Goal: Transaction & Acquisition: Book appointment/travel/reservation

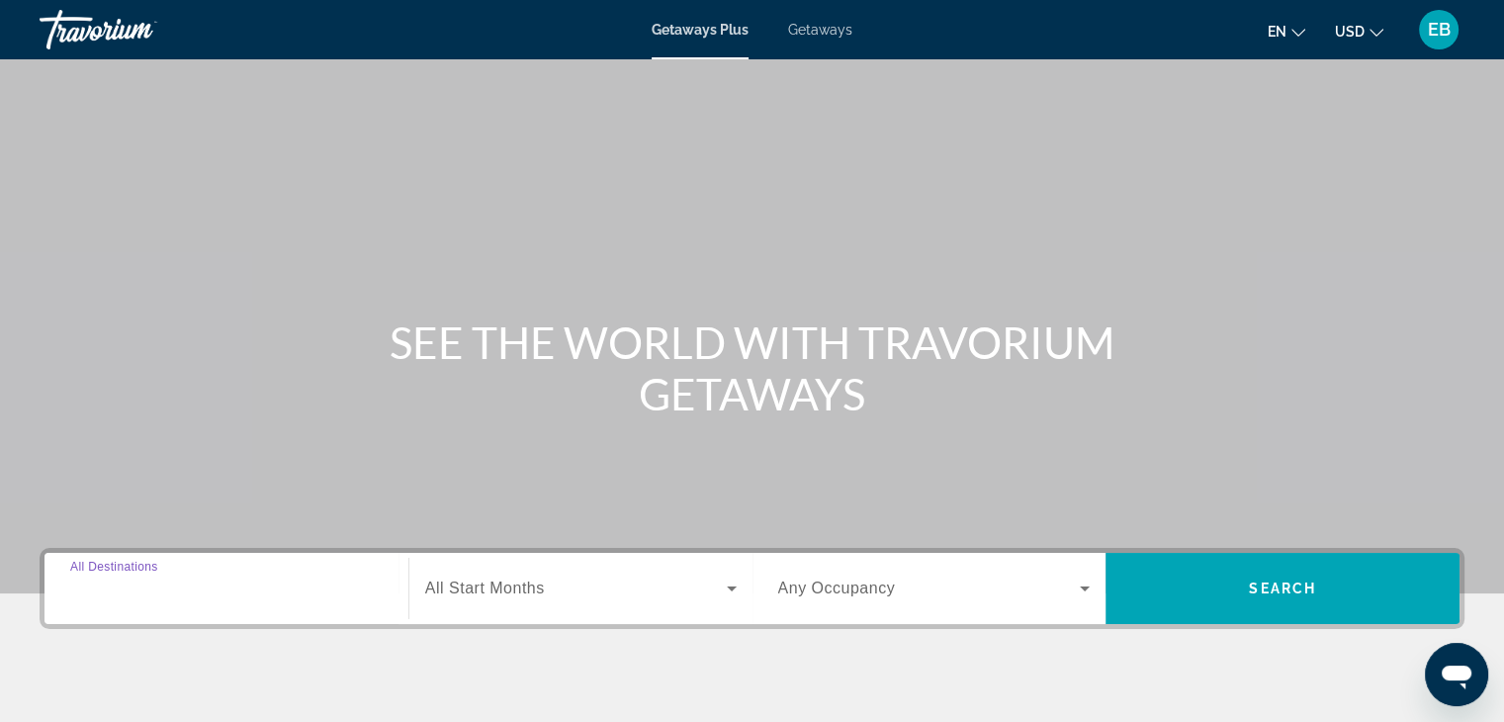
click at [238, 586] on input "Destination All Destinations" at bounding box center [226, 590] width 313 height 24
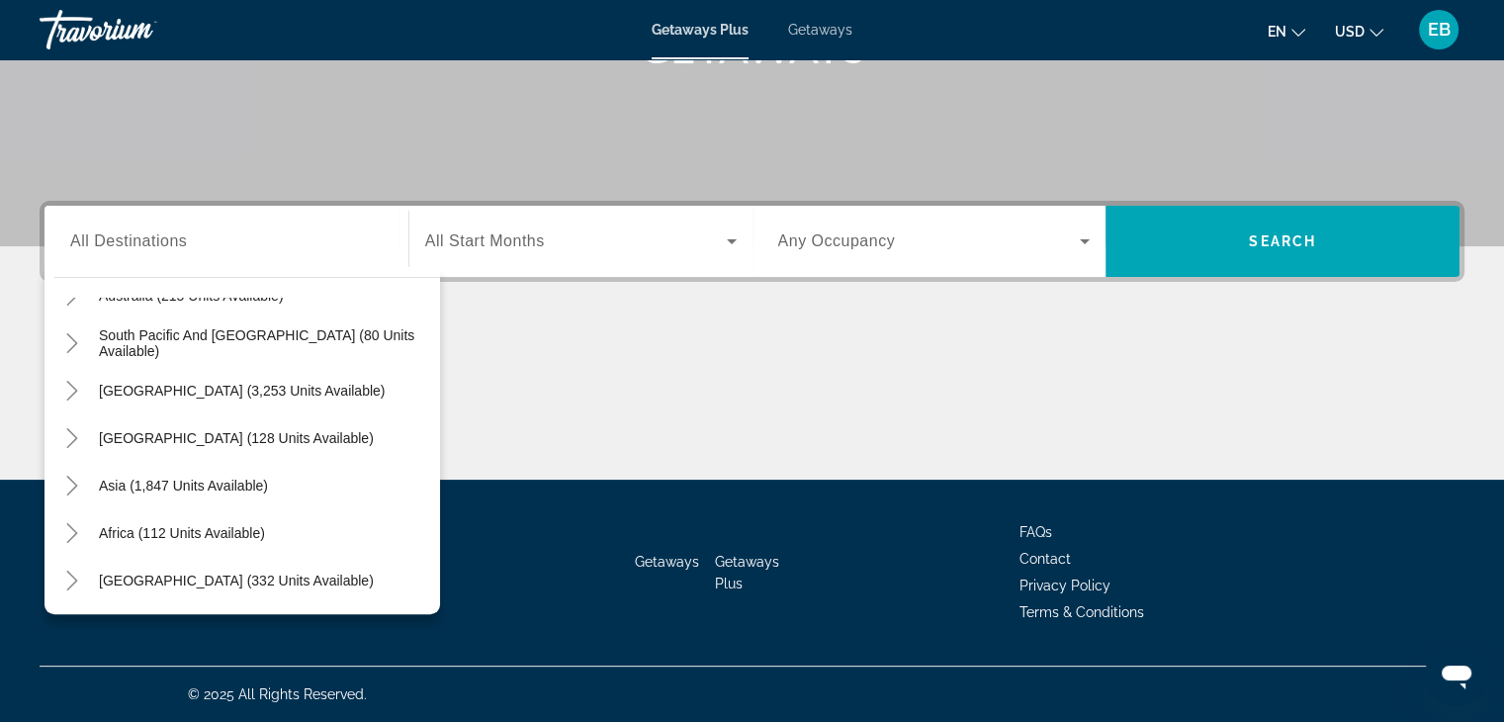
scroll to position [52, 0]
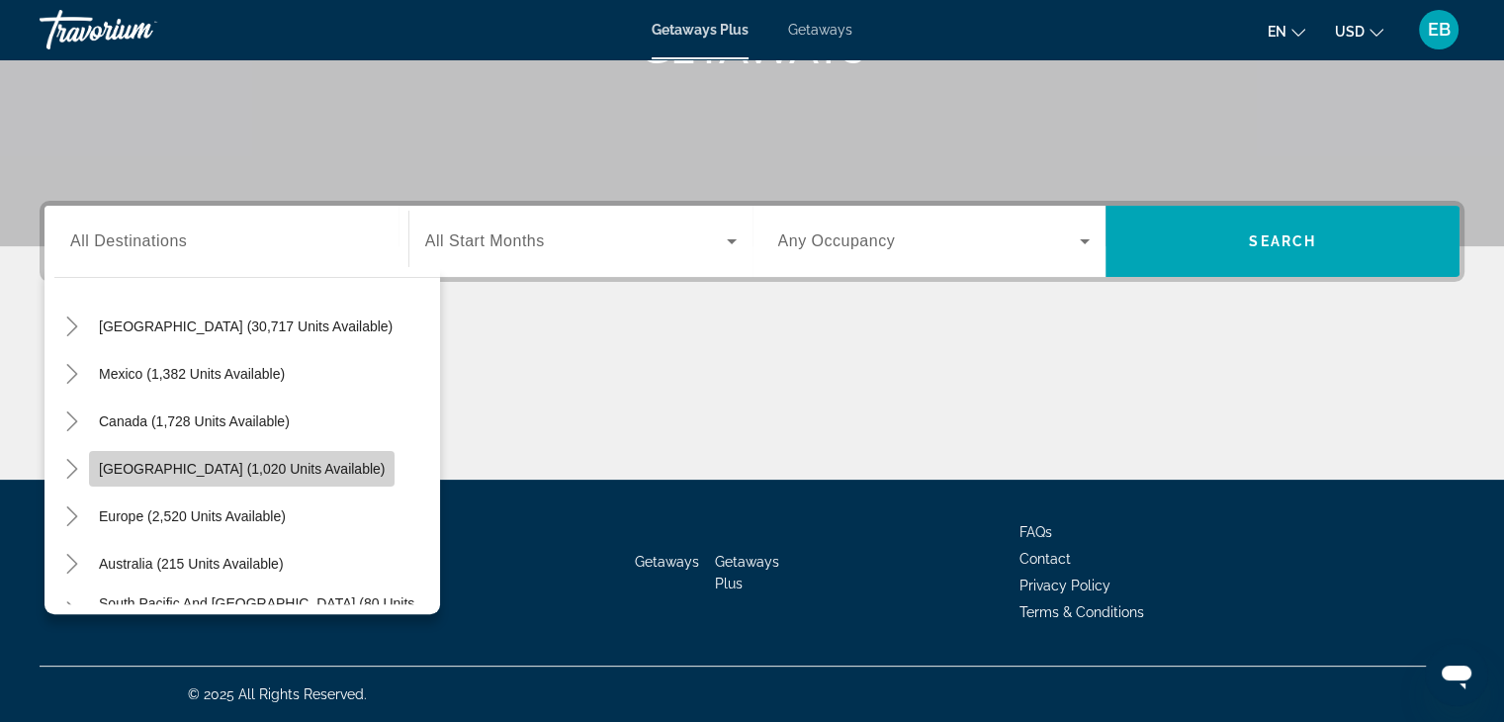
click at [203, 466] on span "[GEOGRAPHIC_DATA] (1,020 units available)" at bounding box center [242, 469] width 286 height 16
type input "**********"
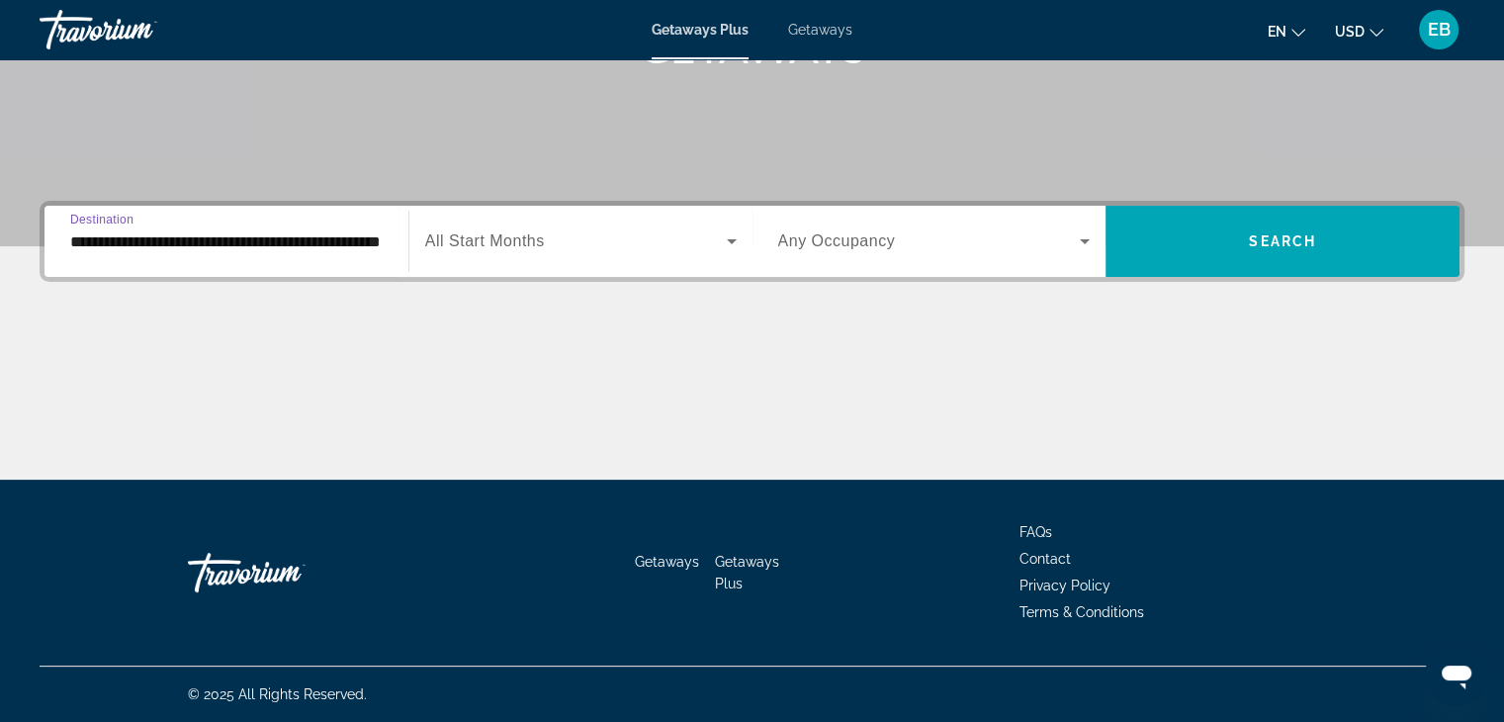
click at [733, 239] on icon "Search widget" at bounding box center [732, 241] width 10 height 5
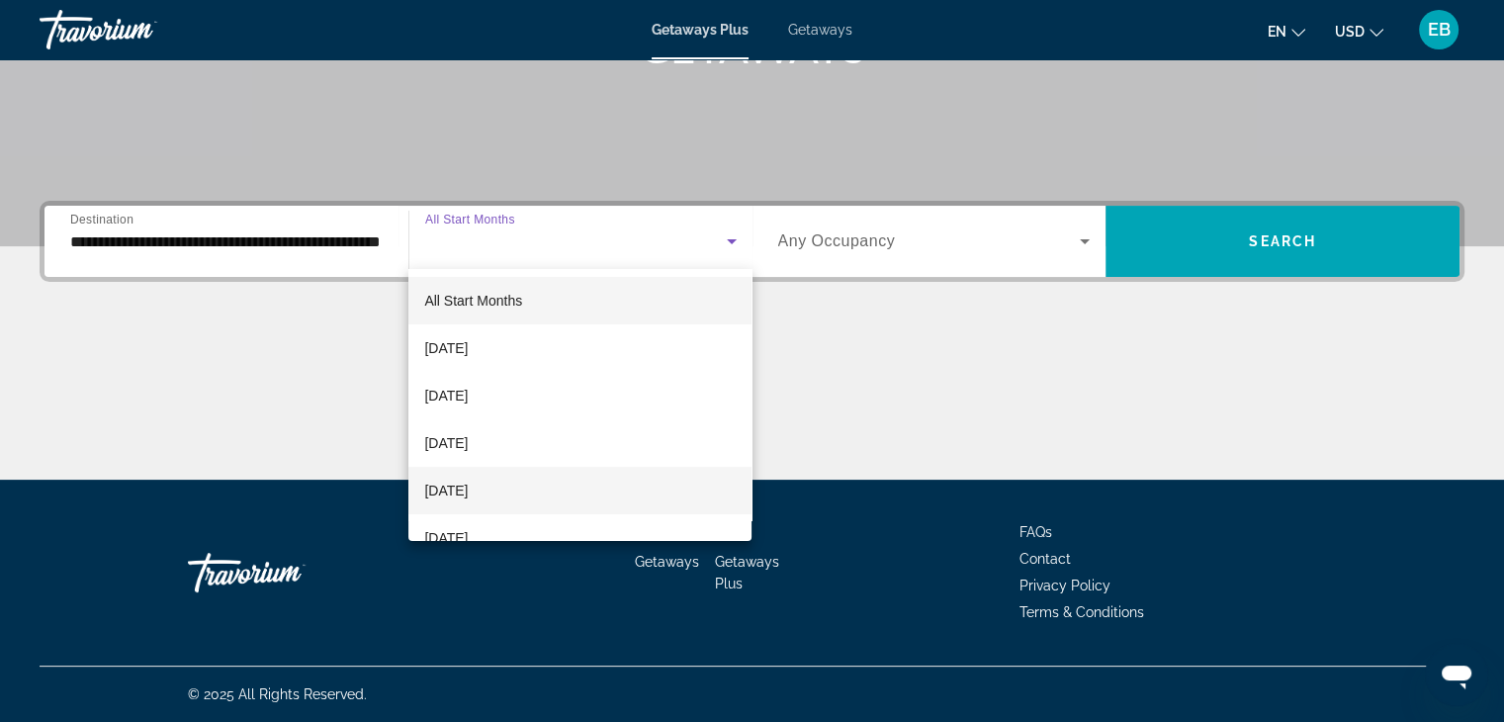
click at [468, 490] on span "[DATE]" at bounding box center [446, 491] width 44 height 24
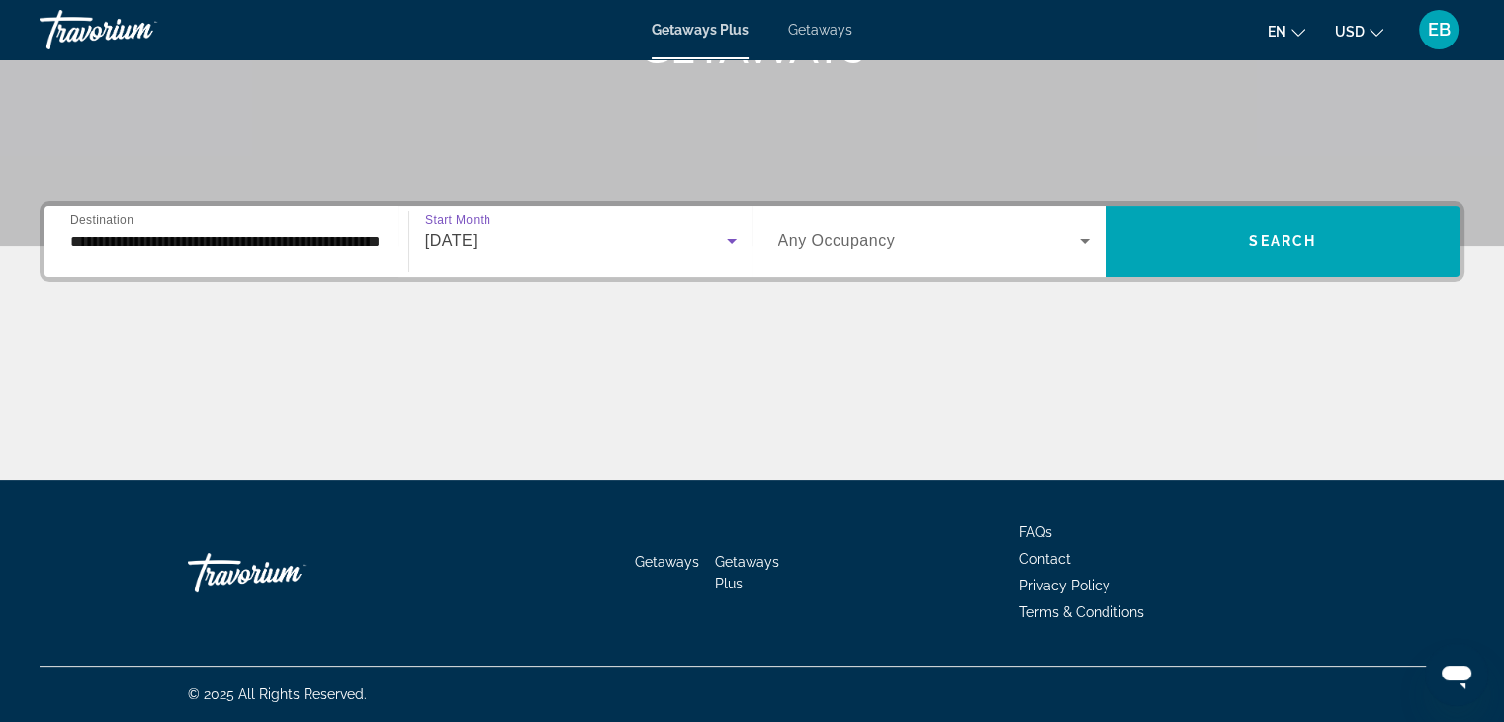
click at [1084, 238] on icon "Search widget" at bounding box center [1085, 241] width 24 height 24
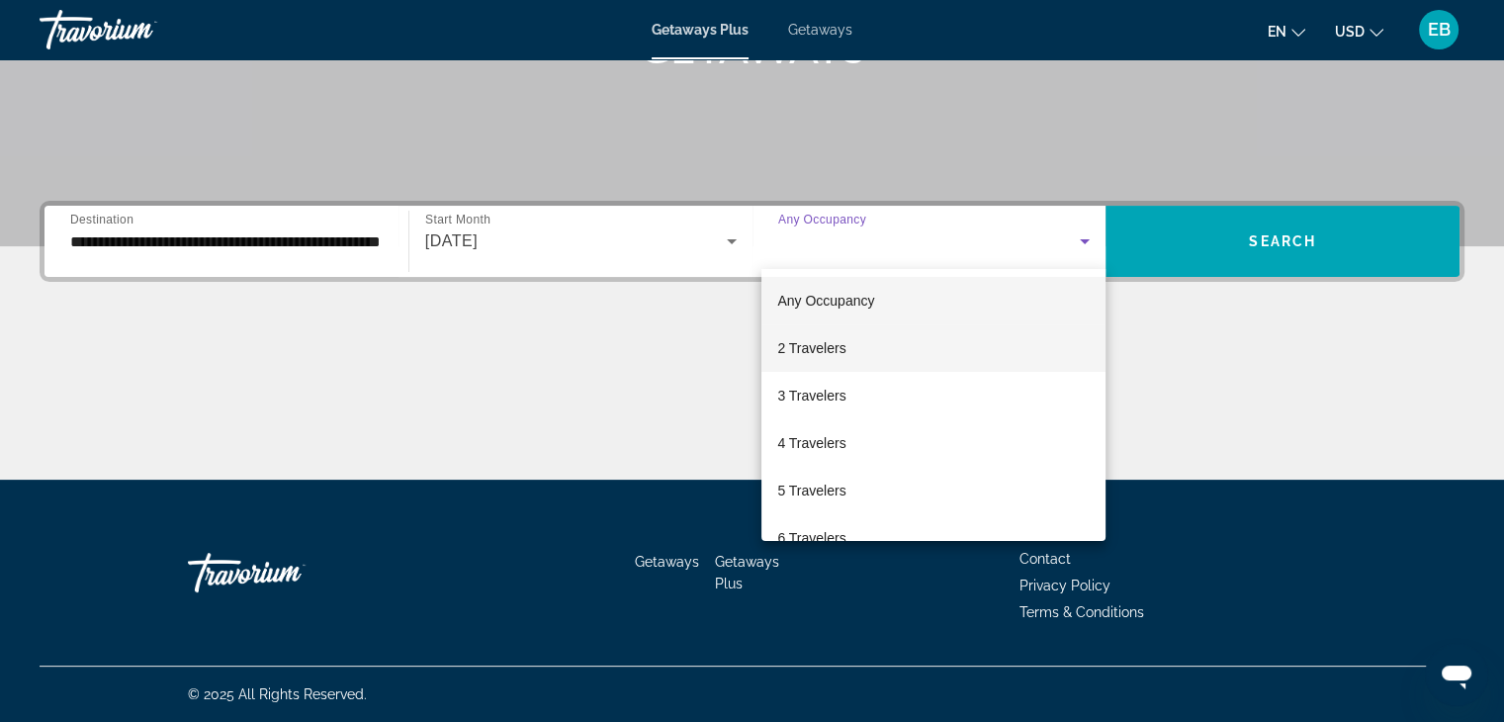
click at [828, 347] on span "2 Travelers" at bounding box center [811, 348] width 68 height 24
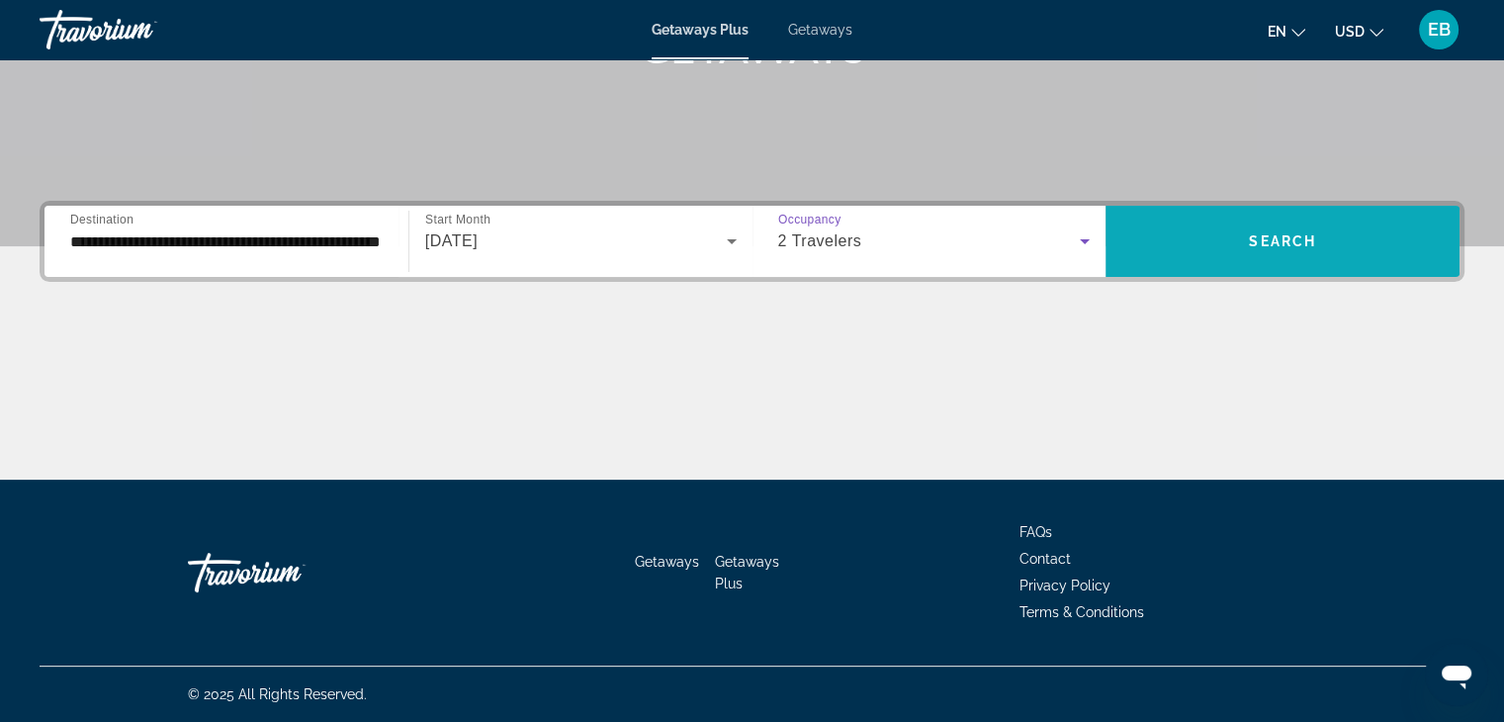
click at [1294, 234] on span "Search" at bounding box center [1282, 241] width 67 height 16
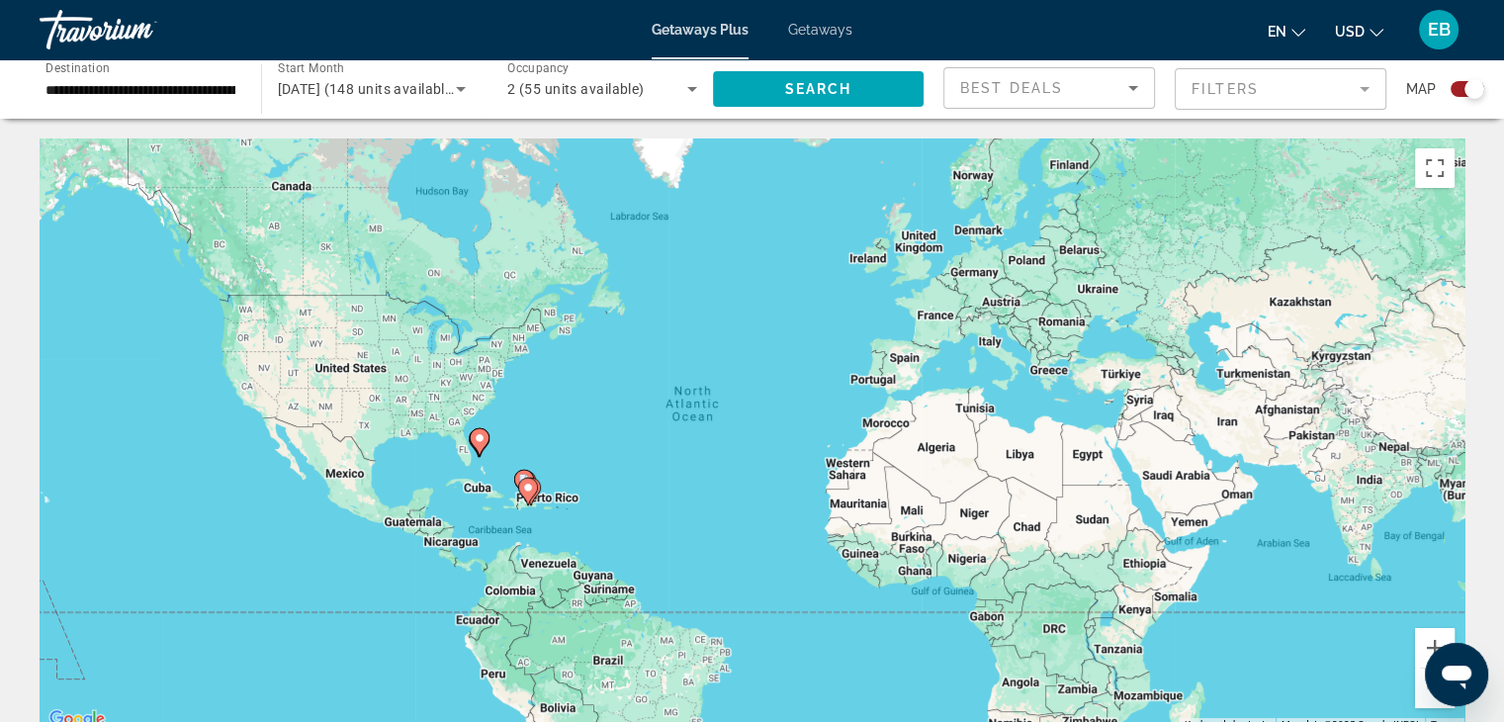
click at [530, 489] on image "Main content" at bounding box center [528, 488] width 12 height 12
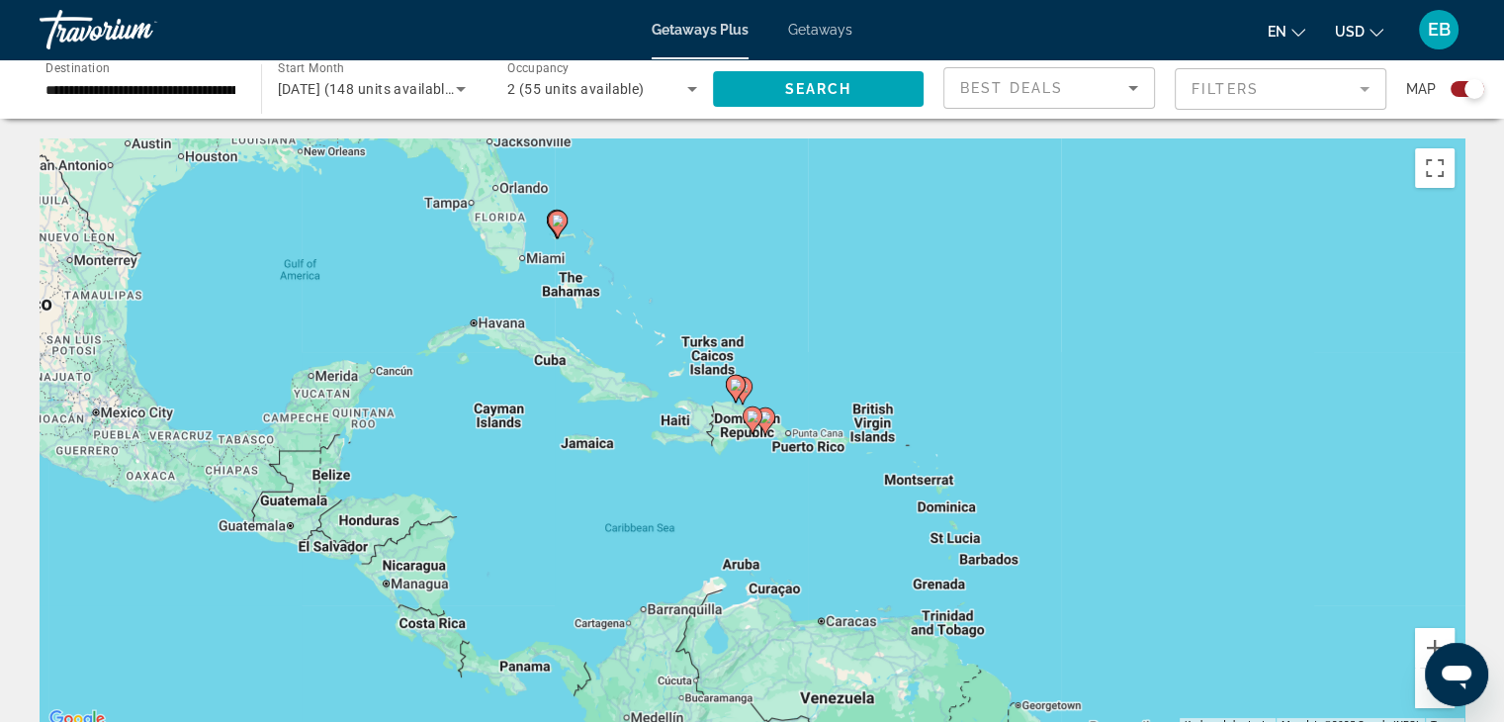
click at [440, 630] on div "To navigate, press the arrow keys. To activate drag with keyboard, press Alt + …" at bounding box center [752, 434] width 1425 height 593
click at [441, 631] on div "To activate drag with keyboard, press Alt + Enter. Once in keyboard drag state,…" at bounding box center [752, 434] width 1425 height 593
click at [1131, 88] on icon "Sort by" at bounding box center [1133, 88] width 10 height 5
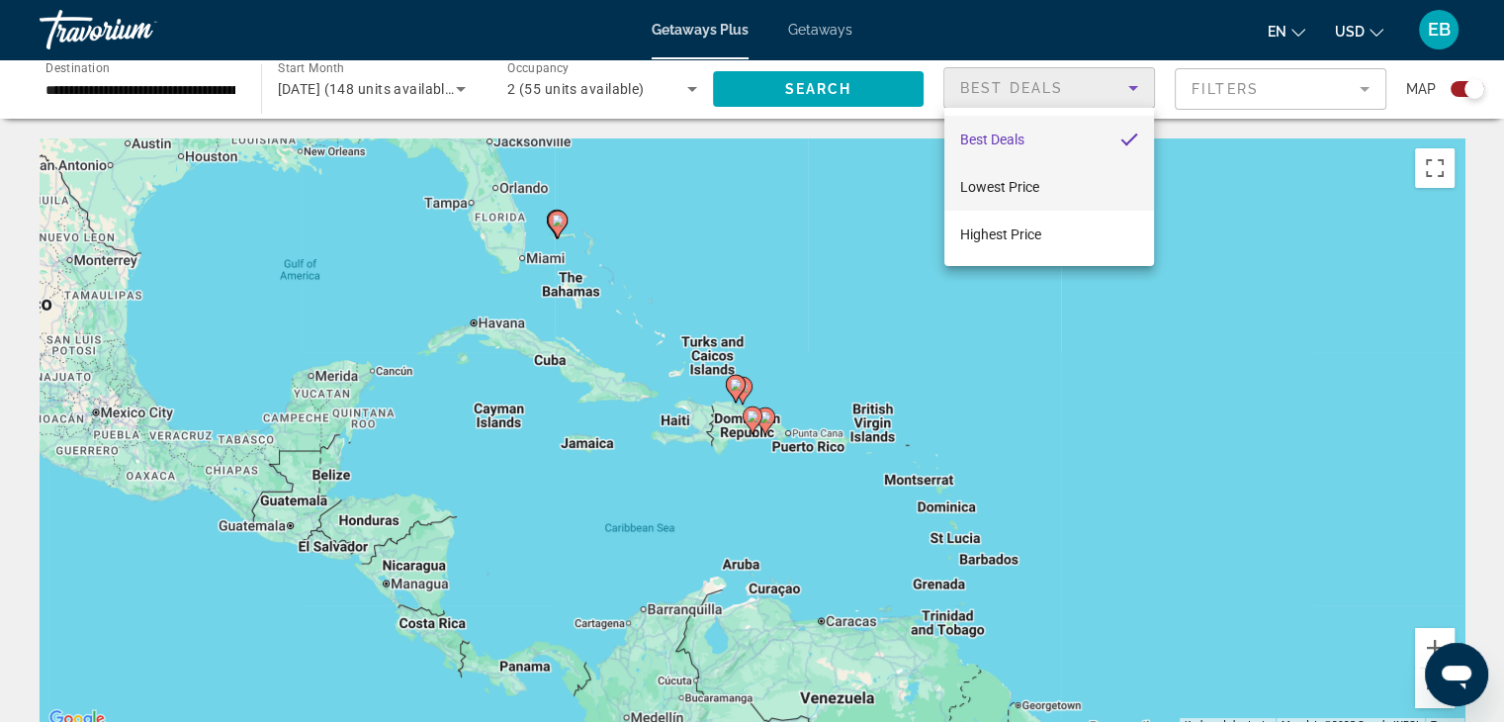
click at [1010, 187] on span "Lowest Price" at bounding box center [999, 187] width 79 height 16
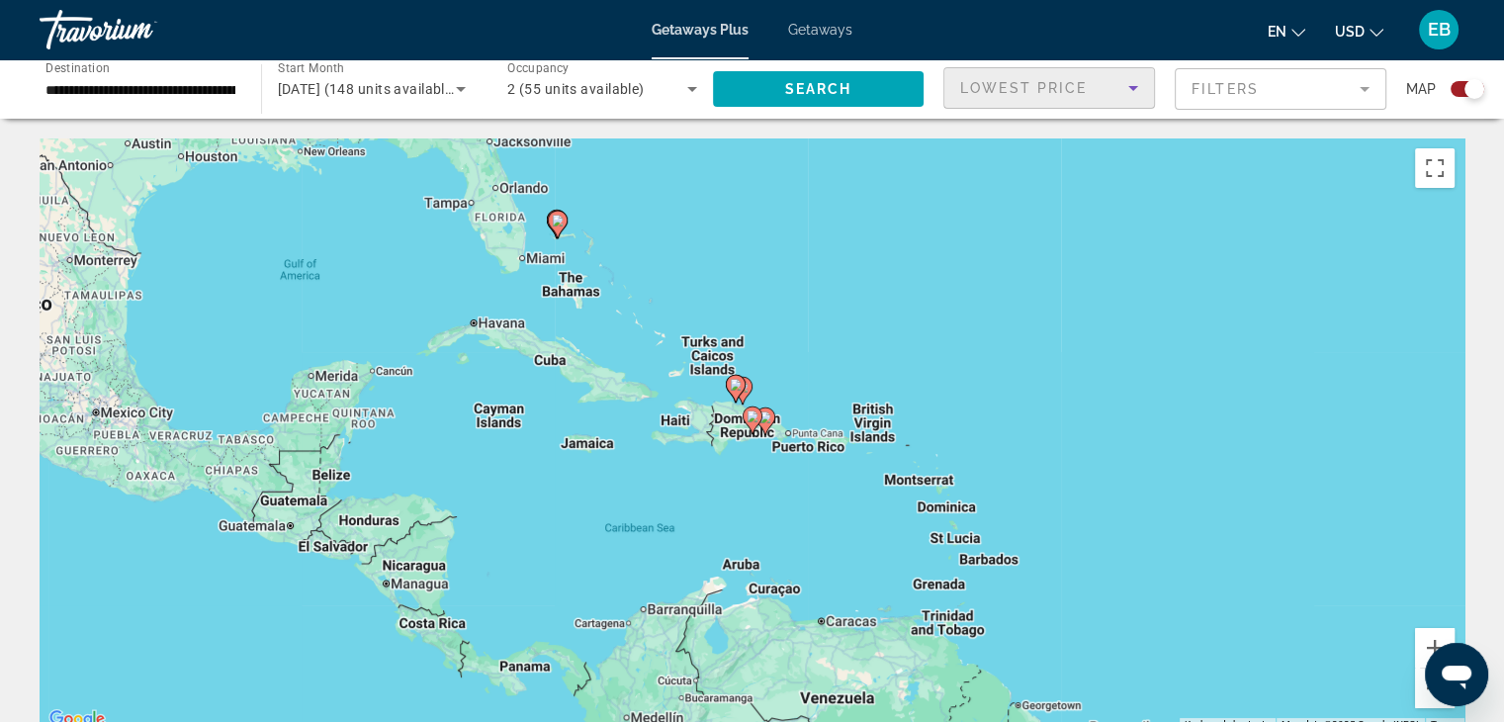
click at [1368, 84] on mat-form-field "Filters" at bounding box center [1281, 89] width 212 height 42
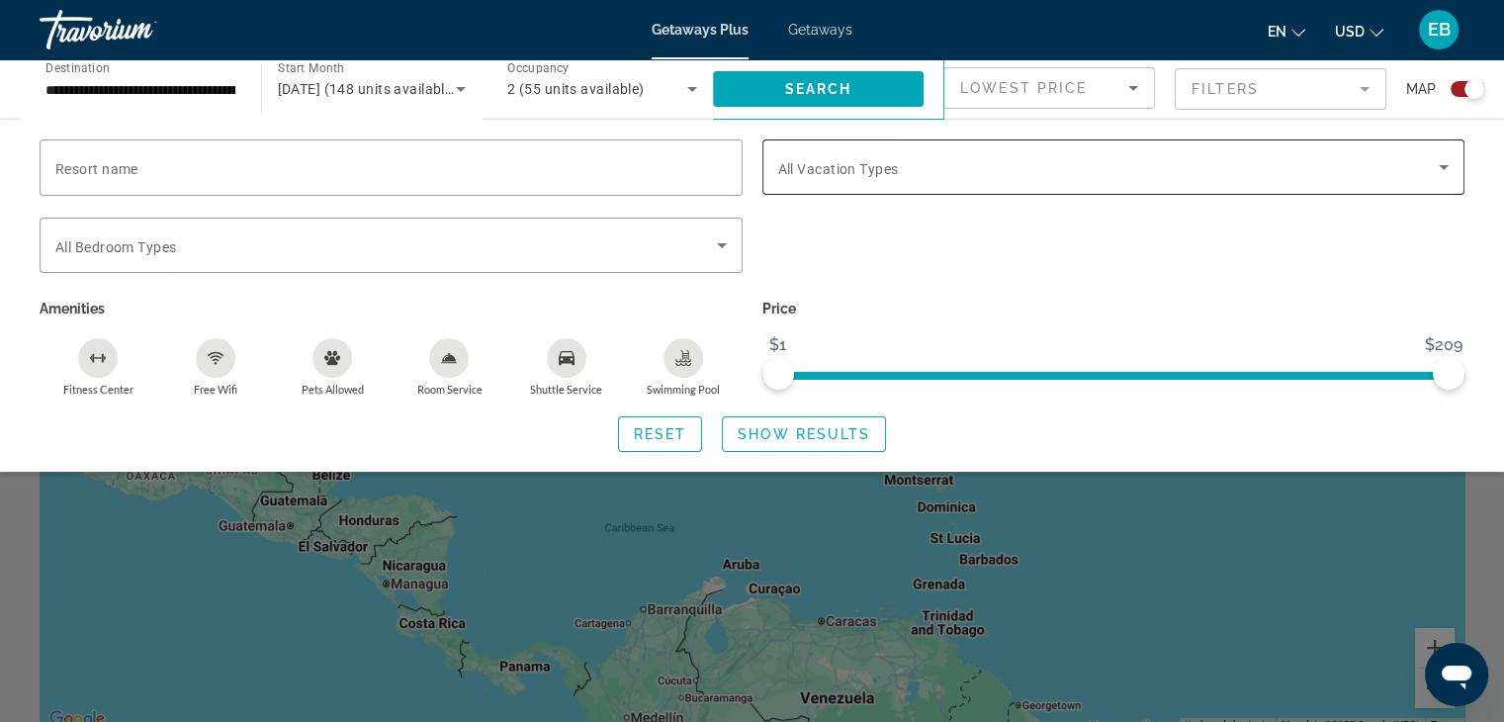
click at [1442, 166] on icon "Search widget" at bounding box center [1444, 167] width 10 height 5
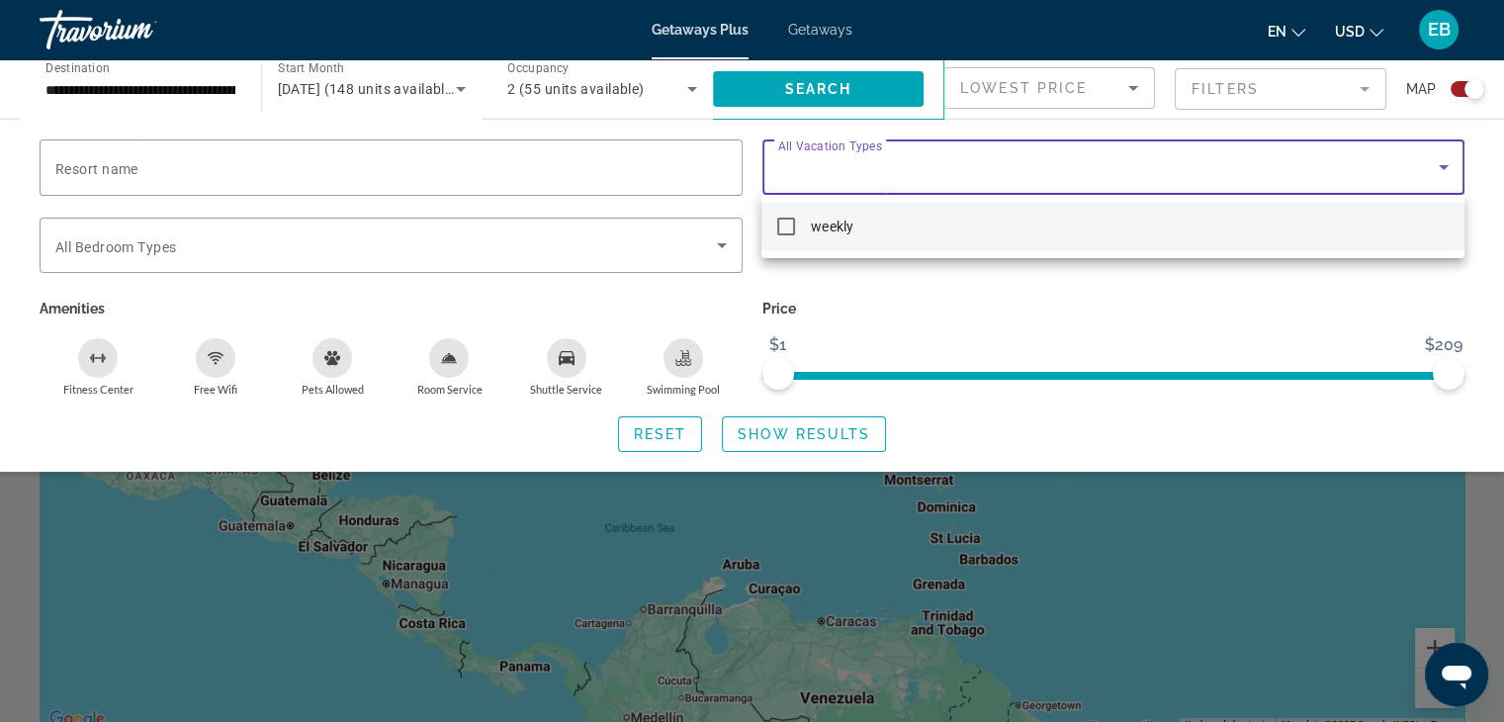
click at [785, 225] on mat-pseudo-checkbox at bounding box center [786, 227] width 18 height 18
drag, startPoint x: 779, startPoint y: 381, endPoint x: 842, endPoint y: 356, distance: 67.0
click at [842, 356] on div at bounding box center [752, 361] width 1504 height 722
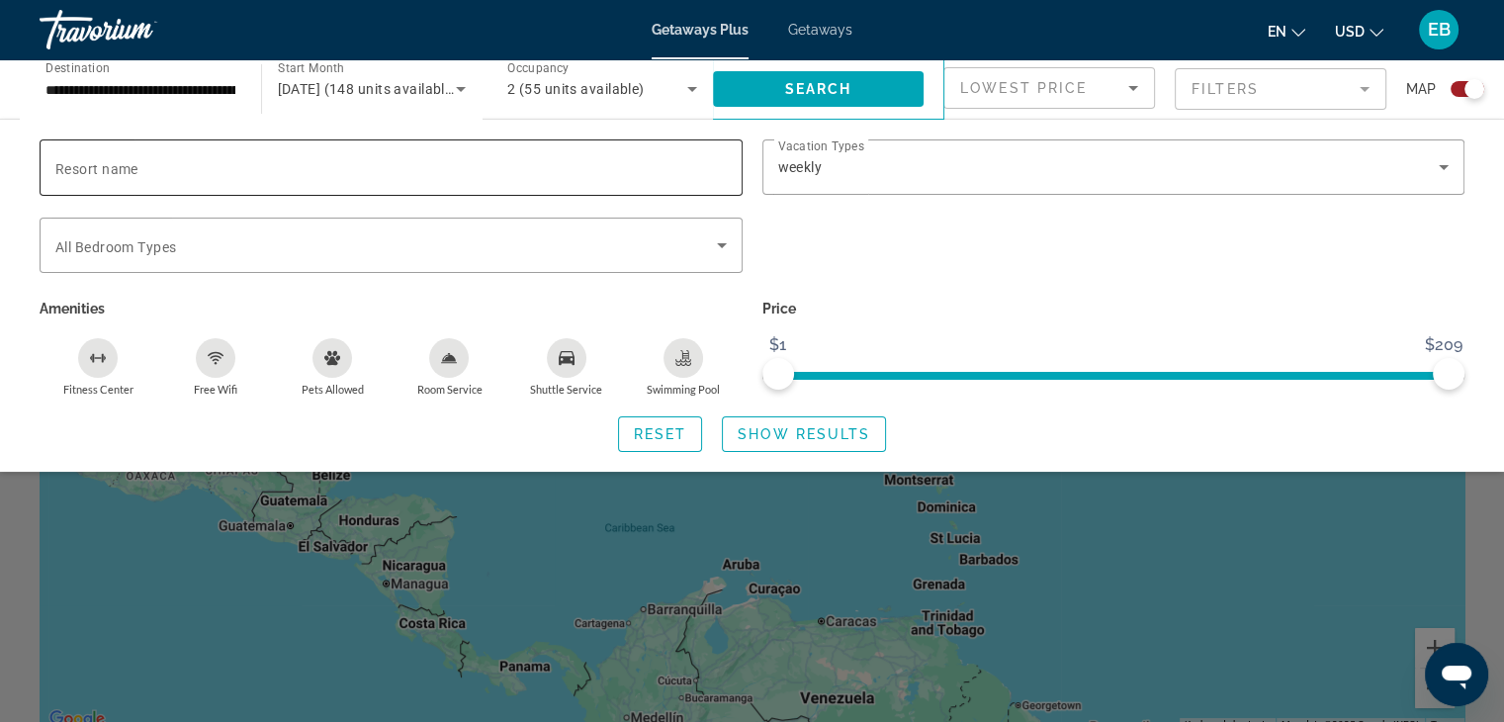
click at [191, 170] on input "Resort name" at bounding box center [391, 168] width 672 height 24
click at [720, 245] on icon "Search widget" at bounding box center [722, 245] width 10 height 5
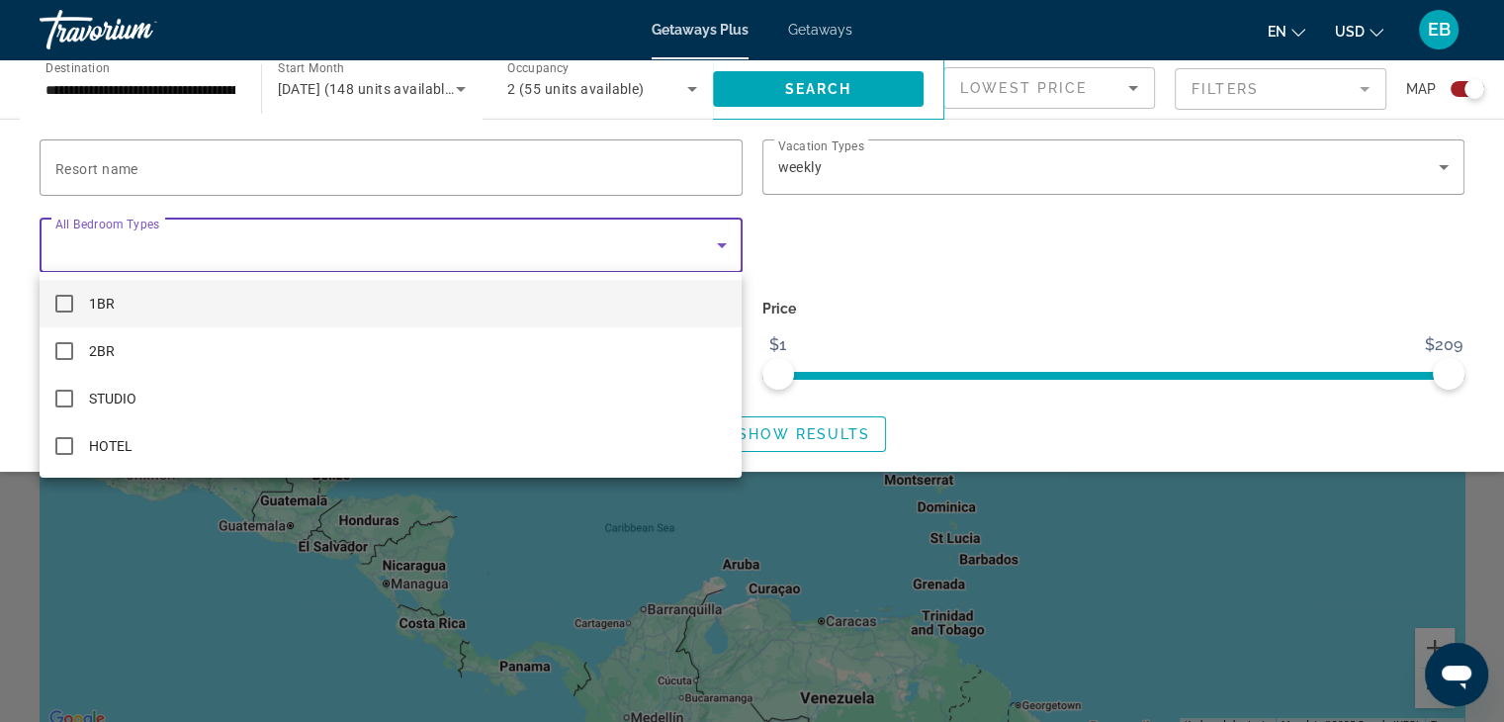
click at [65, 300] on mat-pseudo-checkbox at bounding box center [64, 304] width 18 height 18
click at [91, 170] on div at bounding box center [752, 361] width 1504 height 722
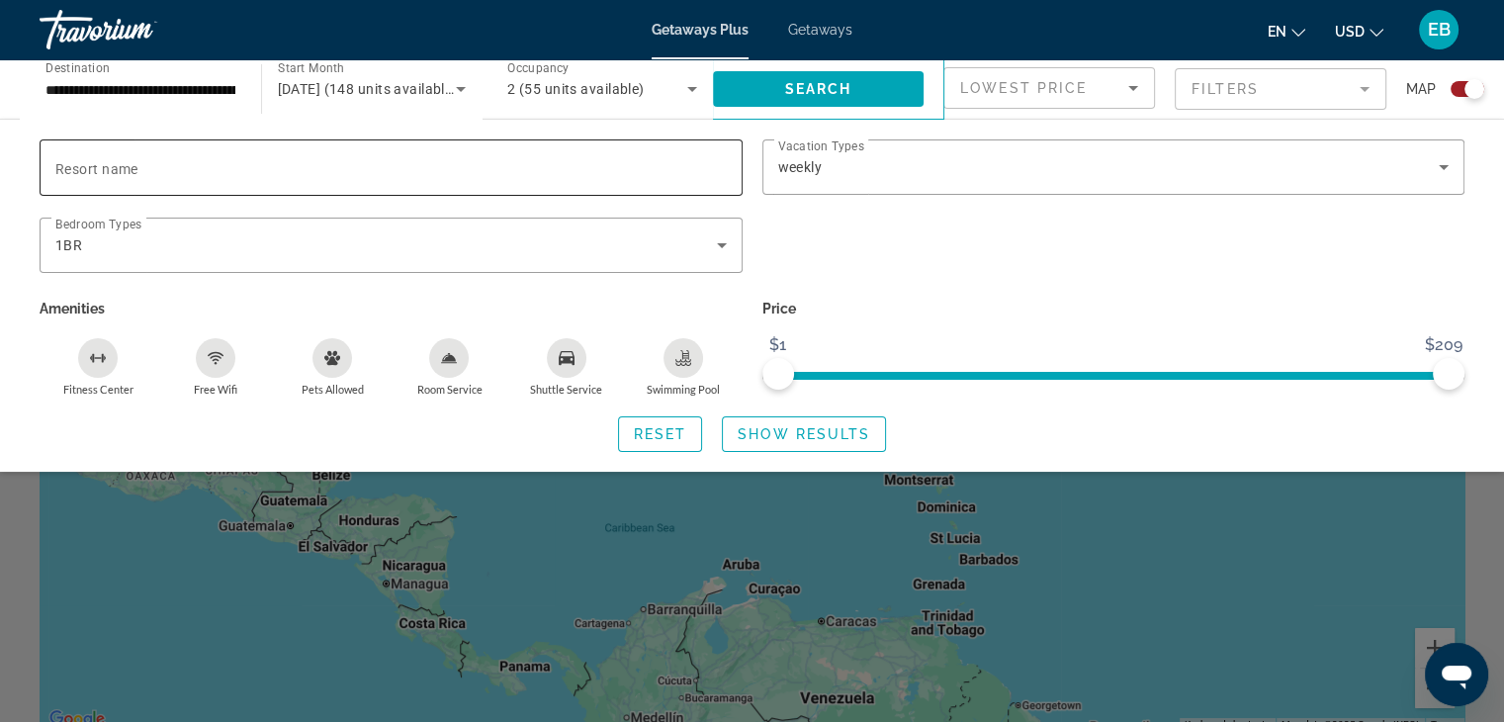
click at [87, 170] on span "Resort name" at bounding box center [96, 169] width 83 height 16
click at [87, 170] on input "Resort name" at bounding box center [391, 168] width 672 height 24
type input "*"
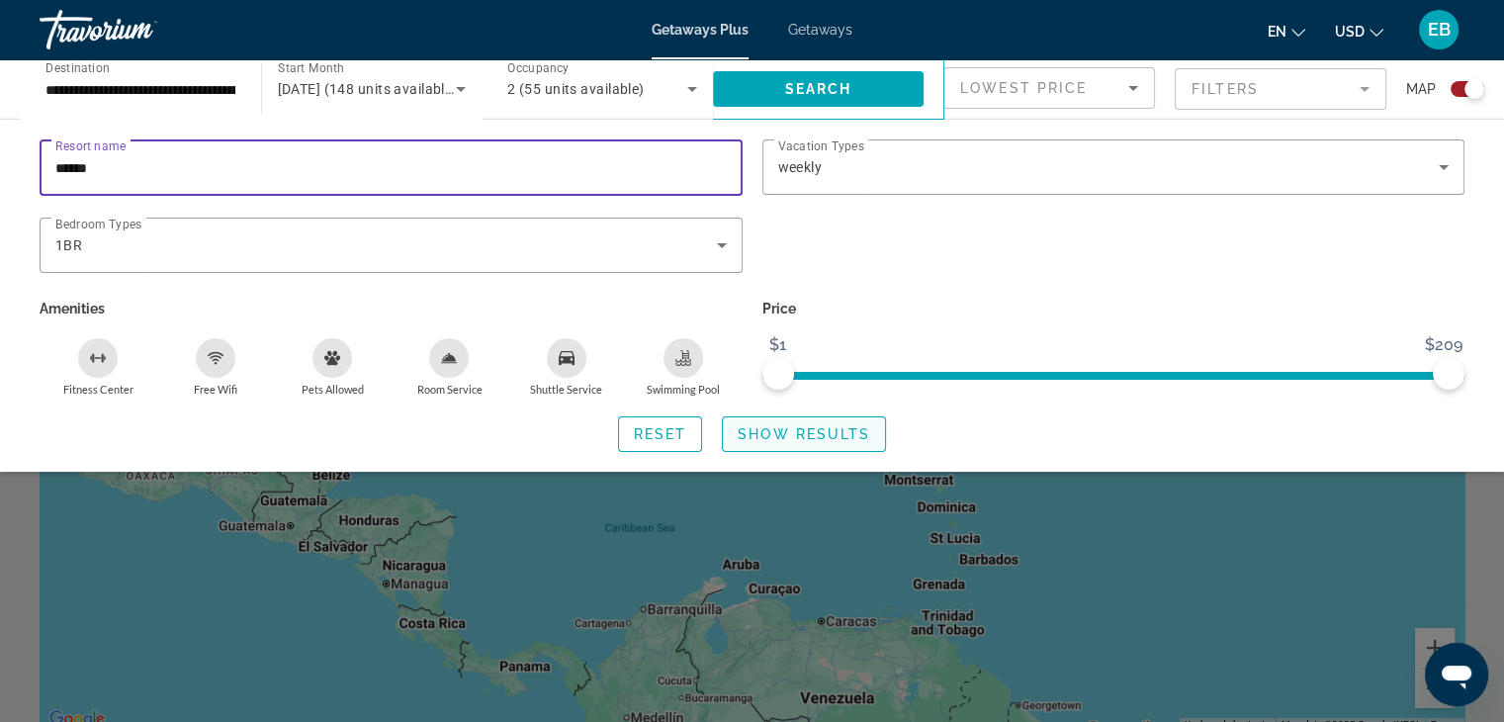
type input "******"
click at [791, 435] on span "Show Results" at bounding box center [804, 434] width 133 height 16
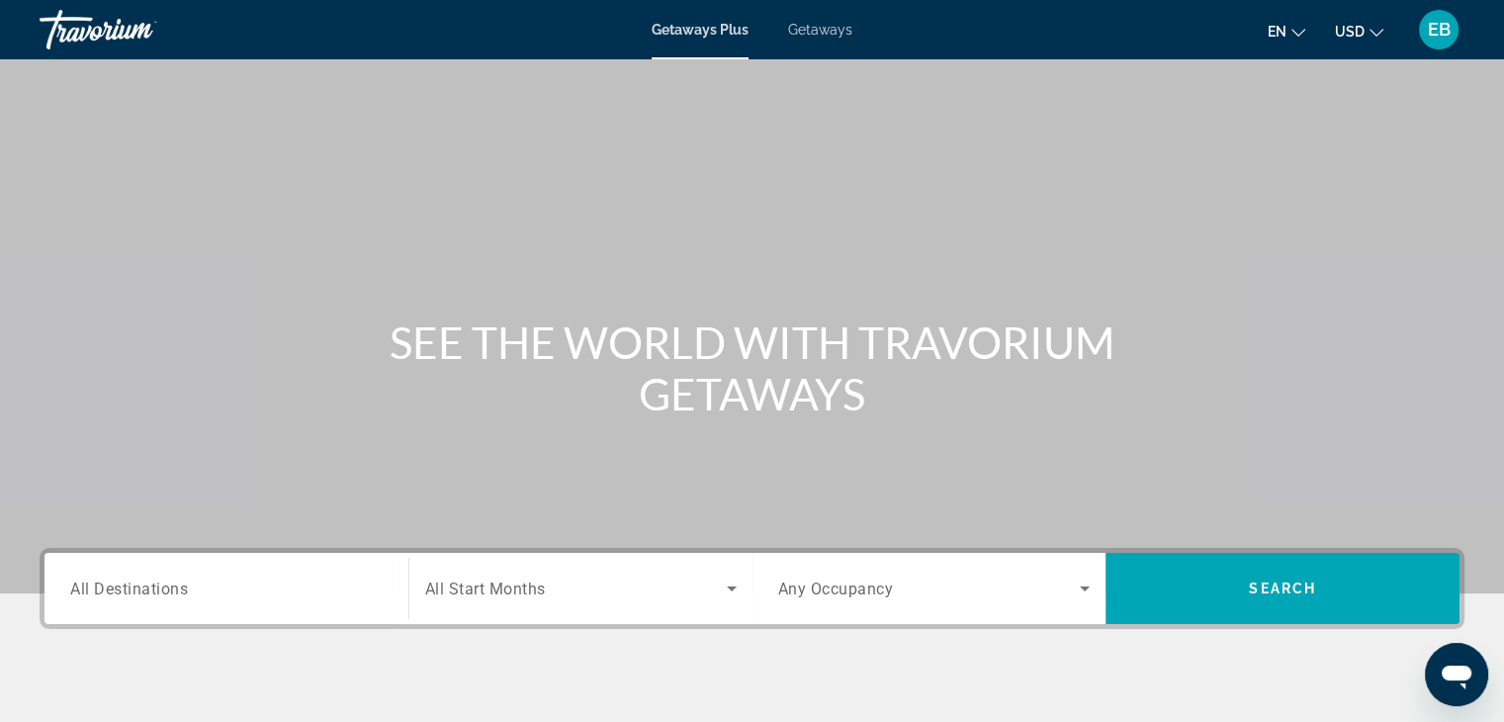
click at [831, 32] on span "Getaways" at bounding box center [820, 30] width 64 height 16
click at [735, 589] on icon "Search widget" at bounding box center [732, 589] width 24 height 24
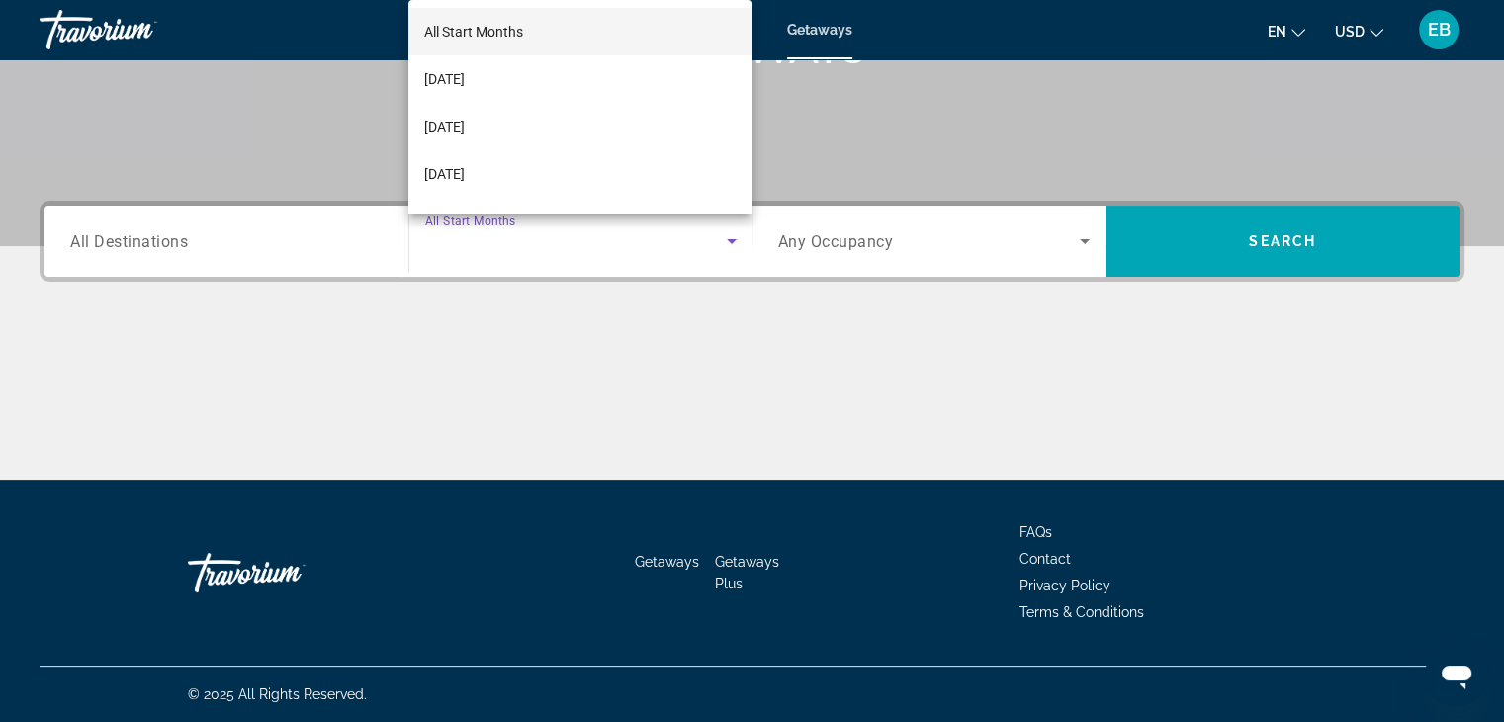
scroll to position [186, 0]
click at [529, 34] on mat-option "[DATE]" at bounding box center [579, 35] width 343 height 47
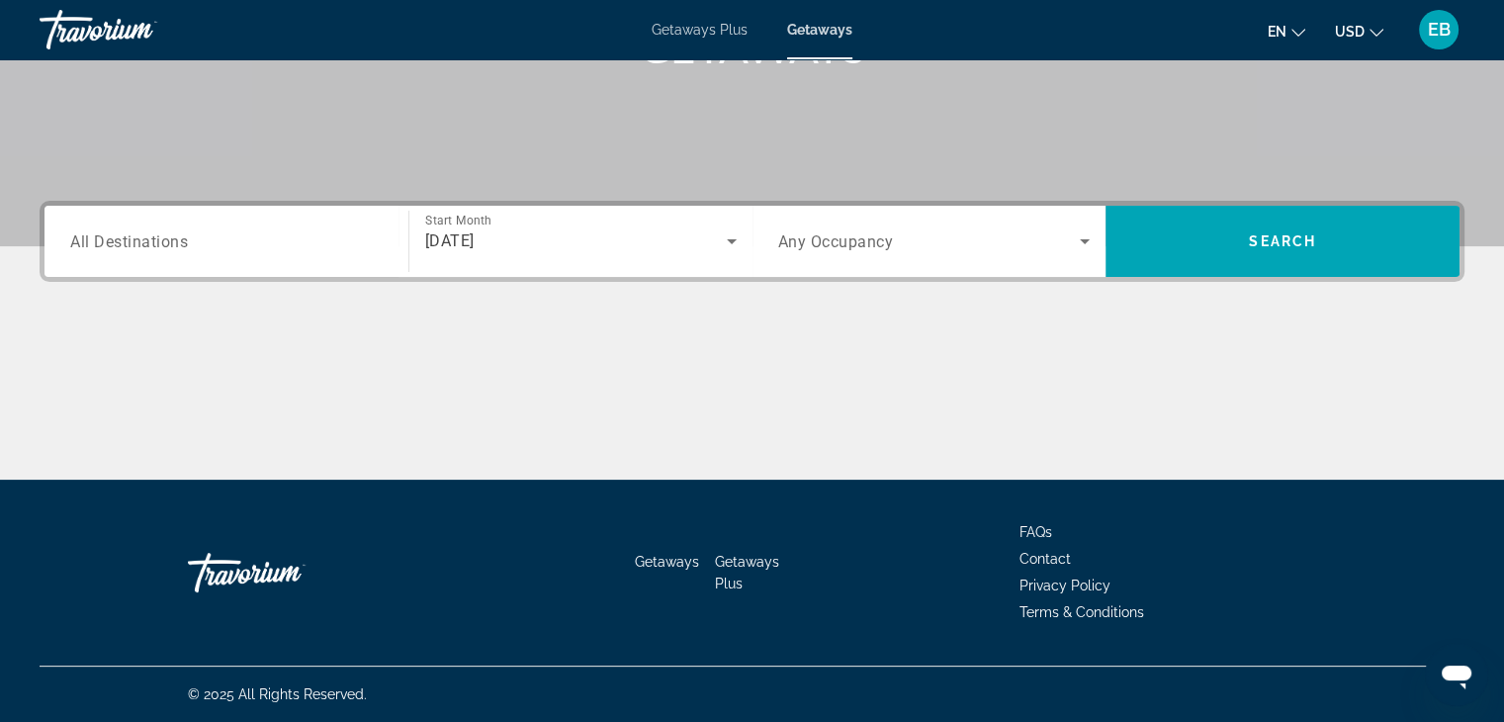
click at [175, 246] on span "All Destinations" at bounding box center [129, 240] width 118 height 19
click at [175, 246] on input "Destination All Destinations" at bounding box center [226, 242] width 313 height 24
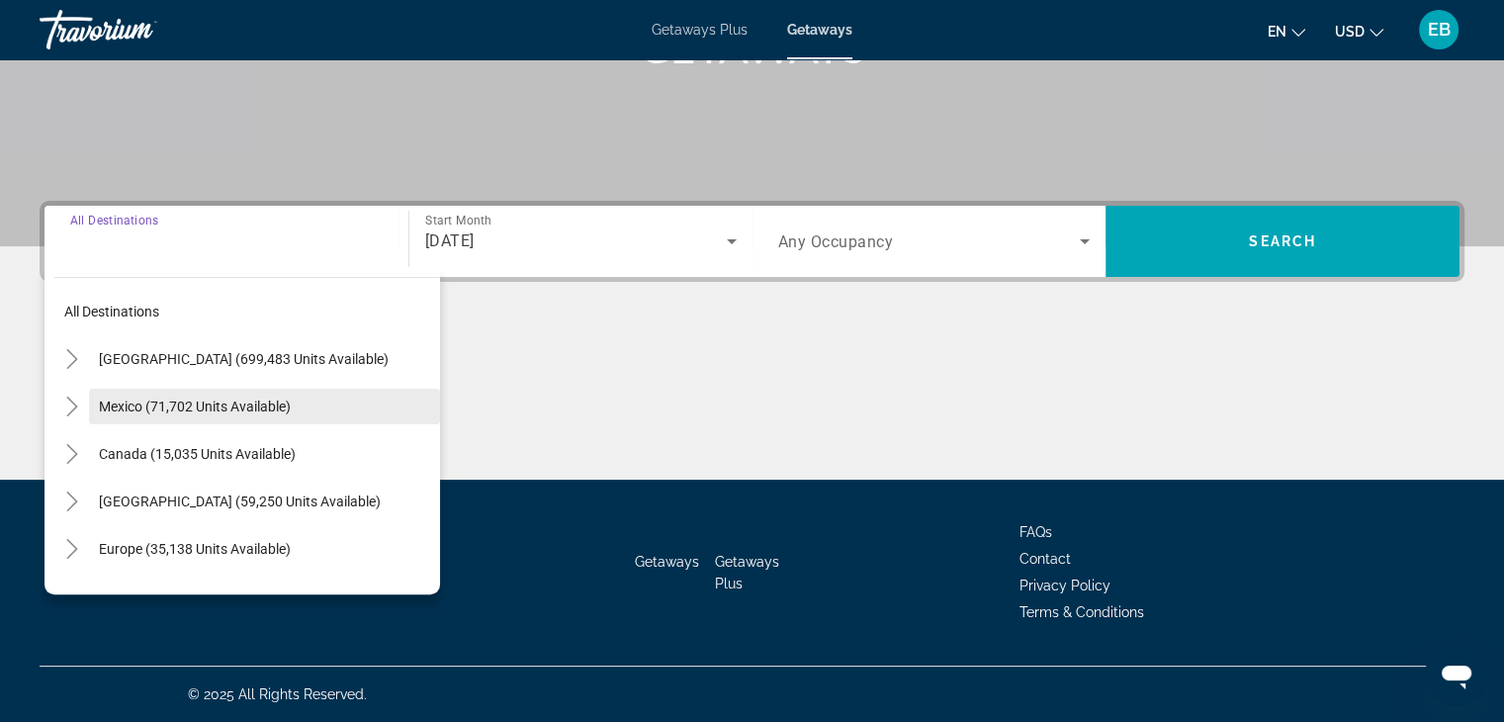
click at [203, 406] on span "Mexico (71,702 units available)" at bounding box center [195, 407] width 192 height 16
type input "**********"
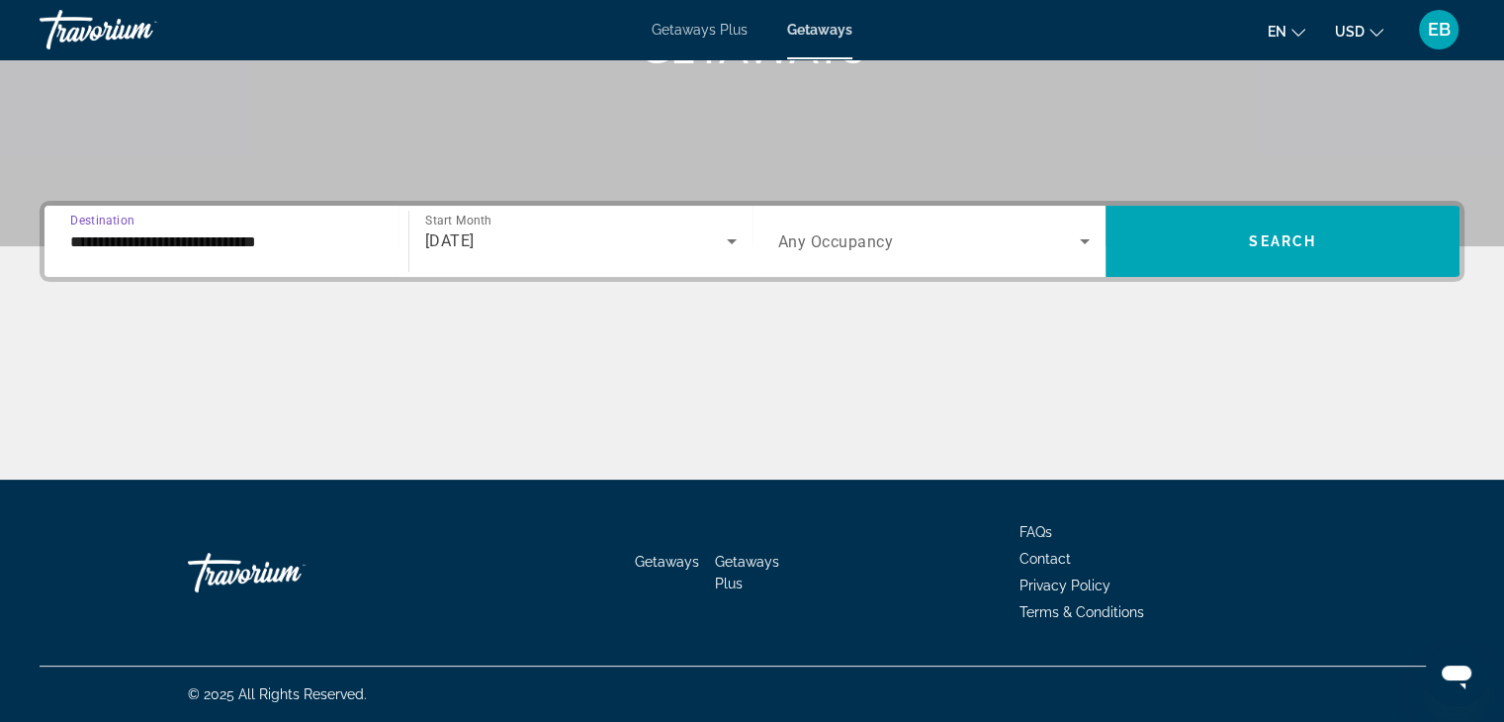
click at [1085, 235] on icon "Search widget" at bounding box center [1085, 241] width 24 height 24
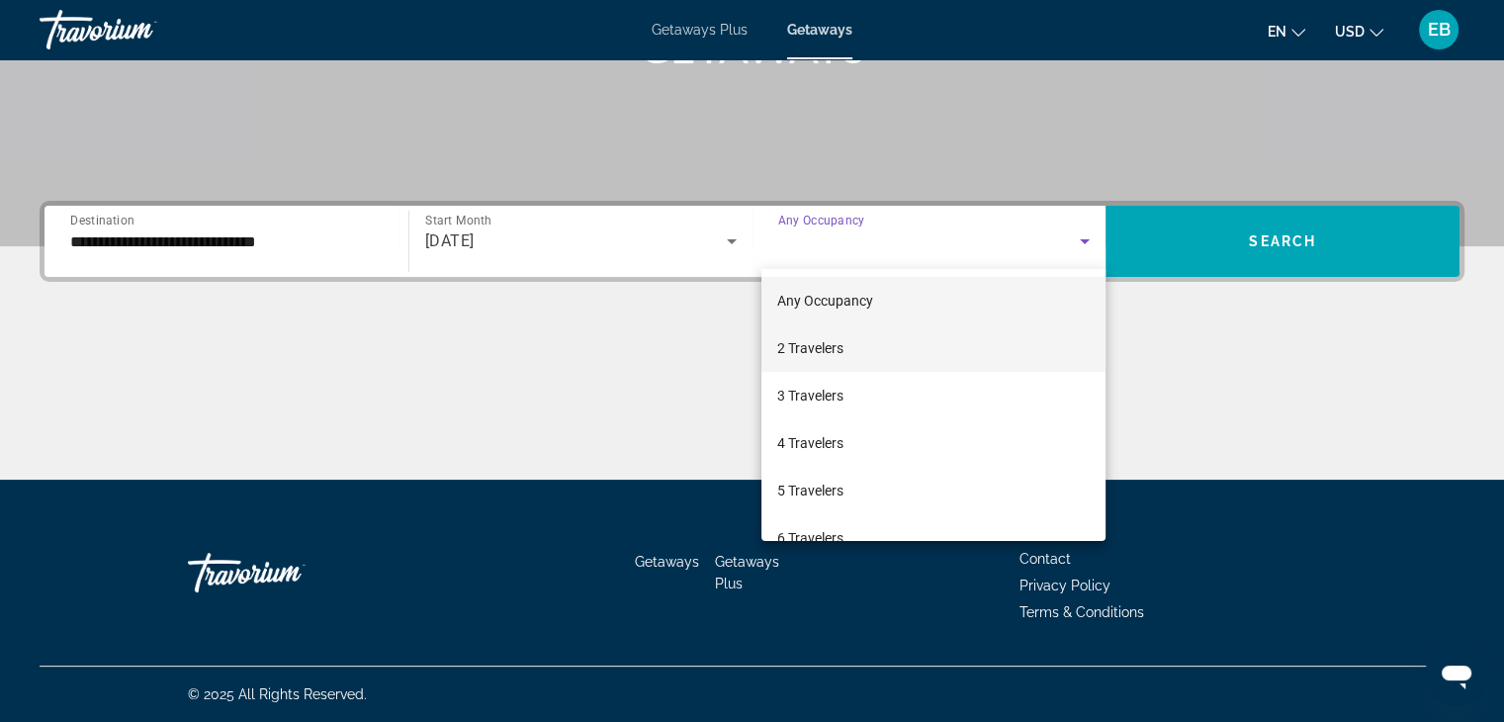
click at [826, 343] on span "2 Travelers" at bounding box center [810, 348] width 66 height 24
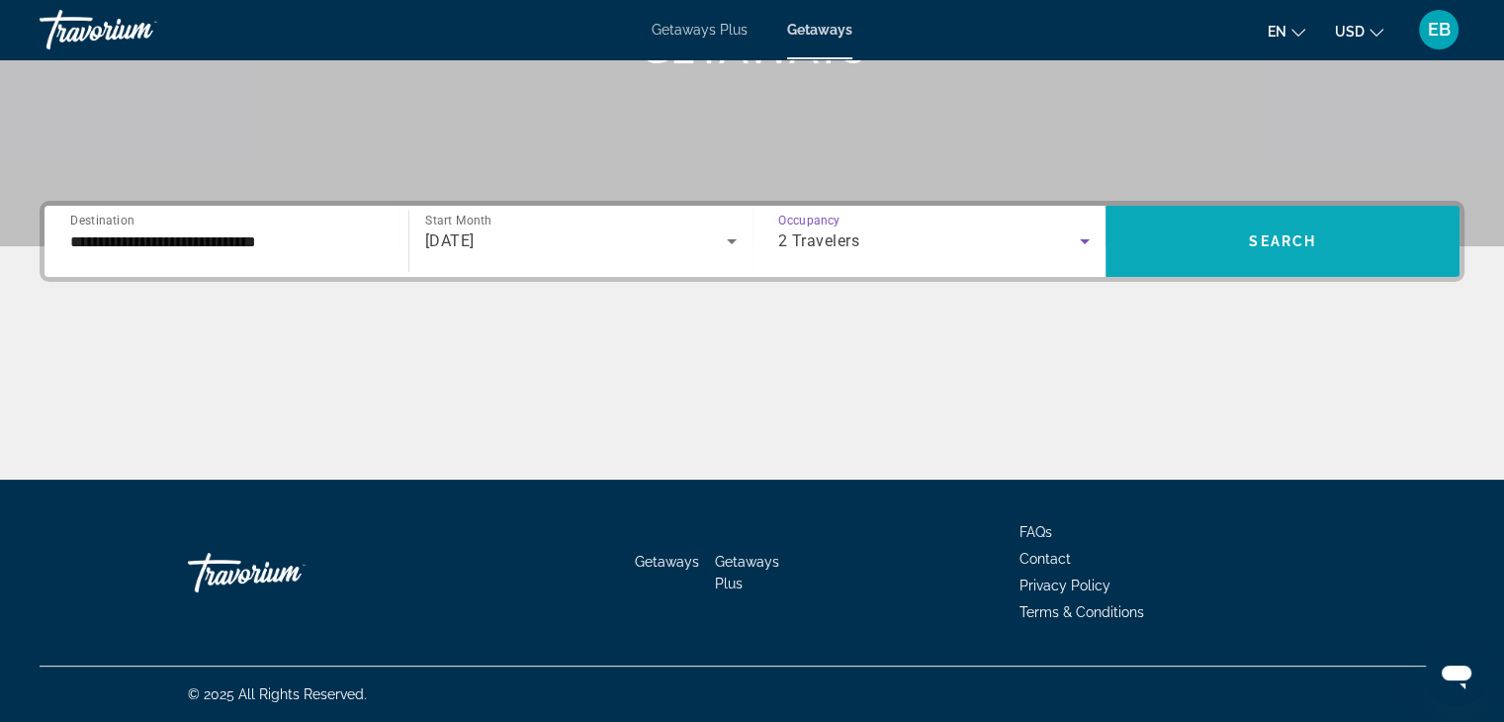
click at [1282, 237] on span "Search" at bounding box center [1282, 241] width 67 height 16
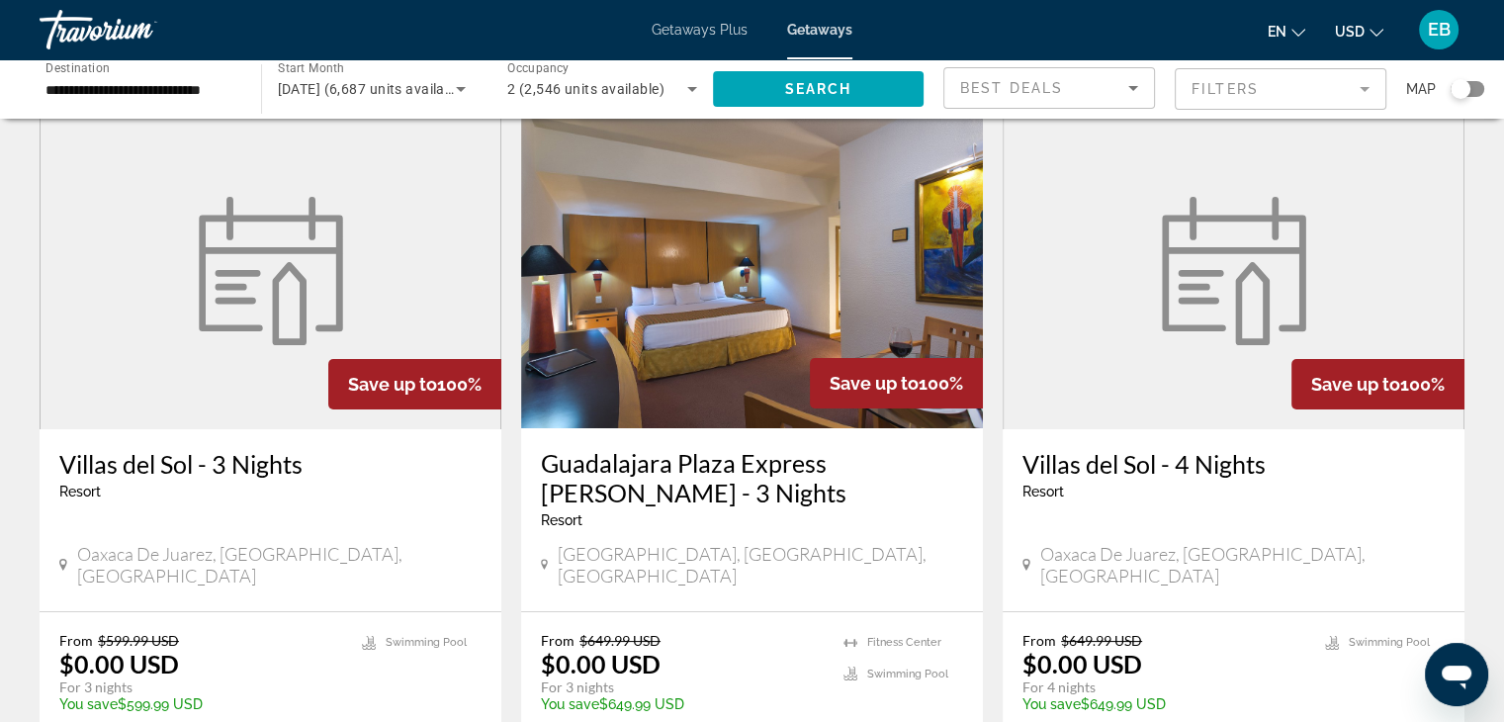
scroll to position [79, 0]
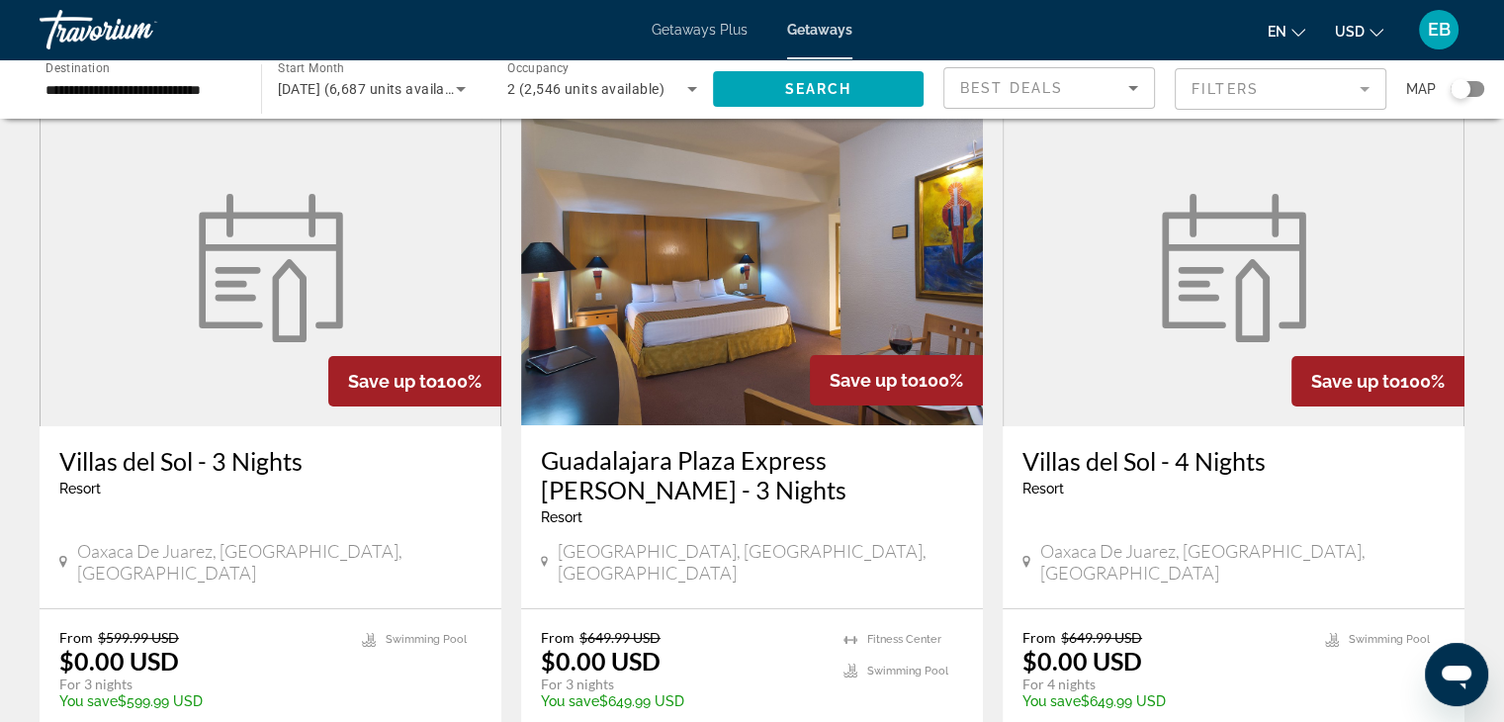
click at [1131, 88] on icon "Sort by" at bounding box center [1133, 88] width 10 height 5
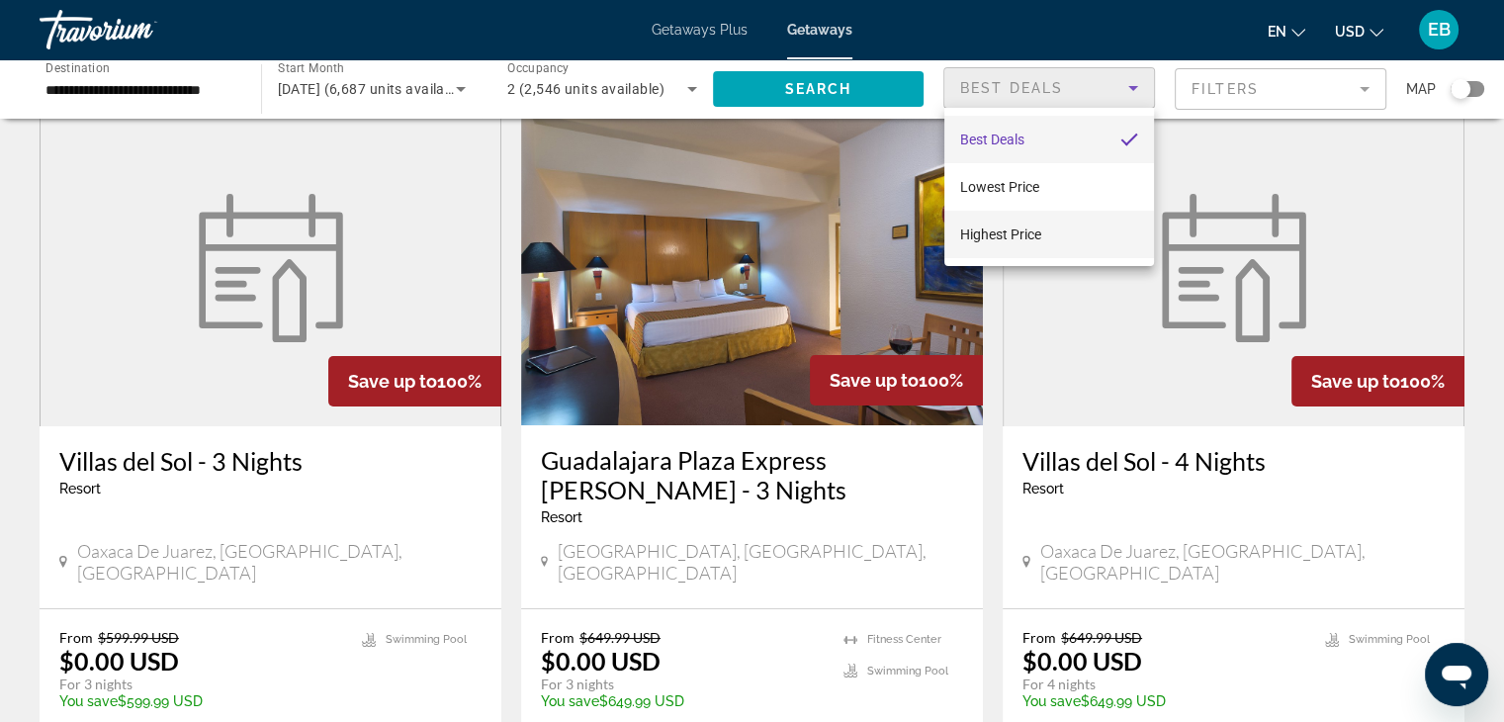
click at [1029, 230] on span "Highest Price" at bounding box center [1000, 234] width 81 height 16
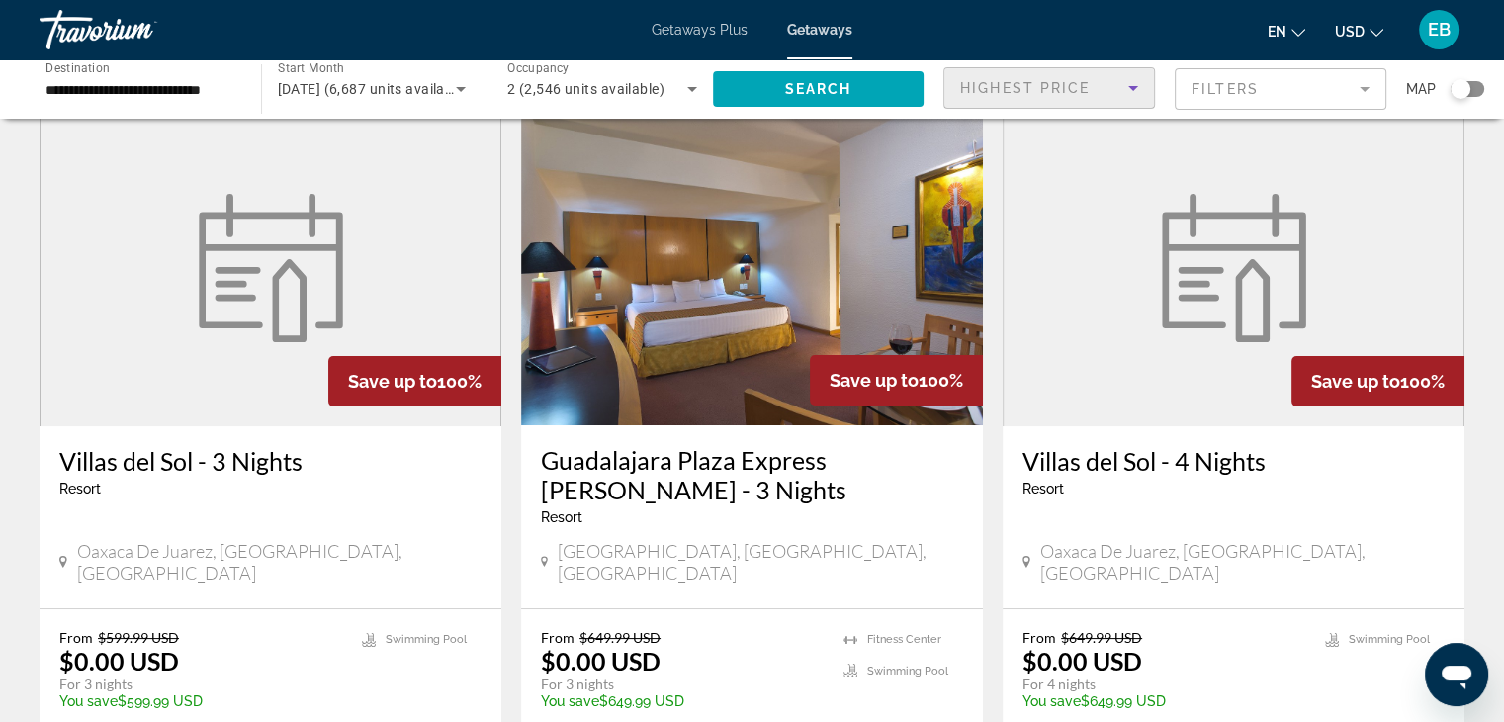
click at [1361, 83] on mat-form-field "Filters" at bounding box center [1281, 89] width 212 height 42
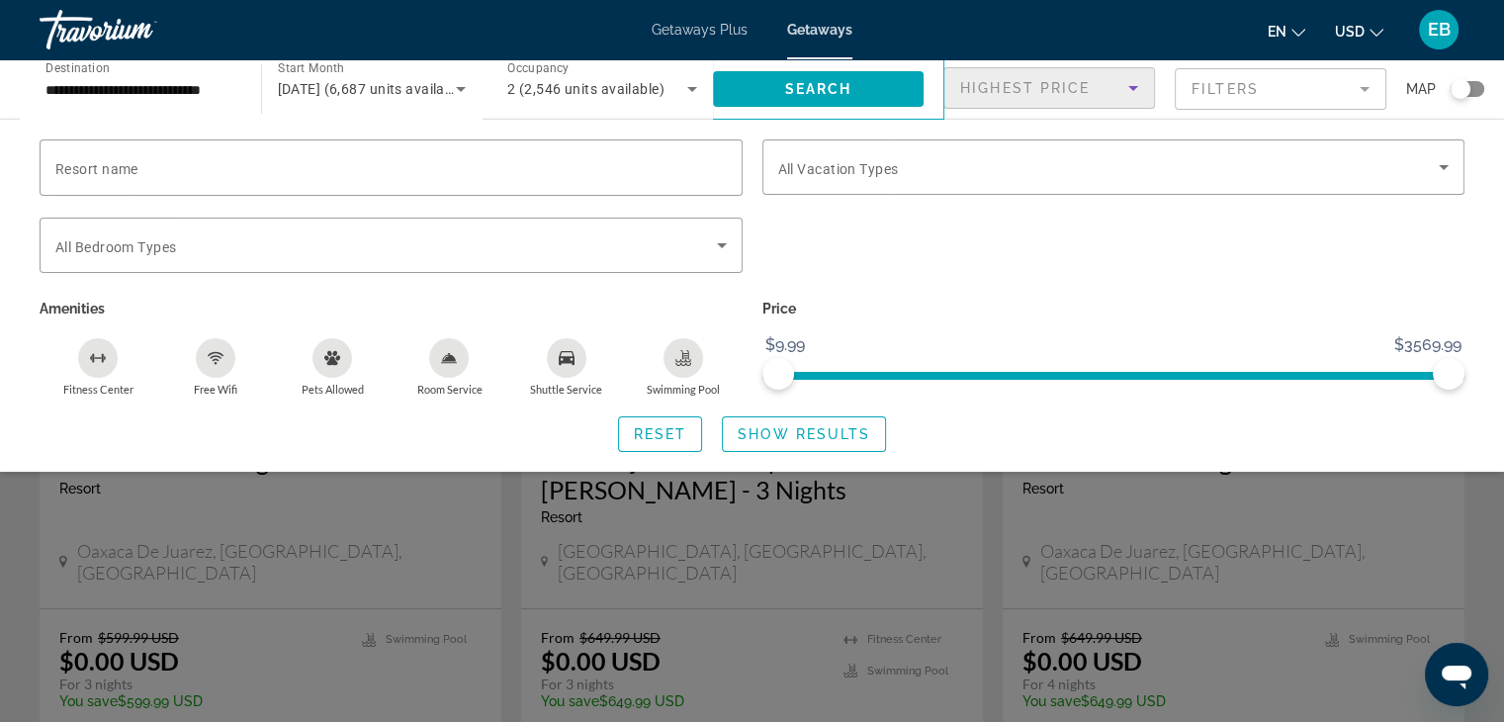
click at [1131, 84] on icon "Sort by" at bounding box center [1134, 88] width 24 height 24
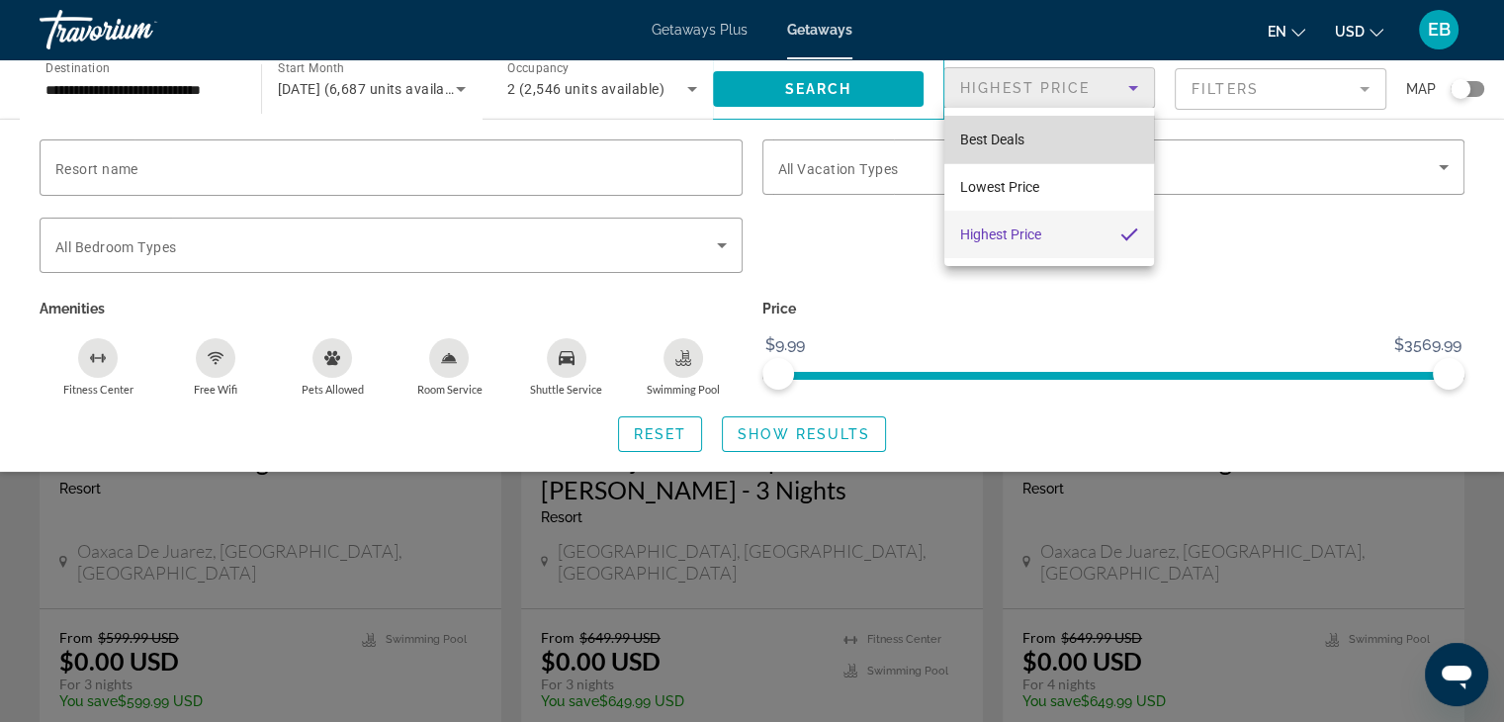
click at [1001, 135] on span "Best Deals" at bounding box center [992, 140] width 64 height 16
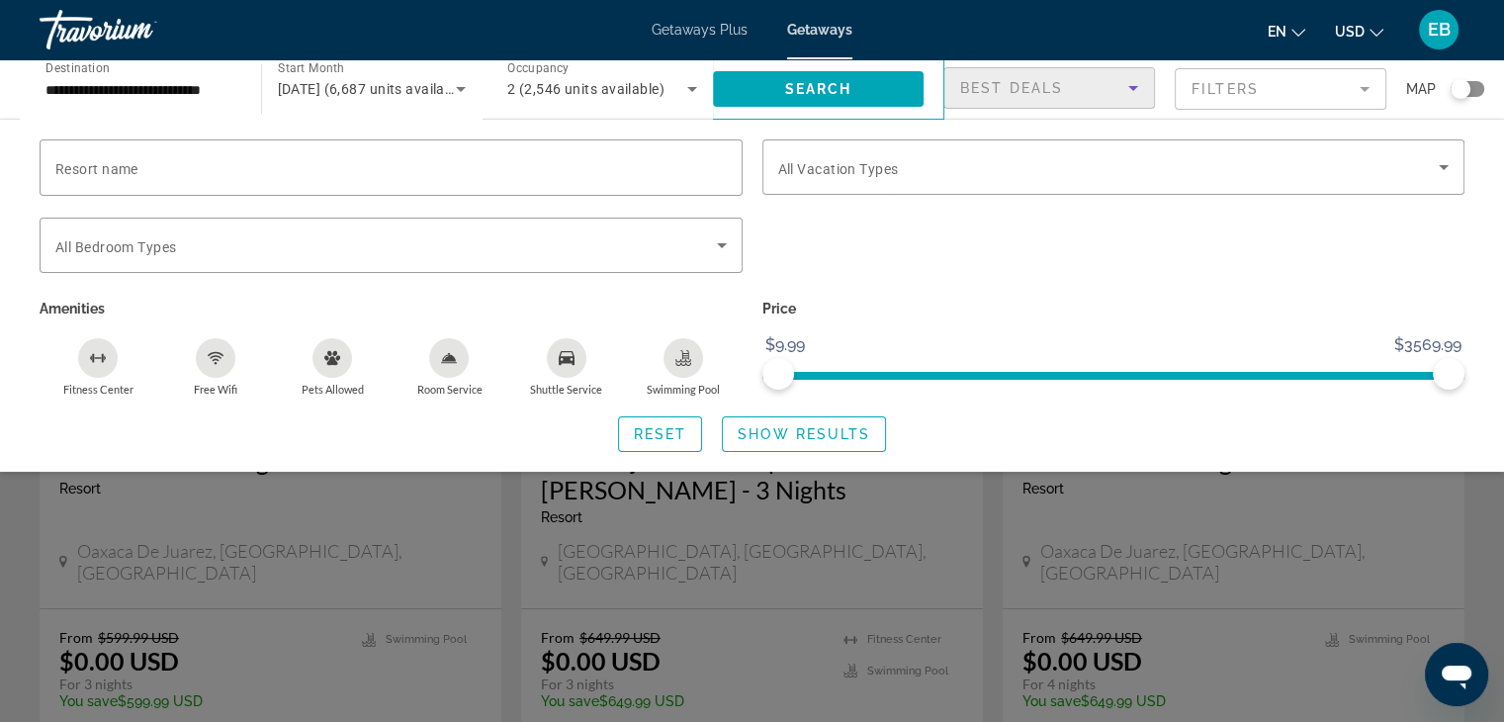
click at [1365, 86] on mat-form-field "Filters" at bounding box center [1281, 89] width 212 height 42
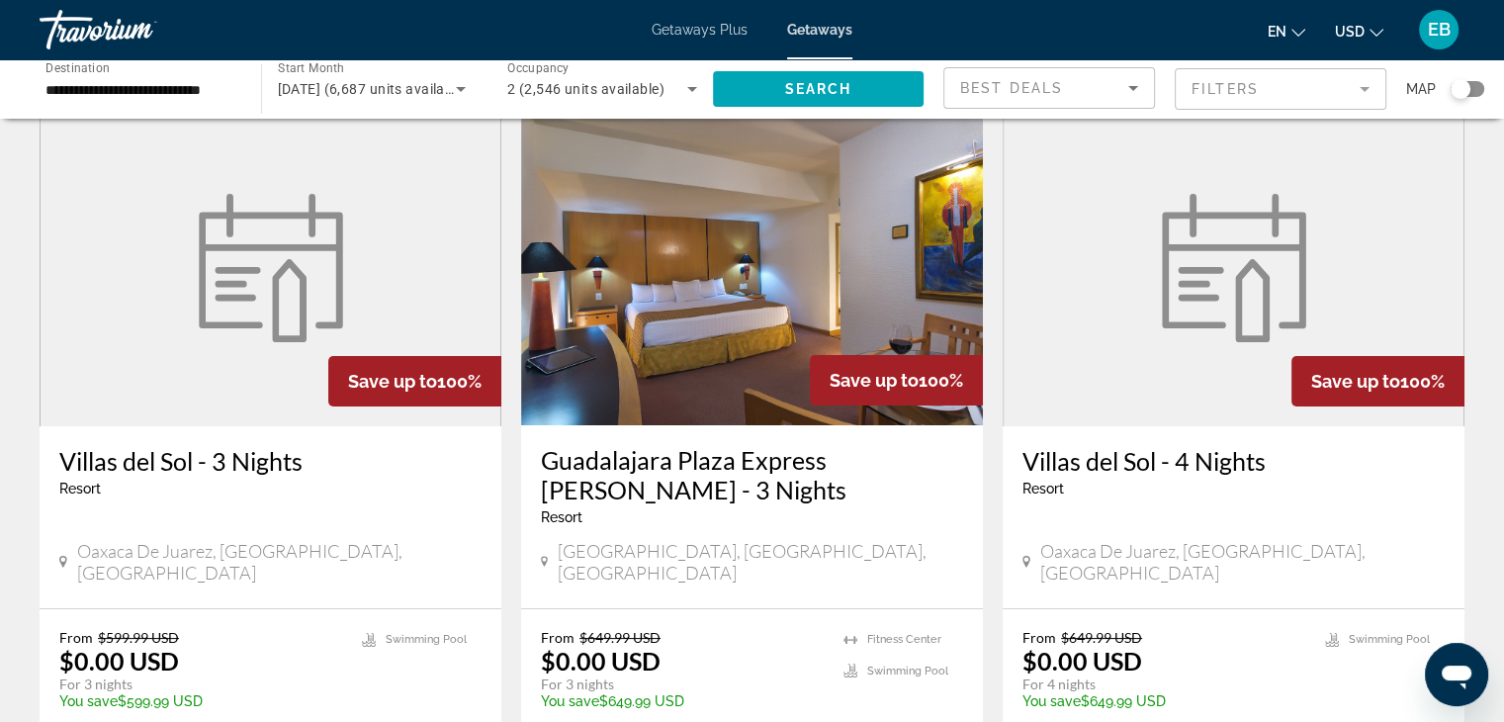
click at [1365, 86] on mat-form-field "Filters" at bounding box center [1281, 89] width 212 height 42
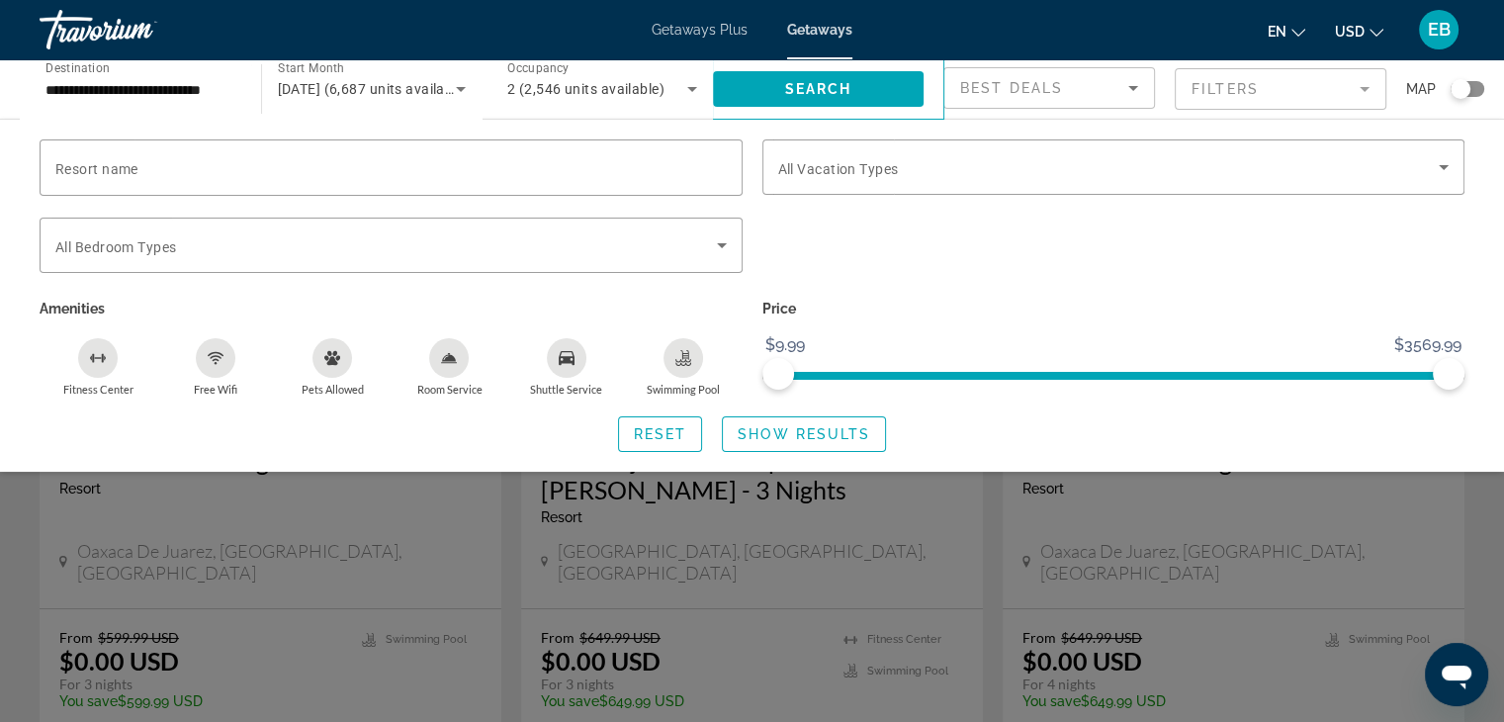
click at [1363, 86] on mat-form-field "Filters" at bounding box center [1281, 89] width 212 height 42
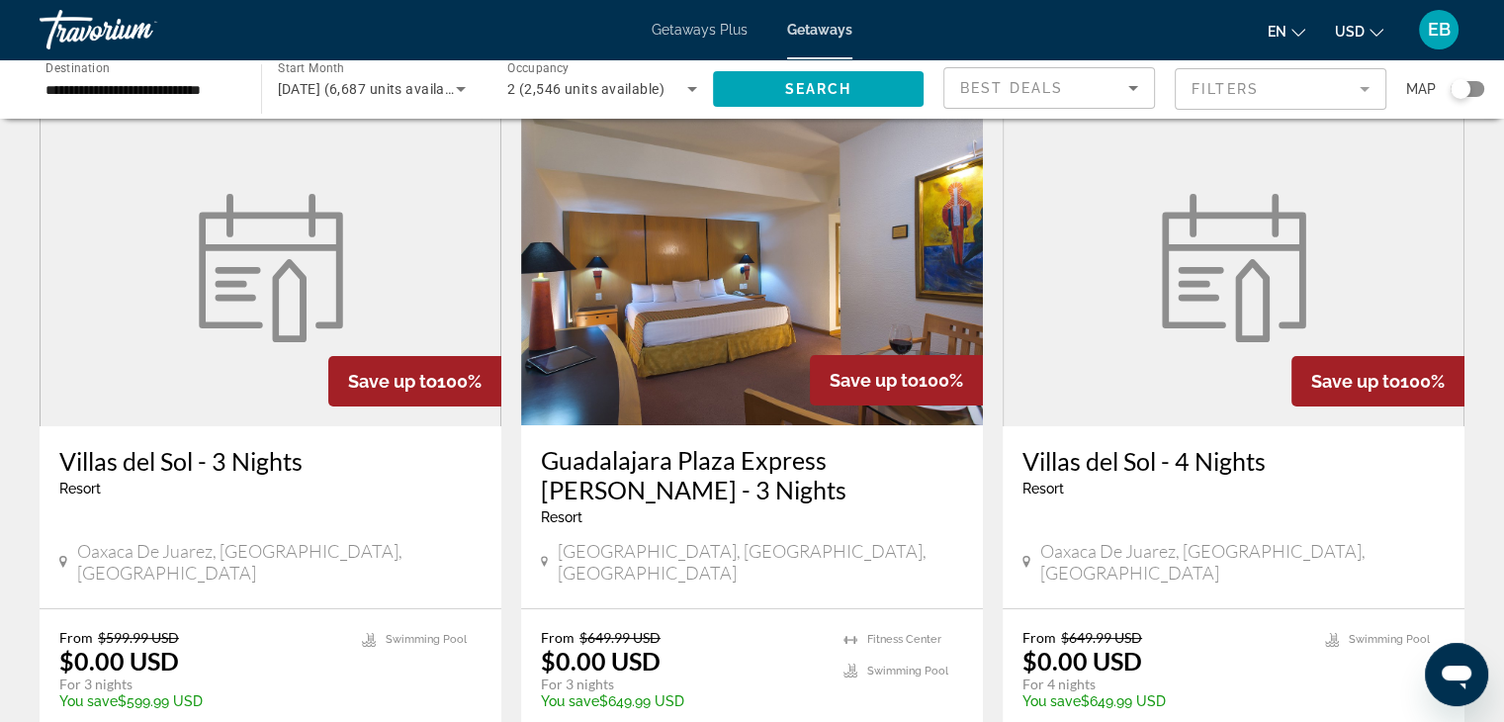
click at [1473, 168] on app-weeks-search-item "Save up to 100% Villas del Sol - 4 Nights Resort - This is an adults only resor…" at bounding box center [1234, 451] width 482 height 684
click at [1366, 86] on mat-form-field "Filters" at bounding box center [1281, 89] width 212 height 42
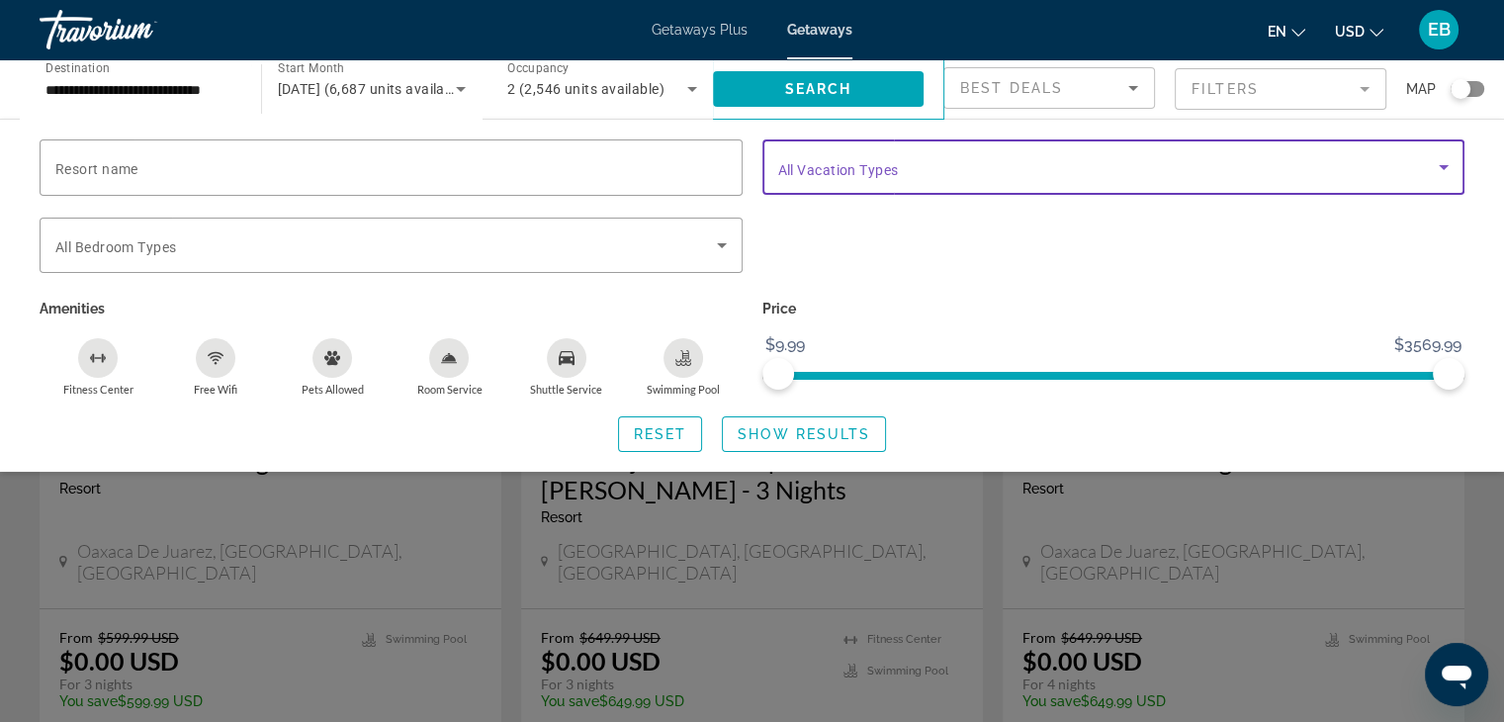
click at [1445, 162] on icon "Search widget" at bounding box center [1444, 167] width 24 height 24
click at [1445, 161] on icon "Search widget" at bounding box center [1444, 167] width 24 height 24
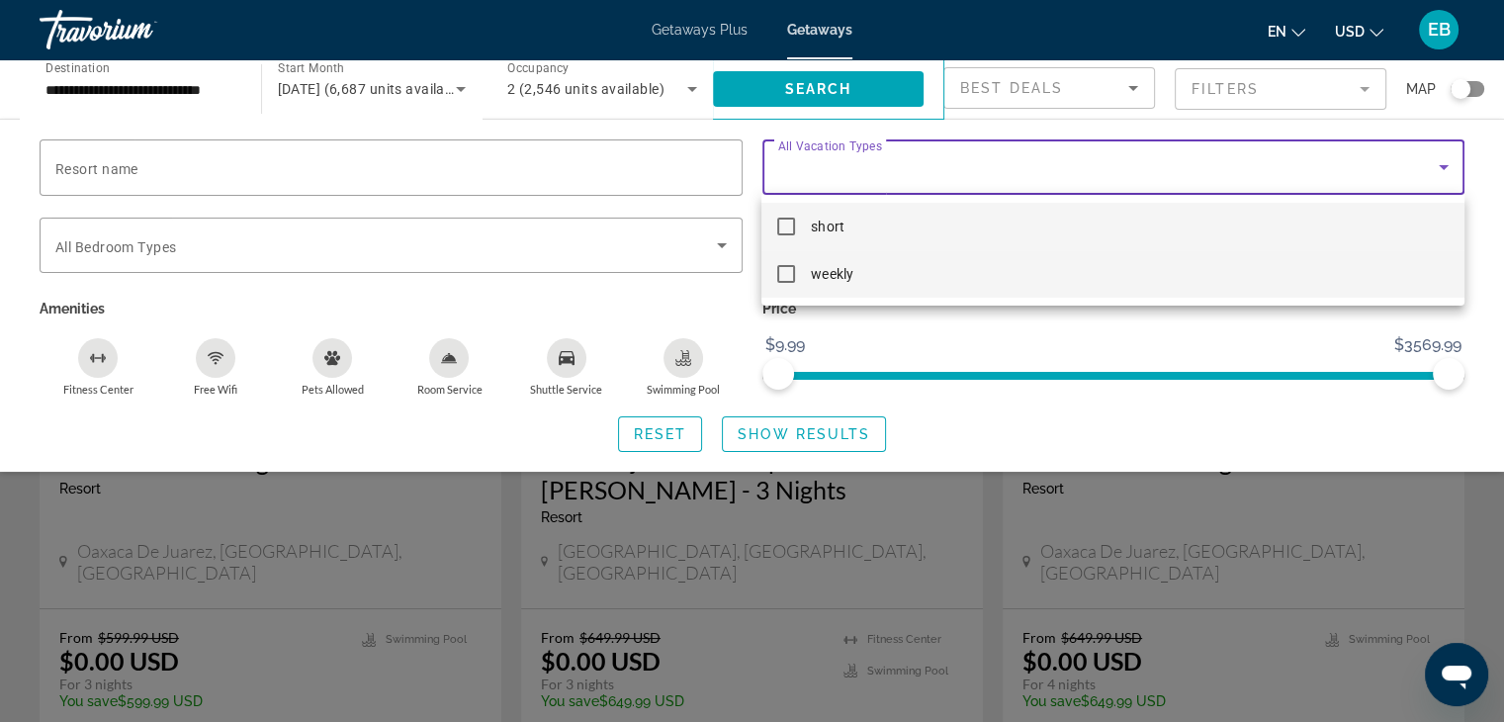
click at [779, 271] on mat-pseudo-checkbox at bounding box center [786, 274] width 18 height 18
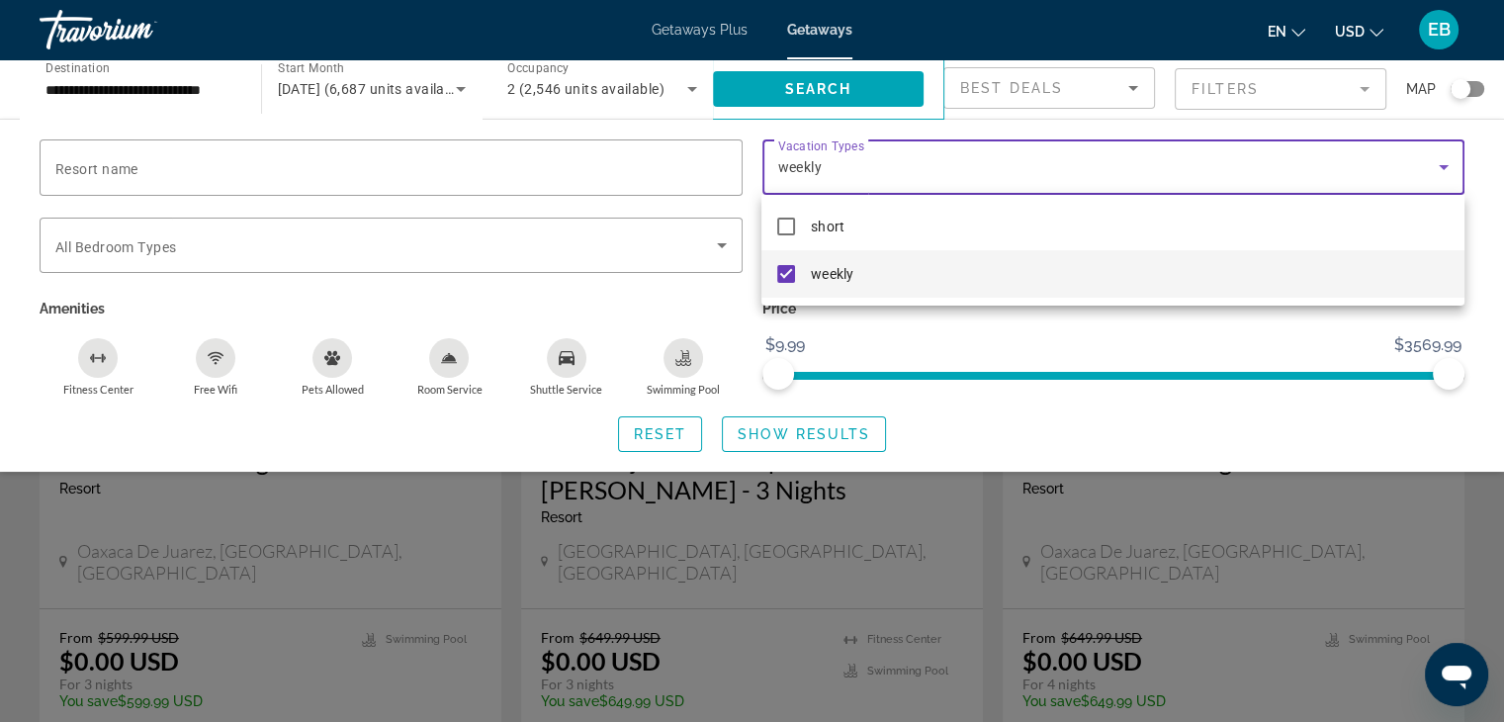
click at [1293, 412] on div at bounding box center [752, 361] width 1504 height 722
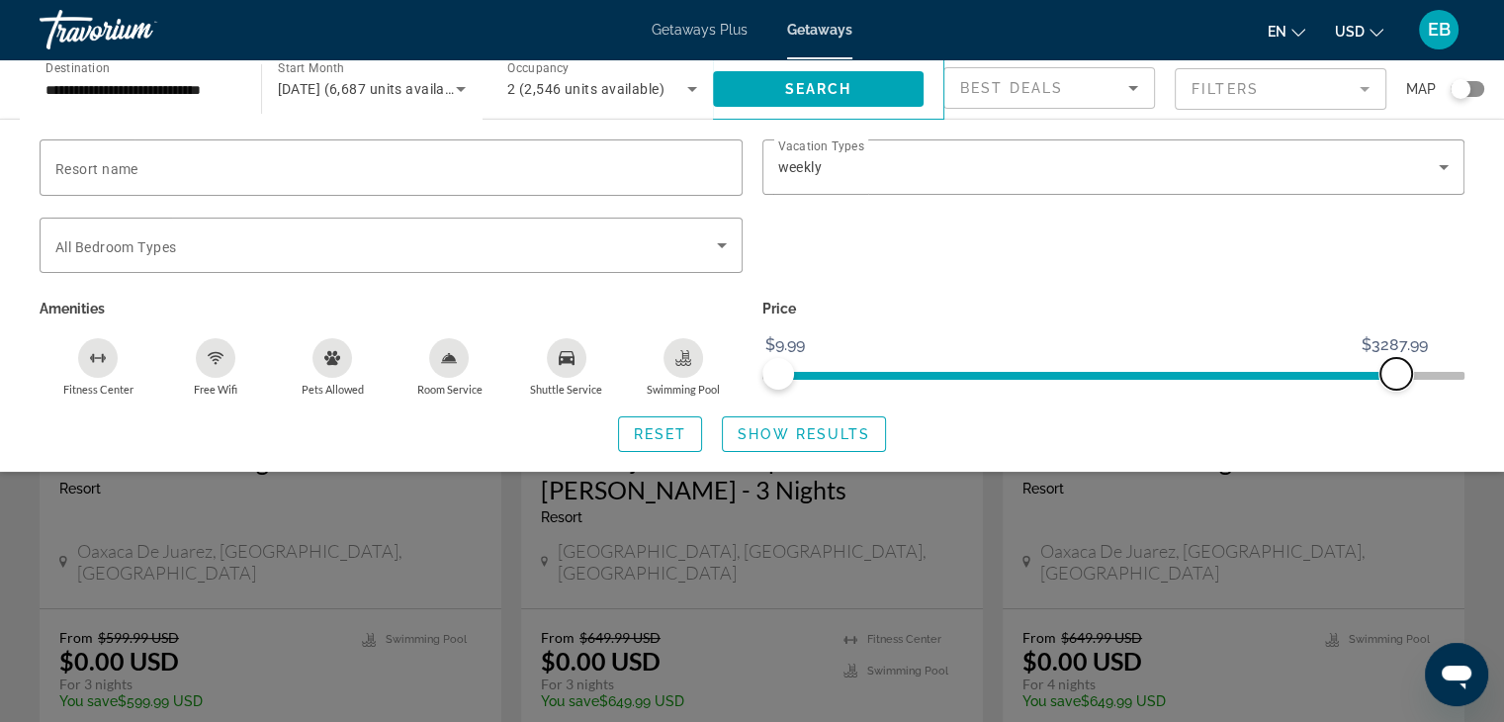
drag, startPoint x: 1396, startPoint y: 358, endPoint x: 1321, endPoint y: 345, distance: 75.3
click at [1321, 372] on ngx-slider "$9.99 $3569.99 $9.99 $3287.99" at bounding box center [1114, 374] width 703 height 4
drag, startPoint x: 1319, startPoint y: 373, endPoint x: 1083, endPoint y: 412, distance: 239.7
click at [1083, 412] on div "Resort name Vacation Types All Vacation Types weekly Bedroom Types All Bedroom …" at bounding box center [752, 295] width 1504 height 313
click at [1084, 370] on span "ngx-slider-max" at bounding box center [1084, 374] width 32 height 32
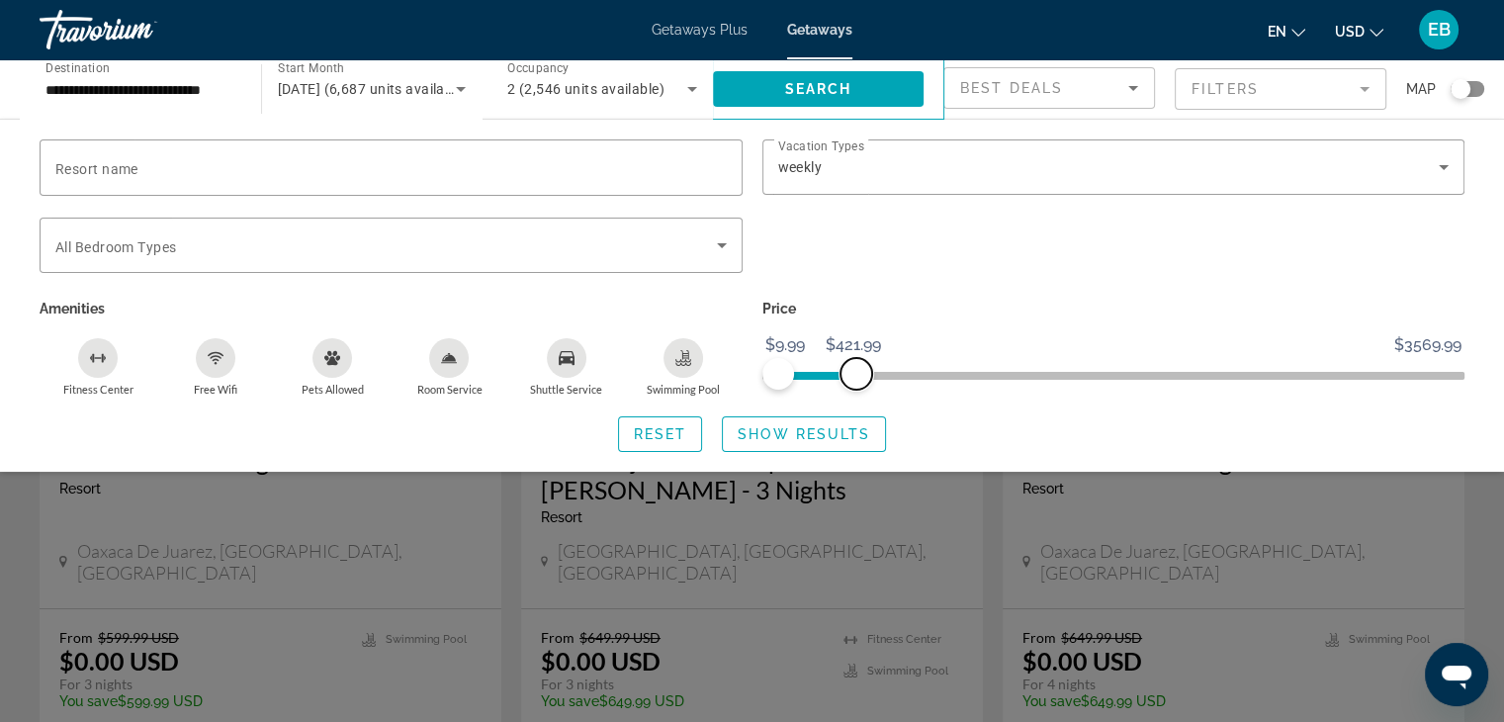
drag, startPoint x: 1088, startPoint y: 372, endPoint x: 856, endPoint y: 381, distance: 232.6
click at [856, 381] on span "ngx-slider-max" at bounding box center [857, 374] width 32 height 32
drag, startPoint x: 858, startPoint y: 381, endPoint x: 832, endPoint y: 378, distance: 26.9
click at [832, 378] on span "ngx-slider-max" at bounding box center [833, 374] width 32 height 32
click at [839, 369] on span "ngx-slider-max" at bounding box center [833, 374] width 32 height 32
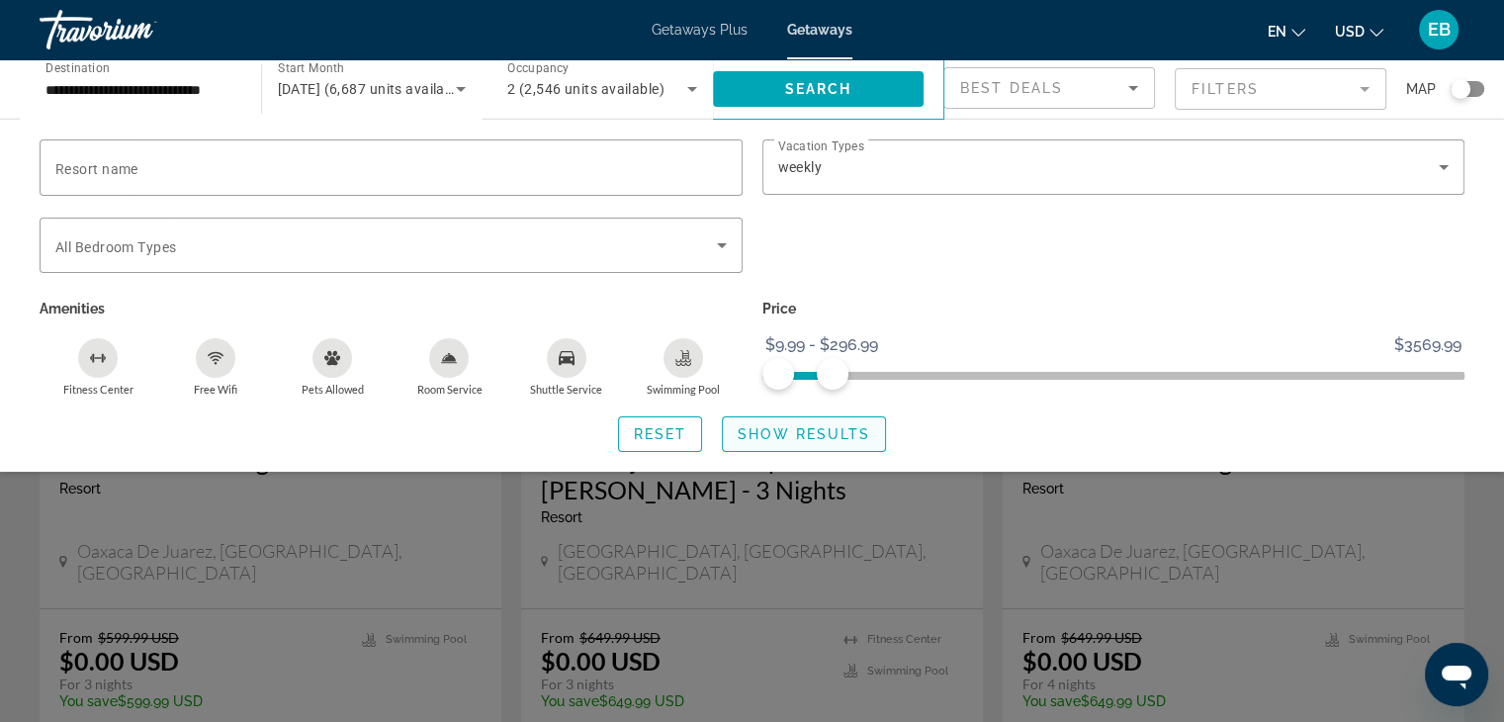
click at [801, 432] on span "Show Results" at bounding box center [804, 434] width 133 height 16
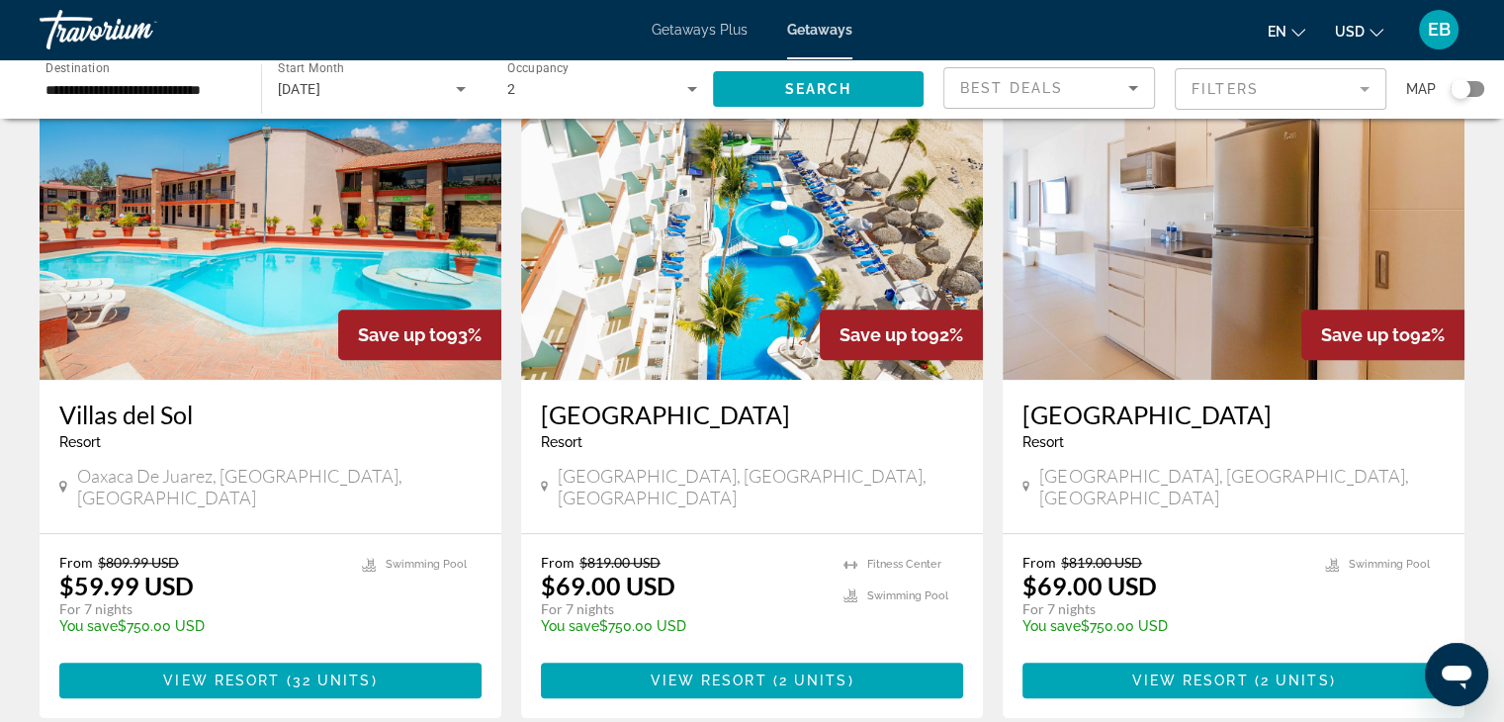
scroll to position [1503, 0]
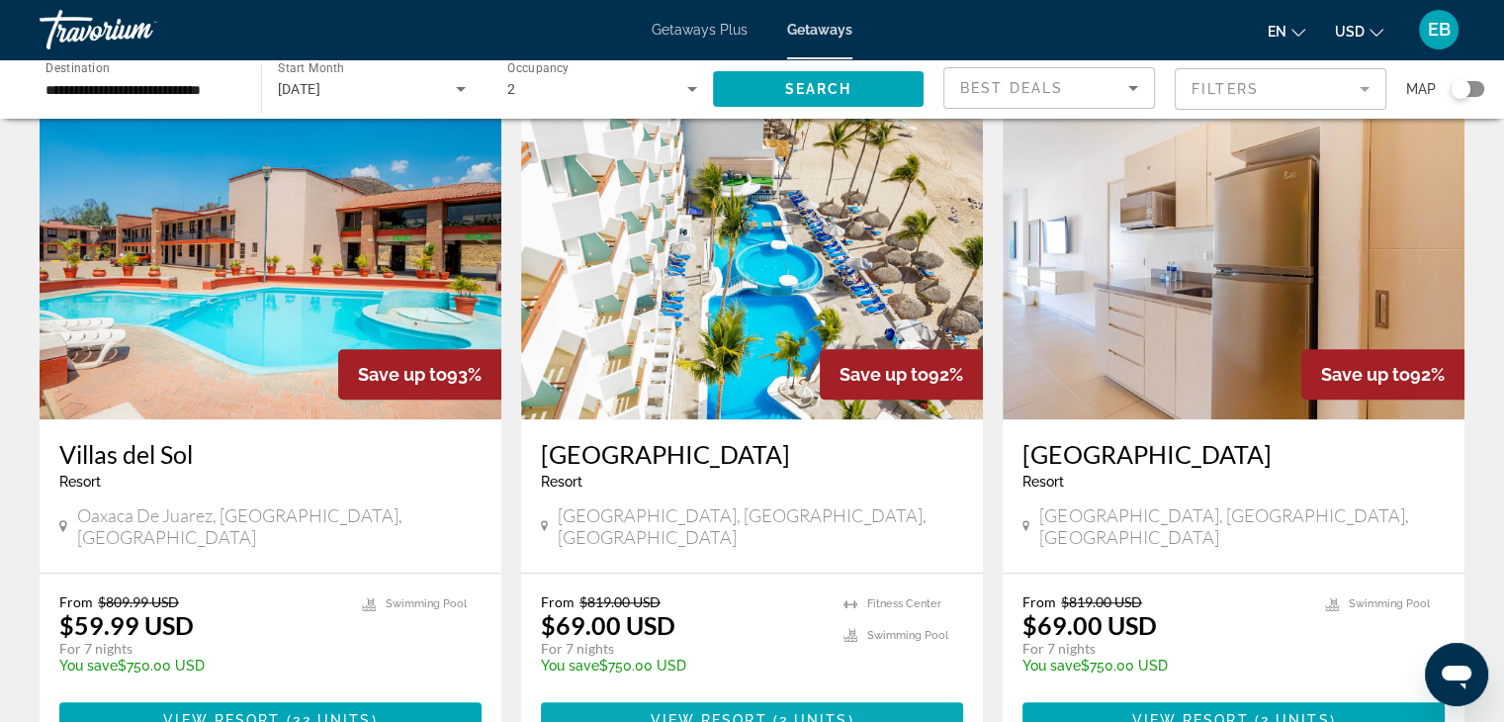
click at [774, 712] on span "( 2 units )" at bounding box center [810, 720] width 87 height 16
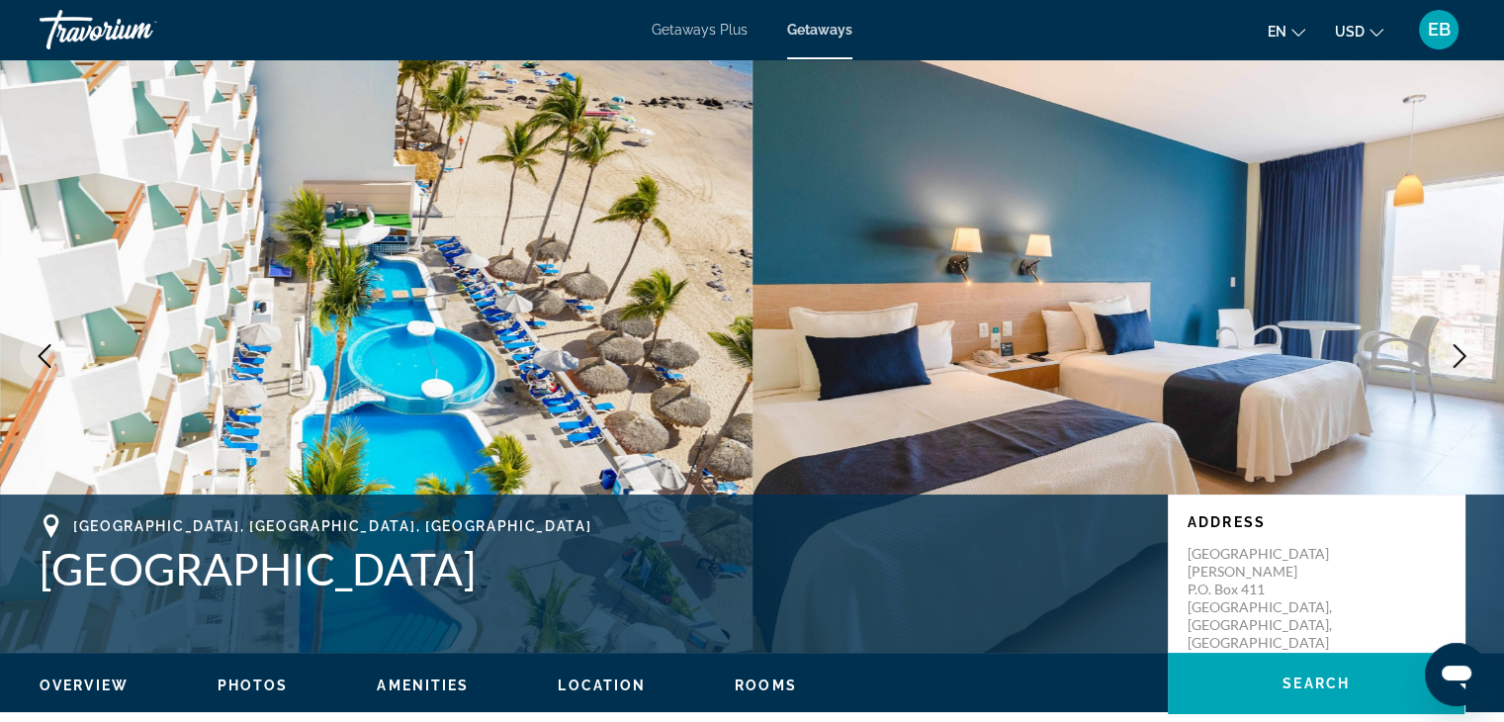
click at [1453, 353] on icon "Next image" at bounding box center [1460, 356] width 24 height 24
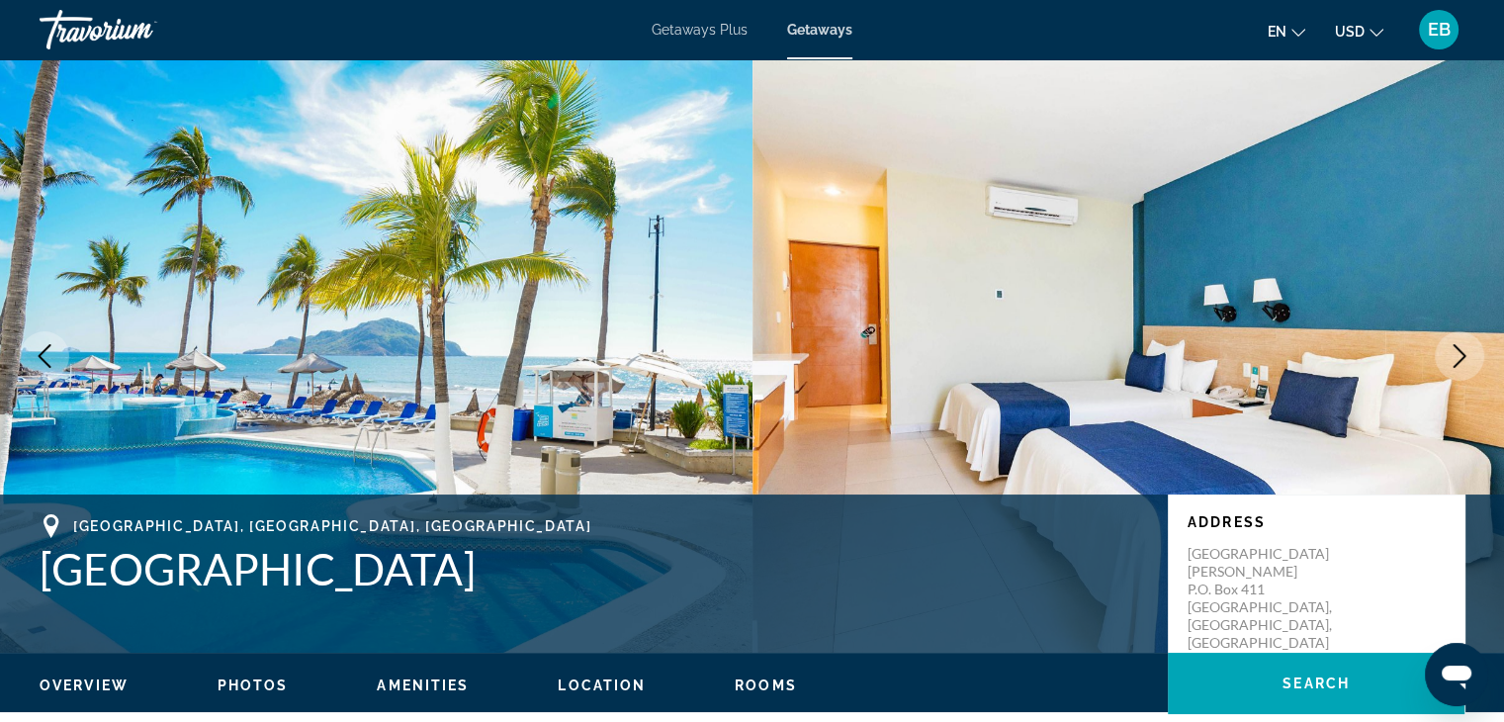
click at [1453, 353] on icon "Next image" at bounding box center [1460, 356] width 24 height 24
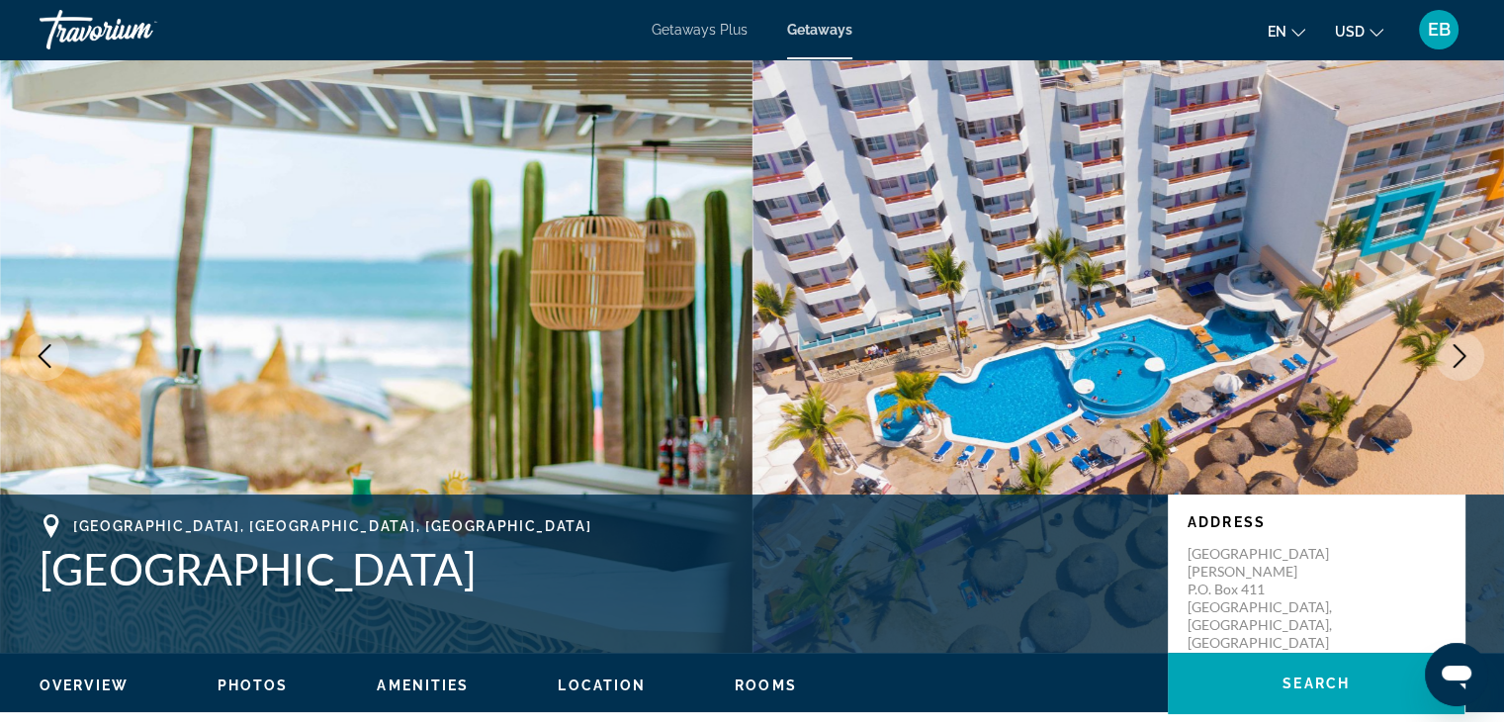
click at [1452, 353] on icon "Next image" at bounding box center [1460, 356] width 24 height 24
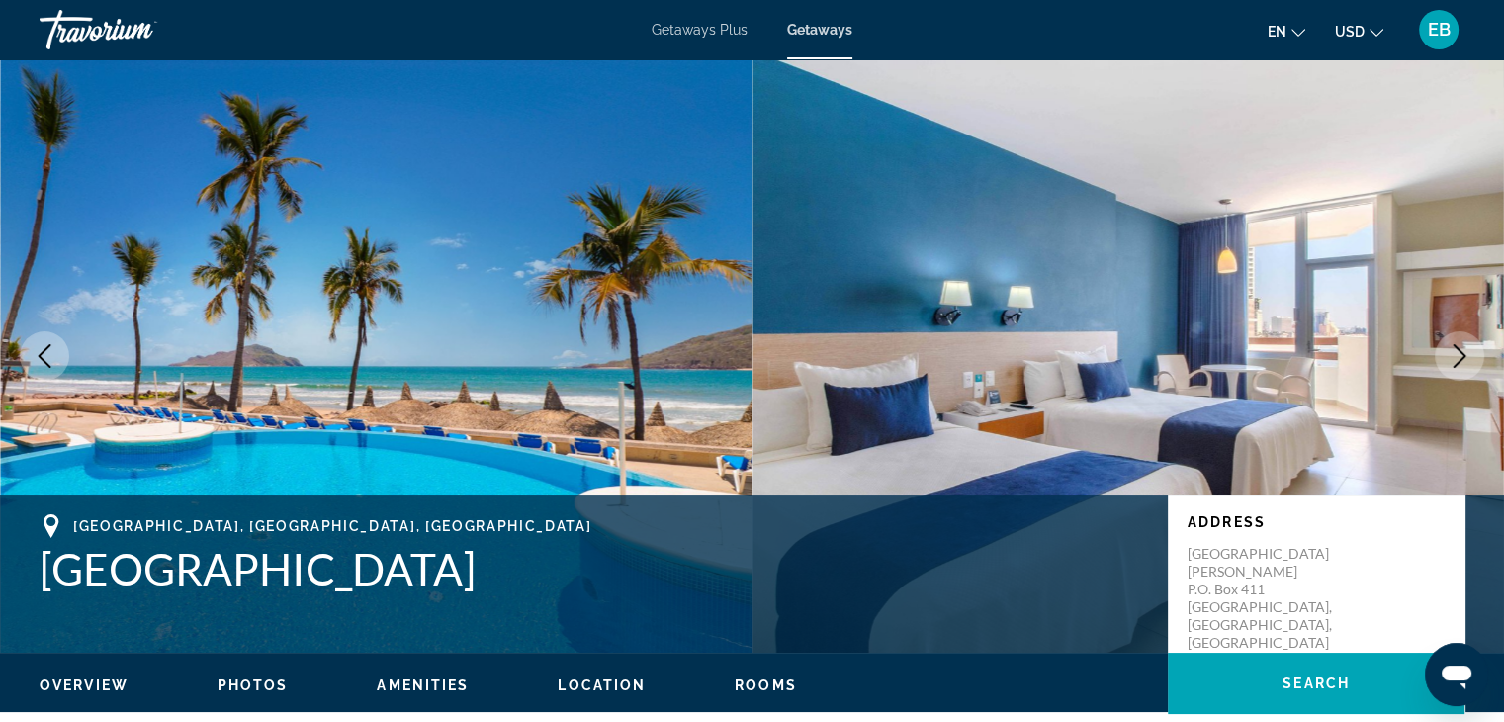
click at [1461, 348] on icon "Next image" at bounding box center [1460, 356] width 24 height 24
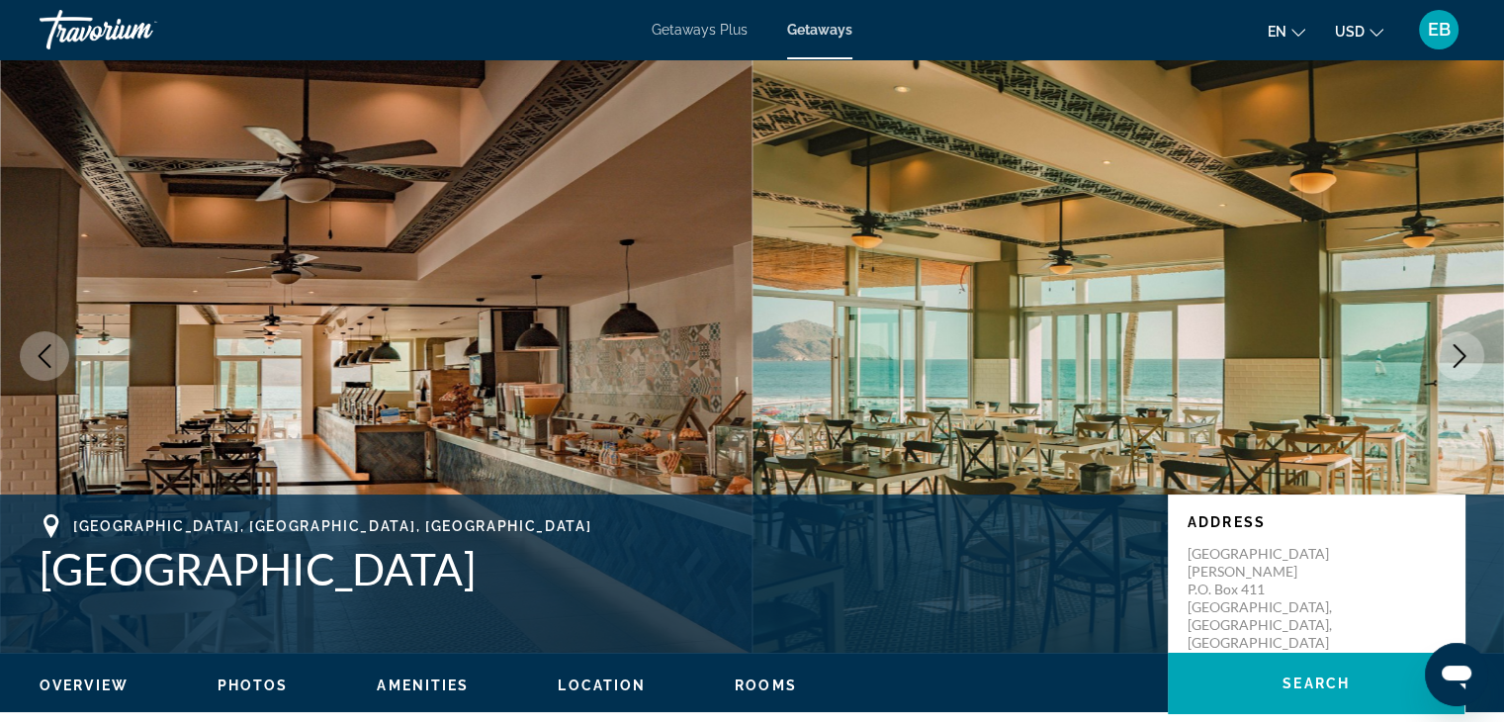
click at [1463, 345] on icon "Next image" at bounding box center [1460, 356] width 24 height 24
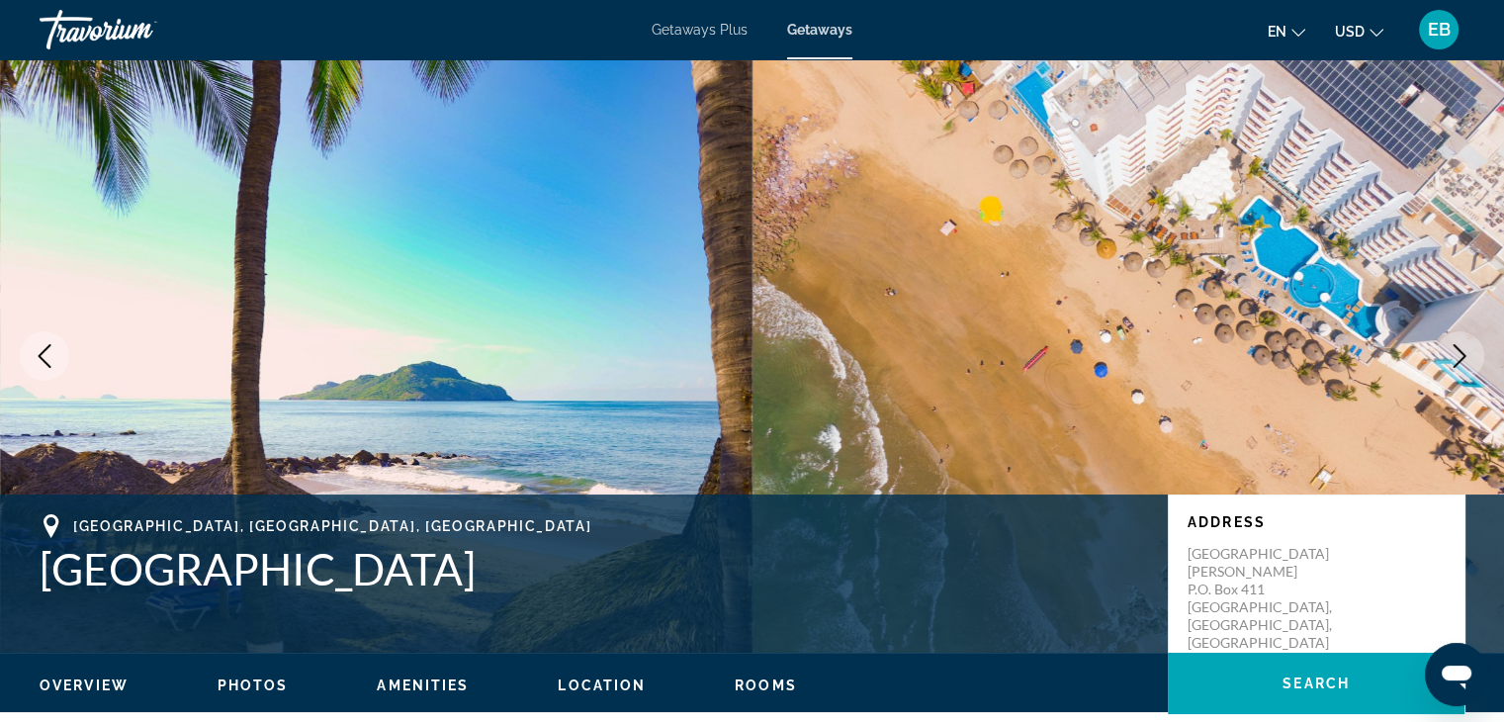
click at [1464, 352] on icon "Next image" at bounding box center [1460, 356] width 24 height 24
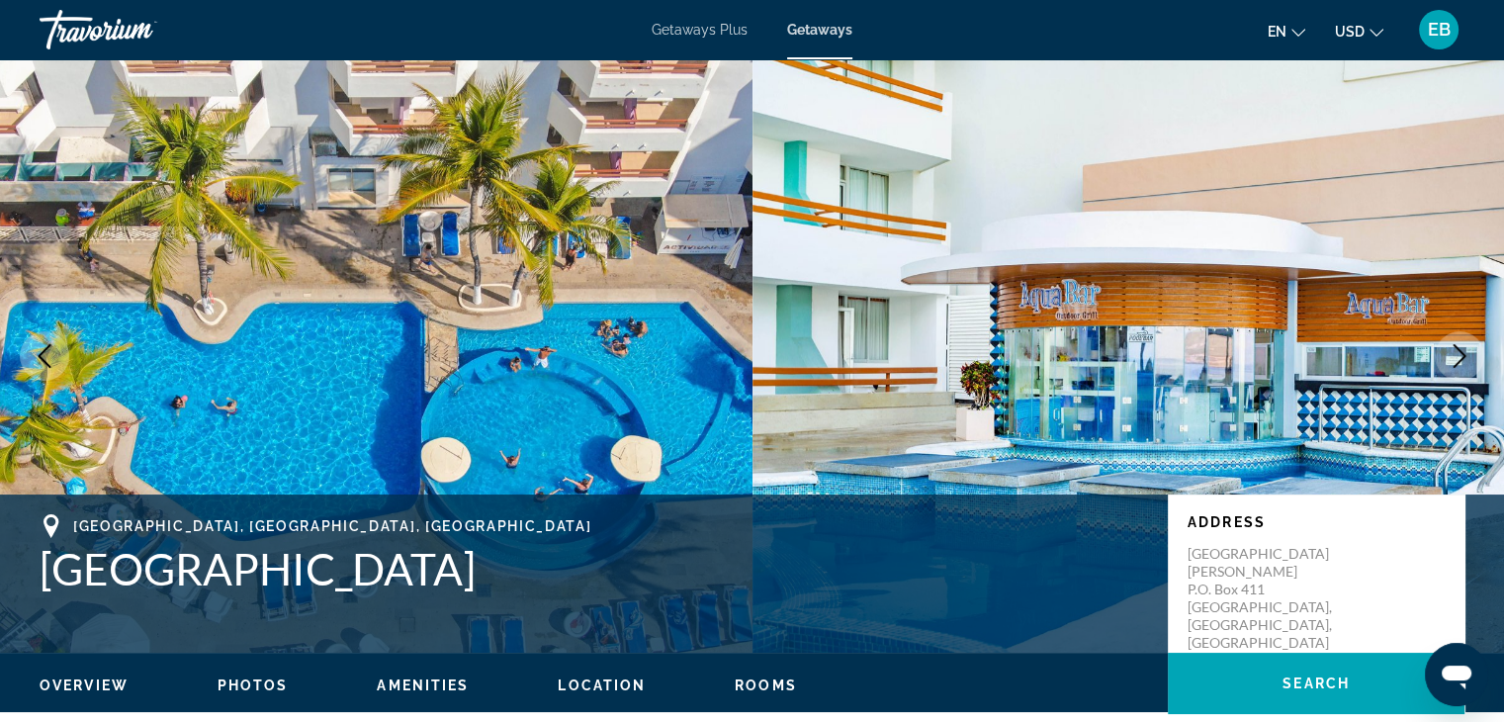
click at [1455, 350] on icon "Next image" at bounding box center [1460, 356] width 24 height 24
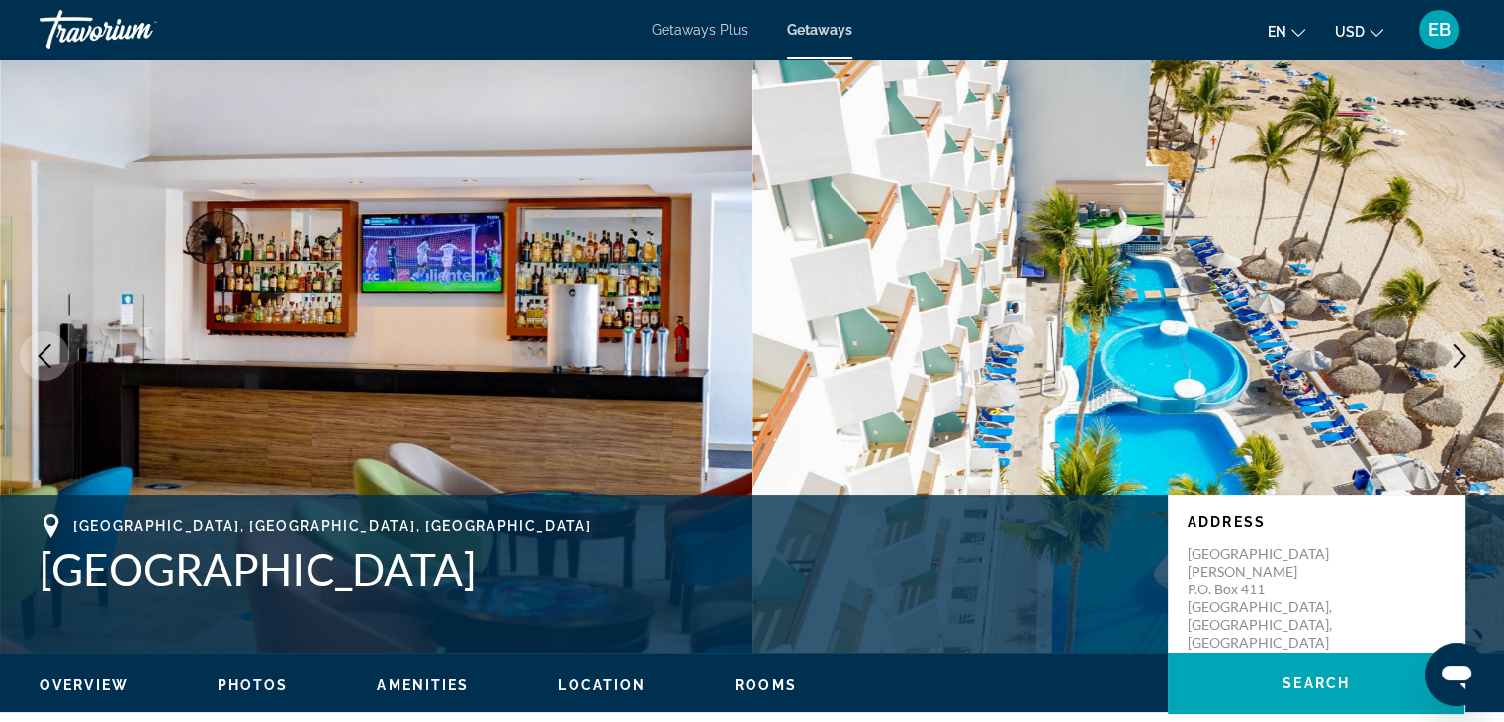
click at [1460, 352] on icon "Next image" at bounding box center [1460, 356] width 24 height 24
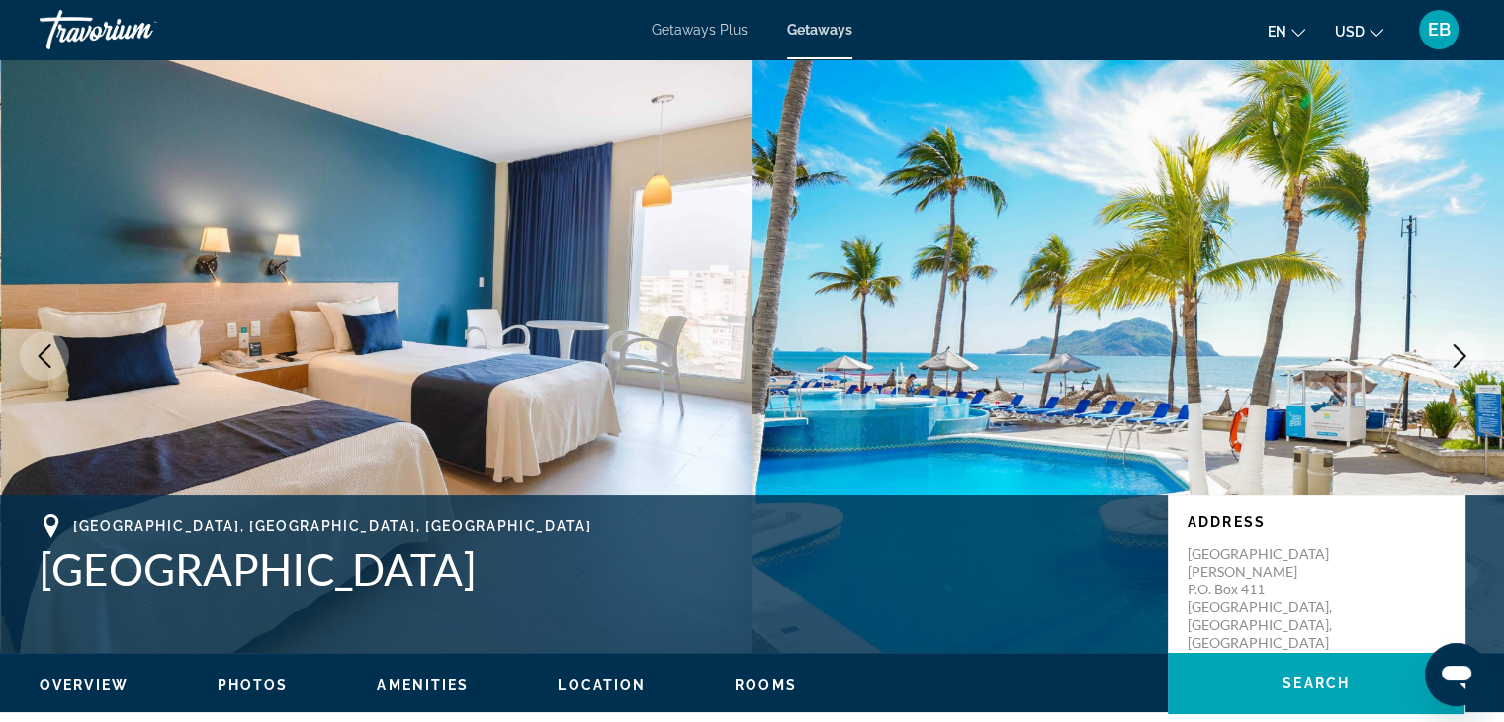
click at [1458, 353] on icon "Next image" at bounding box center [1460, 356] width 24 height 24
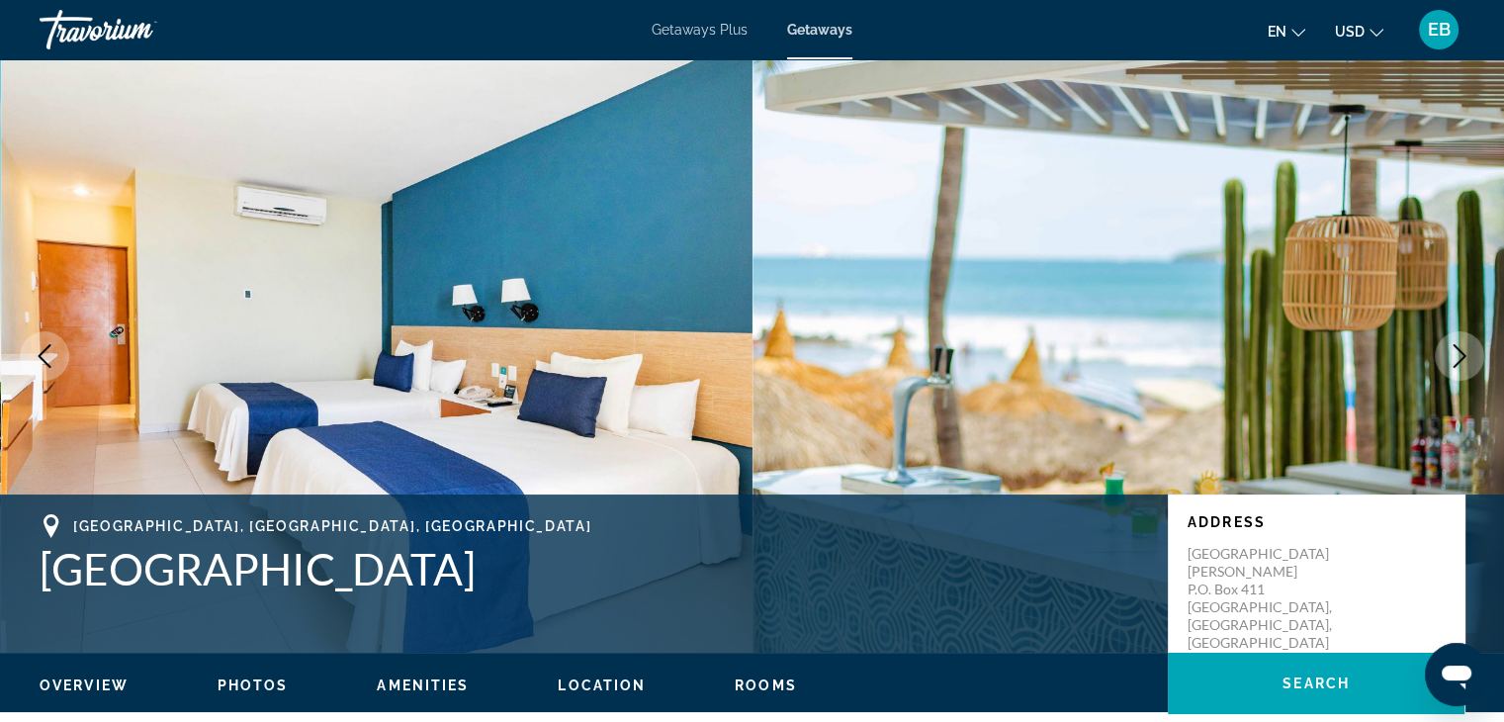
click at [1458, 358] on icon "Next image" at bounding box center [1460, 356] width 24 height 24
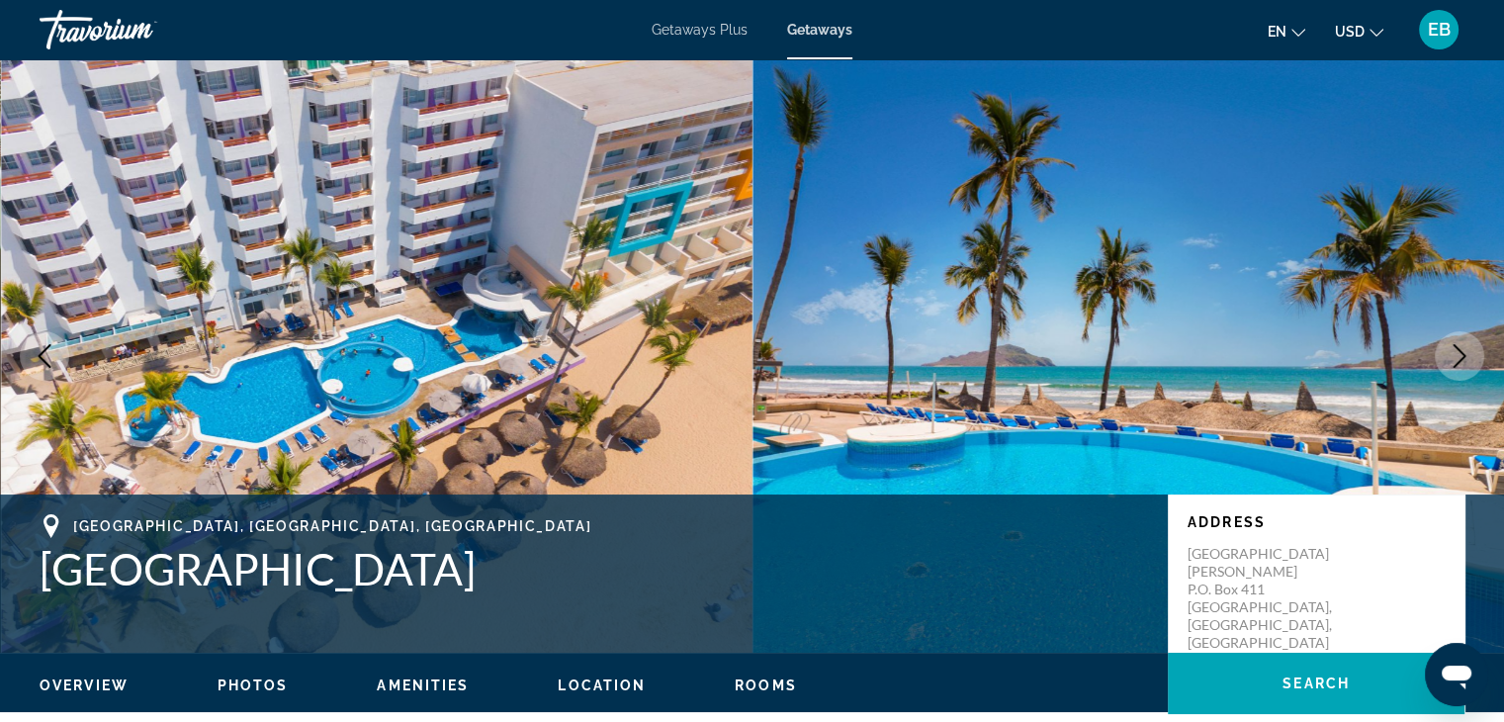
click at [1466, 348] on icon "Next image" at bounding box center [1460, 356] width 24 height 24
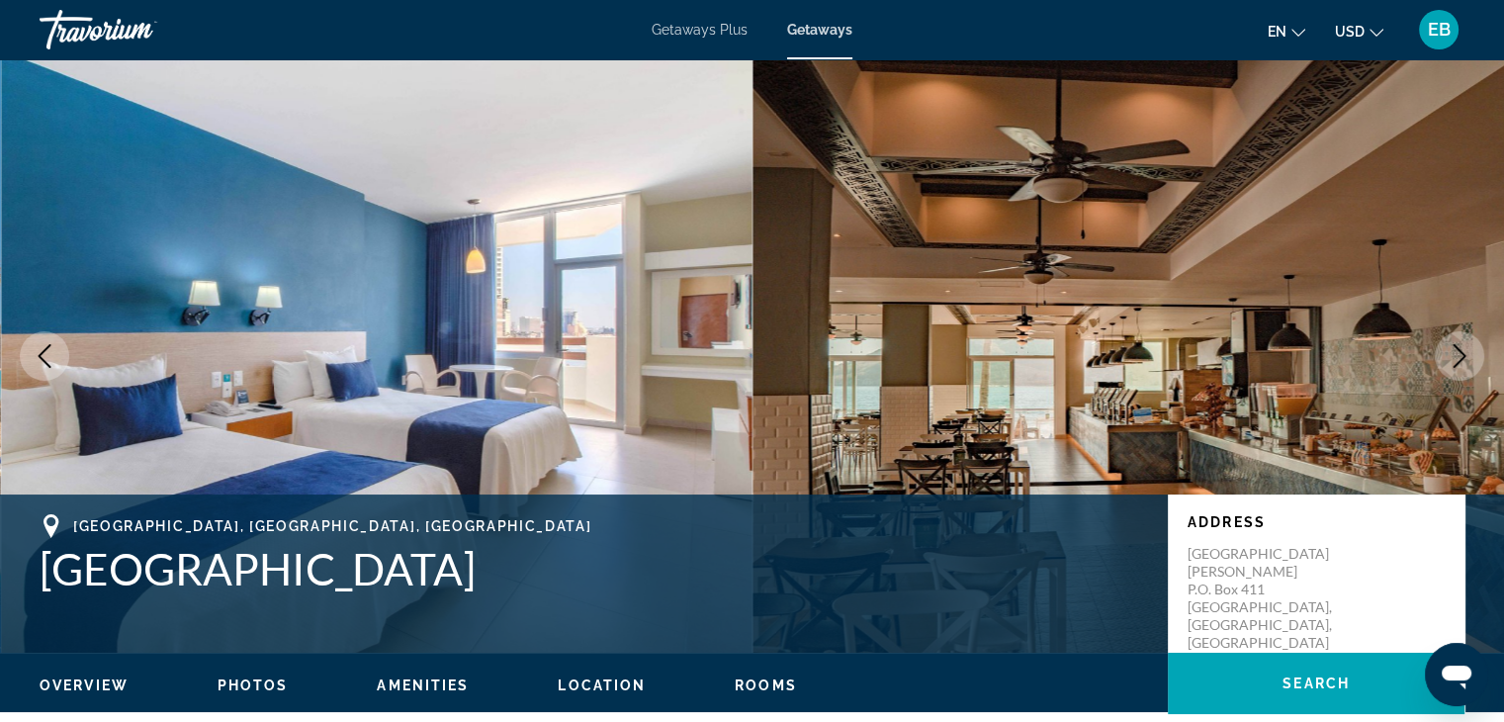
click at [1466, 348] on icon "Next image" at bounding box center [1460, 356] width 24 height 24
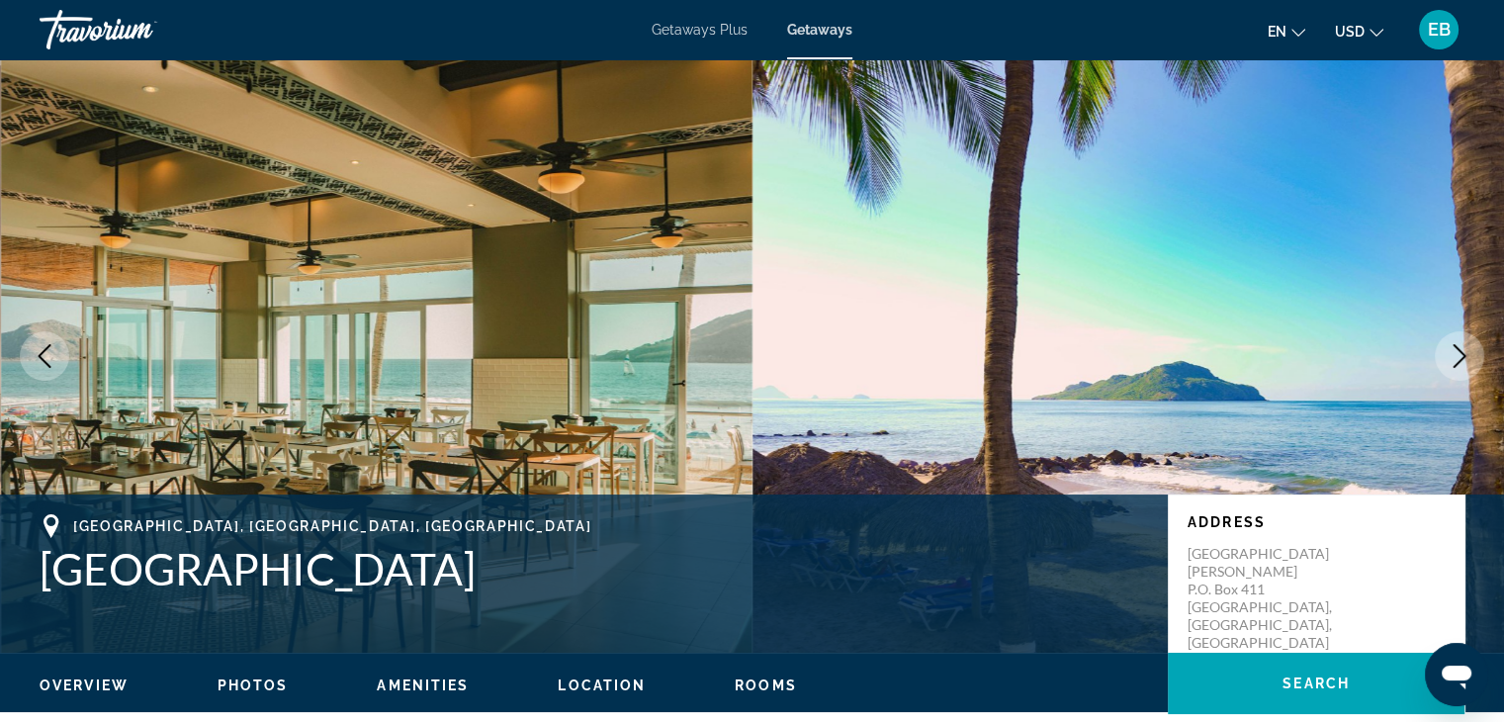
click at [1466, 348] on icon "Next image" at bounding box center [1460, 356] width 24 height 24
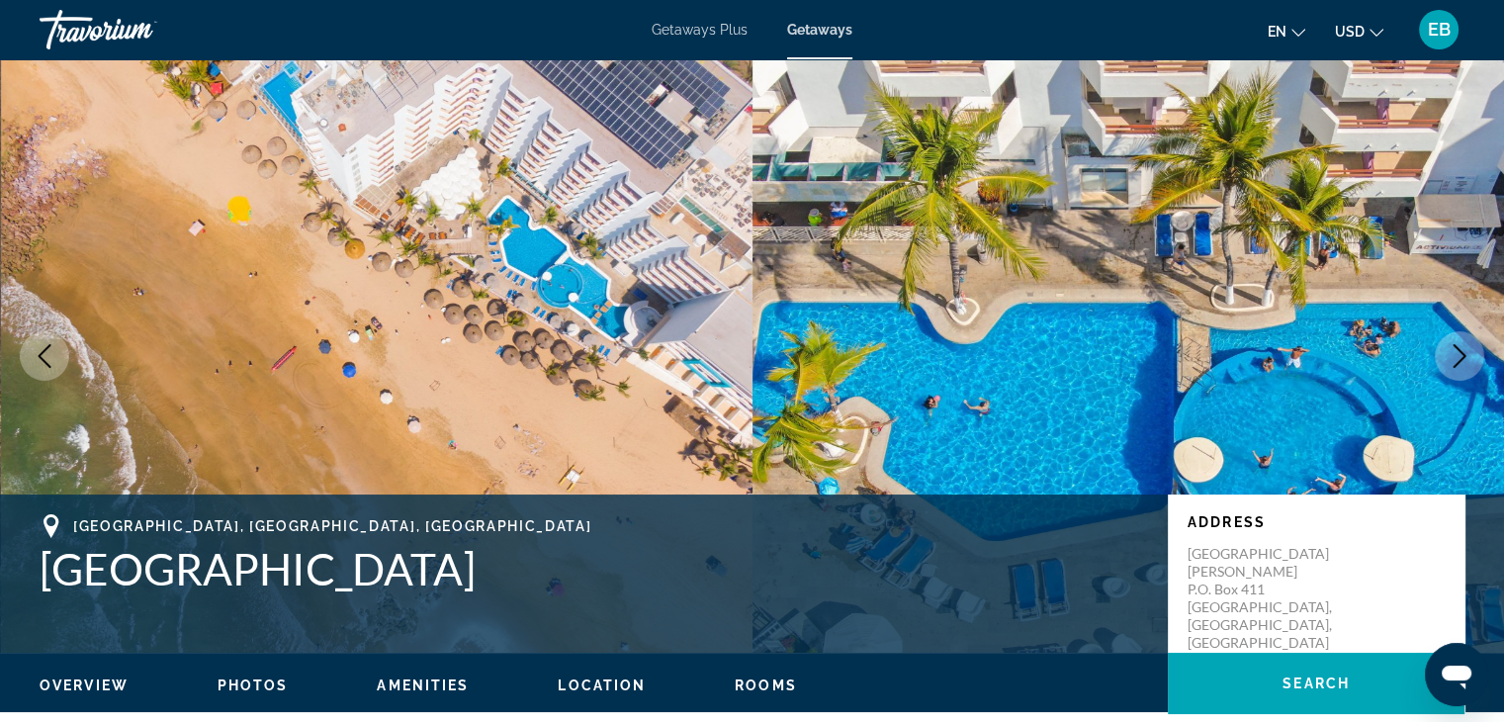
click at [1466, 348] on icon "Next image" at bounding box center [1460, 356] width 24 height 24
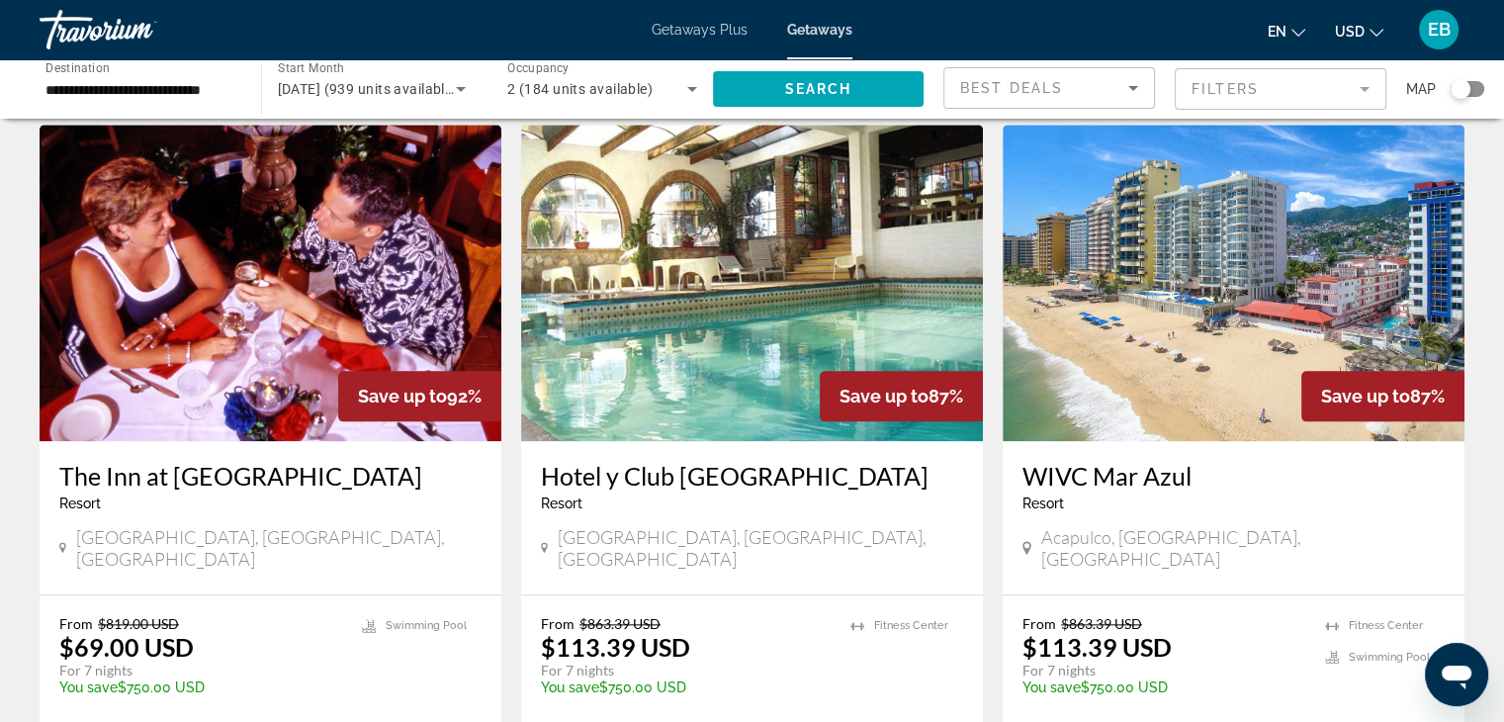
scroll to position [2136, 0]
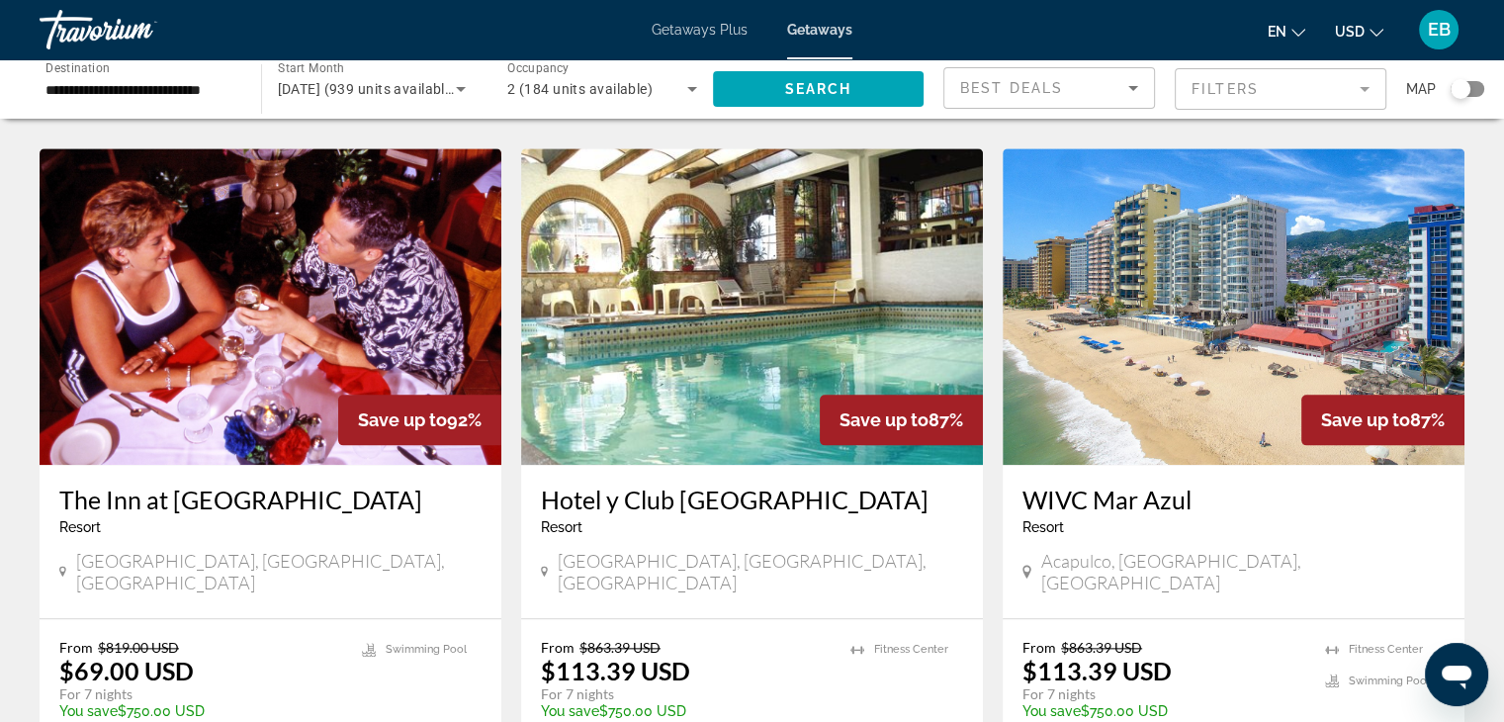
scroll to position [2150, 0]
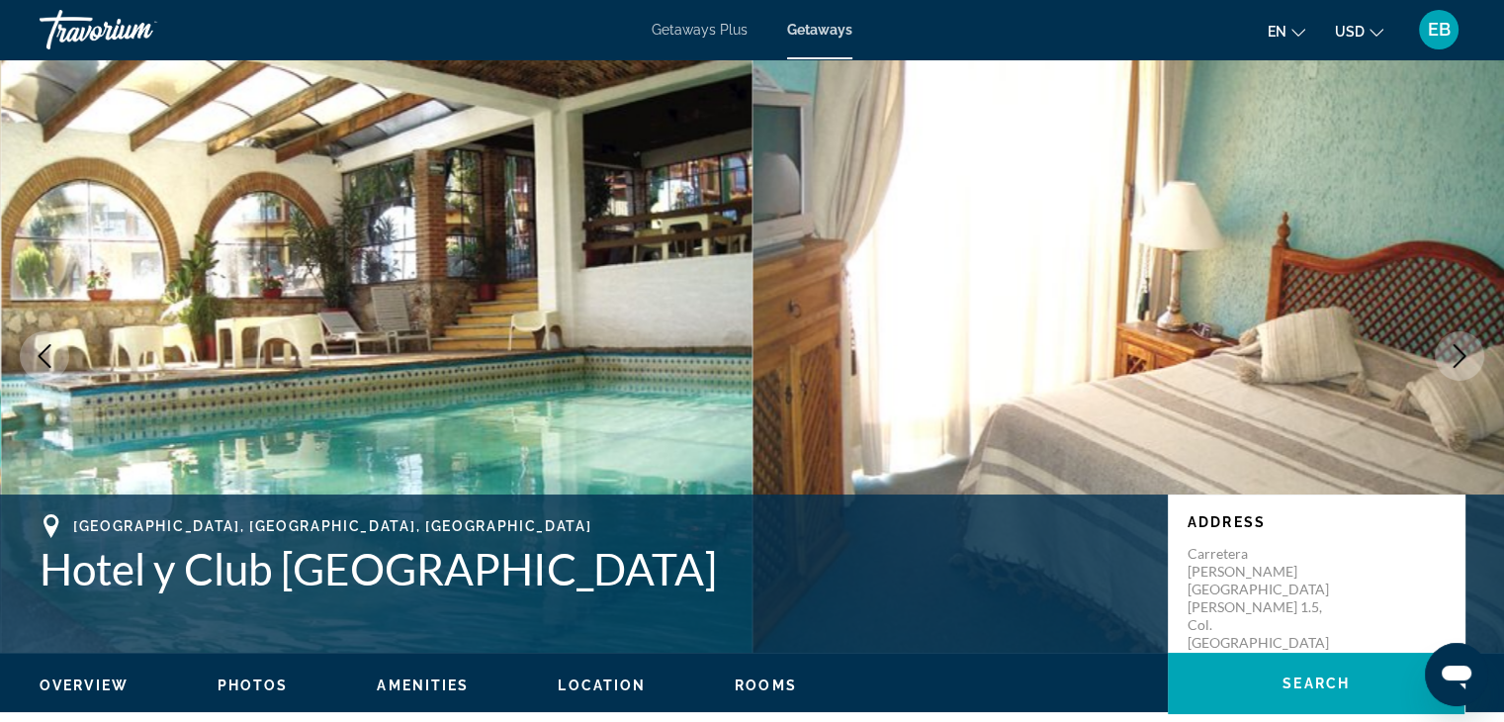
click at [1456, 354] on icon "Next image" at bounding box center [1460, 356] width 24 height 24
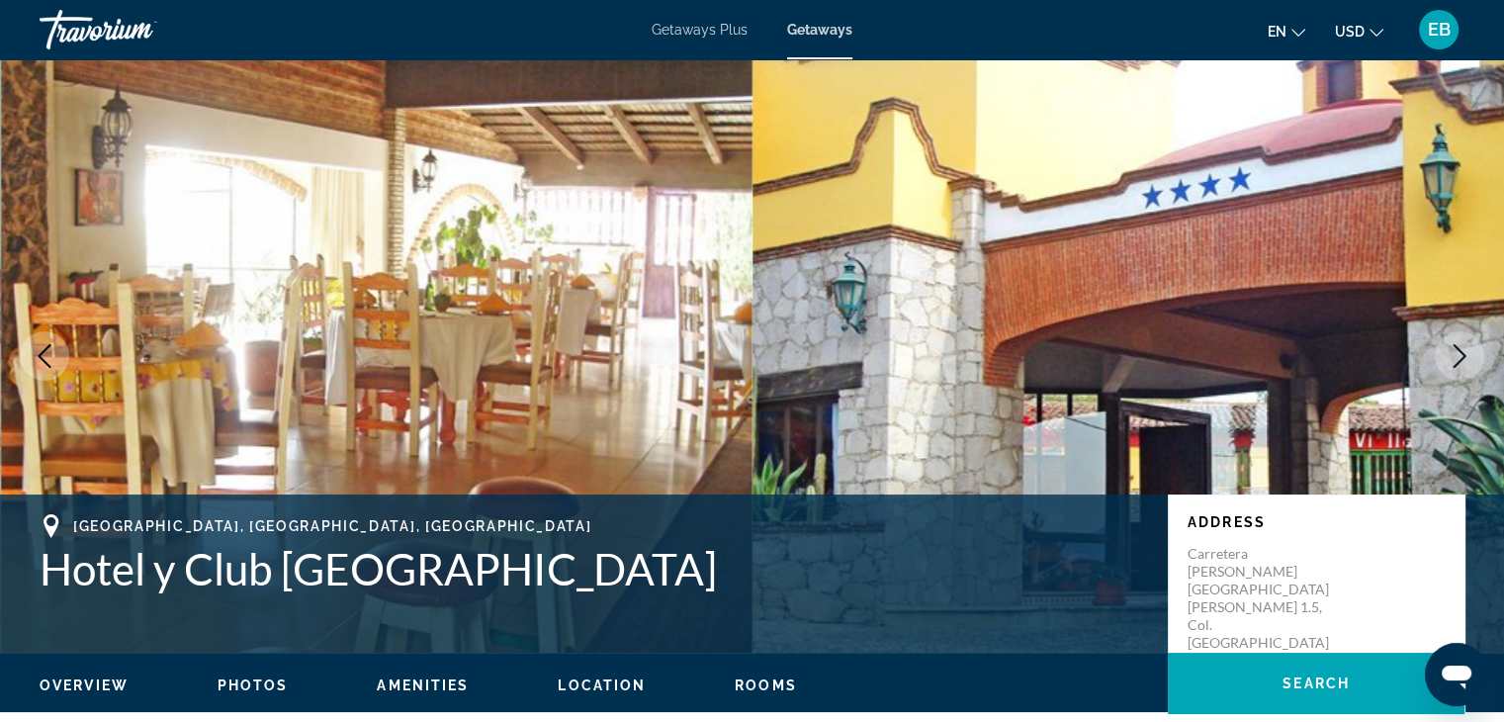
click at [1456, 352] on icon "Next image" at bounding box center [1460, 356] width 24 height 24
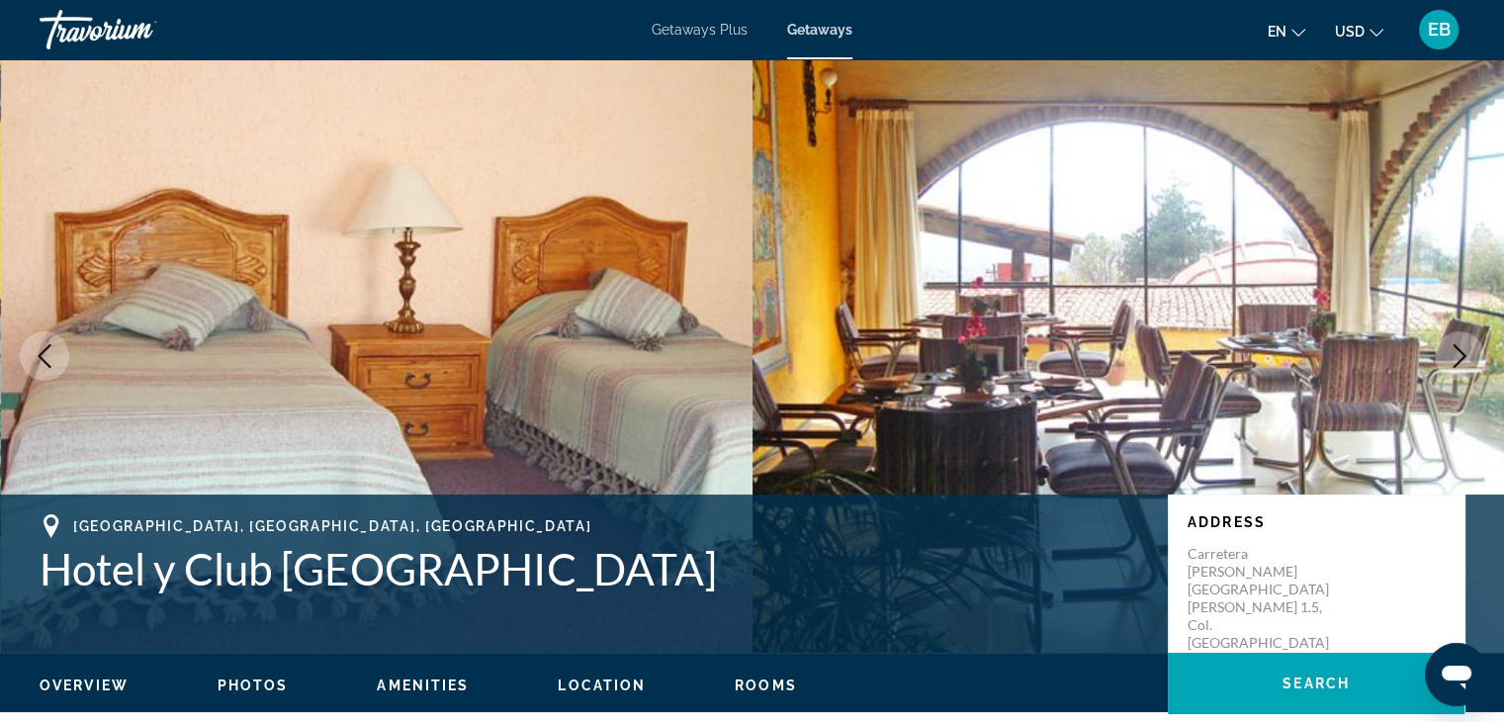
click at [1456, 352] on icon "Next image" at bounding box center [1460, 356] width 24 height 24
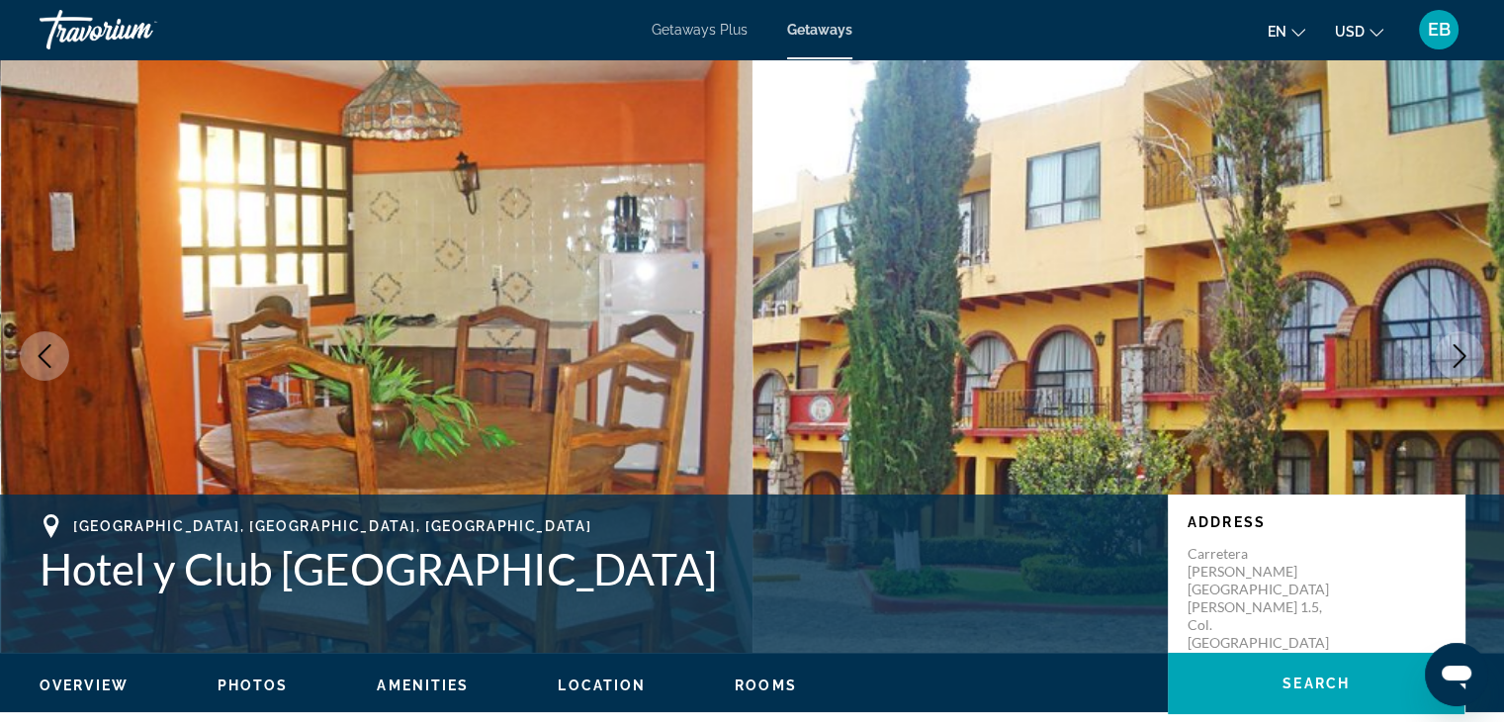
click at [1456, 352] on icon "Next image" at bounding box center [1460, 356] width 24 height 24
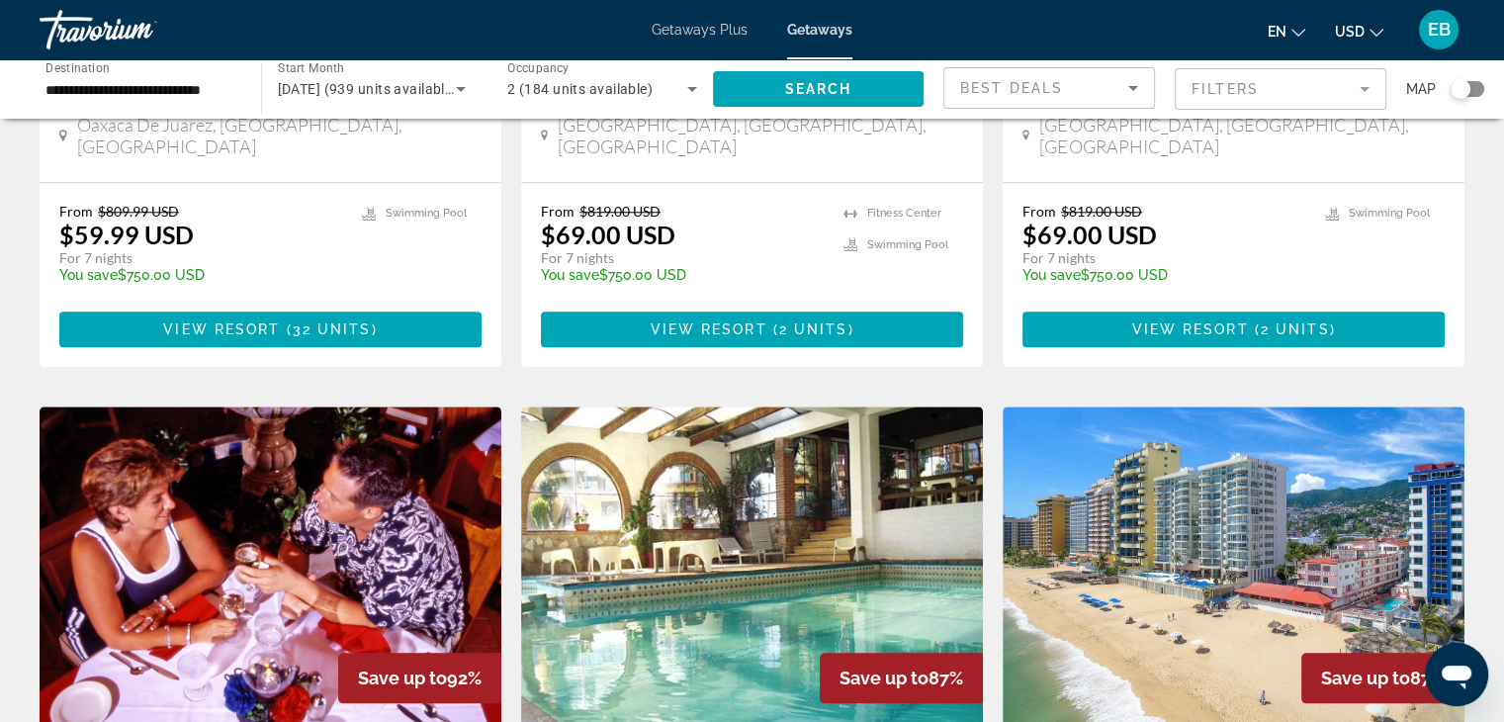
scroll to position [2506, 0]
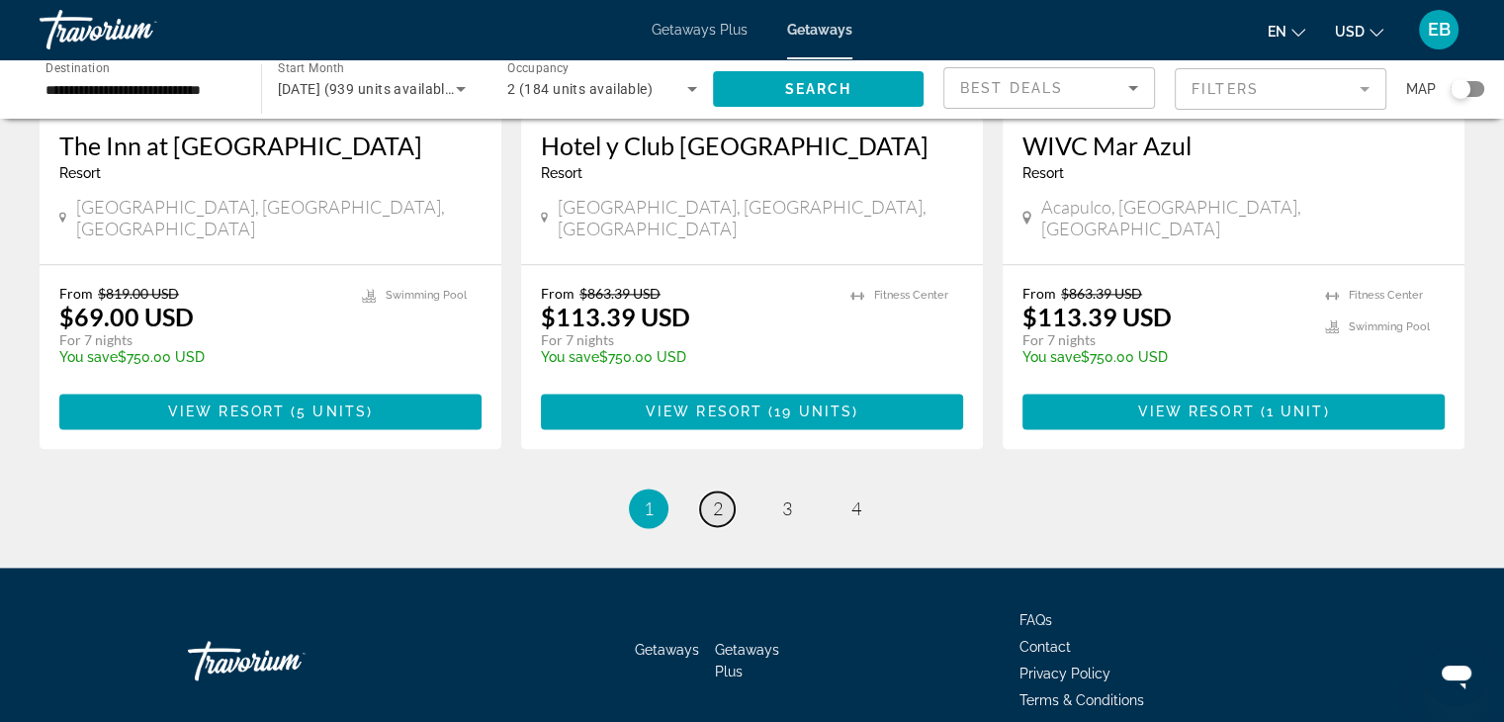
click at [716, 497] on span "2" at bounding box center [718, 508] width 10 height 22
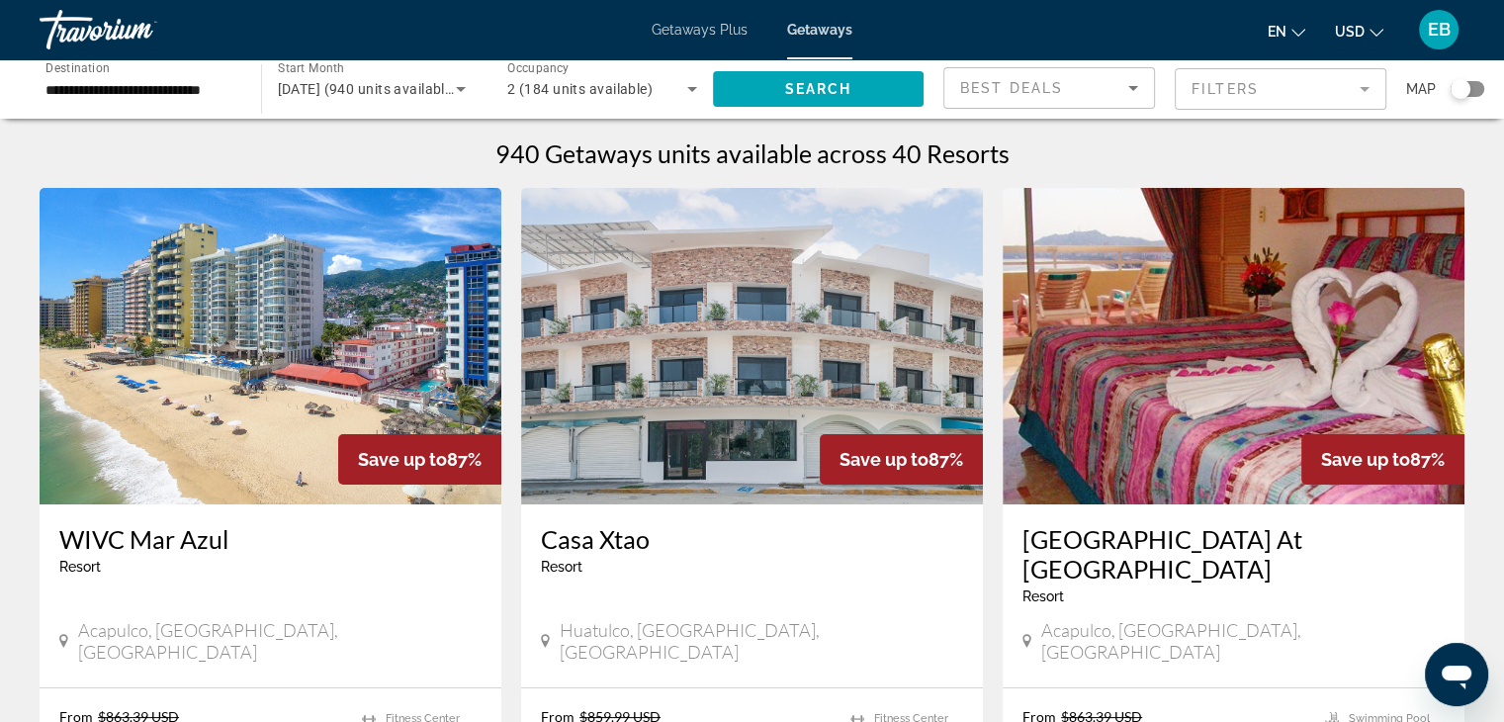
click at [716, 417] on img "Main content" at bounding box center [752, 346] width 462 height 316
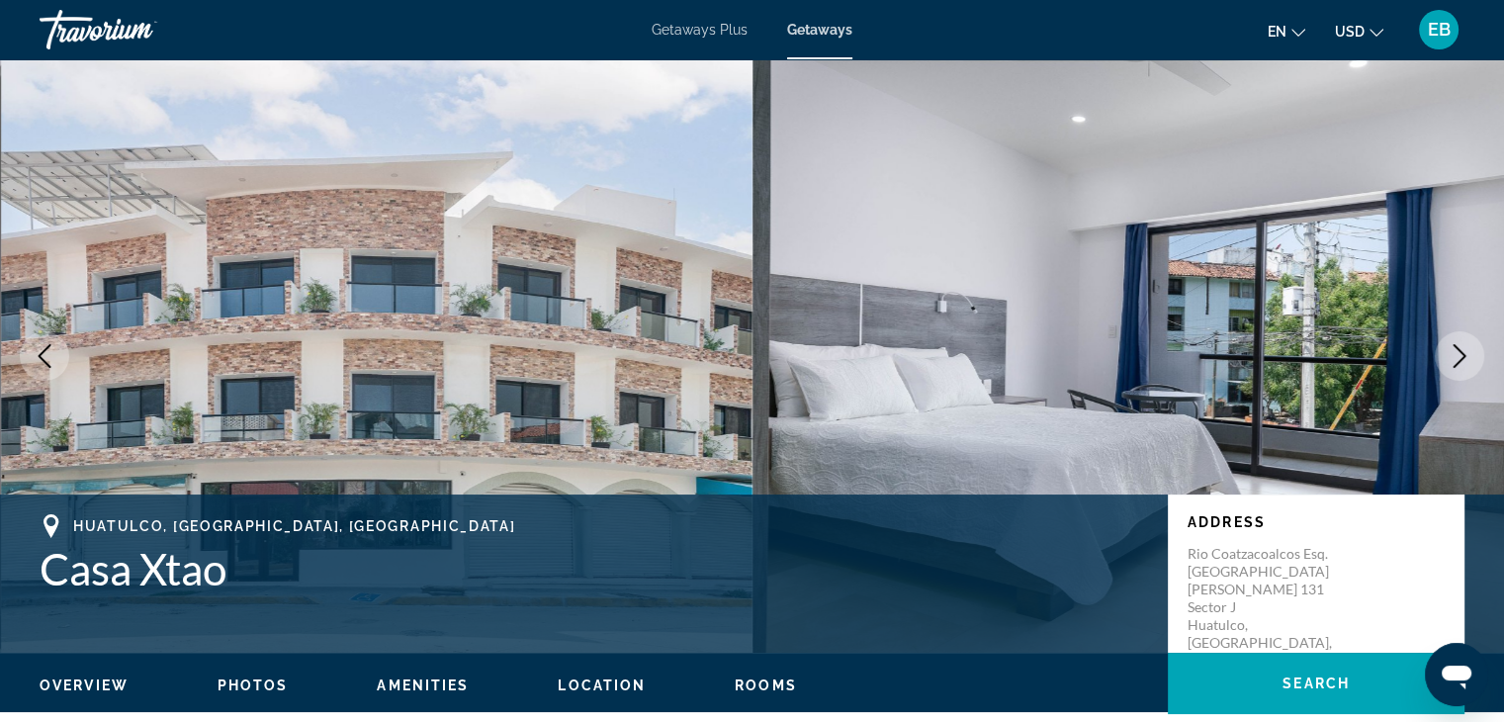
click at [1459, 351] on icon "Next image" at bounding box center [1460, 356] width 24 height 24
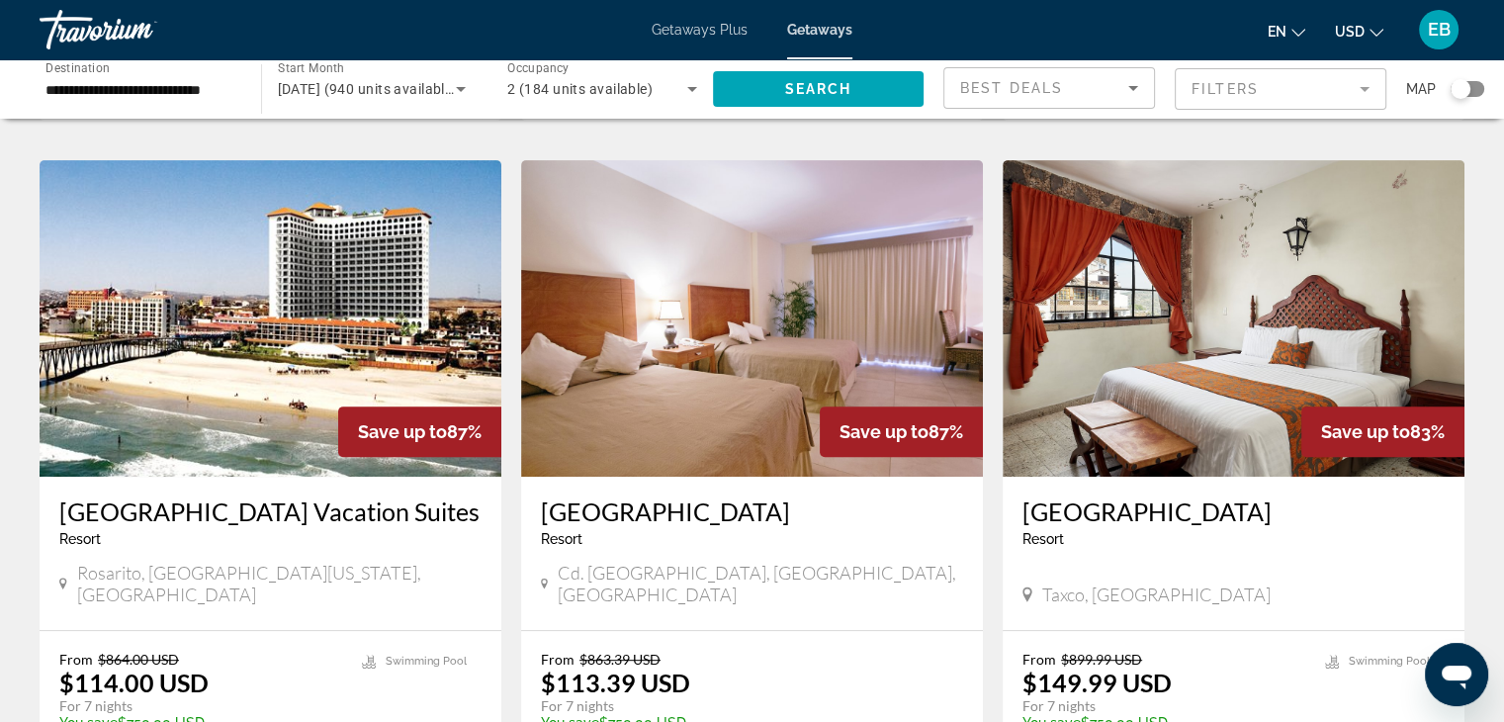
scroll to position [791, 0]
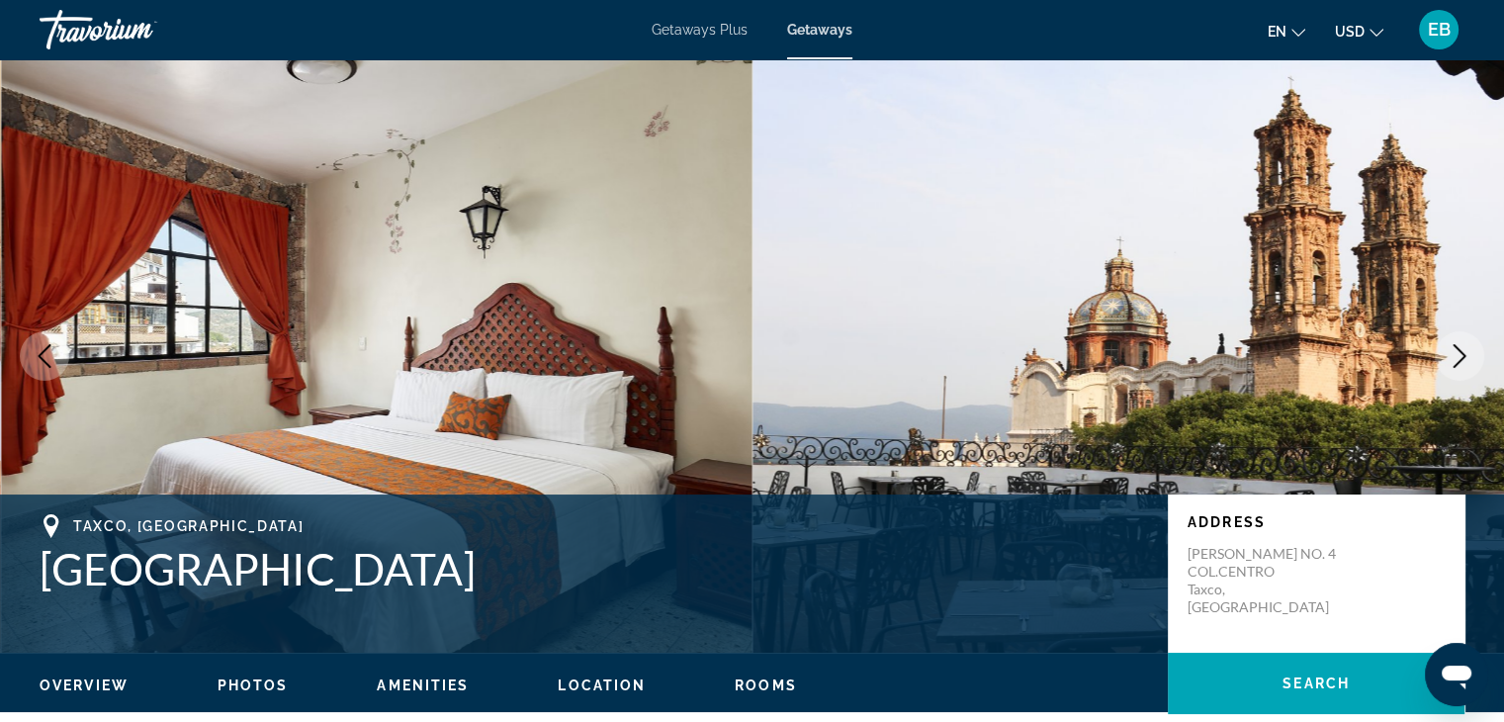
click at [1457, 353] on icon "Next image" at bounding box center [1460, 356] width 24 height 24
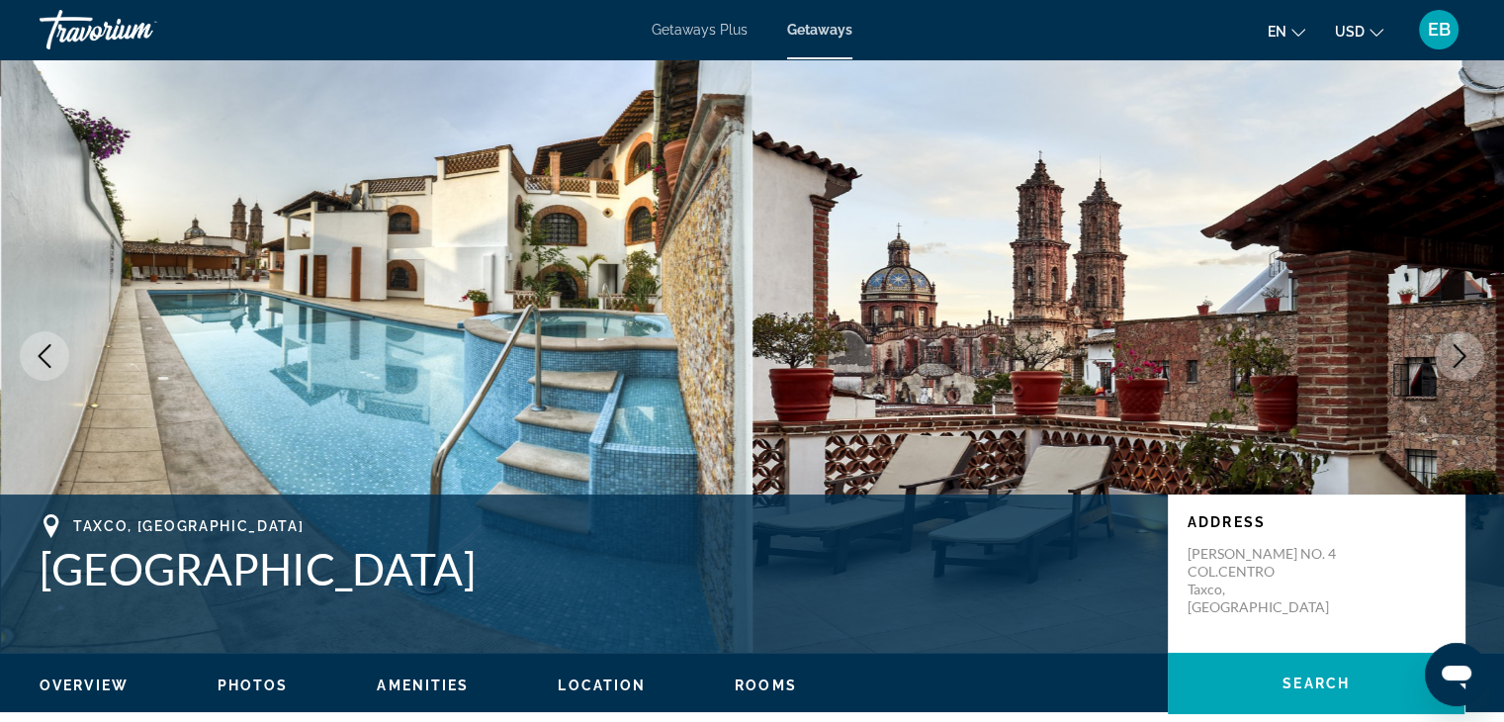
click at [1457, 353] on icon "Next image" at bounding box center [1460, 356] width 24 height 24
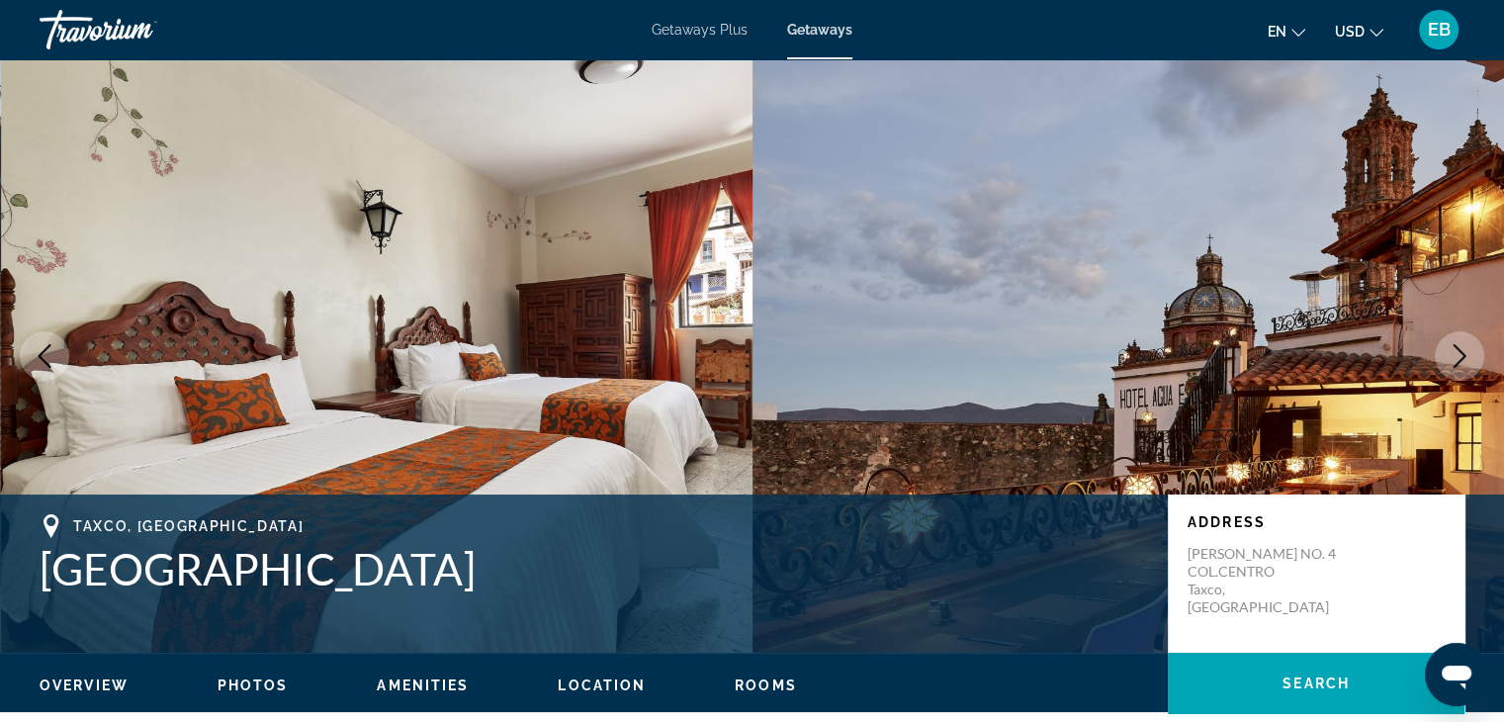
click at [1457, 353] on icon "Next image" at bounding box center [1460, 356] width 24 height 24
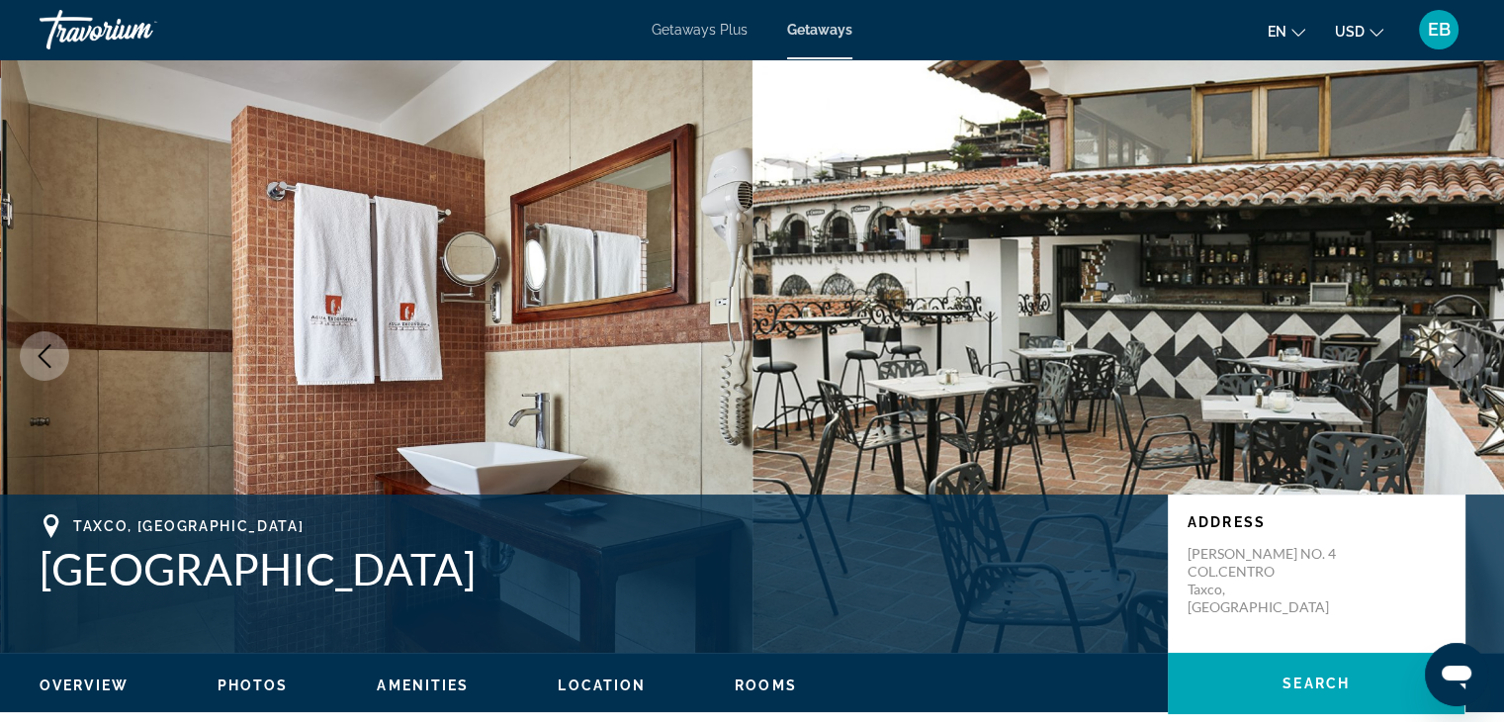
click at [1456, 355] on icon "Next image" at bounding box center [1460, 356] width 24 height 24
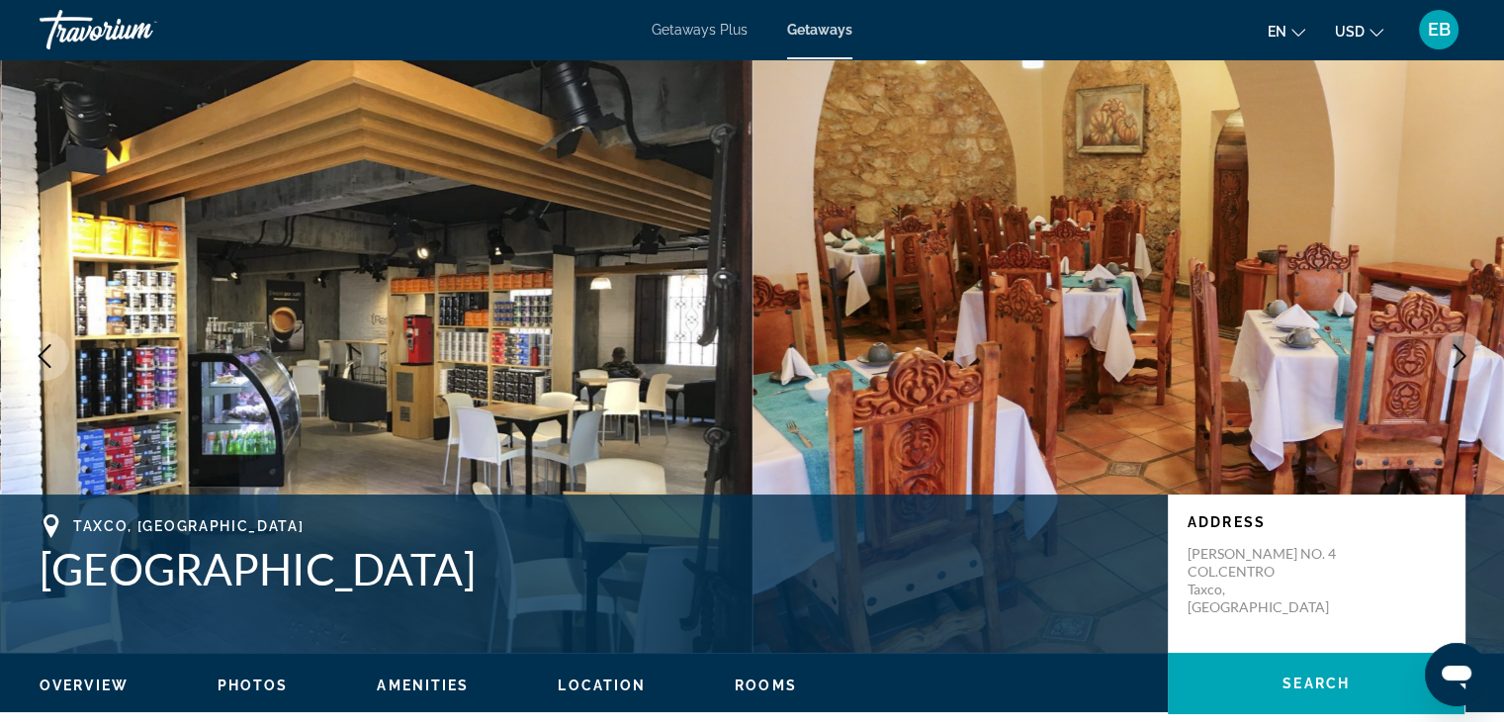
click at [1458, 353] on icon "Next image" at bounding box center [1460, 356] width 24 height 24
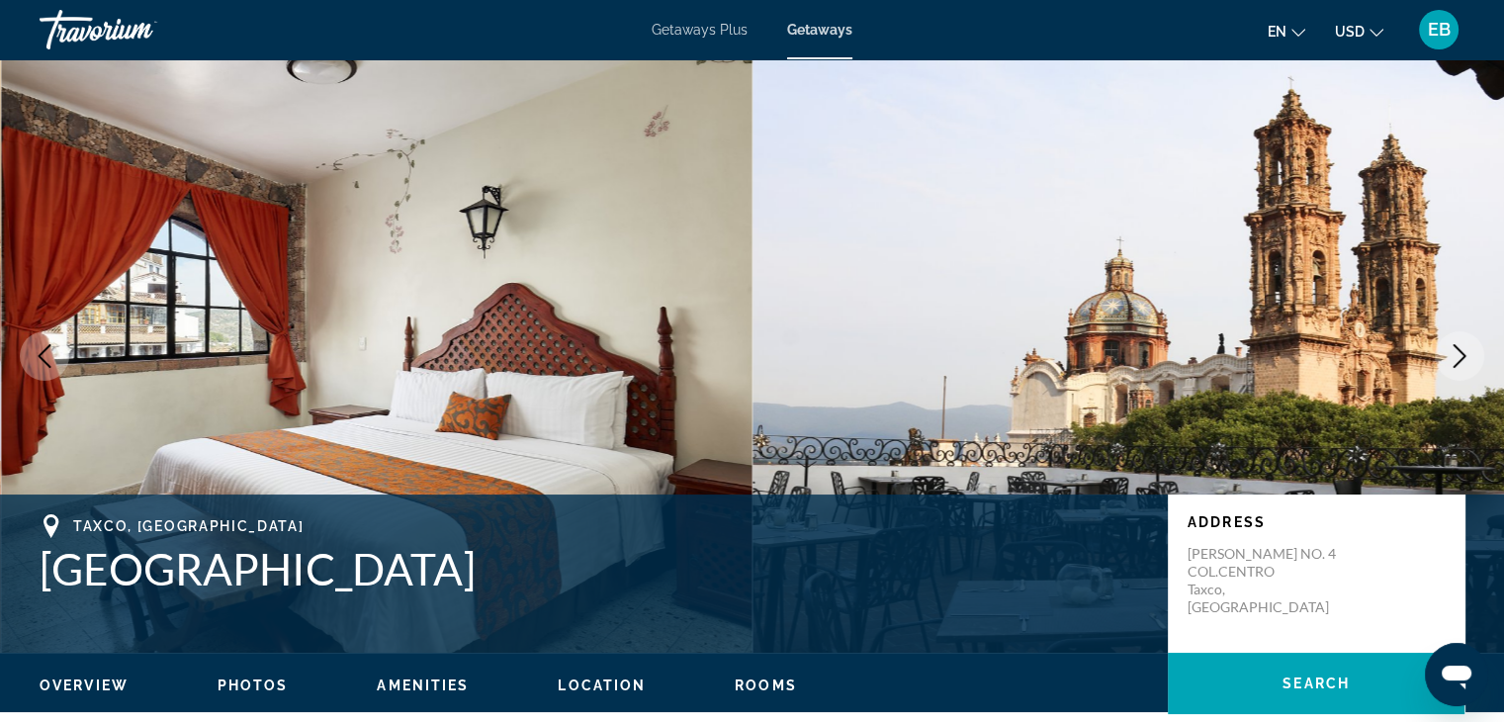
click at [1458, 351] on icon "Next image" at bounding box center [1460, 356] width 24 height 24
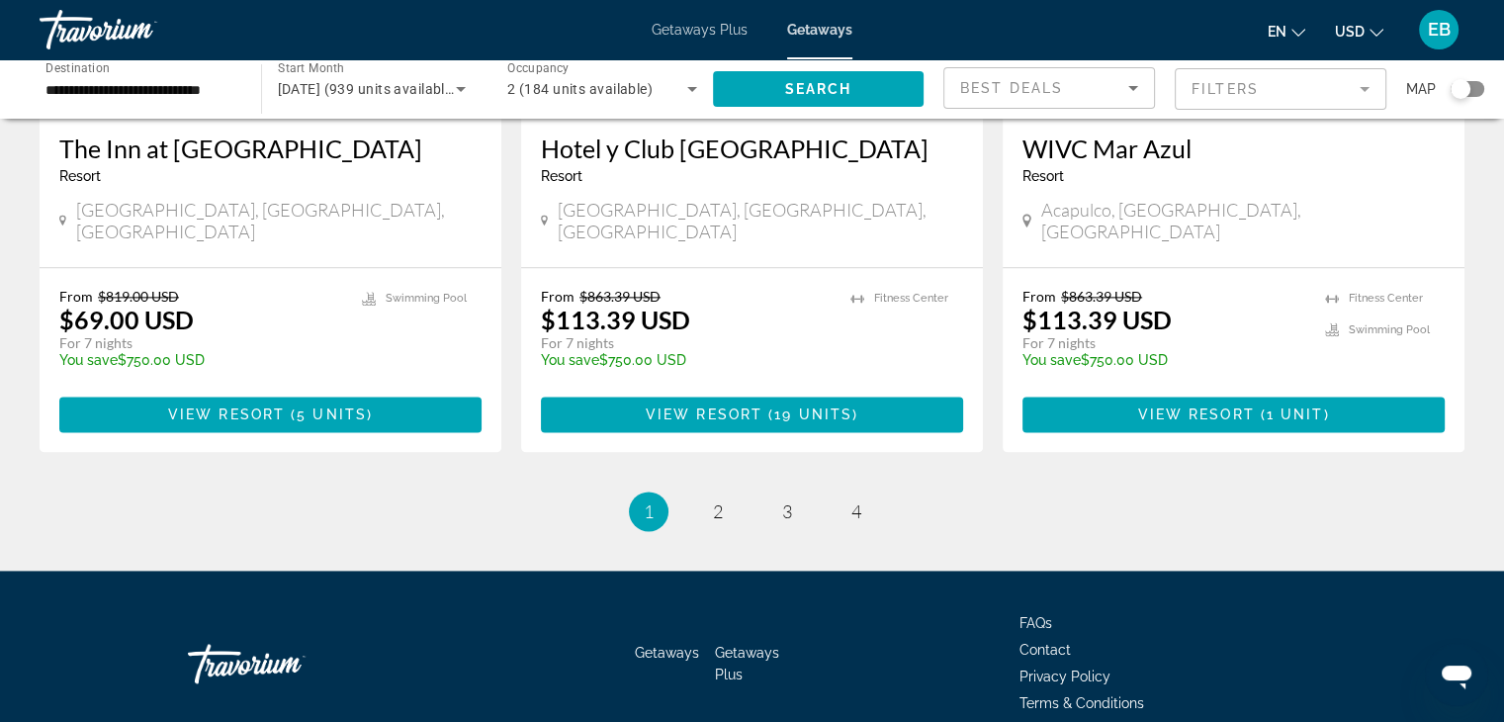
scroll to position [2506, 0]
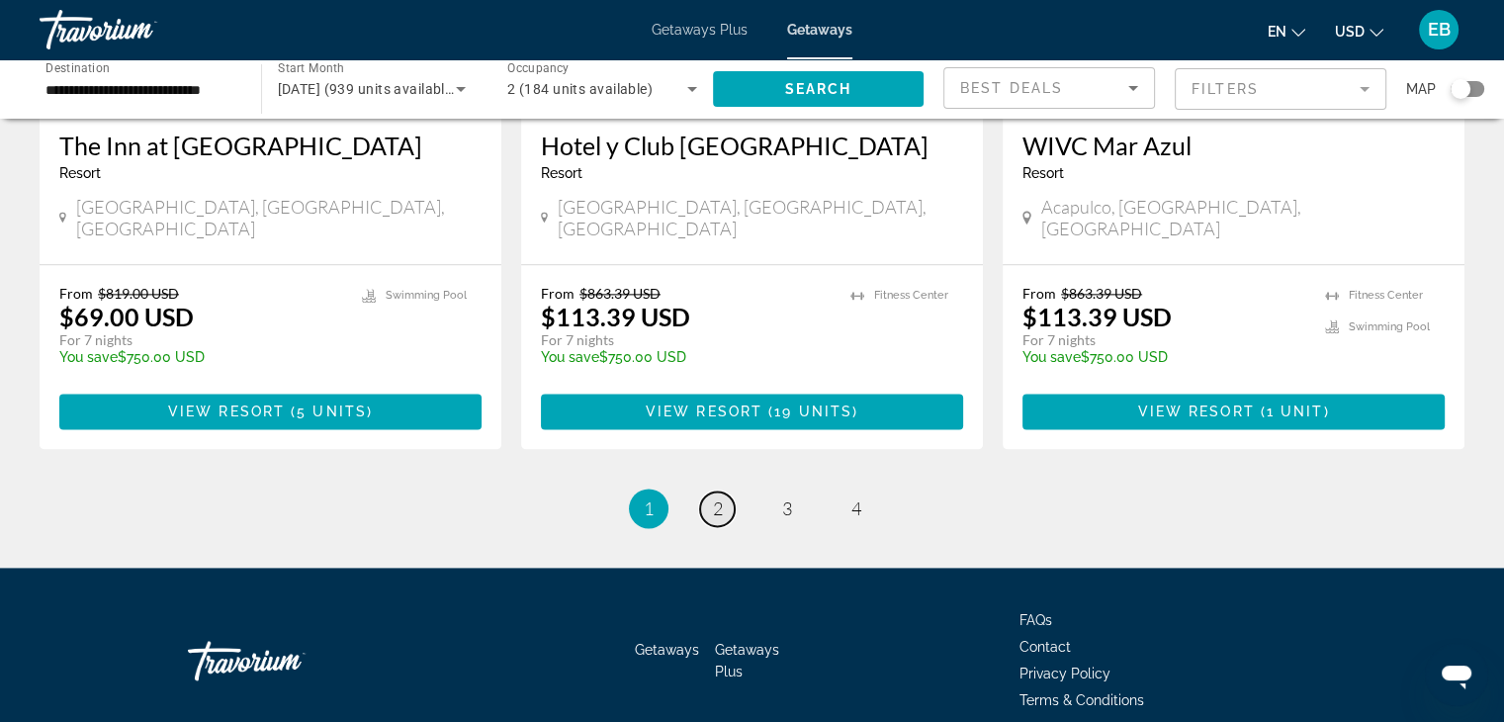
click at [718, 497] on span "2" at bounding box center [718, 508] width 10 height 22
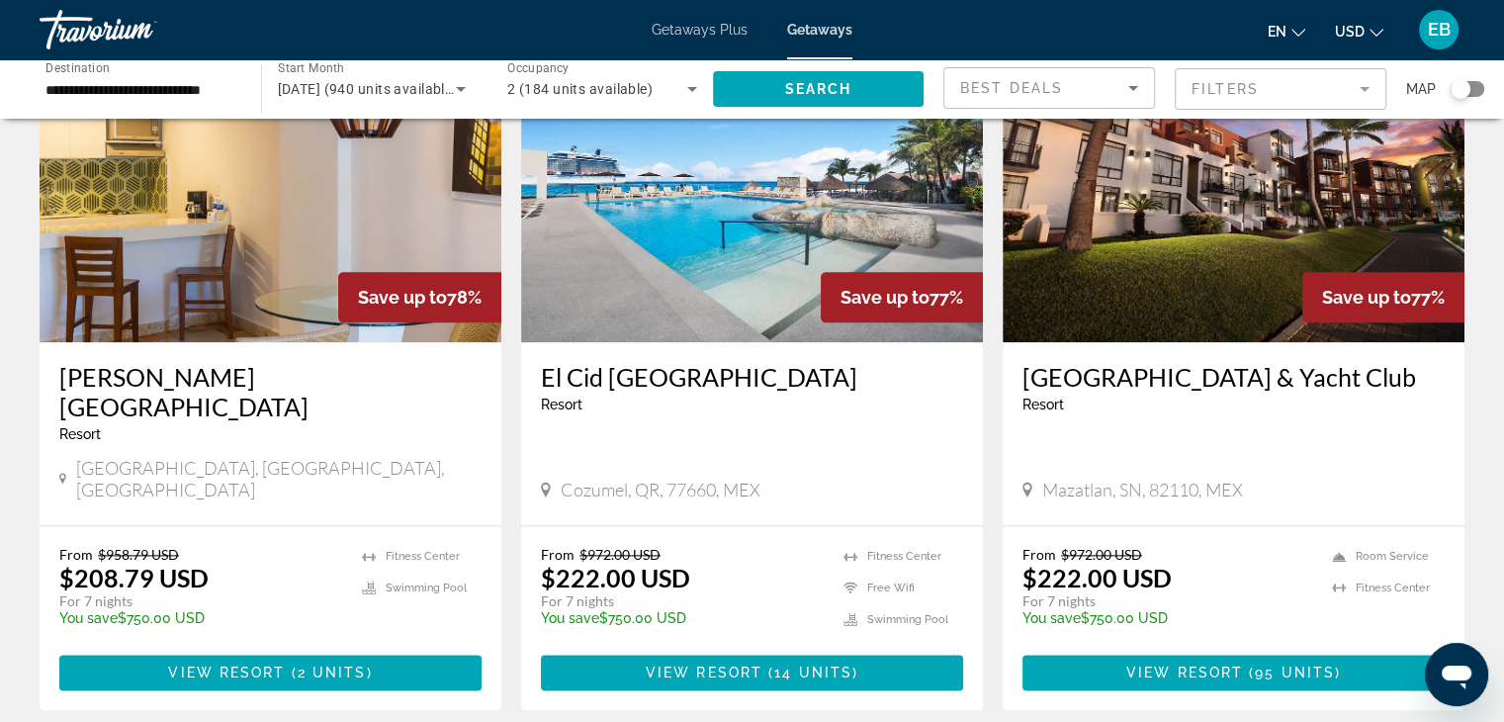
scroll to position [2374, 0]
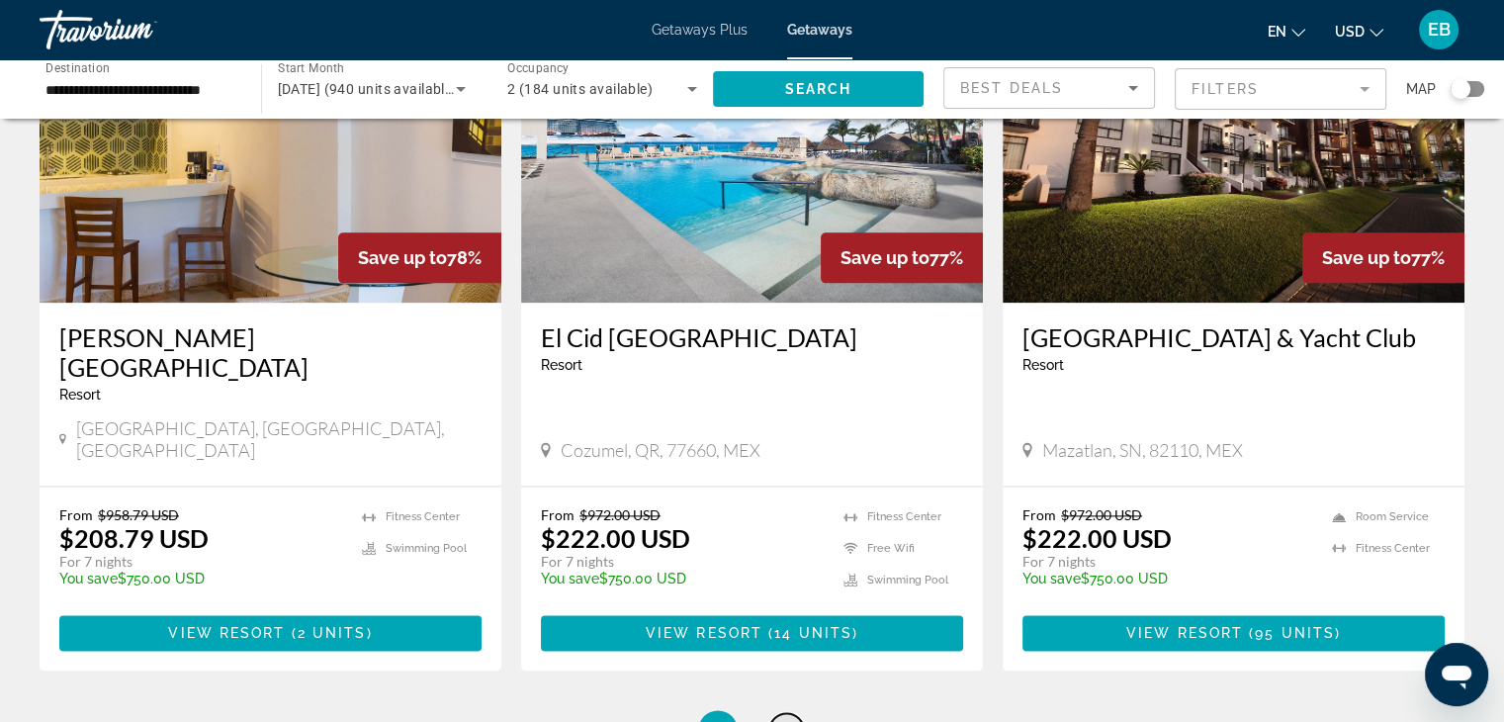
click at [791, 719] on span "3" at bounding box center [787, 730] width 10 height 22
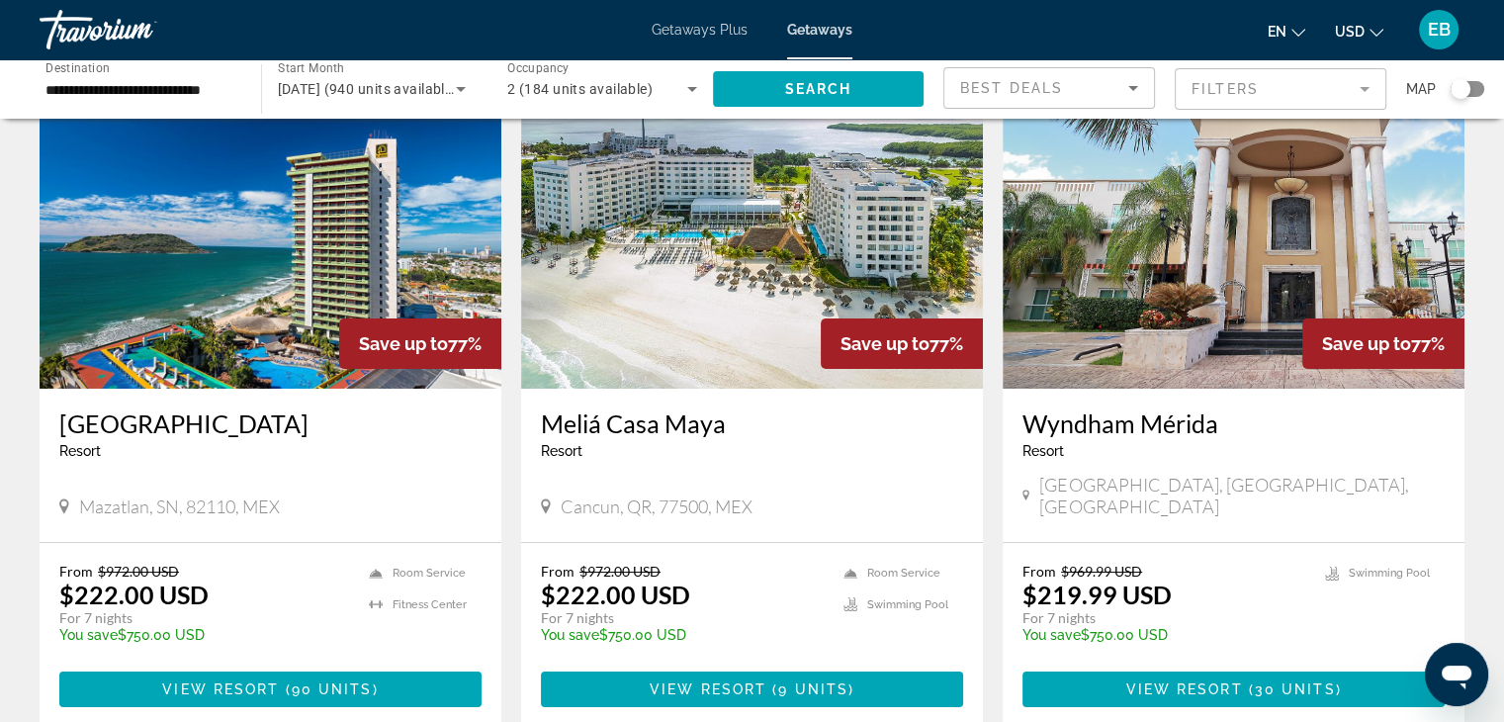
scroll to position [119, 0]
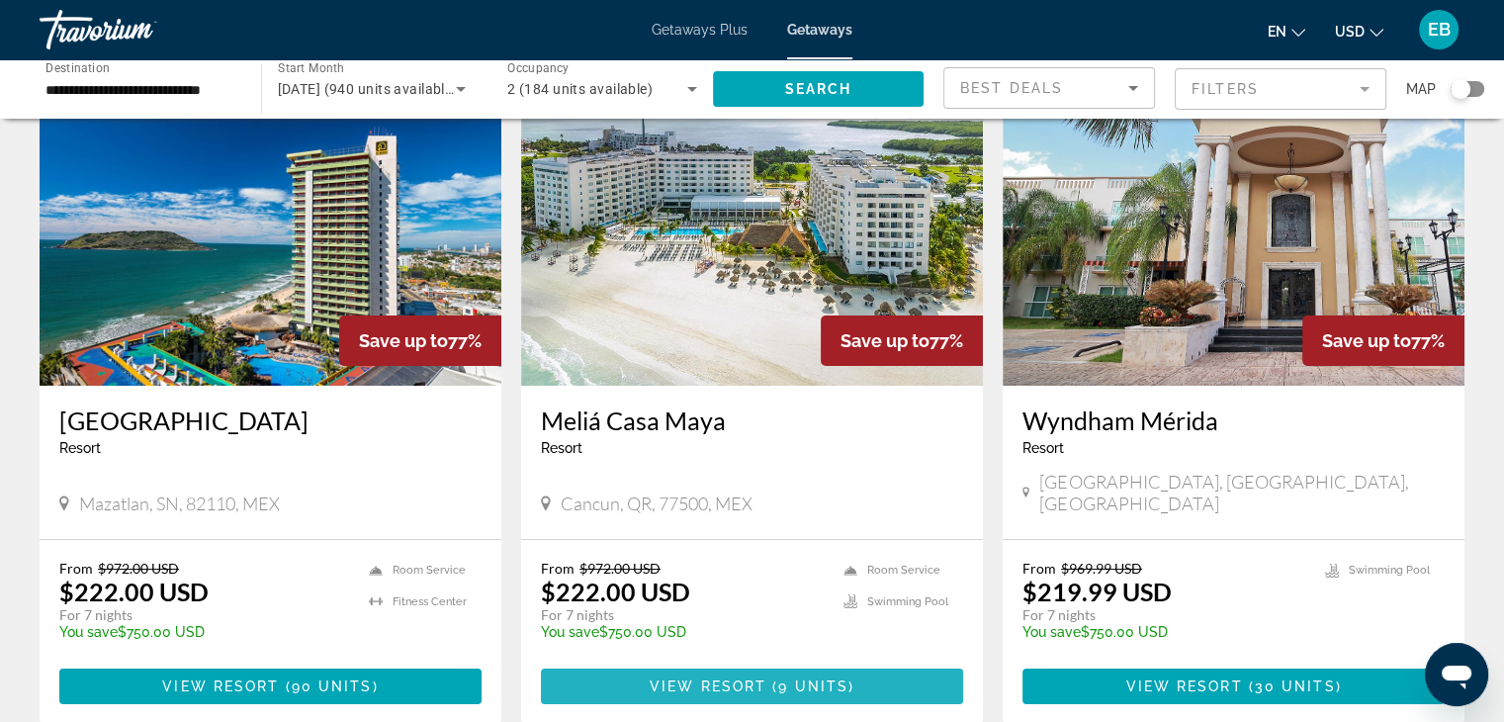
click at [730, 678] on span "View Resort" at bounding box center [708, 686] width 117 height 16
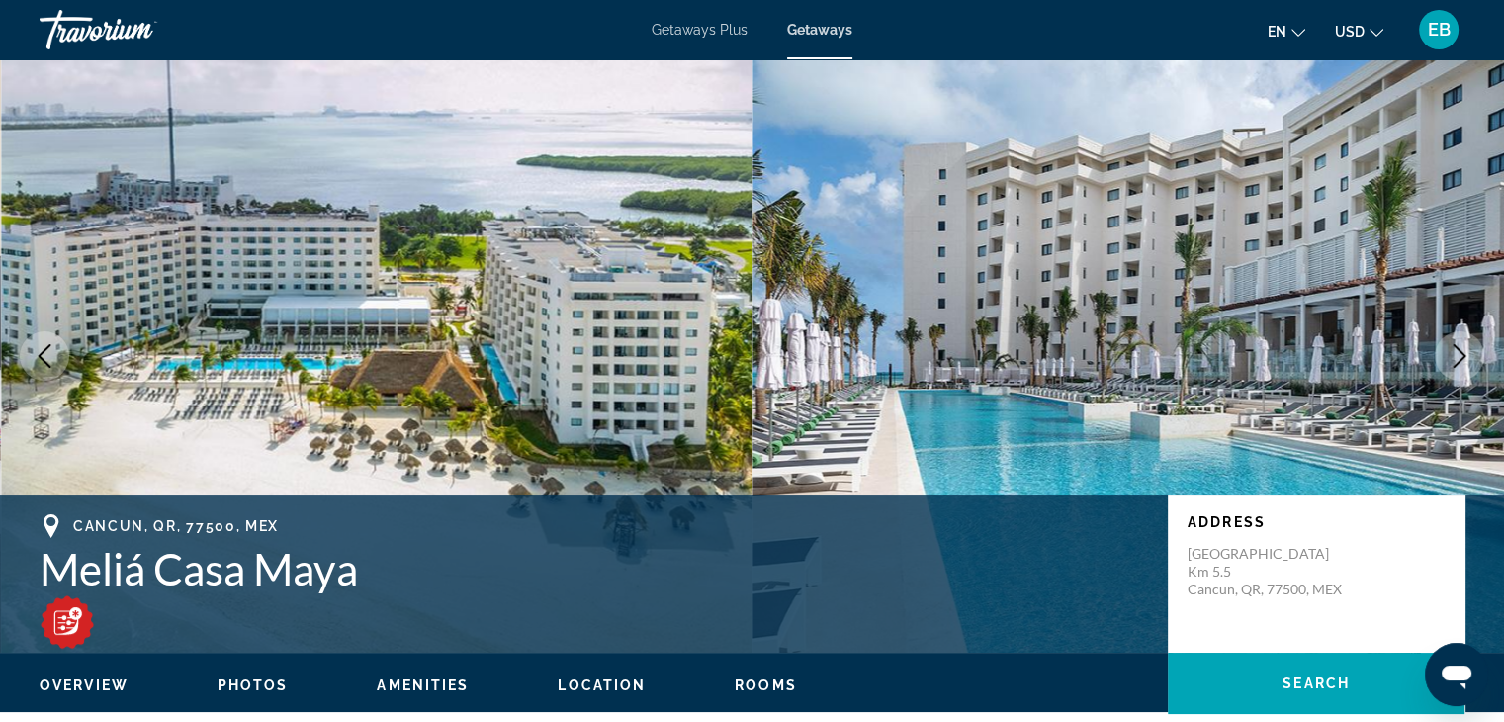
click at [1458, 353] on icon "Next image" at bounding box center [1460, 356] width 24 height 24
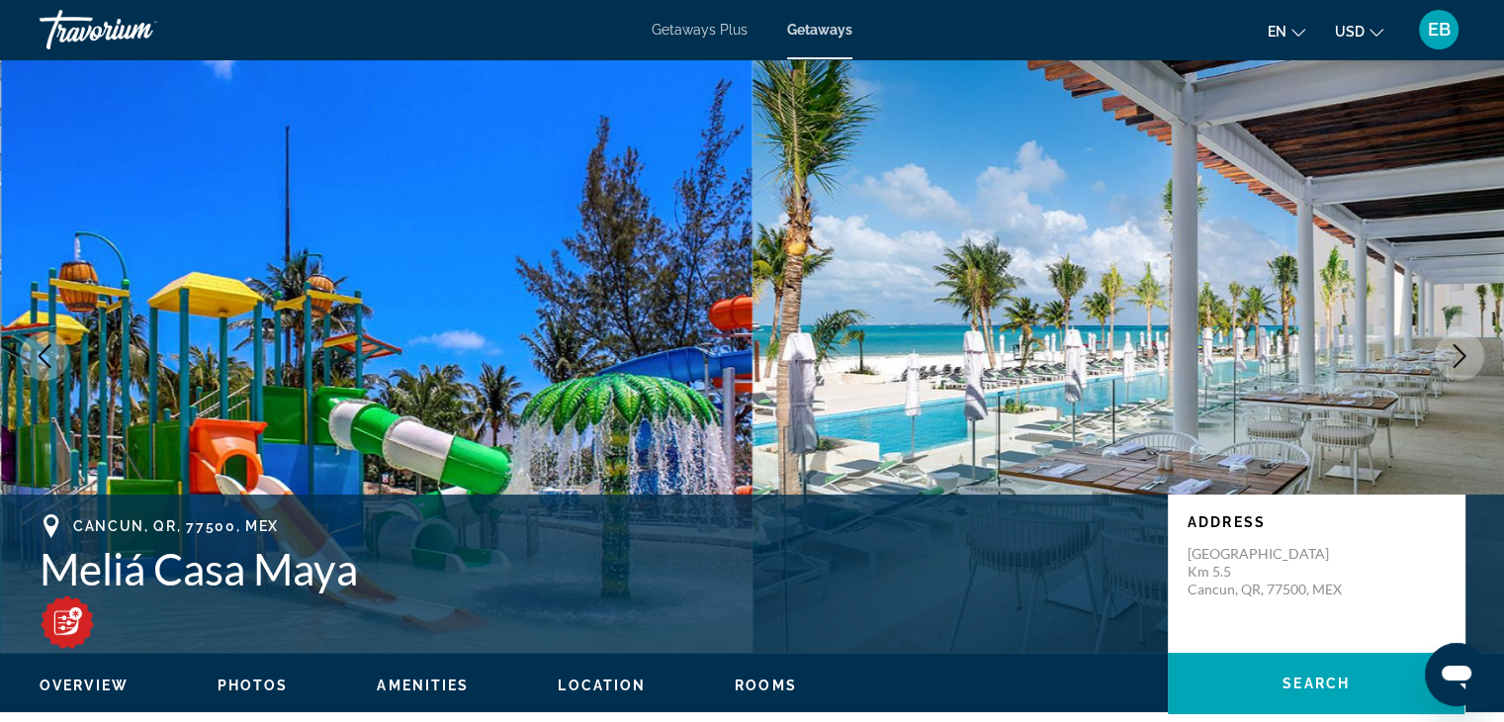
click at [1458, 353] on icon "Next image" at bounding box center [1460, 356] width 24 height 24
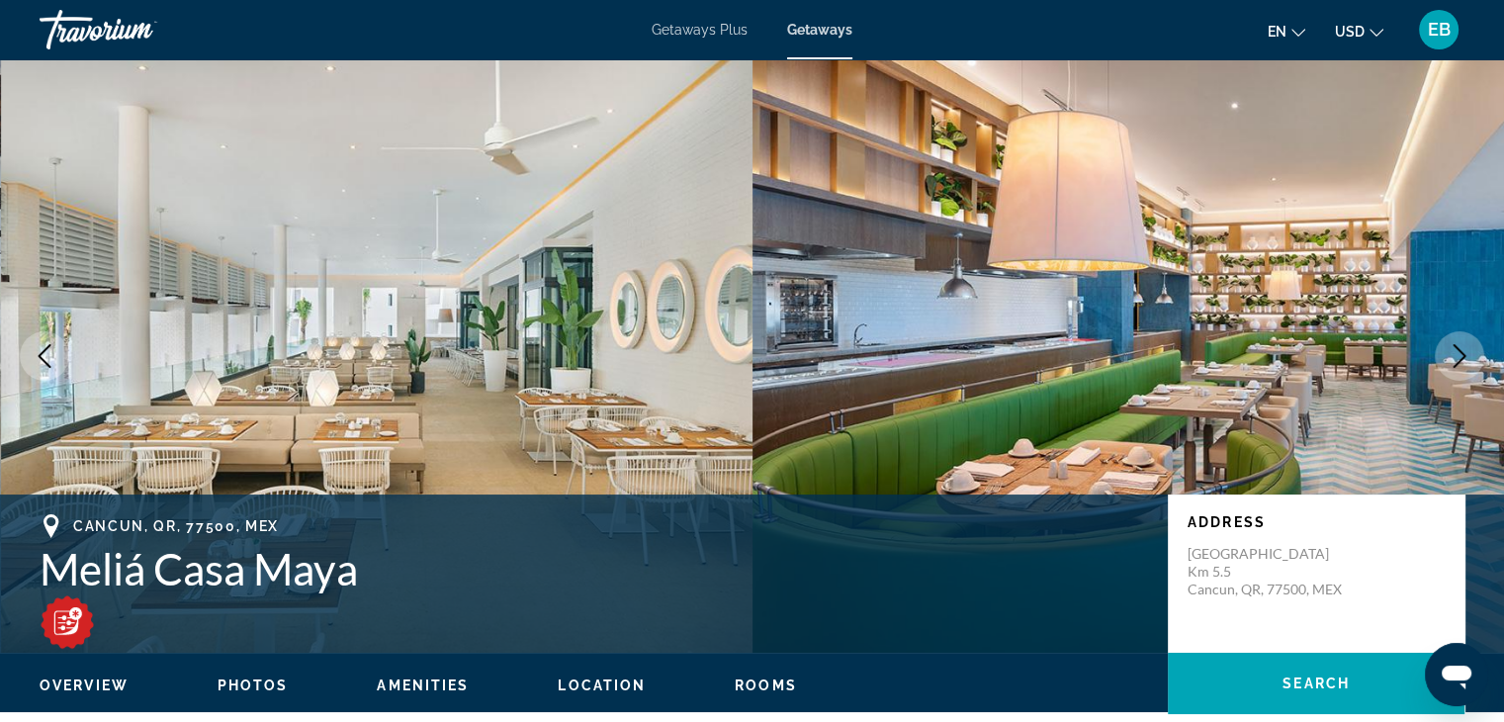
click at [45, 352] on icon "Previous image" at bounding box center [45, 356] width 24 height 24
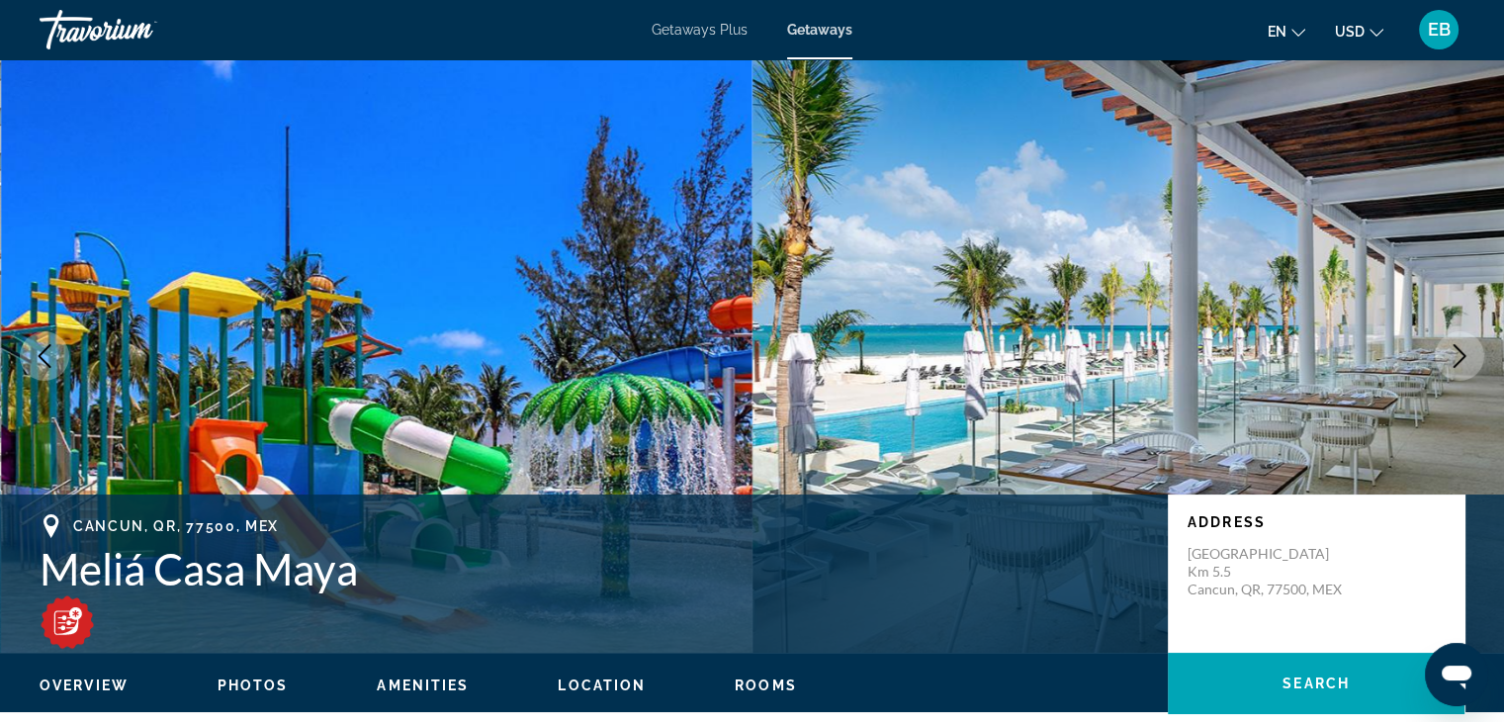
click at [1460, 350] on icon "Next image" at bounding box center [1460, 356] width 13 height 24
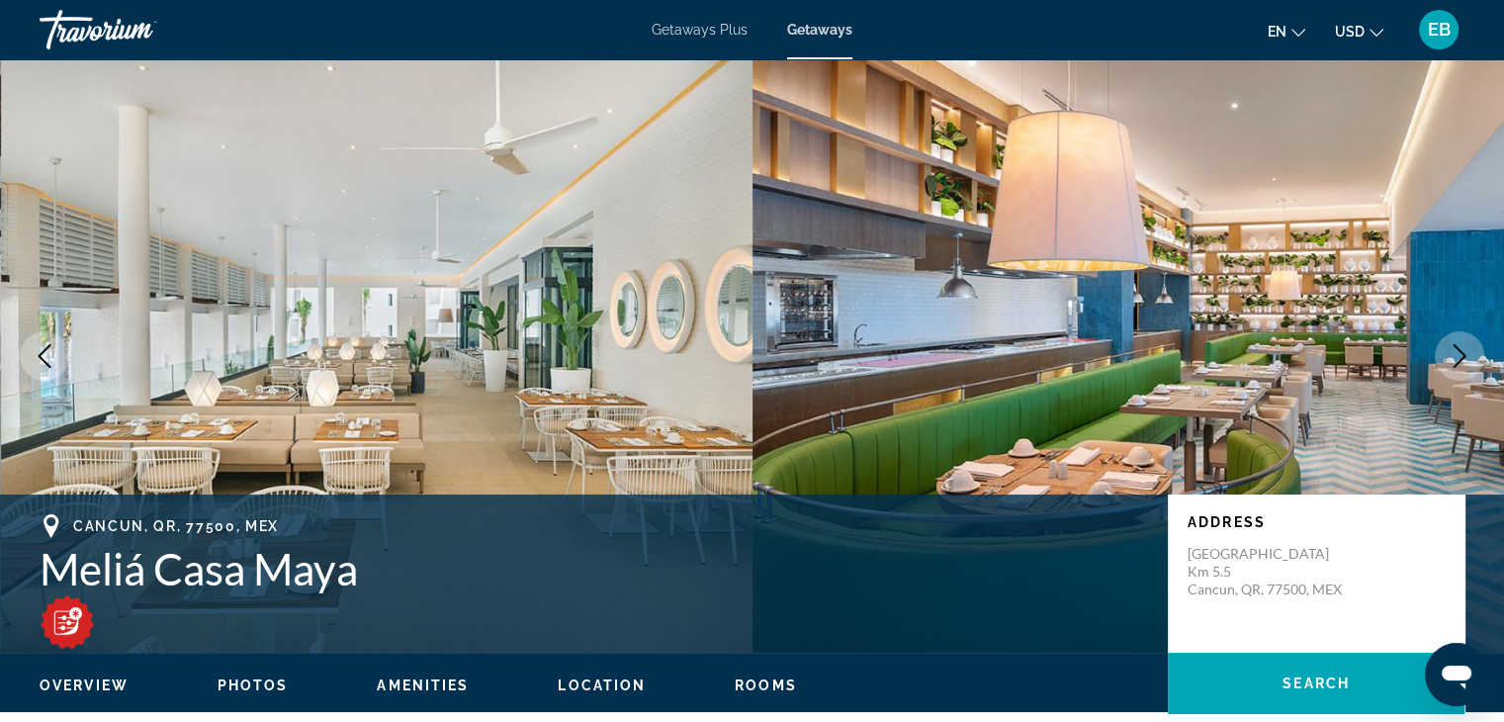
click at [1460, 350] on icon "Next image" at bounding box center [1460, 356] width 13 height 24
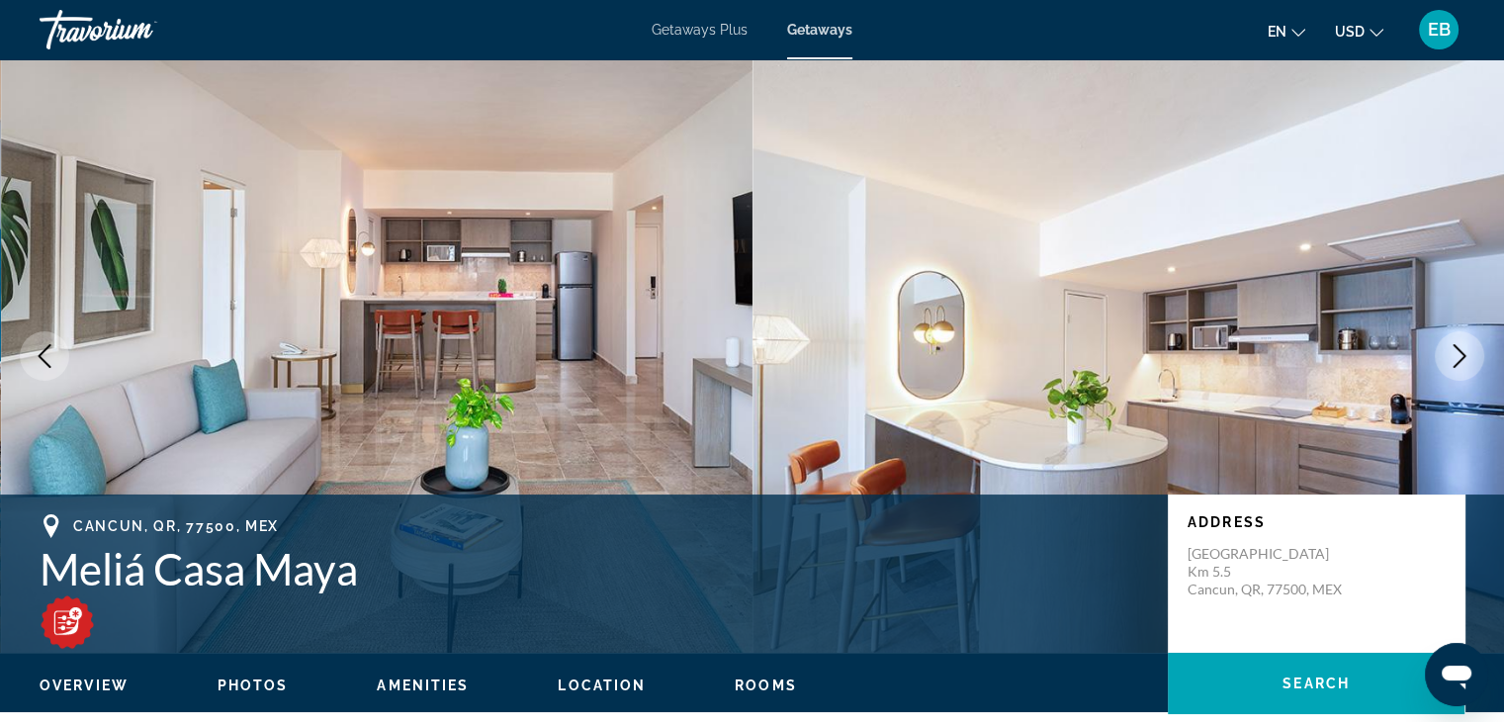
click at [1460, 350] on icon "Next image" at bounding box center [1460, 356] width 13 height 24
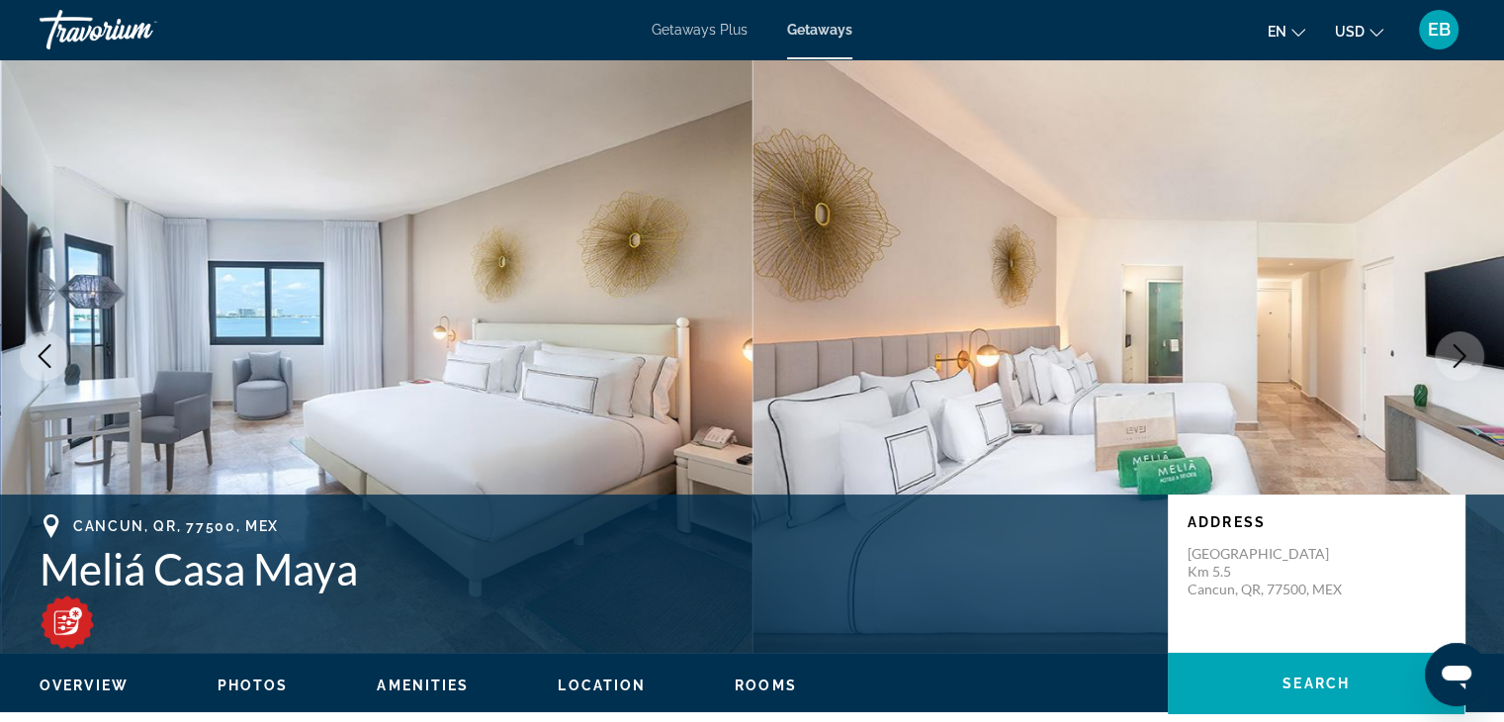
click at [1461, 351] on icon "Next image" at bounding box center [1460, 356] width 13 height 24
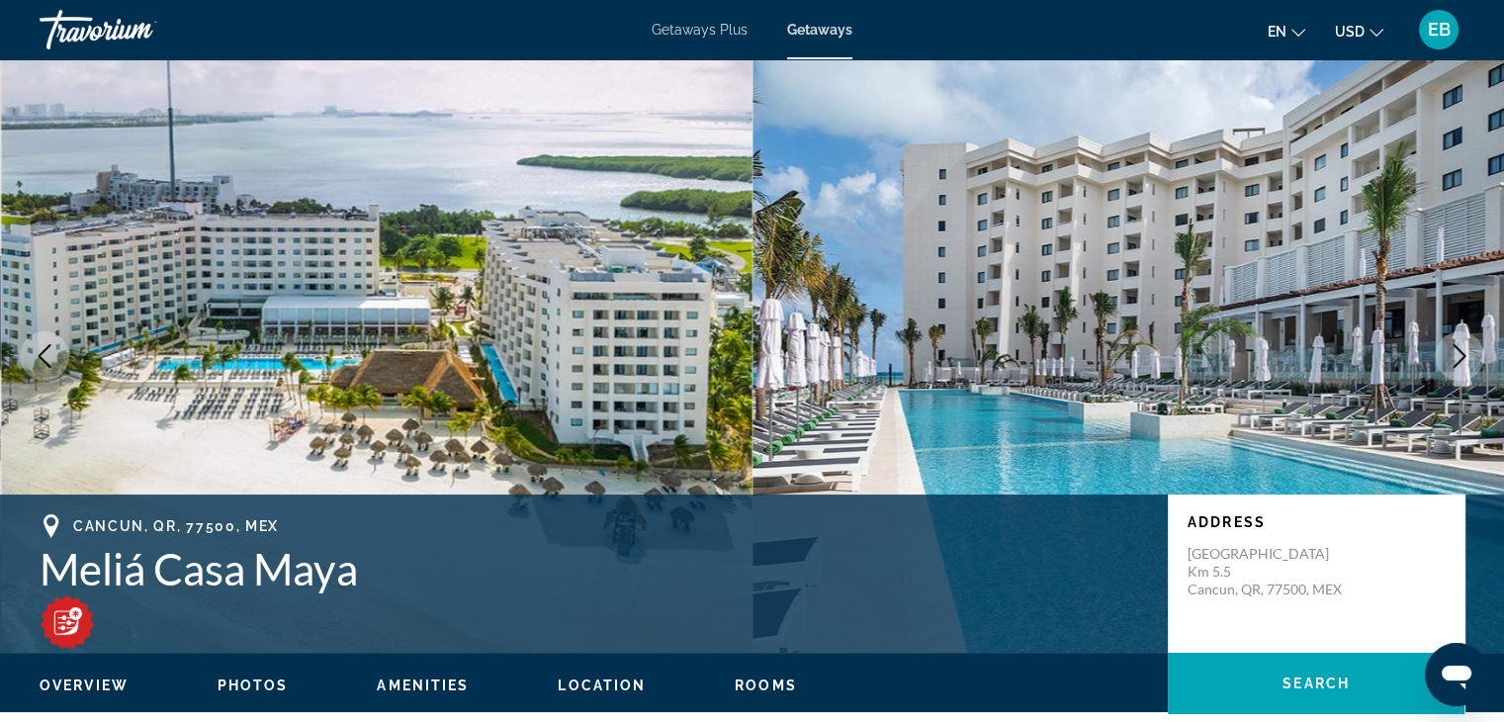
click at [1461, 351] on icon "Next image" at bounding box center [1460, 356] width 13 height 24
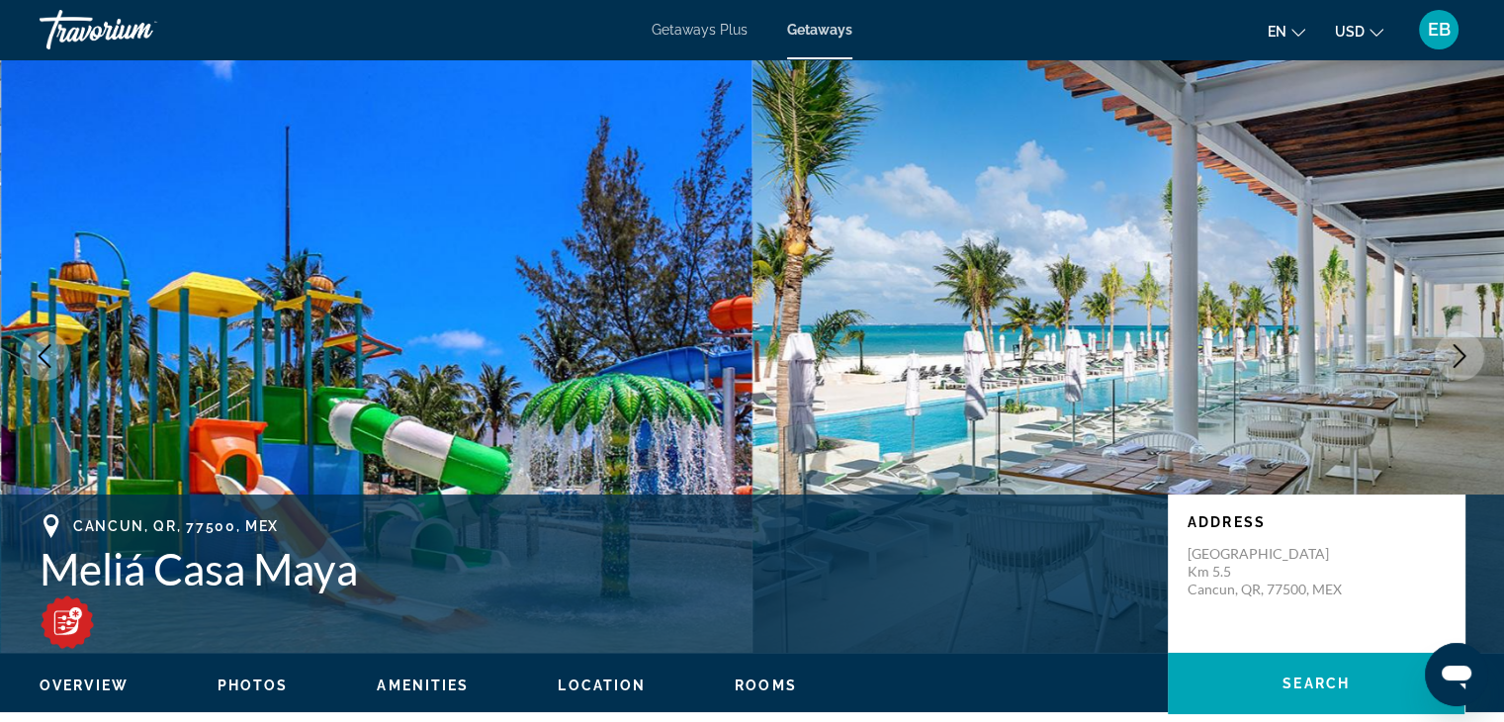
click at [1461, 351] on icon "Next image" at bounding box center [1460, 356] width 13 height 24
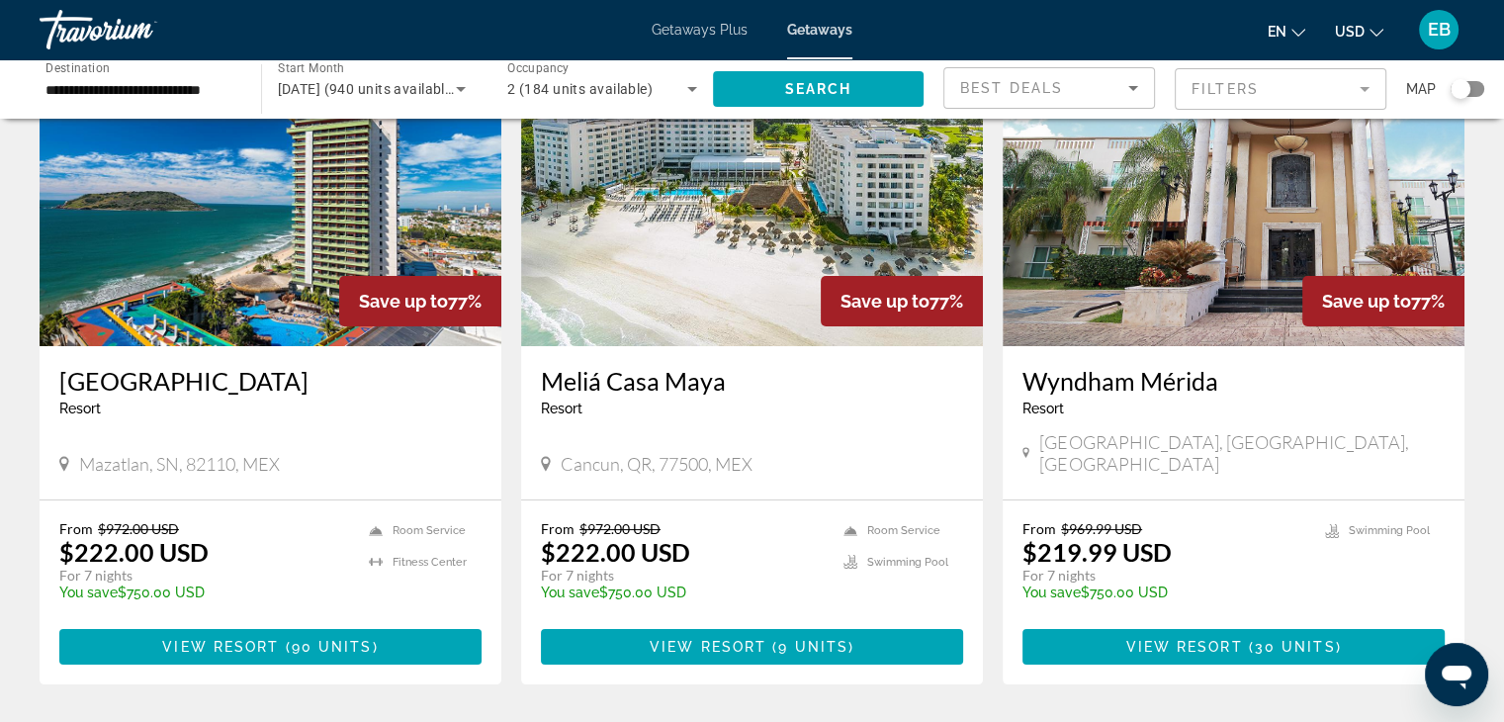
scroll to position [156, 0]
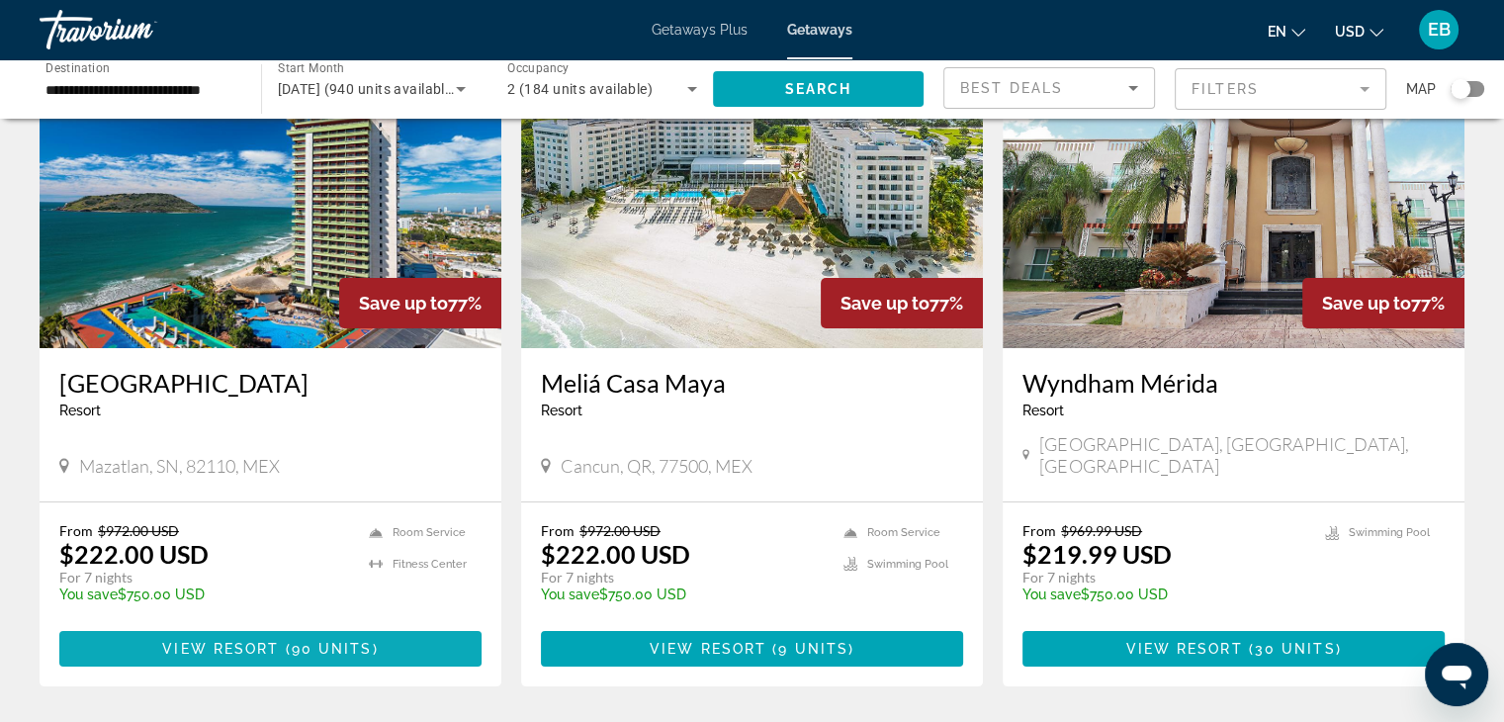
click at [319, 641] on span "90 units" at bounding box center [332, 649] width 81 height 16
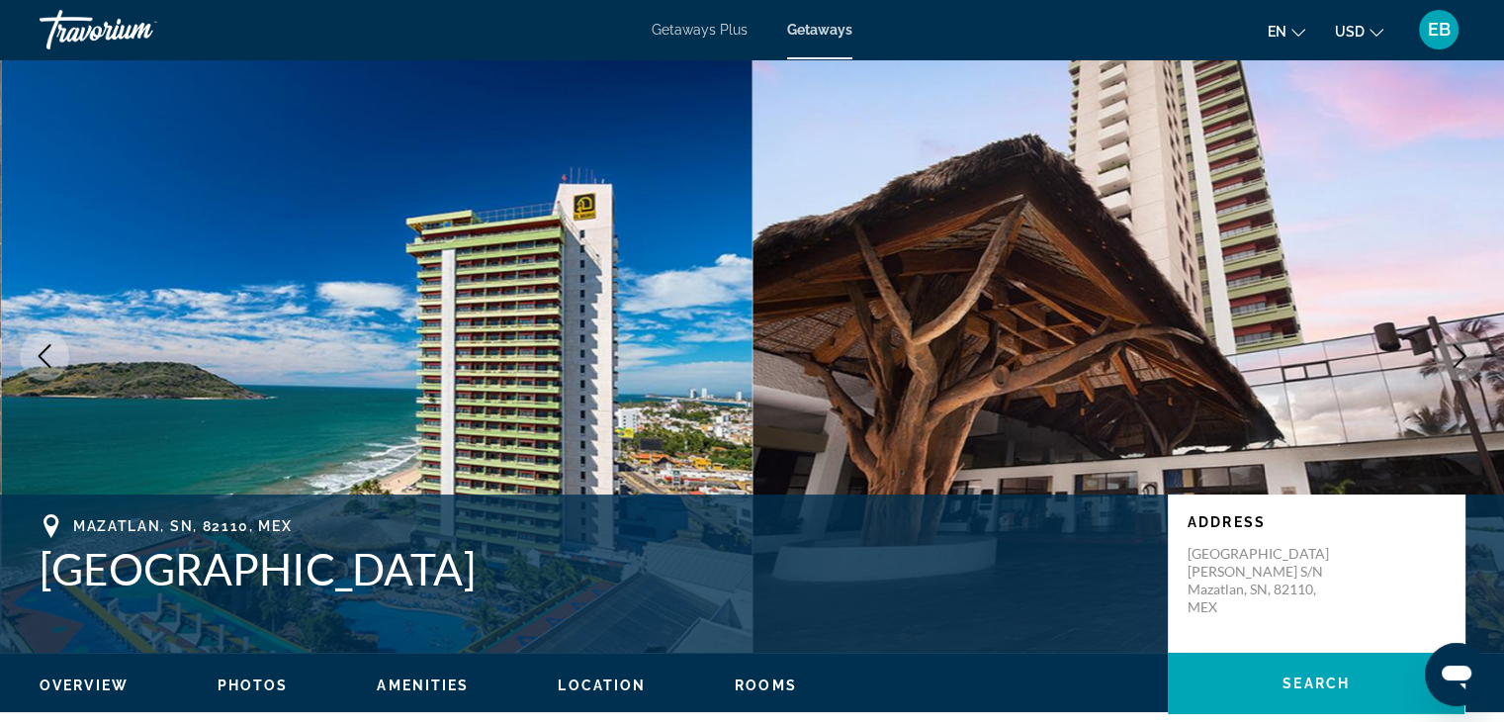
click at [1457, 355] on icon "Next image" at bounding box center [1460, 356] width 24 height 24
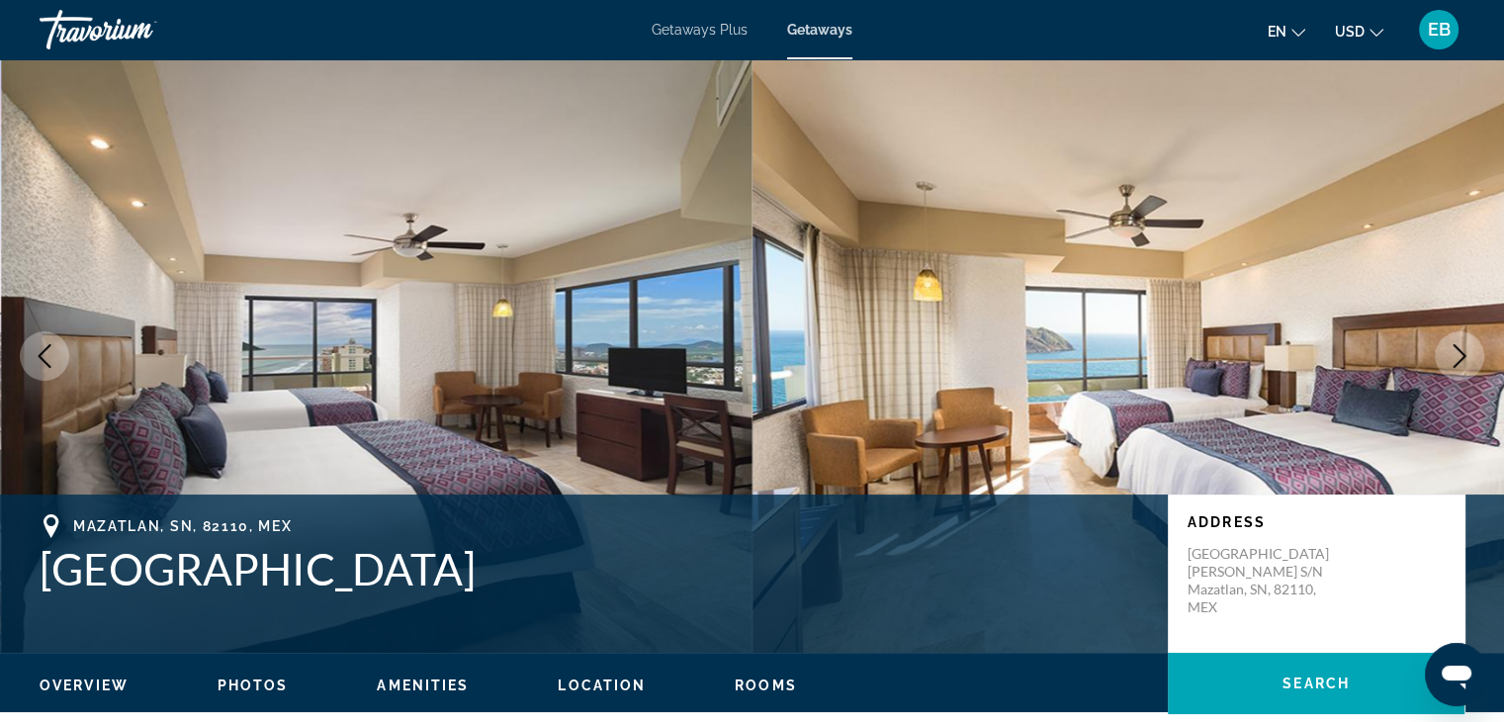
click at [1457, 355] on icon "Next image" at bounding box center [1460, 356] width 24 height 24
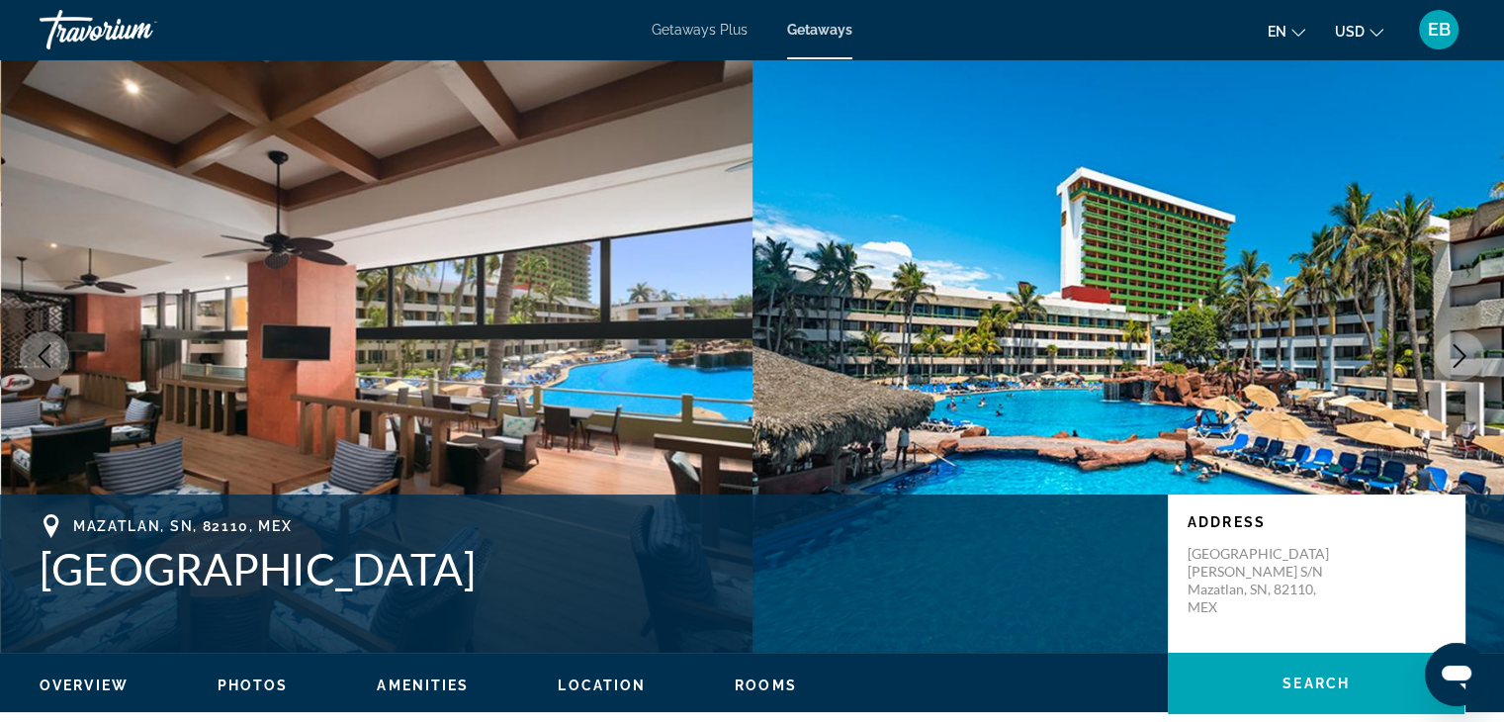
click at [1457, 355] on icon "Next image" at bounding box center [1460, 356] width 24 height 24
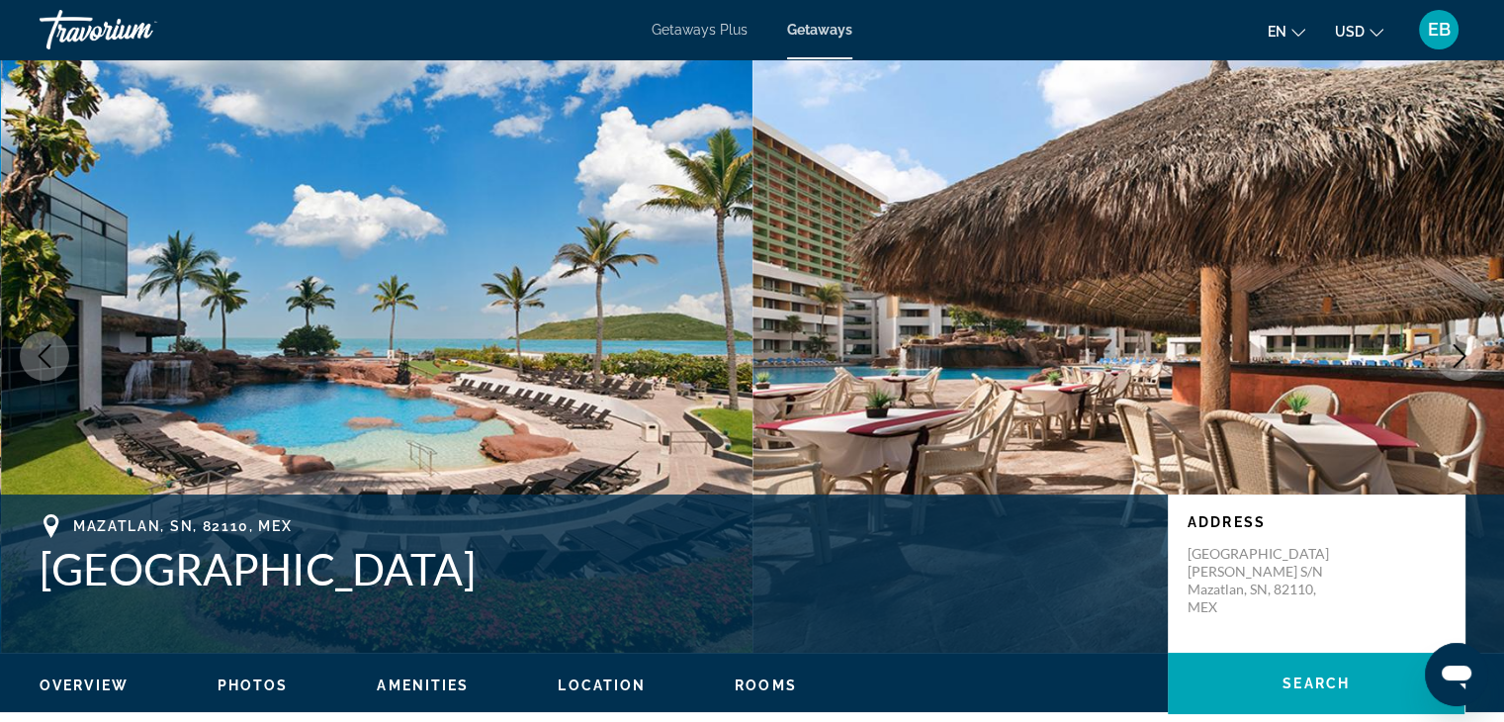
click at [1461, 349] on icon "Next image" at bounding box center [1460, 356] width 24 height 24
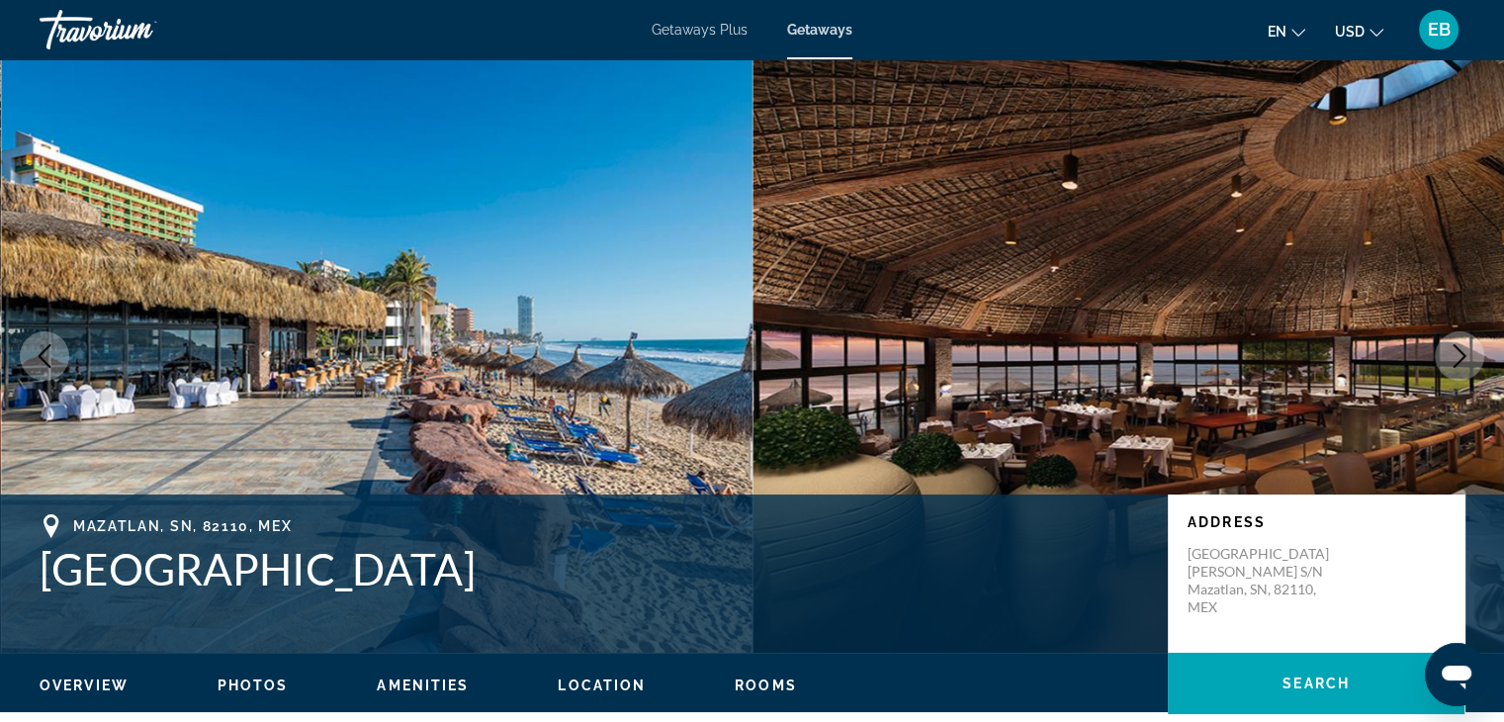
click at [1459, 353] on icon "Next image" at bounding box center [1460, 356] width 24 height 24
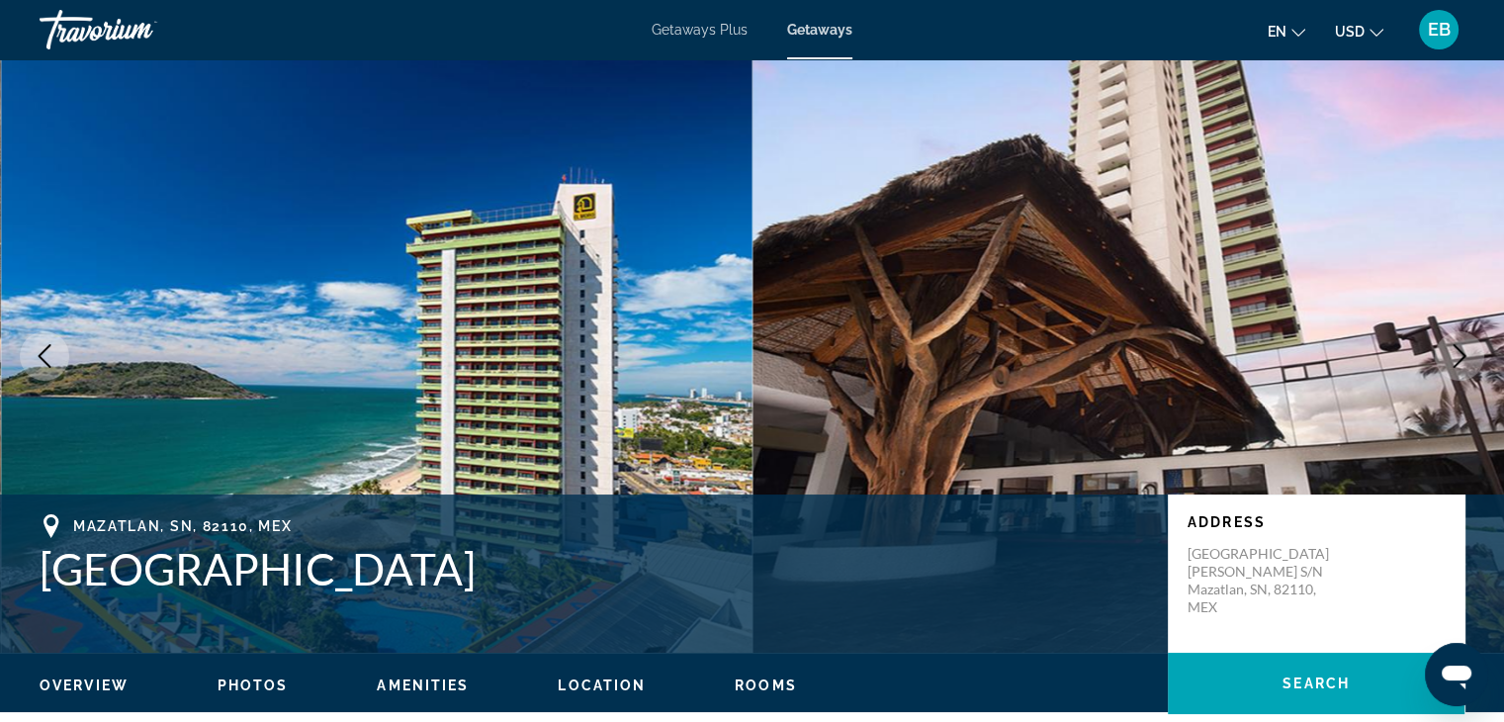
click at [1454, 350] on icon "Next image" at bounding box center [1460, 356] width 24 height 24
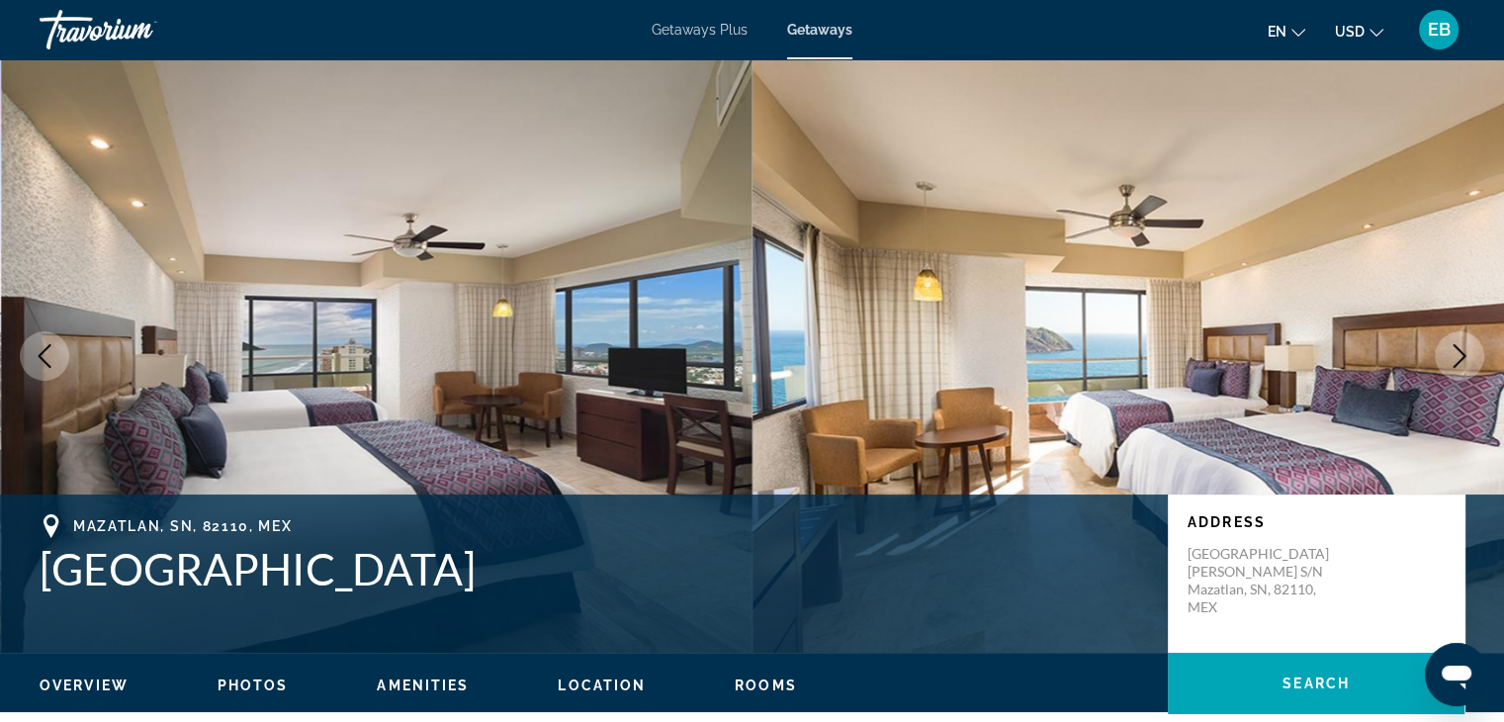
click at [1454, 350] on icon "Next image" at bounding box center [1460, 356] width 24 height 24
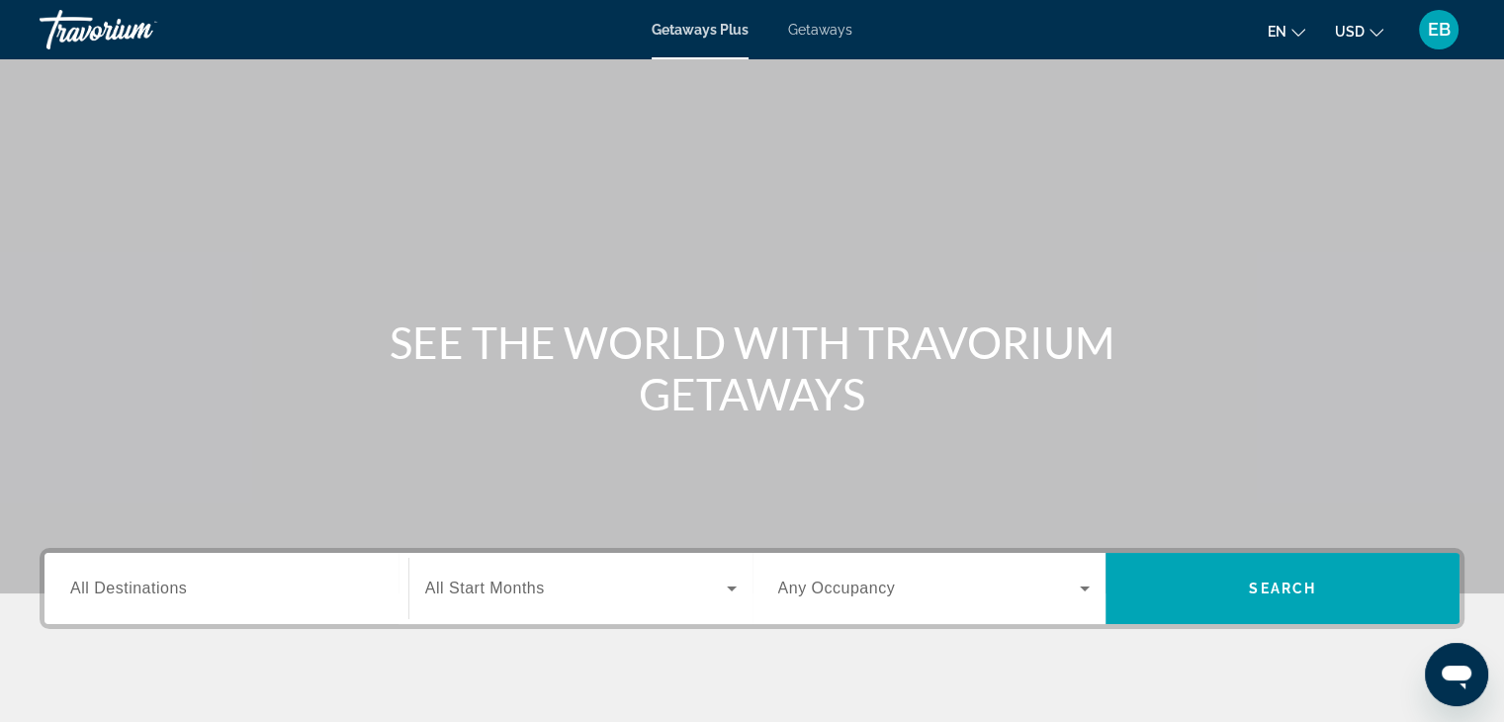
click at [827, 29] on span "Getaways" at bounding box center [820, 30] width 64 height 16
click at [194, 592] on input "Destination All Destinations" at bounding box center [226, 590] width 313 height 24
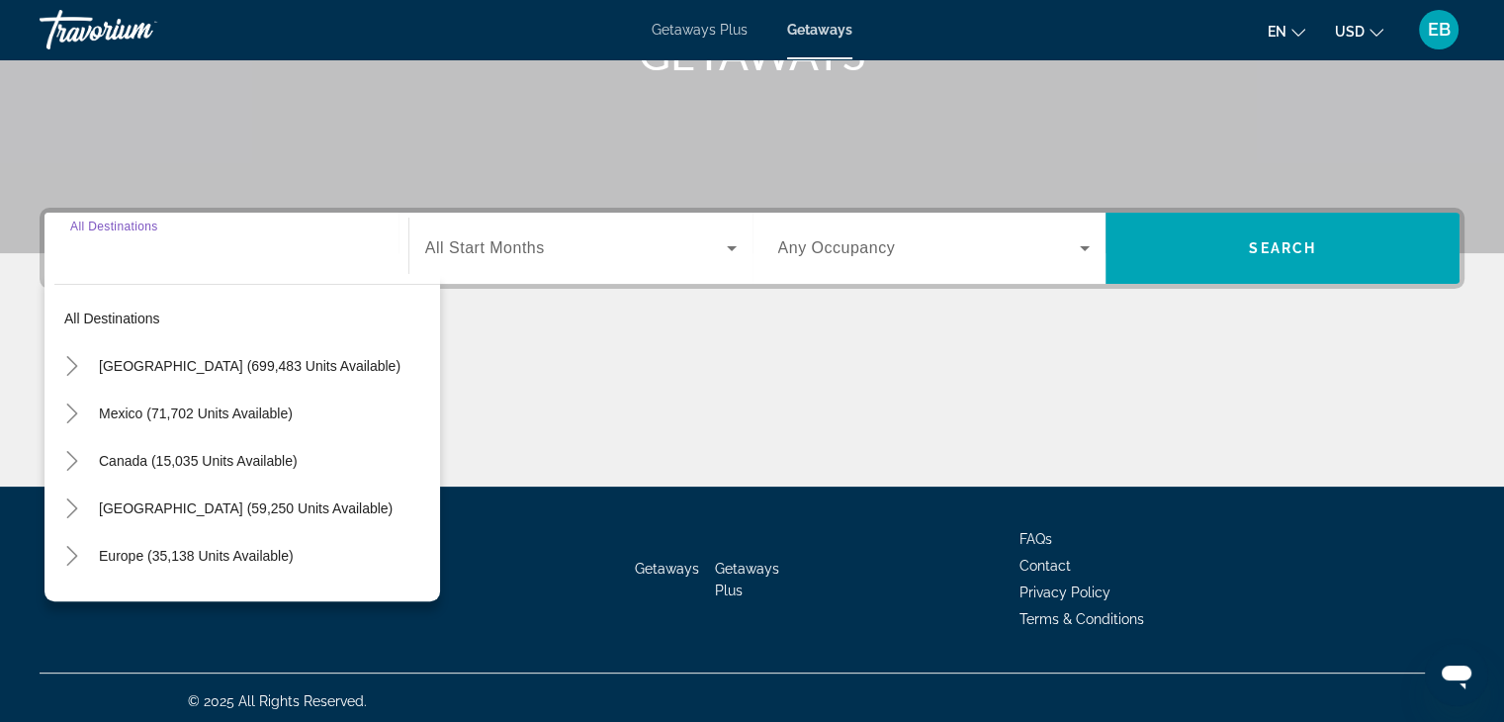
scroll to position [347, 0]
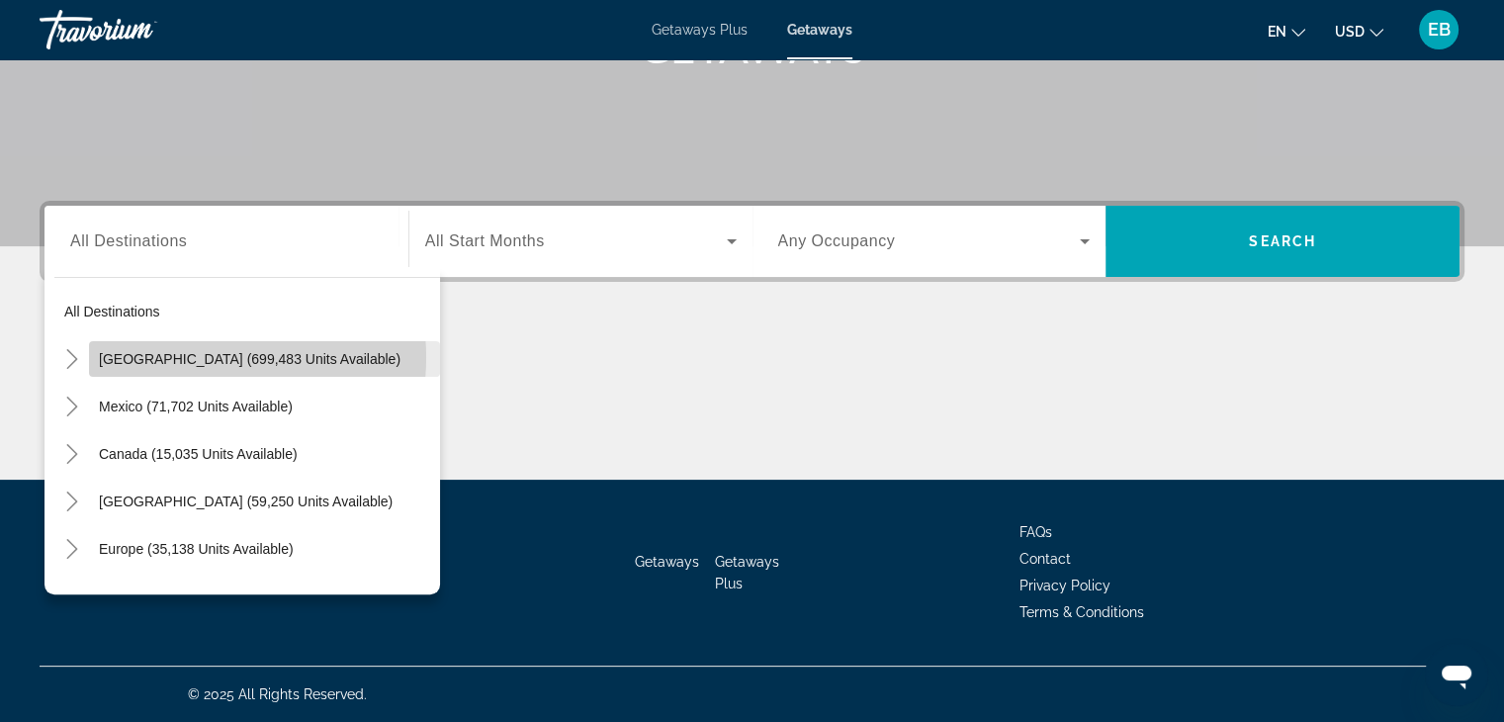
click at [194, 357] on span "[GEOGRAPHIC_DATA] (699,483 units available)" at bounding box center [250, 359] width 302 height 16
type input "**********"
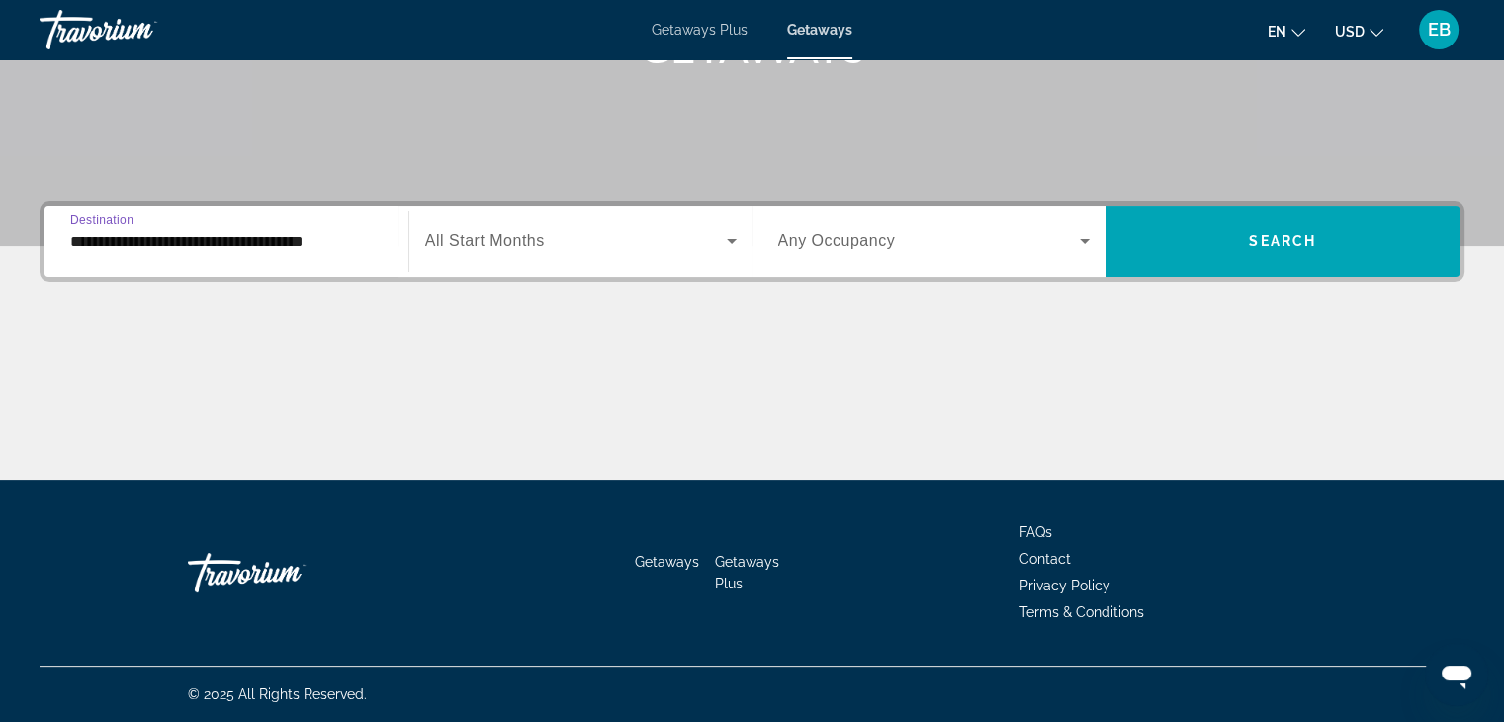
click at [729, 236] on icon "Search widget" at bounding box center [732, 241] width 24 height 24
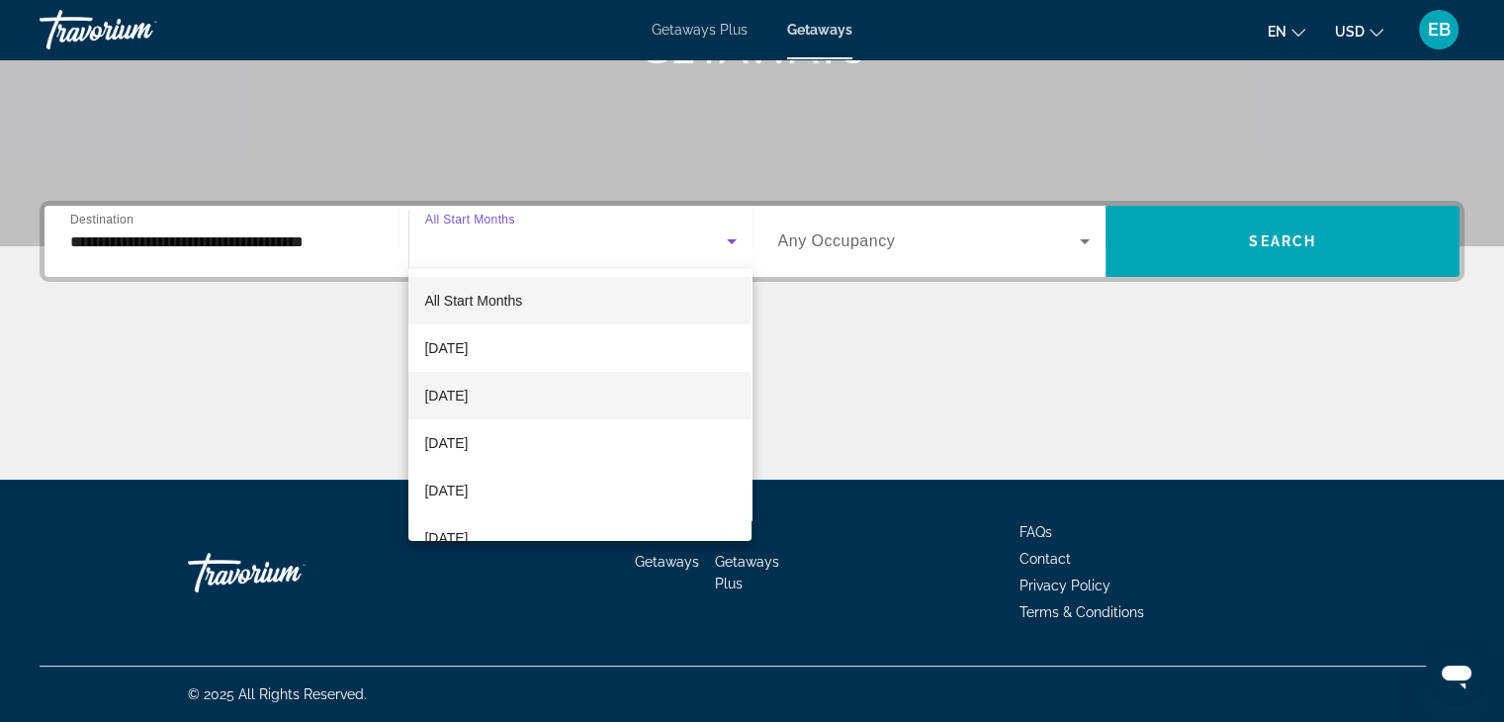
click at [468, 396] on span "[DATE]" at bounding box center [446, 396] width 44 height 24
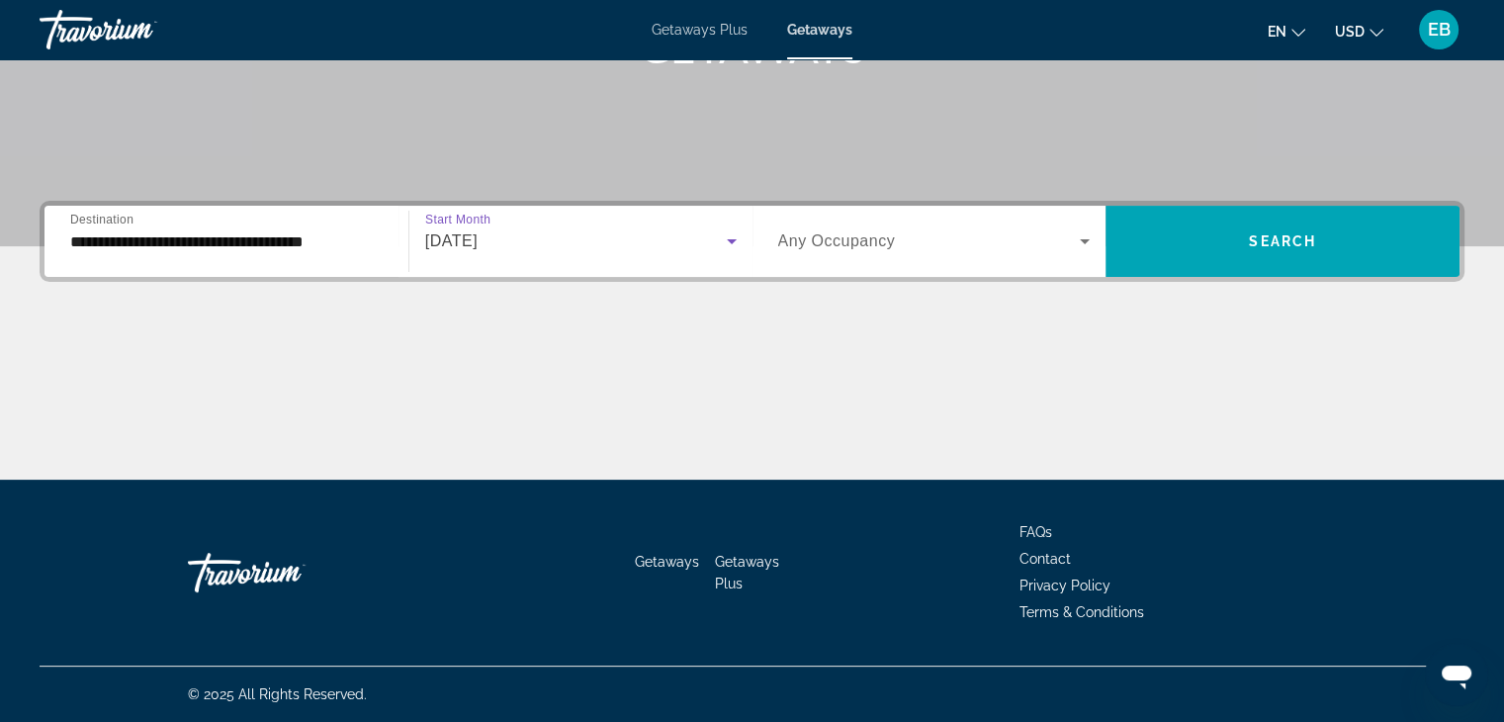
click at [1086, 242] on icon "Search widget" at bounding box center [1085, 241] width 10 height 5
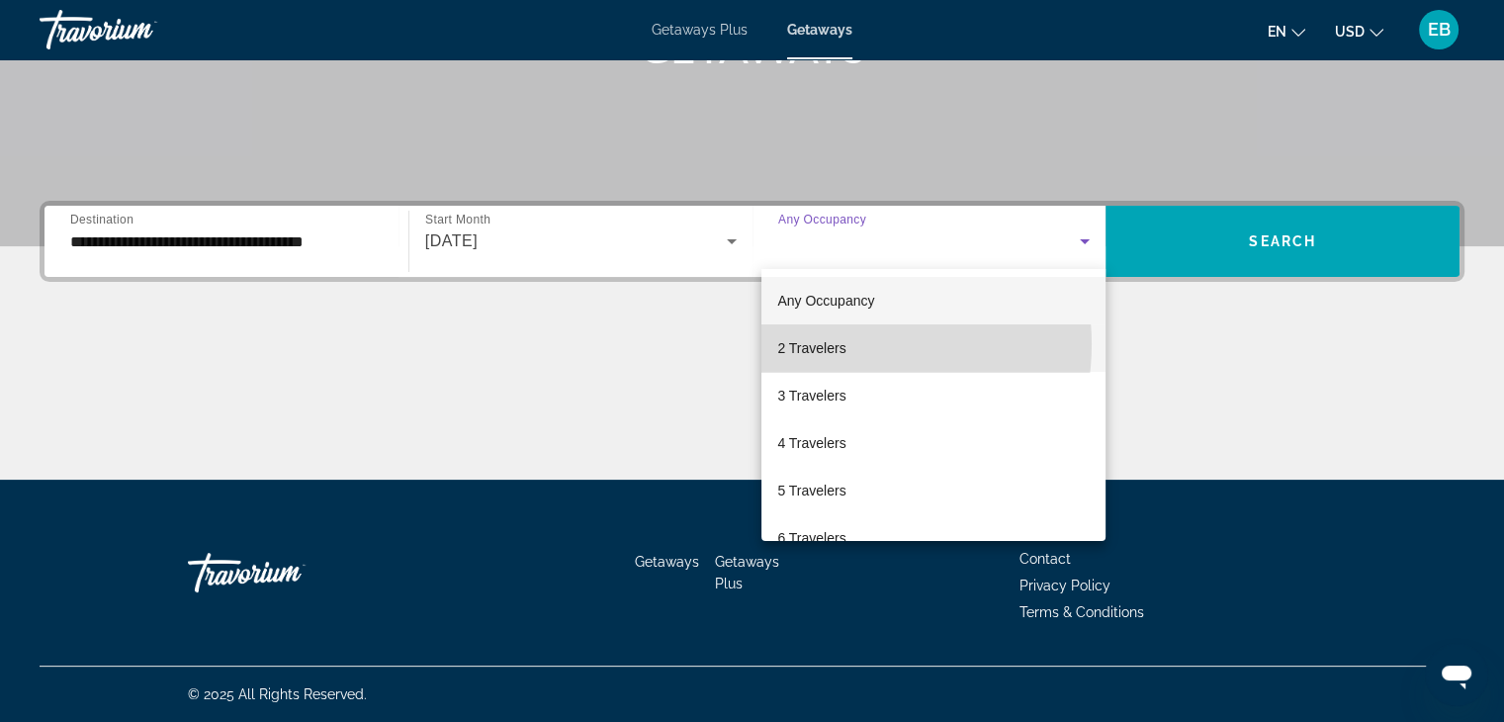
click at [839, 344] on span "2 Travelers" at bounding box center [811, 348] width 68 height 24
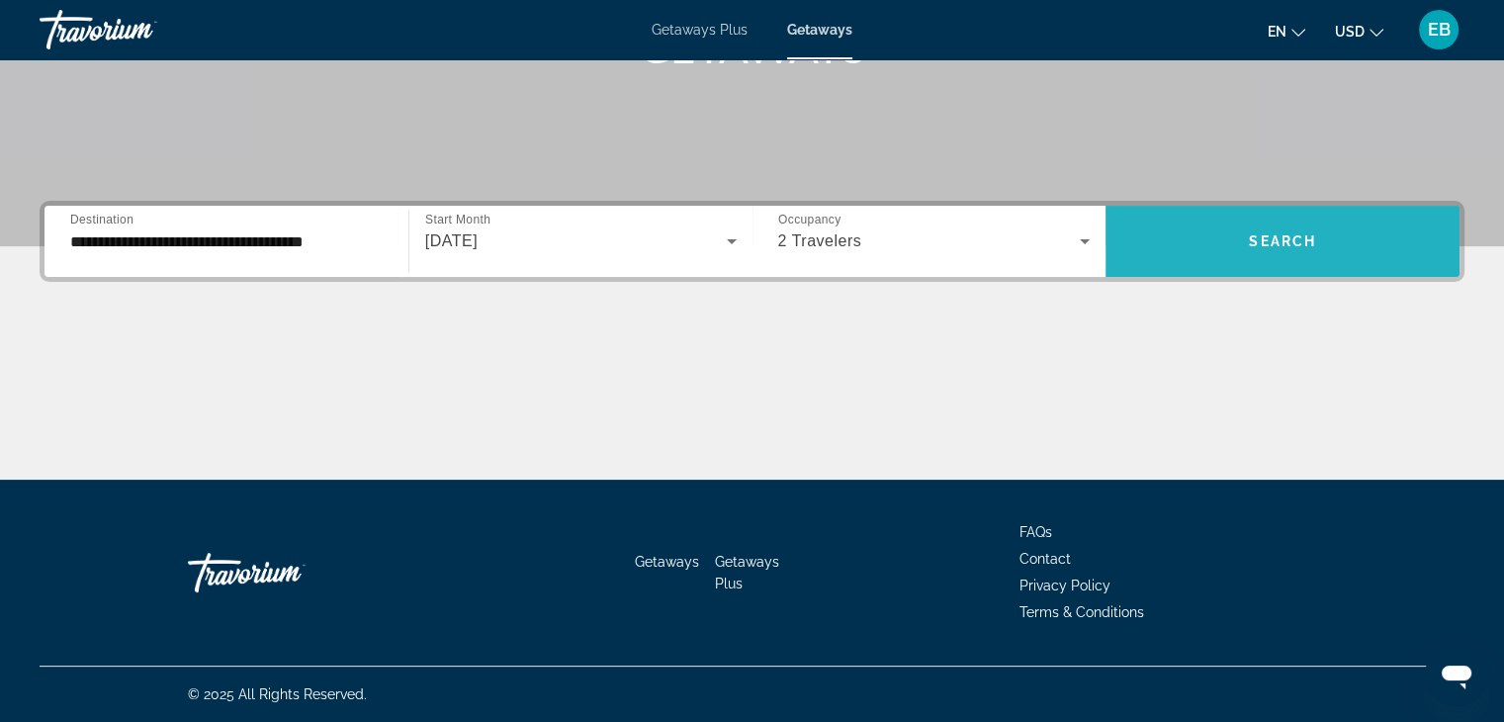
click at [1293, 239] on span "Search" at bounding box center [1282, 241] width 67 height 16
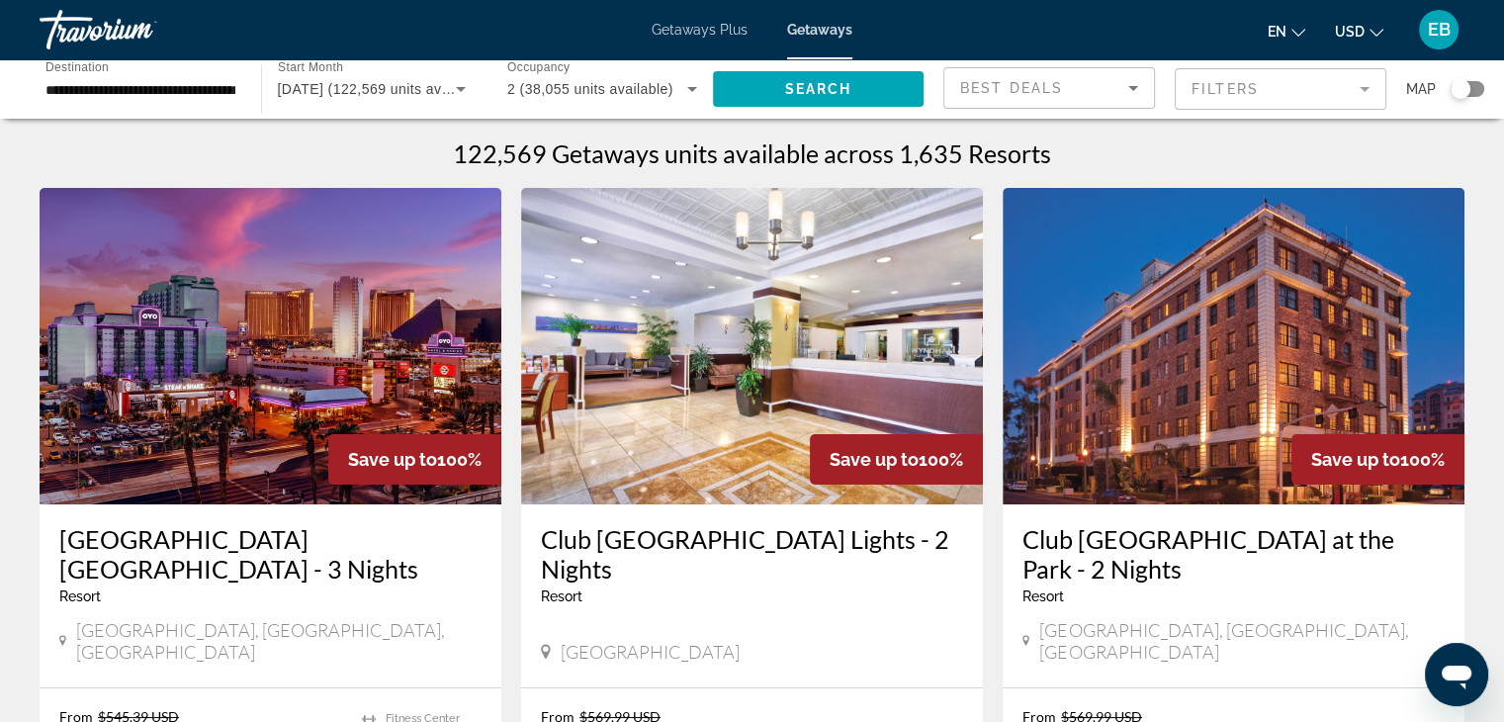
click at [1131, 85] on icon "Sort by" at bounding box center [1134, 88] width 24 height 24
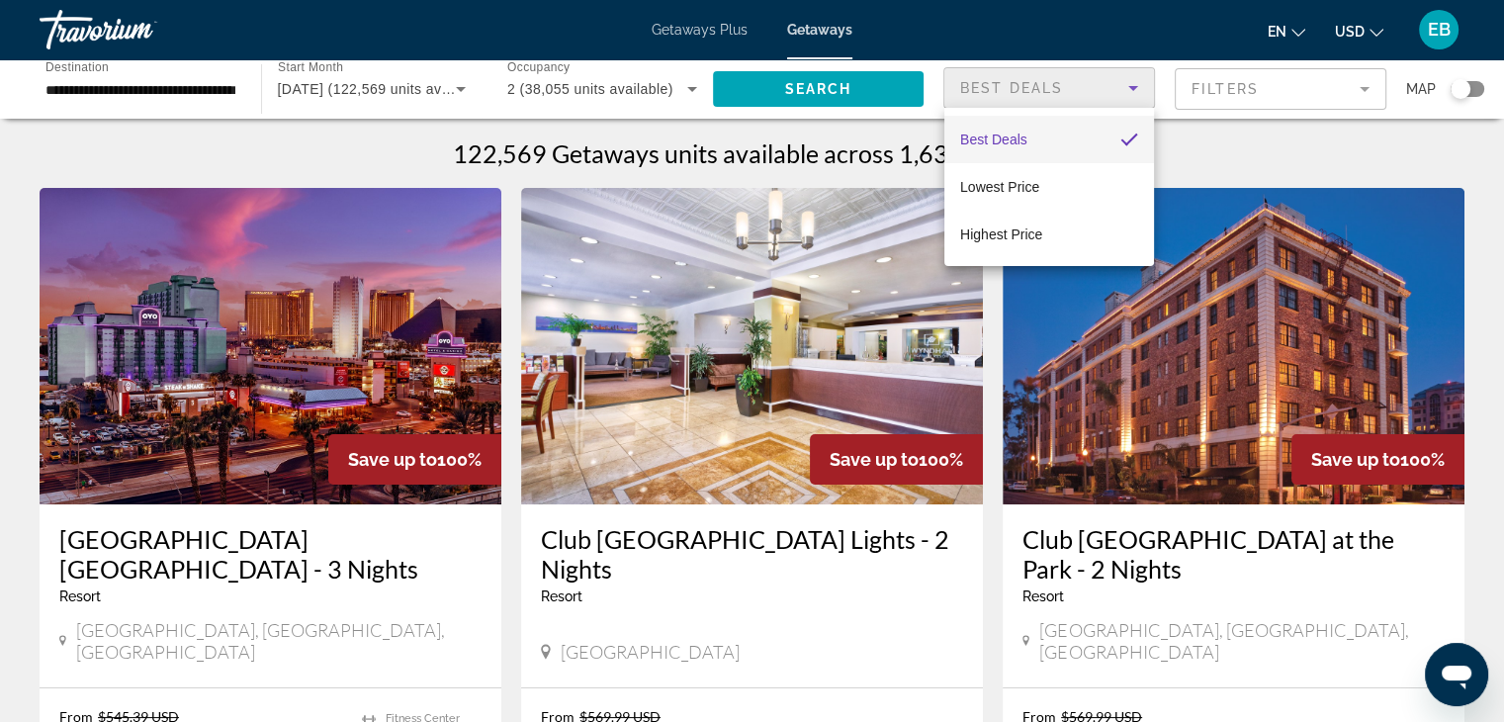
click at [999, 135] on span "Best Deals" at bounding box center [993, 140] width 67 height 16
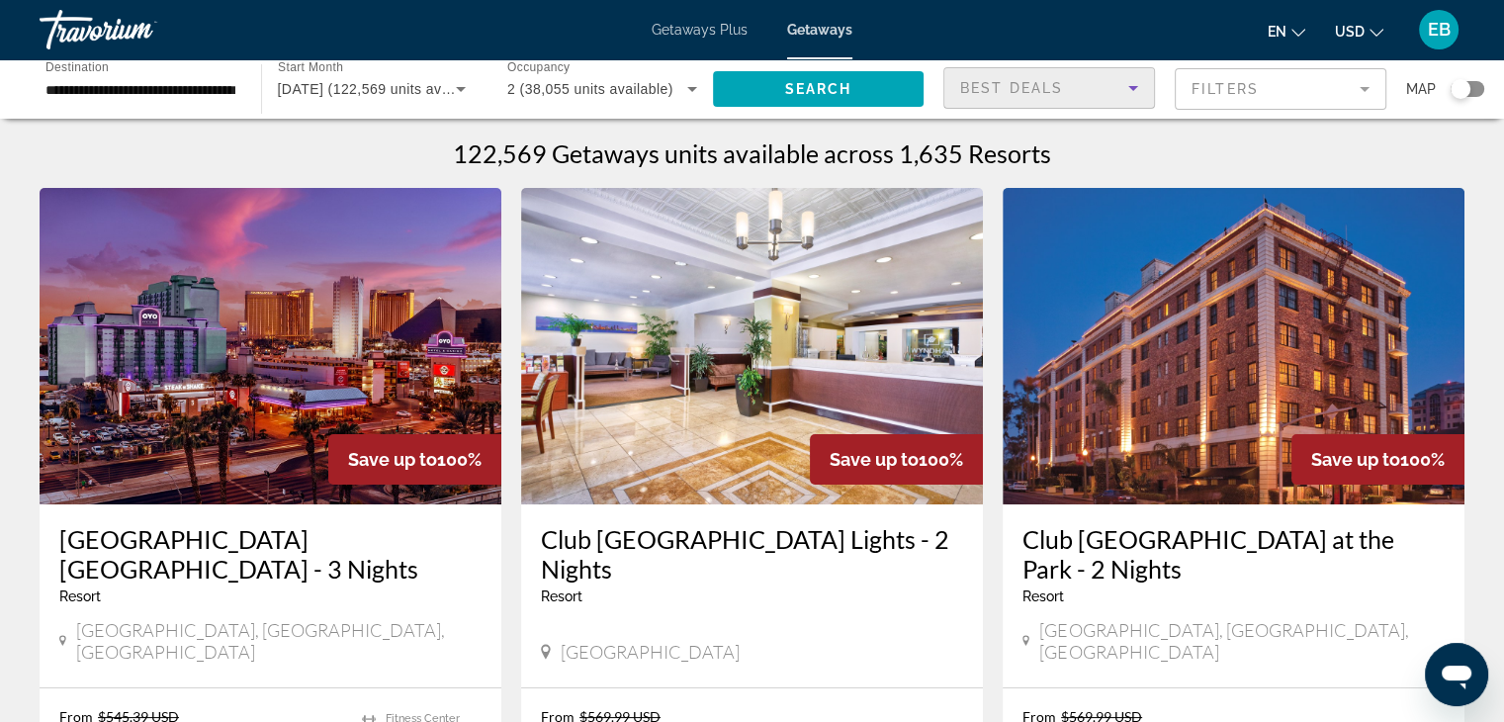
click at [1362, 89] on mat-form-field "Filters" at bounding box center [1281, 89] width 212 height 42
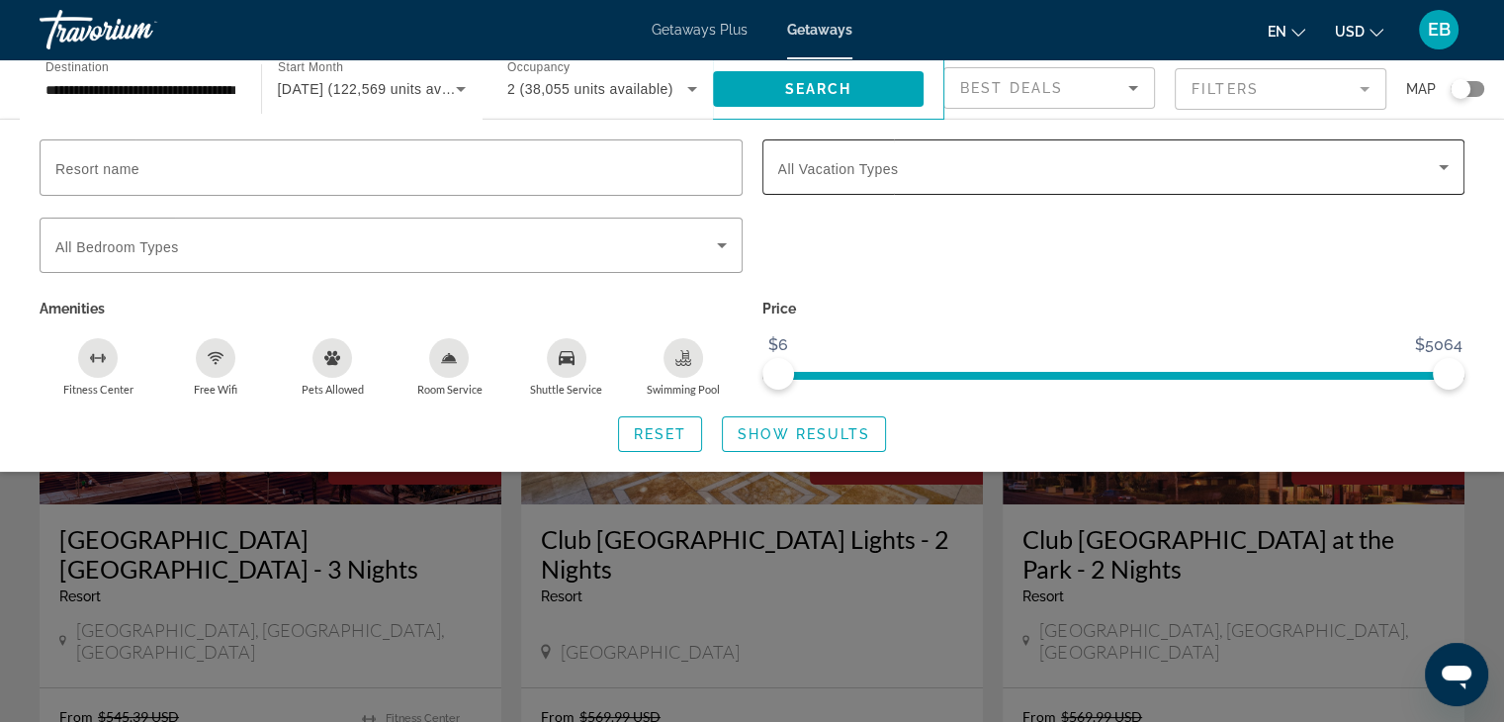
click at [1447, 156] on icon "Search widget" at bounding box center [1444, 167] width 24 height 24
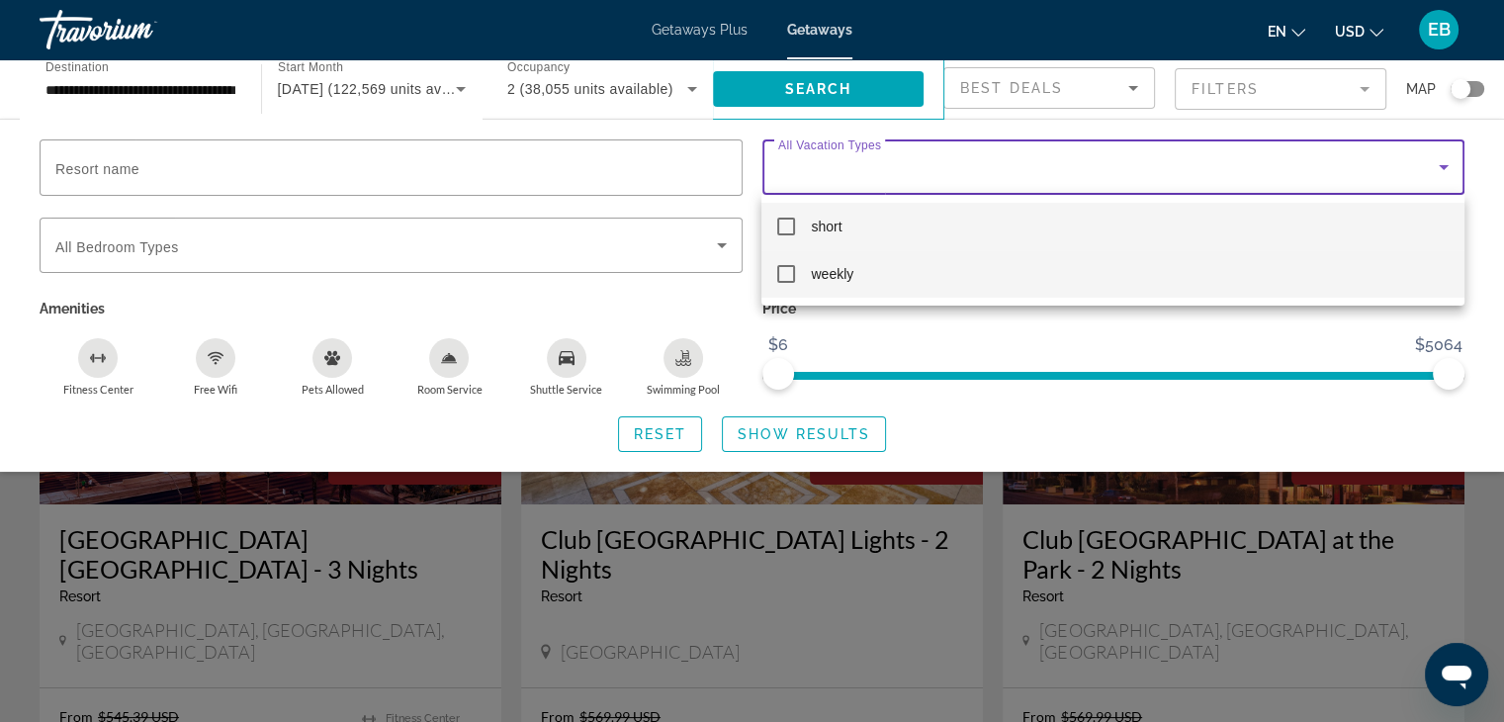
click at [785, 273] on mat-pseudo-checkbox at bounding box center [786, 274] width 18 height 18
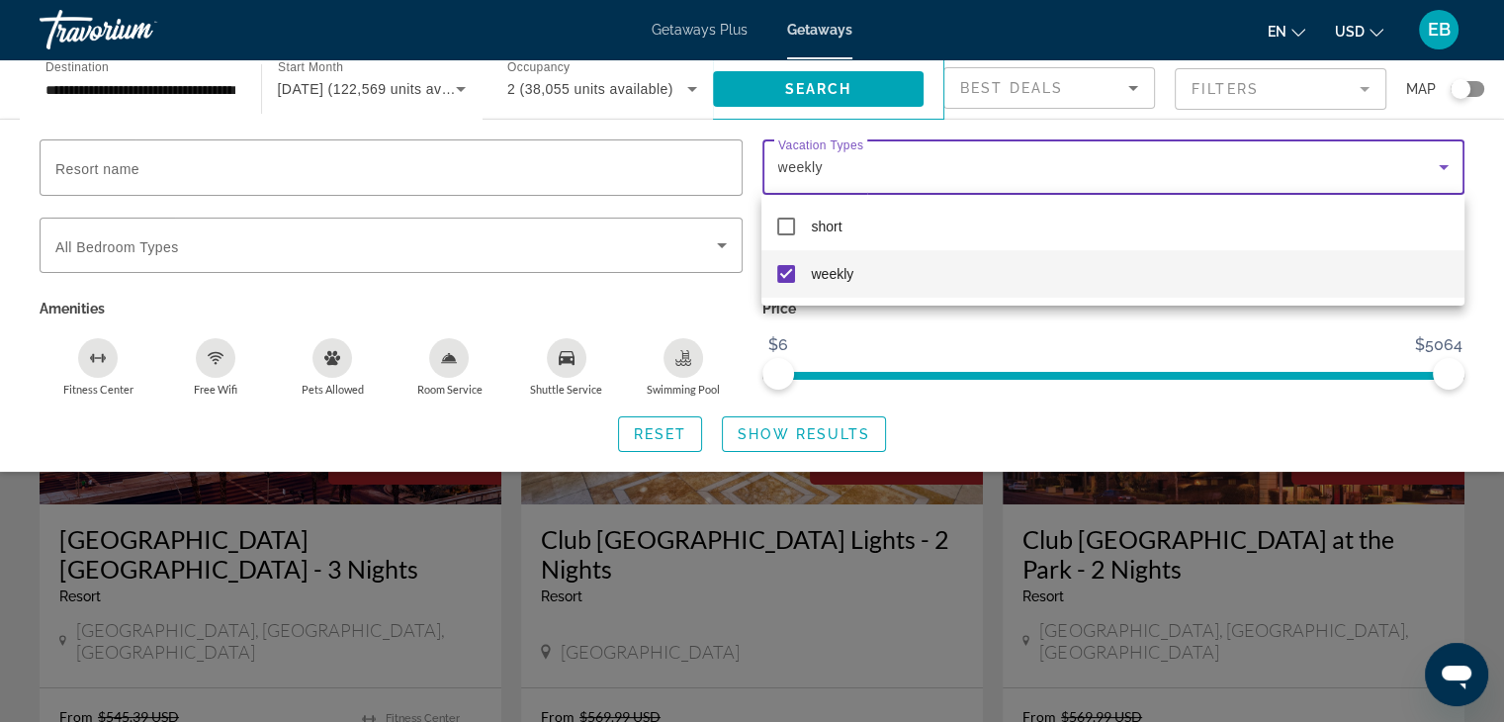
click at [1490, 211] on div at bounding box center [752, 361] width 1504 height 722
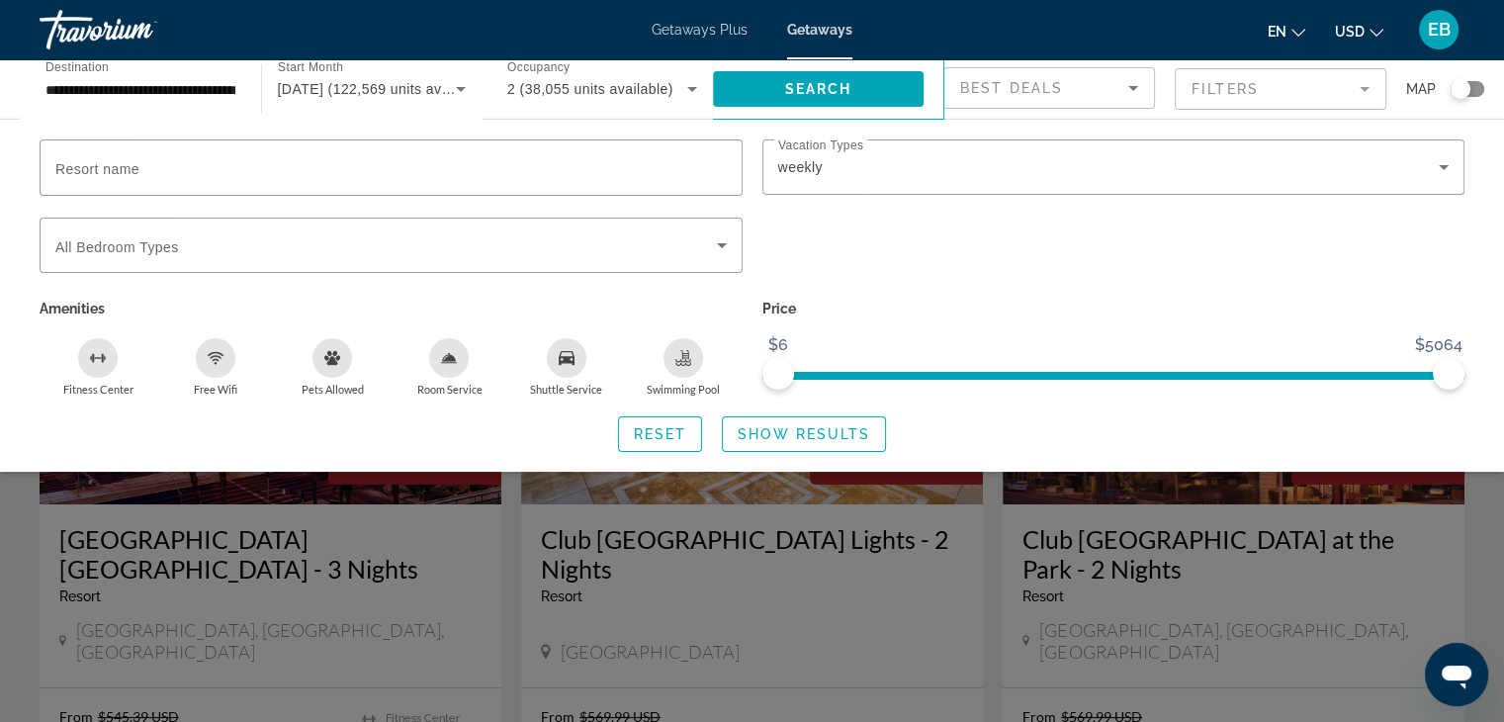
click at [942, 372] on span "ngx-slider" at bounding box center [1113, 376] width 671 height 8
drag, startPoint x: 937, startPoint y: 366, endPoint x: 748, endPoint y: 358, distance: 189.1
click at [748, 358] on div "Resort name Vacation Types All Vacation Types weekly Bedroom Types All Bedroom …" at bounding box center [752, 267] width 1445 height 257
drag, startPoint x: 1450, startPoint y: 368, endPoint x: 1145, endPoint y: 388, distance: 305.3
click at [1145, 388] on div "Price $6 $5064 $6 $3120" at bounding box center [1114, 346] width 723 height 102
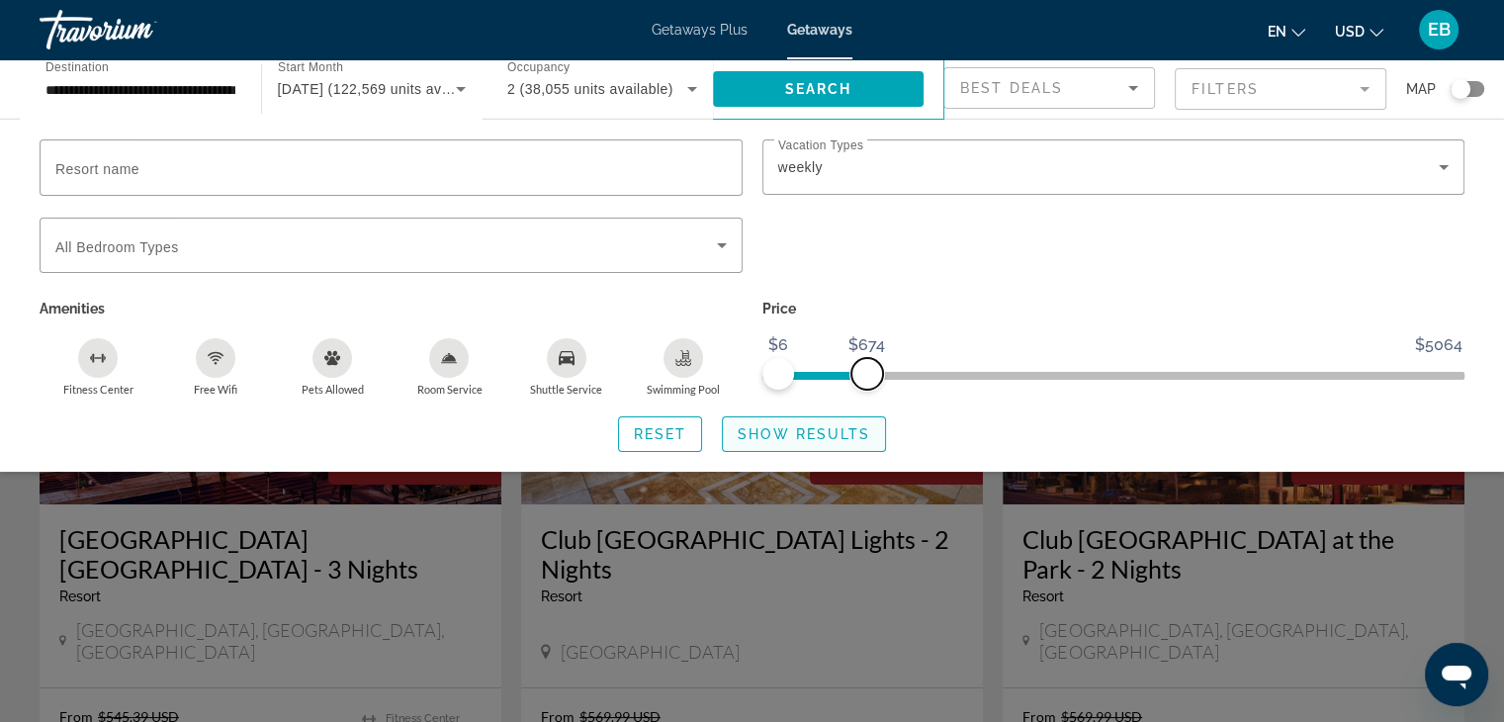
drag, startPoint x: 1147, startPoint y: 368, endPoint x: 866, endPoint y: 420, distance: 285.7
click at [866, 420] on div "Resort name Vacation Types All Vacation Types weekly Bedroom Types All Bedroom …" at bounding box center [752, 295] width 1504 height 313
click at [866, 420] on span "Search widget" at bounding box center [804, 433] width 162 height 47
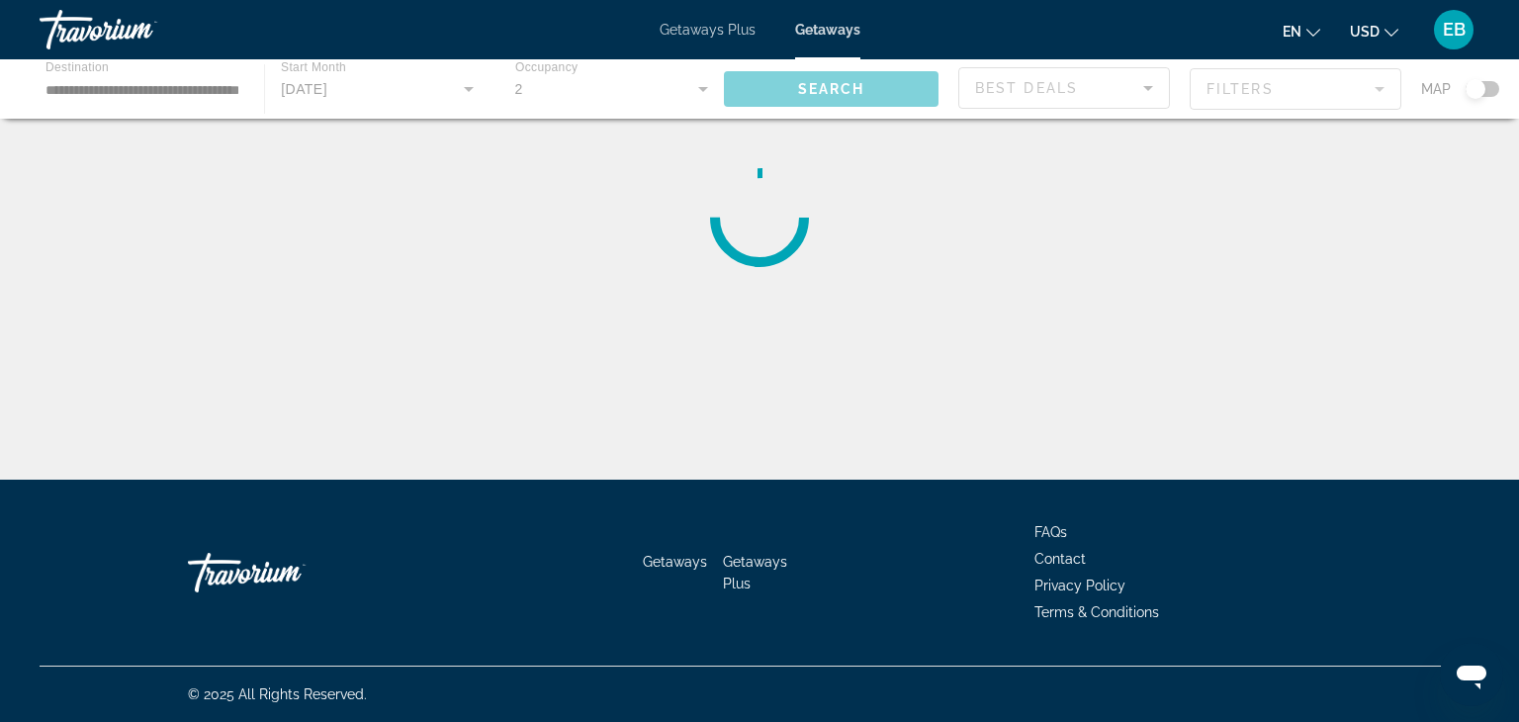
click at [866, 420] on div "**********" at bounding box center [759, 378] width 1519 height 480
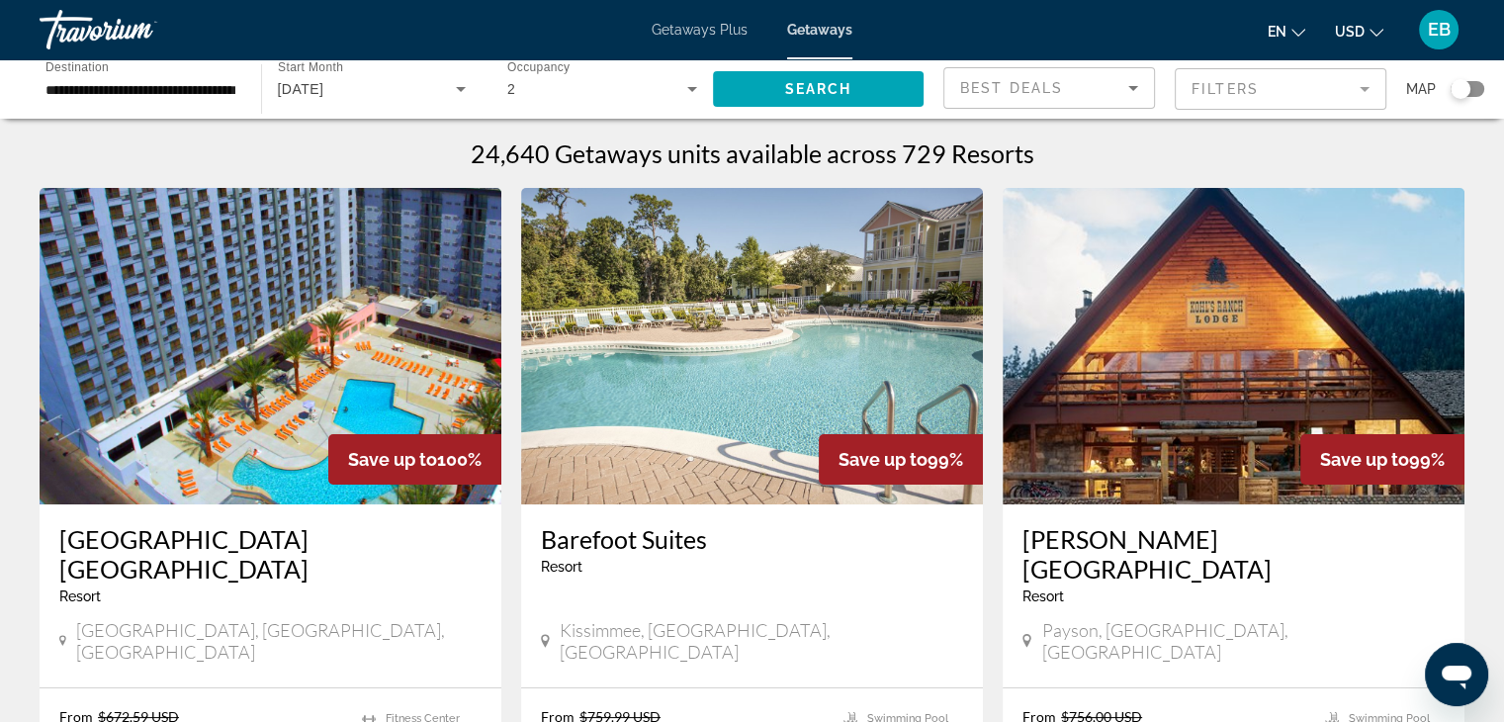
click at [223, 479] on img "Main content" at bounding box center [271, 346] width 462 height 316
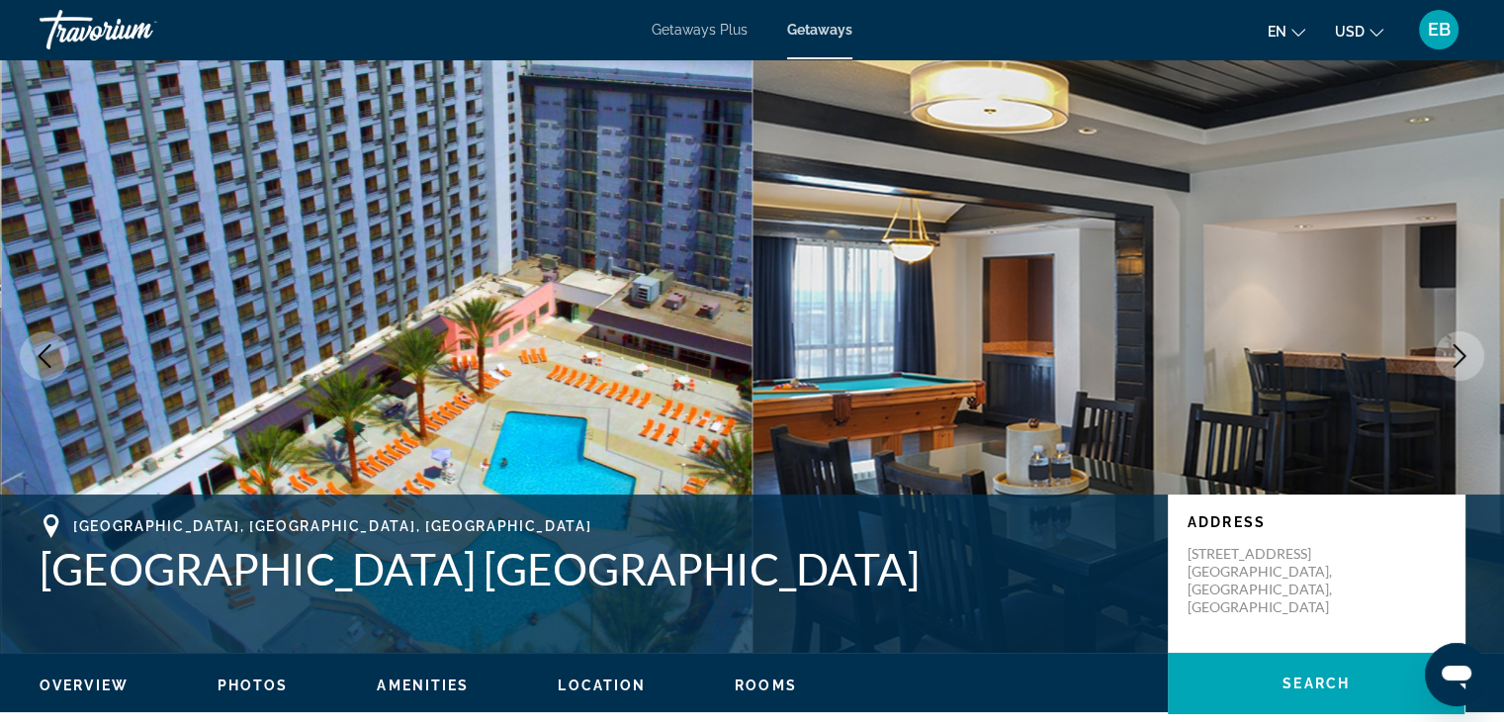
click at [1462, 348] on icon "Next image" at bounding box center [1460, 356] width 24 height 24
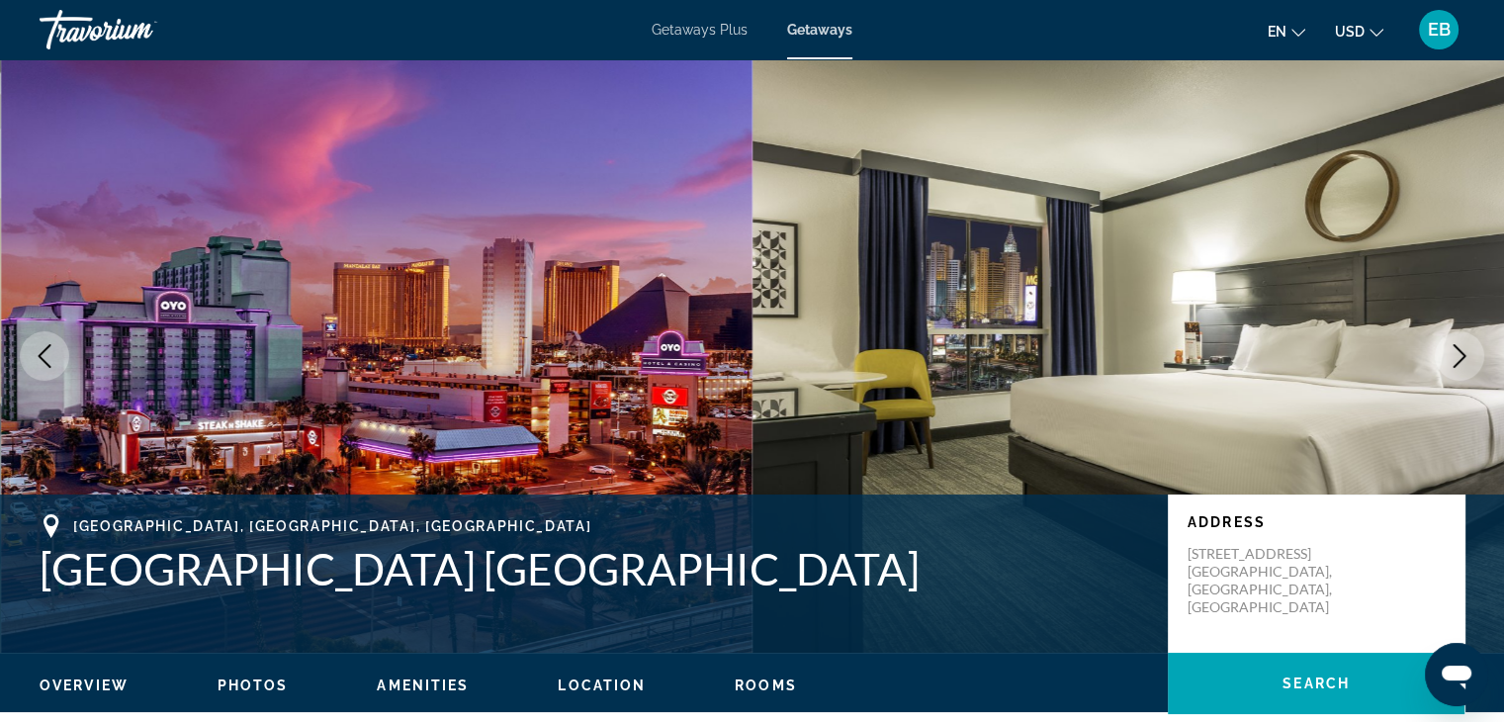
click at [1457, 355] on icon "Next image" at bounding box center [1460, 356] width 24 height 24
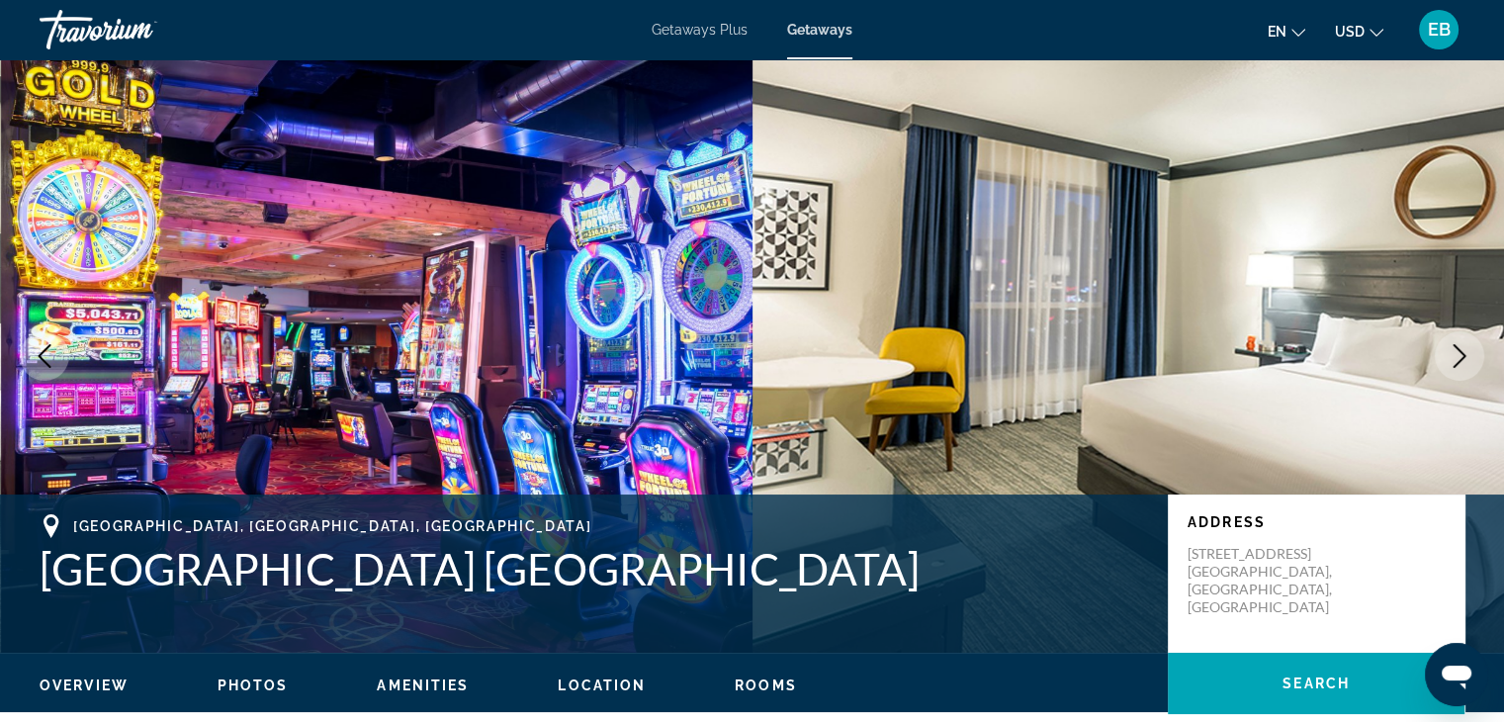
click at [1457, 355] on icon "Next image" at bounding box center [1460, 356] width 24 height 24
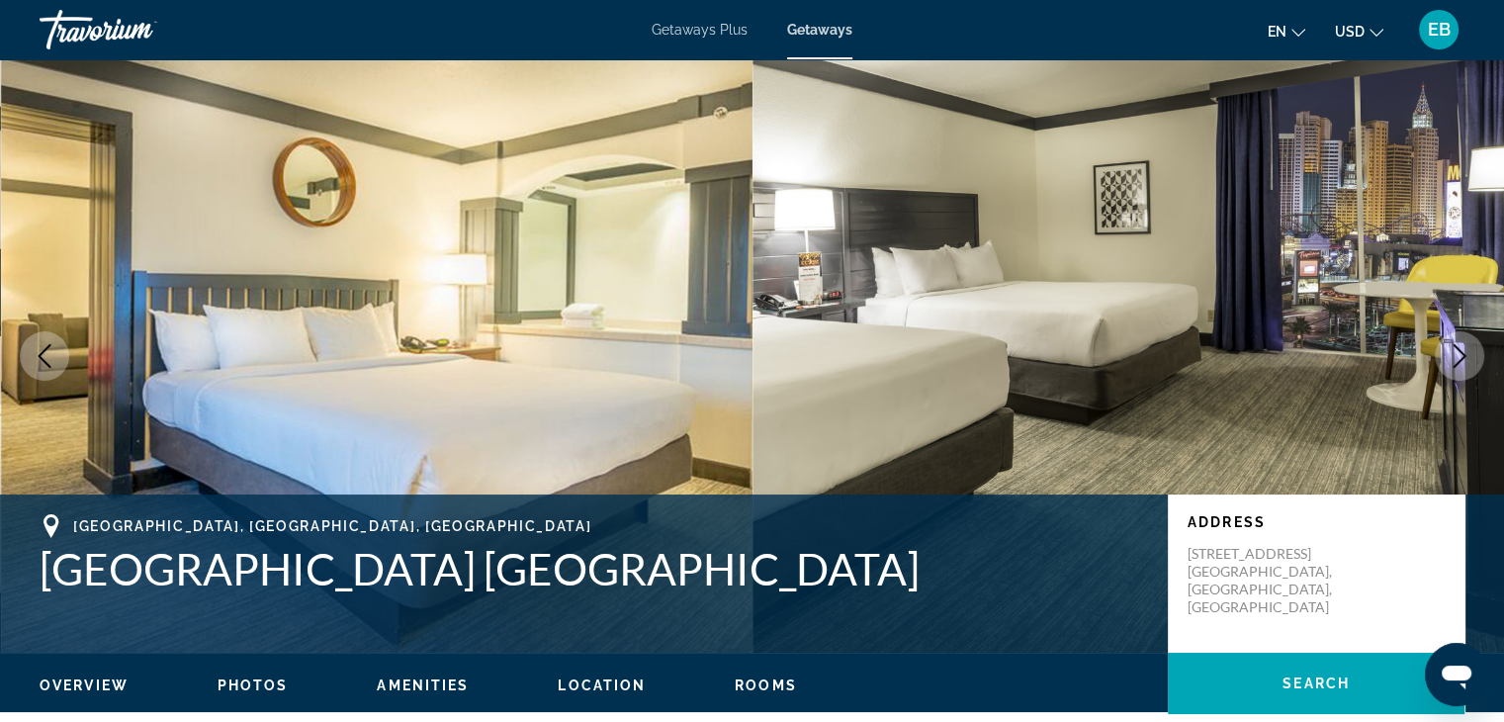
click at [1457, 356] on icon "Next image" at bounding box center [1460, 356] width 24 height 24
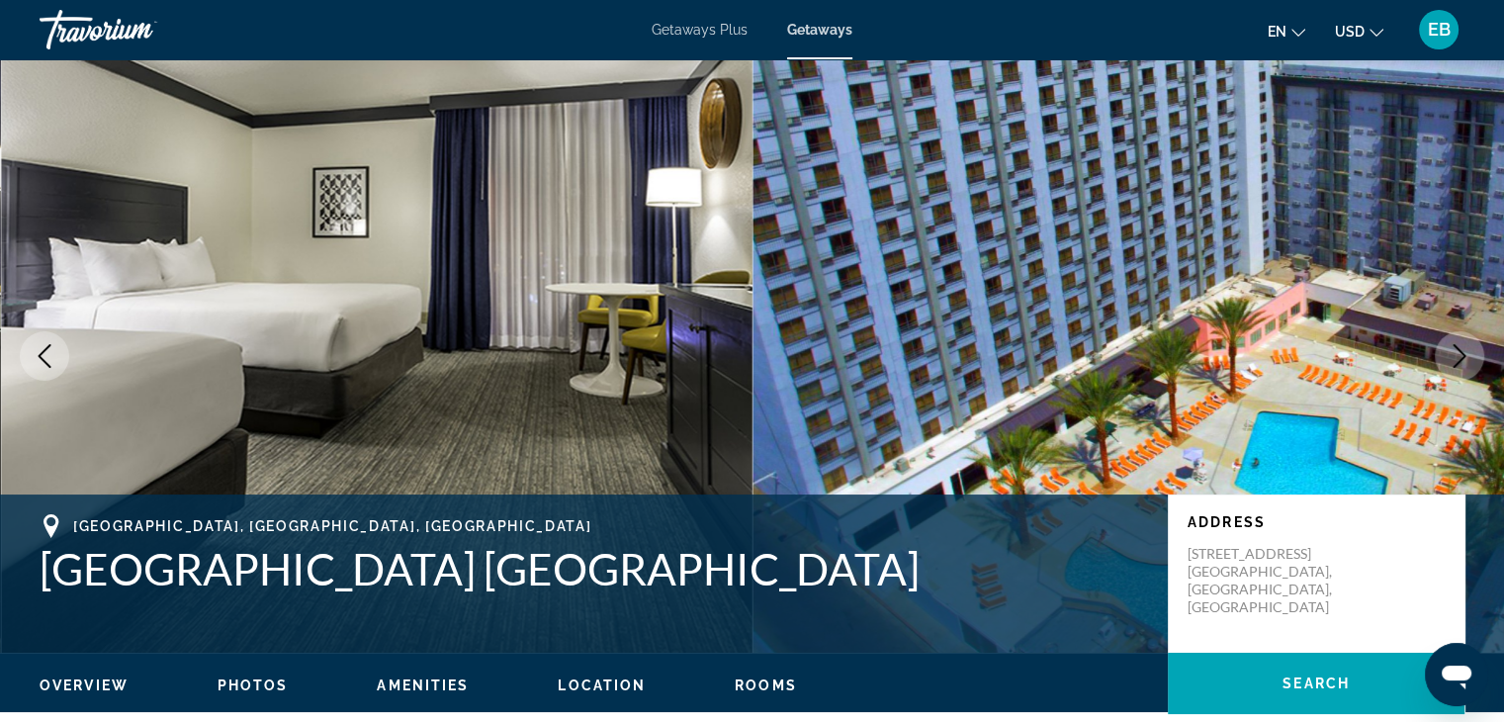
click at [1458, 353] on icon "Next image" at bounding box center [1460, 356] width 24 height 24
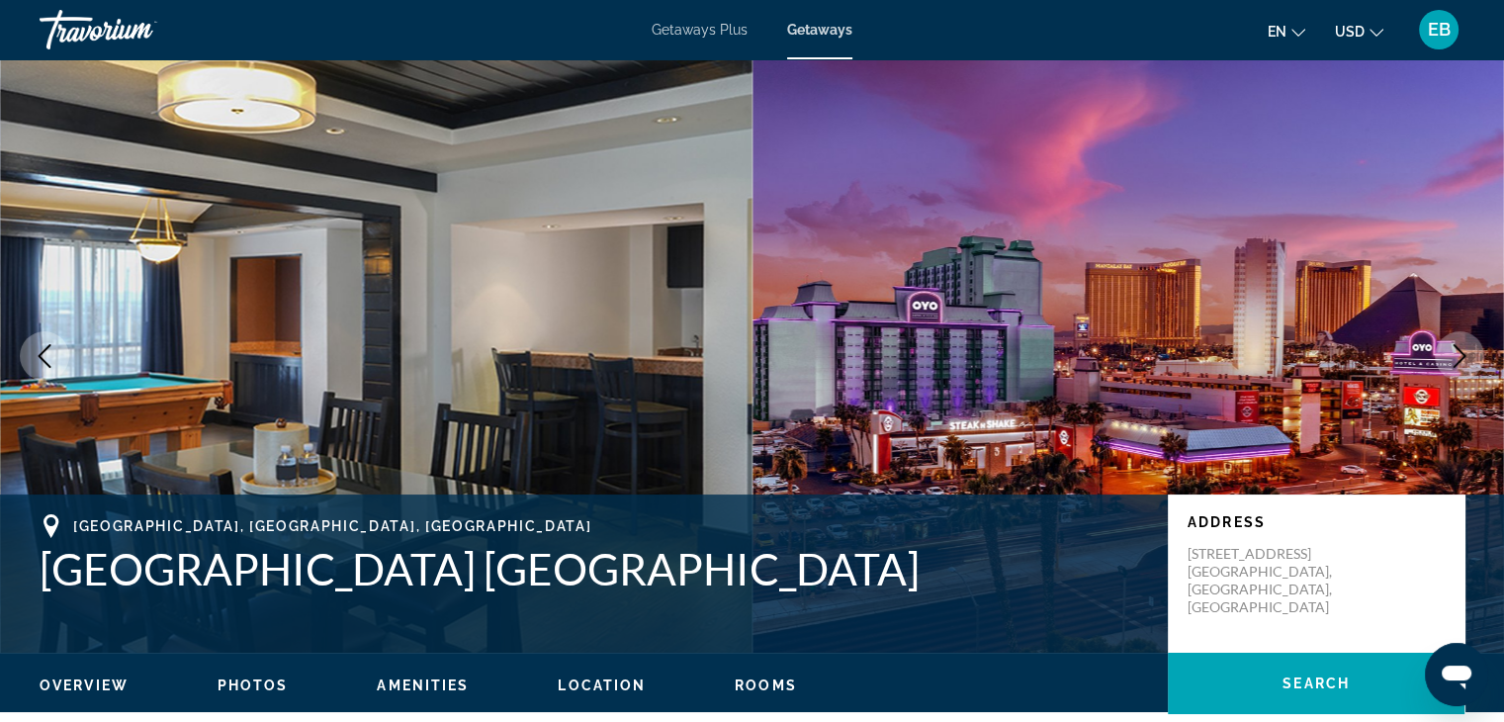
click at [49, 351] on icon "Previous image" at bounding box center [45, 356] width 24 height 24
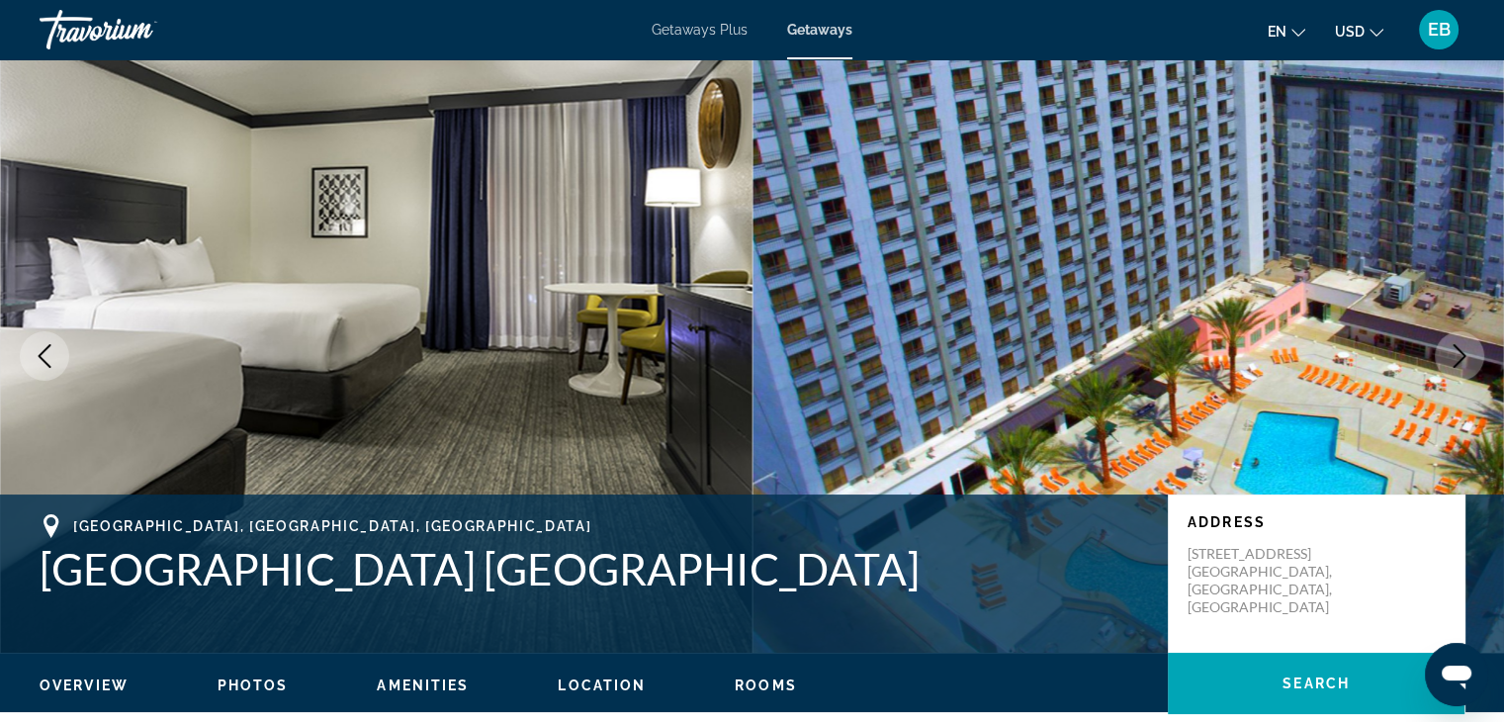
click at [1461, 351] on icon "Next image" at bounding box center [1460, 356] width 13 height 24
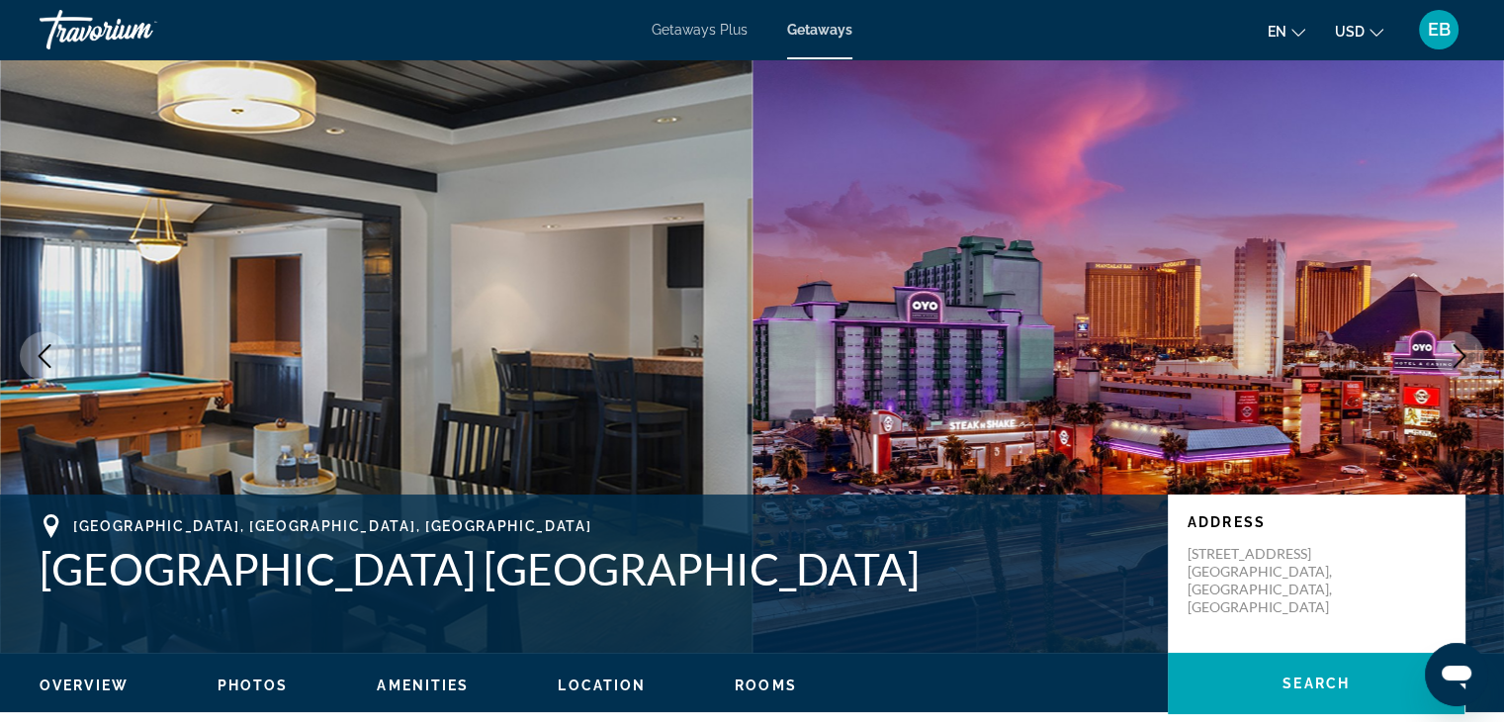
click at [1457, 355] on icon "Next image" at bounding box center [1460, 356] width 24 height 24
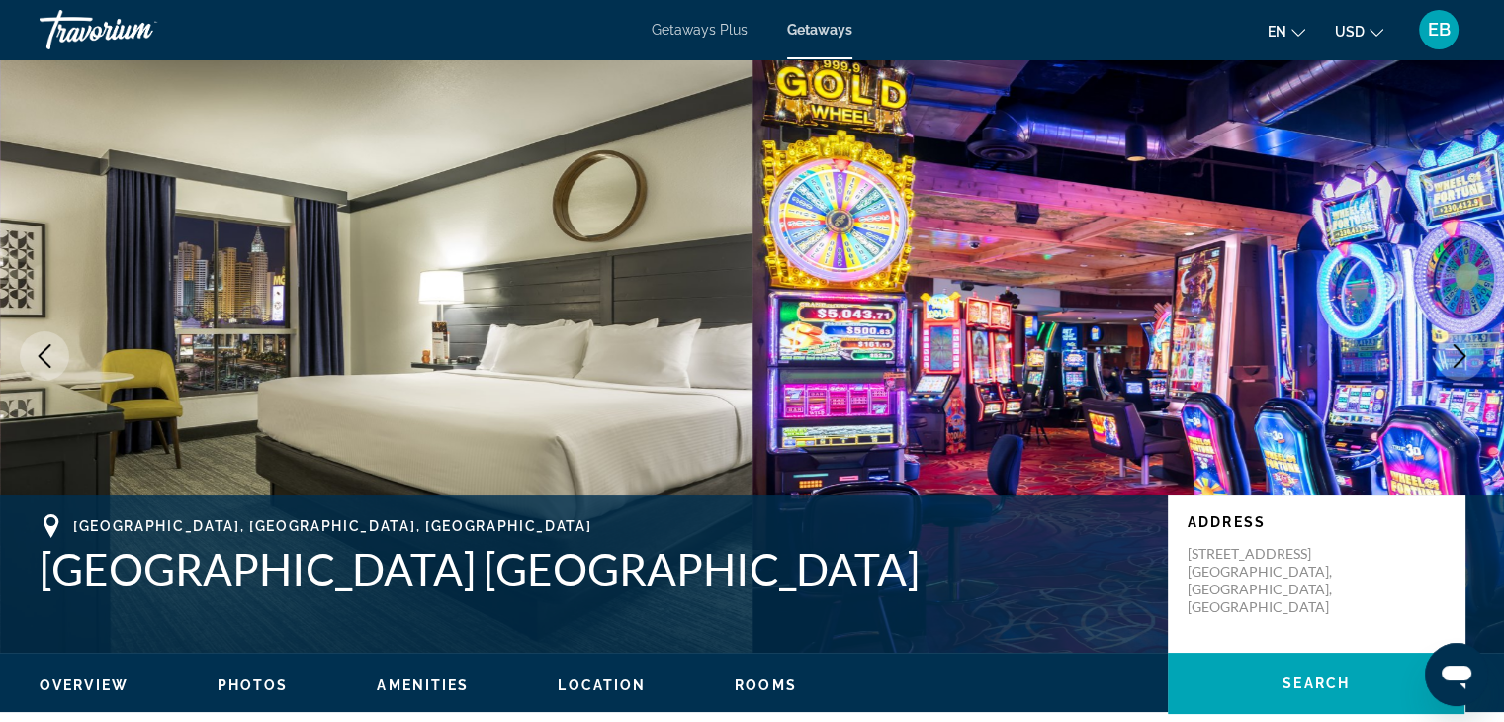
click at [1458, 349] on icon "Next image" at bounding box center [1460, 356] width 13 height 24
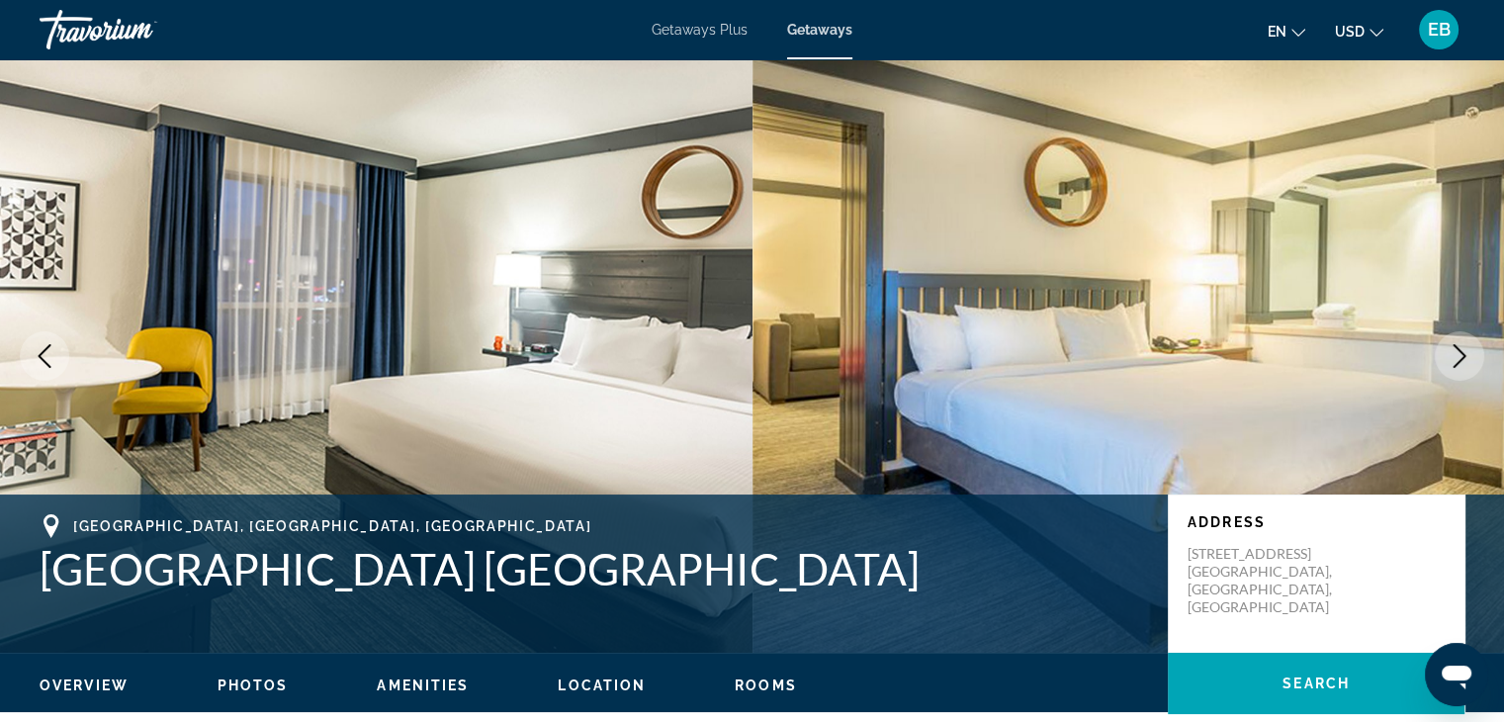
click at [1458, 349] on icon "Next image" at bounding box center [1460, 356] width 13 height 24
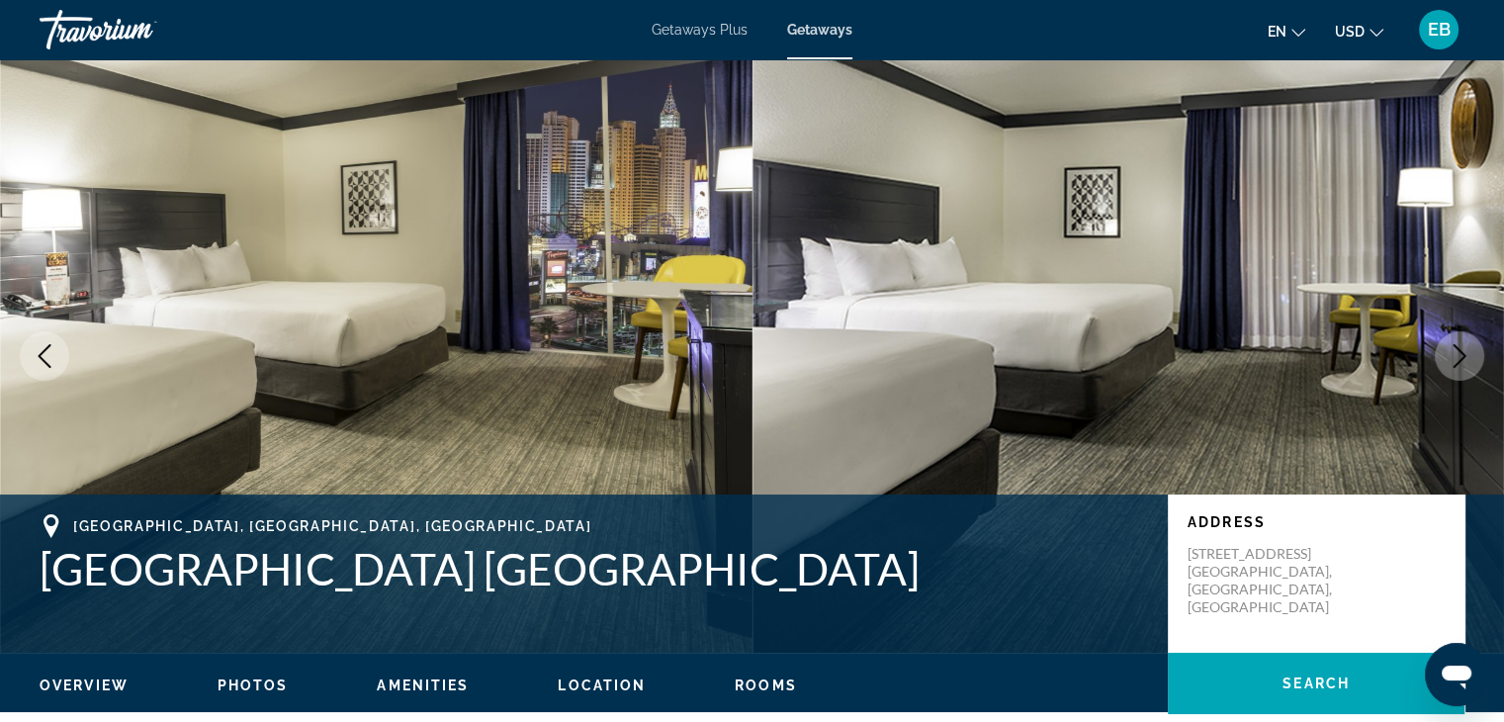
click at [1458, 349] on icon "Next image" at bounding box center [1460, 356] width 13 height 24
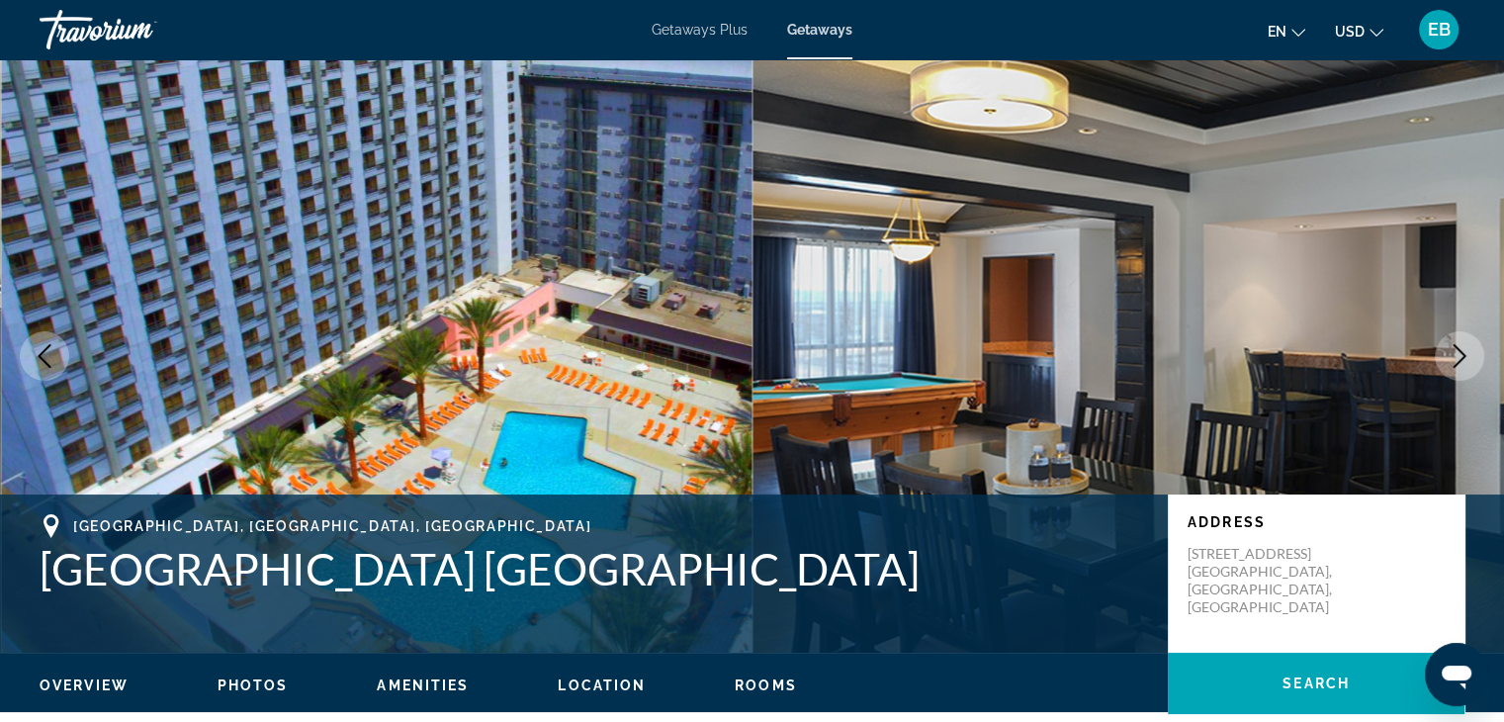
click at [1458, 349] on icon "Next image" at bounding box center [1460, 356] width 13 height 24
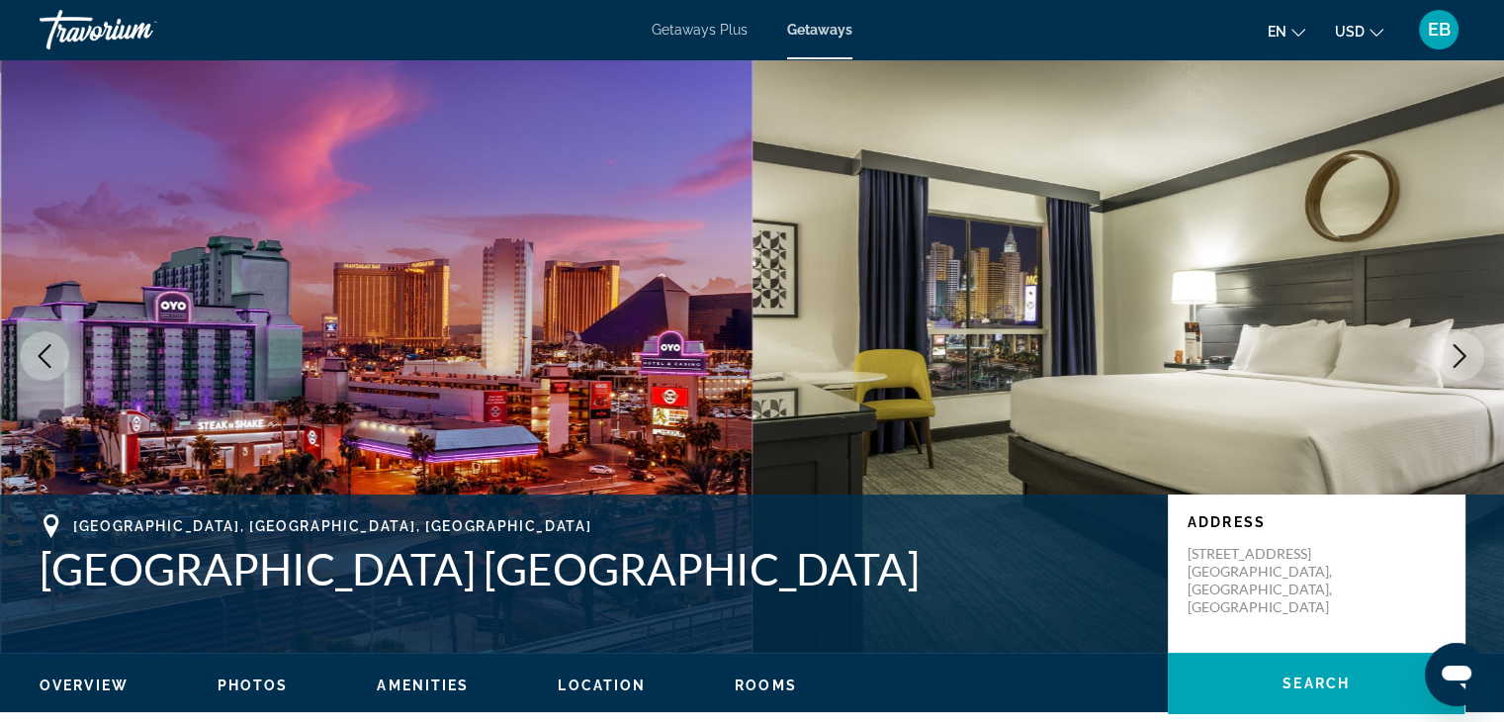
click at [1458, 349] on icon "Next image" at bounding box center [1460, 356] width 13 height 24
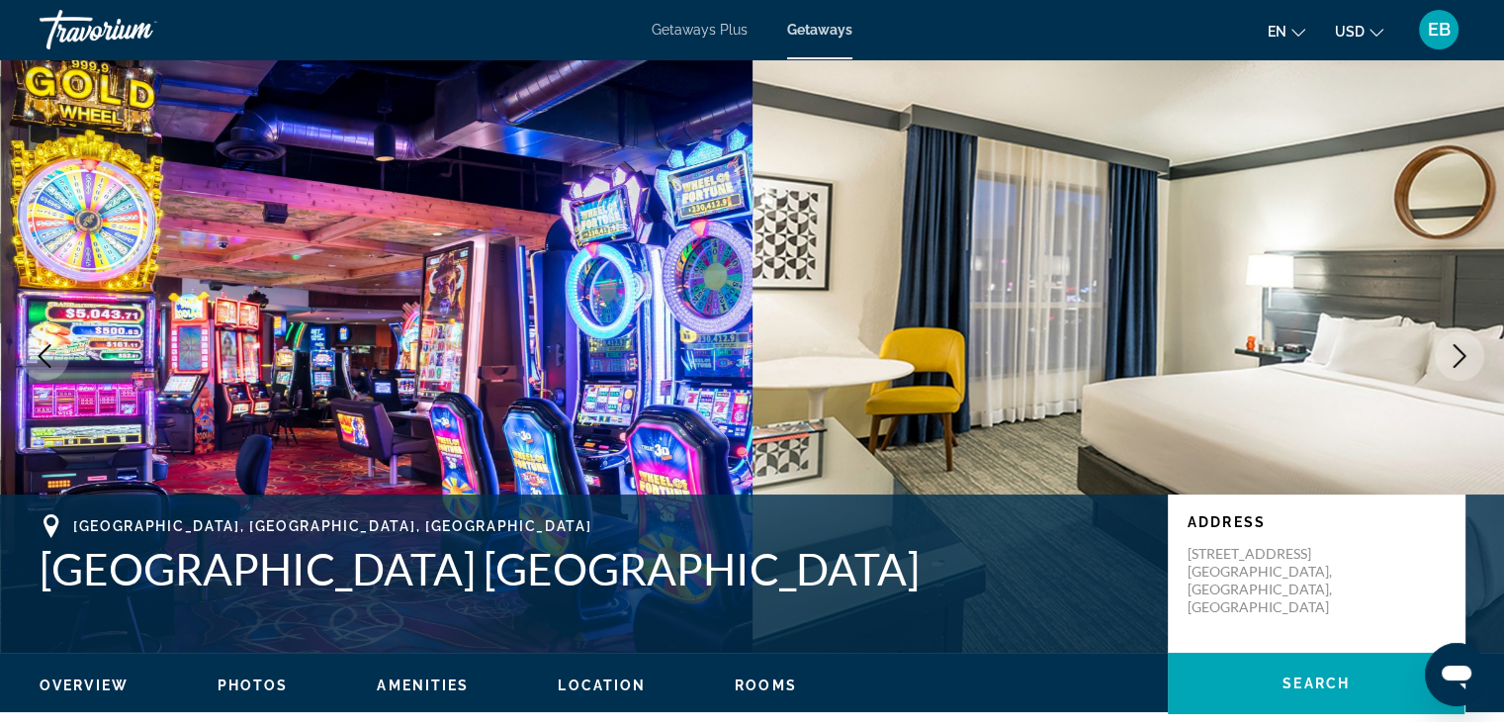
click at [1458, 349] on icon "Next image" at bounding box center [1460, 356] width 13 height 24
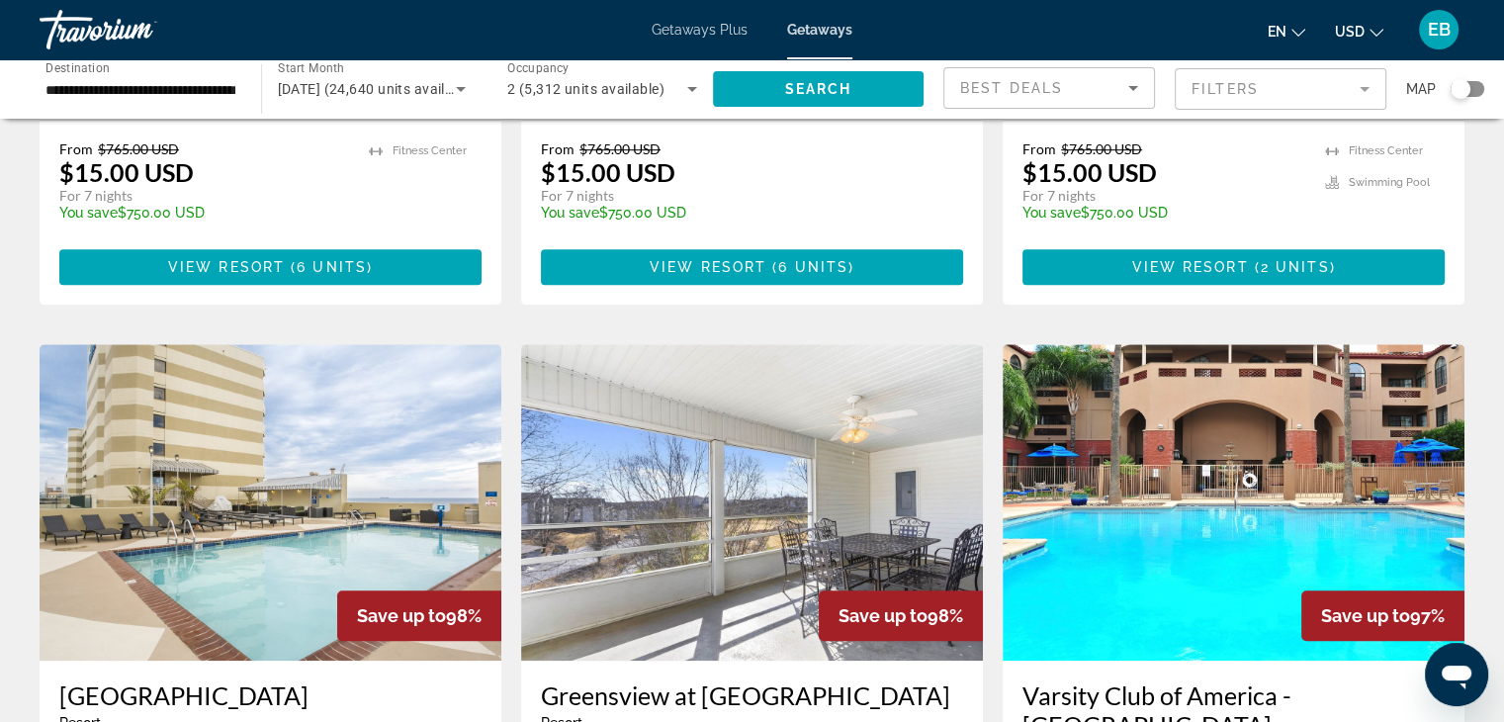
scroll to position [2314, 0]
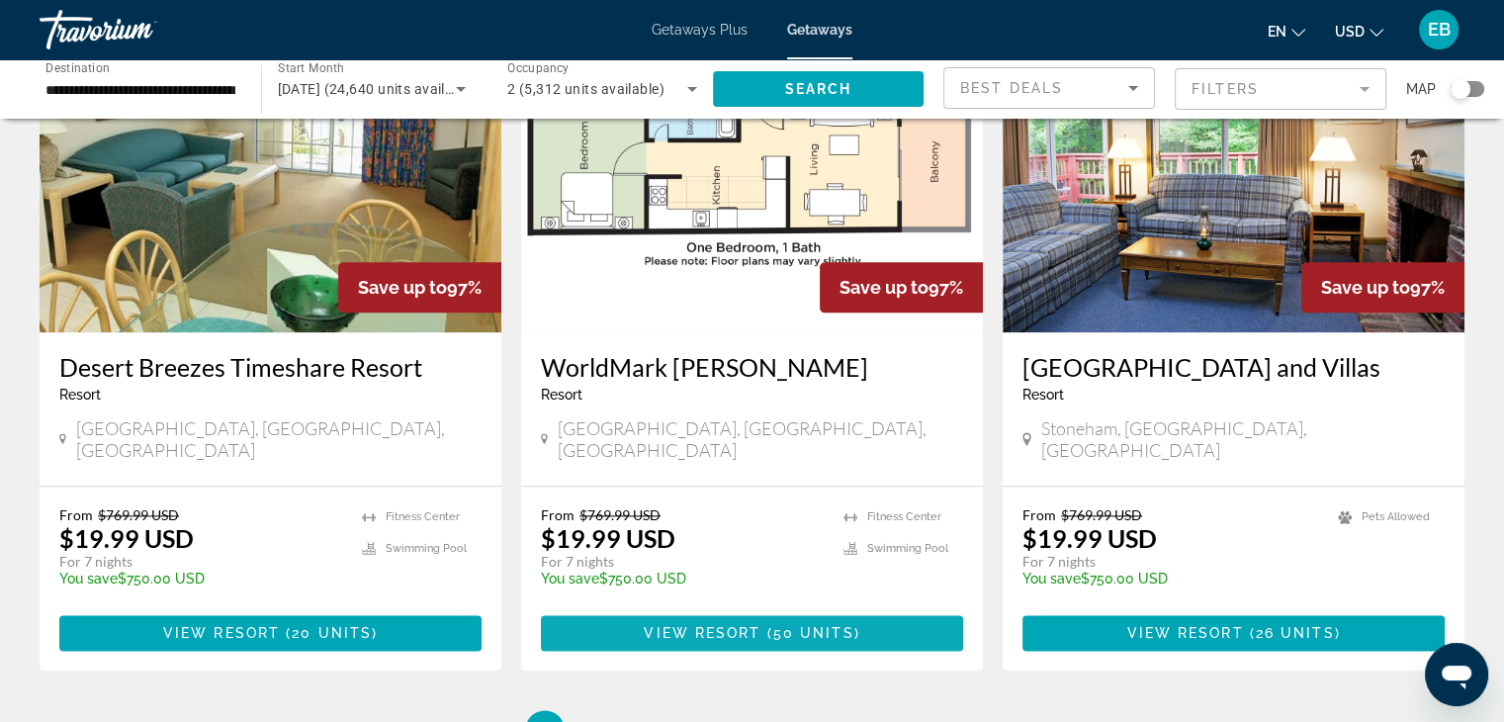
click at [766, 625] on span "Main content" at bounding box center [764, 633] width 6 height 16
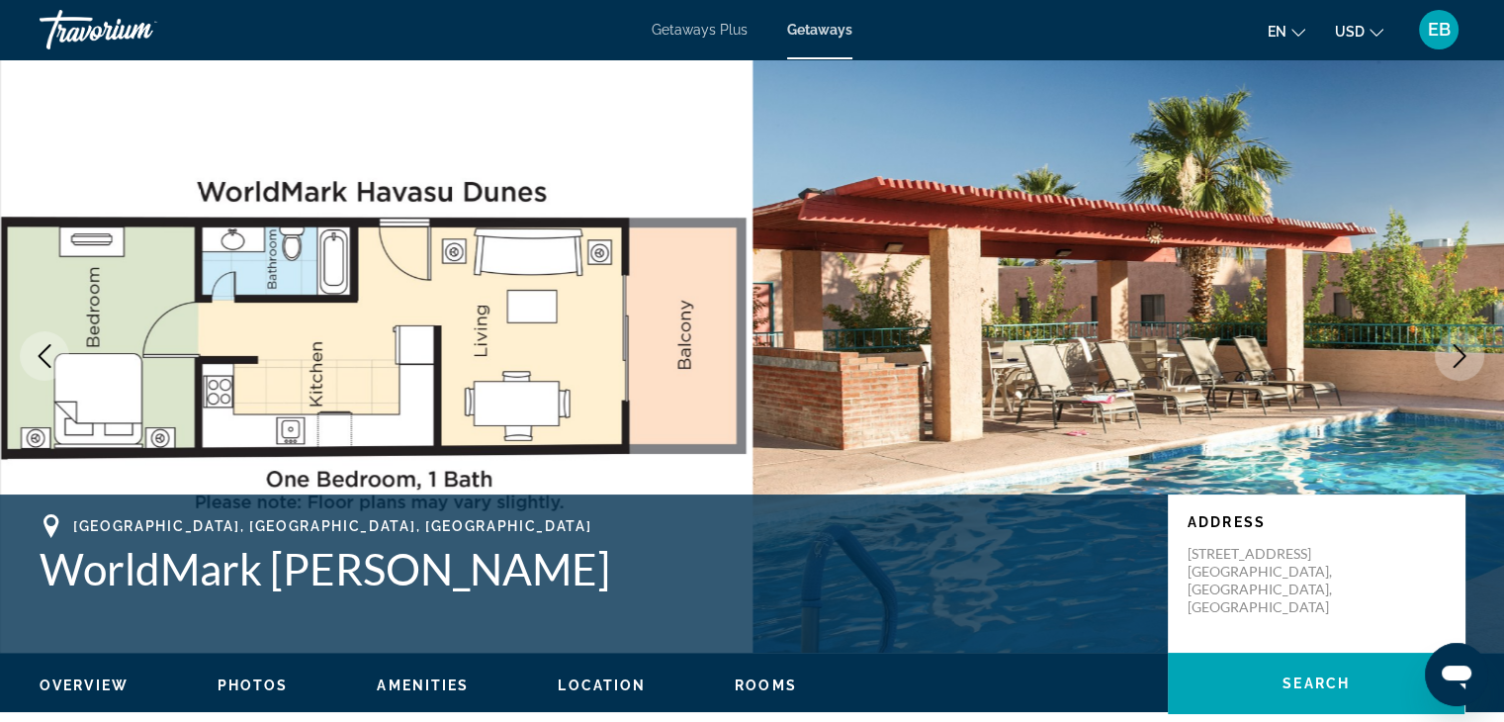
click at [1459, 351] on icon "Next image" at bounding box center [1460, 356] width 24 height 24
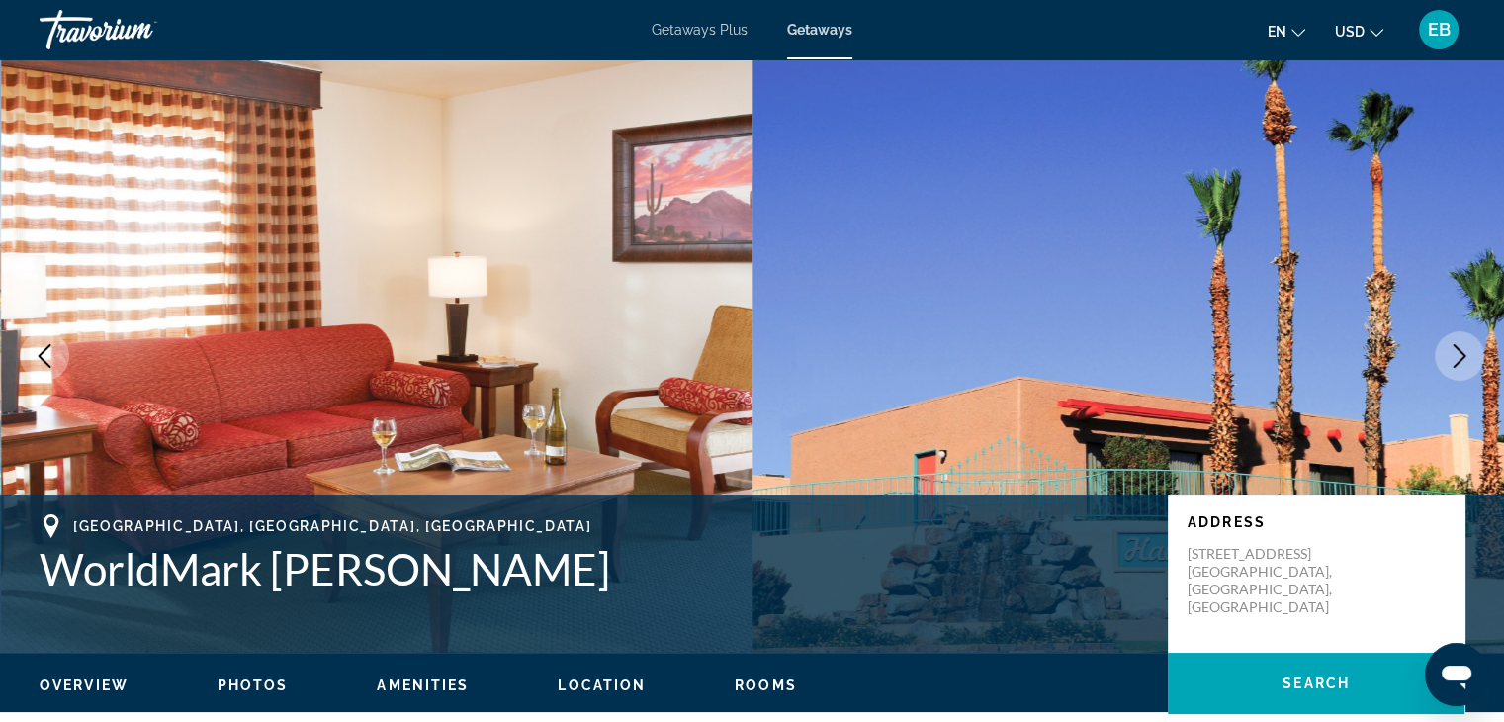
click at [1460, 351] on icon "Next image" at bounding box center [1460, 356] width 13 height 24
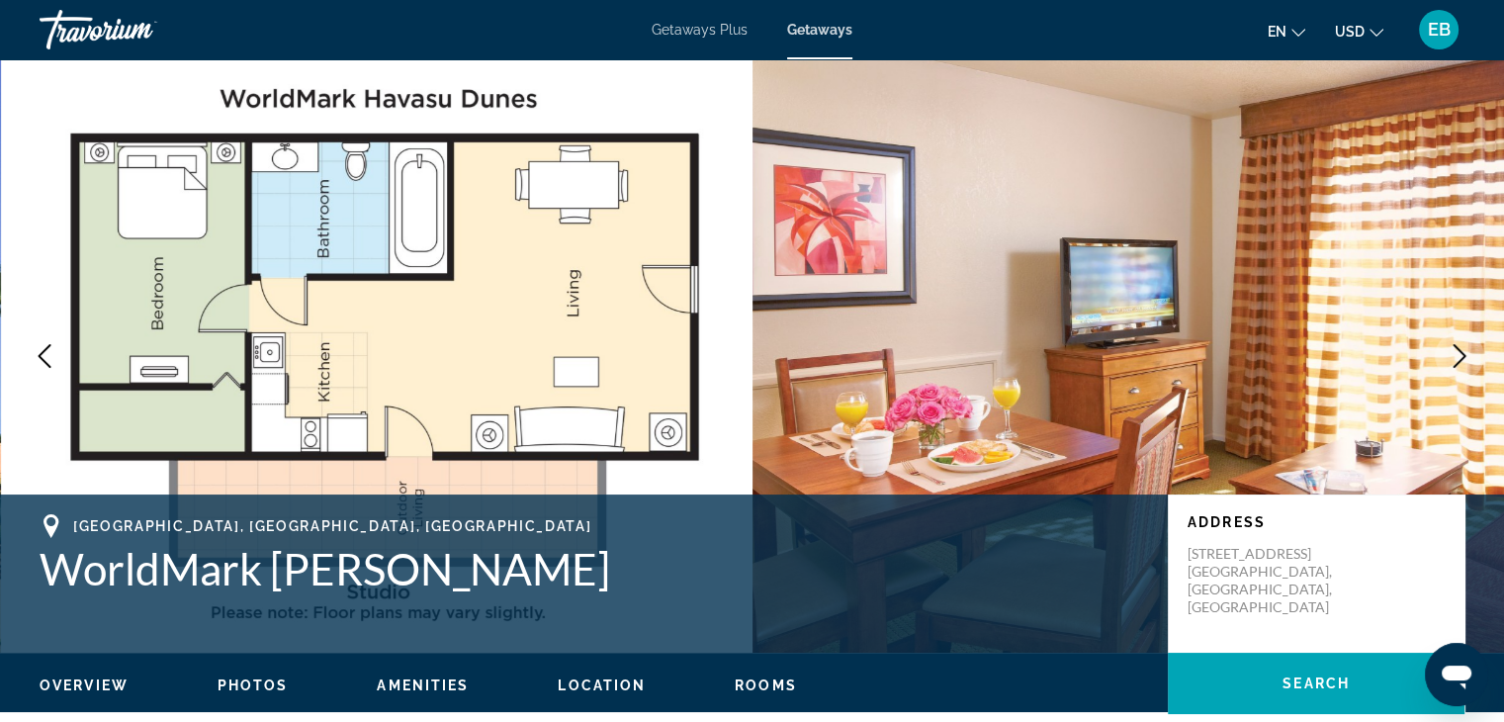
click at [1460, 350] on icon "Next image" at bounding box center [1460, 356] width 13 height 24
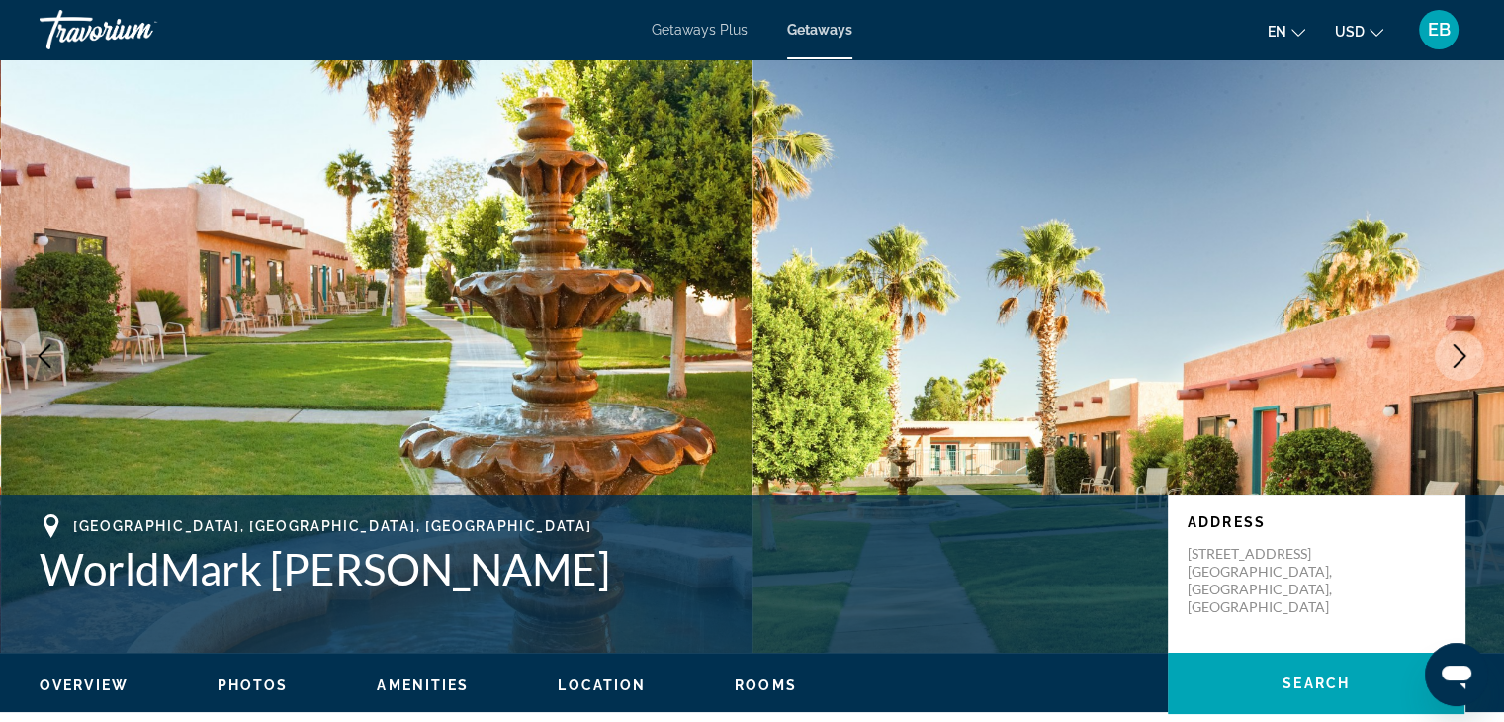
click at [1460, 358] on icon "Next image" at bounding box center [1460, 356] width 24 height 24
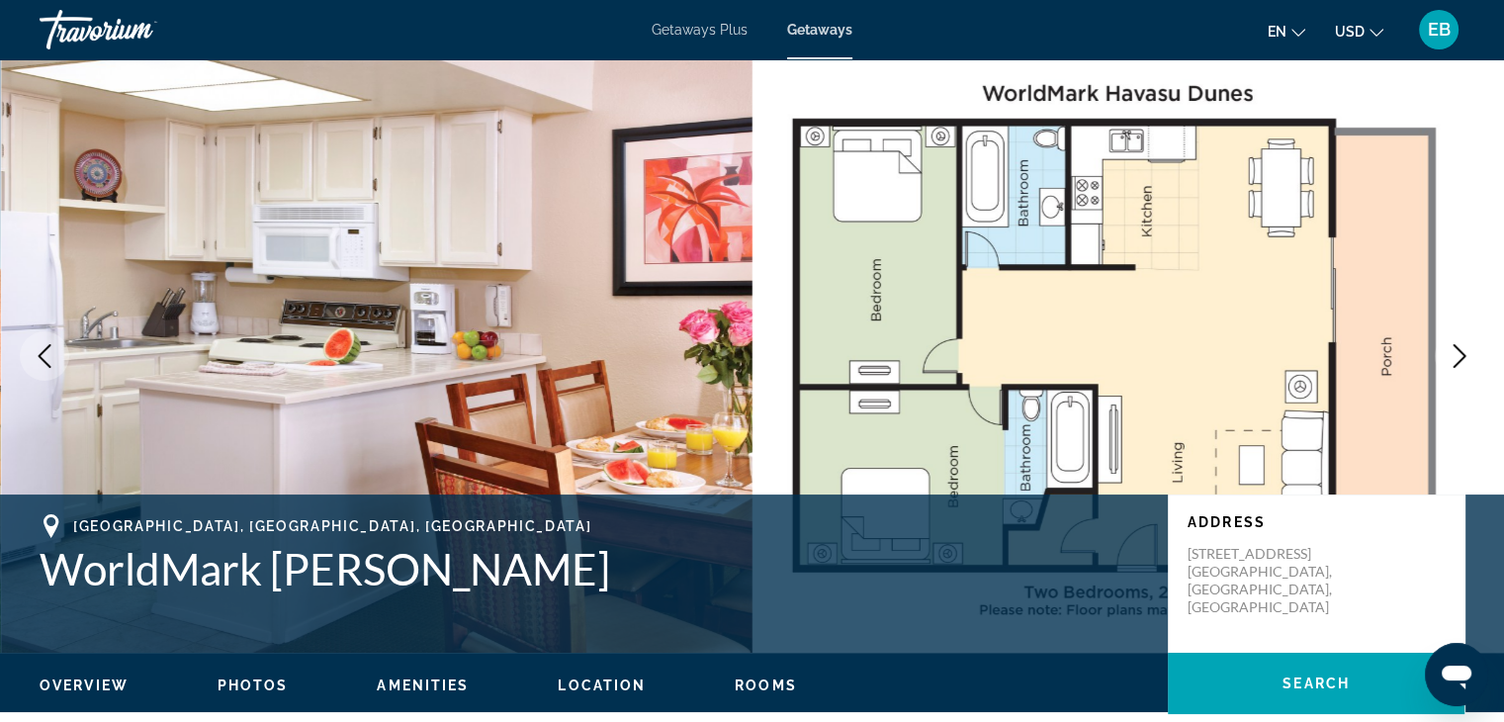
click at [1460, 358] on icon "Next image" at bounding box center [1460, 356] width 24 height 24
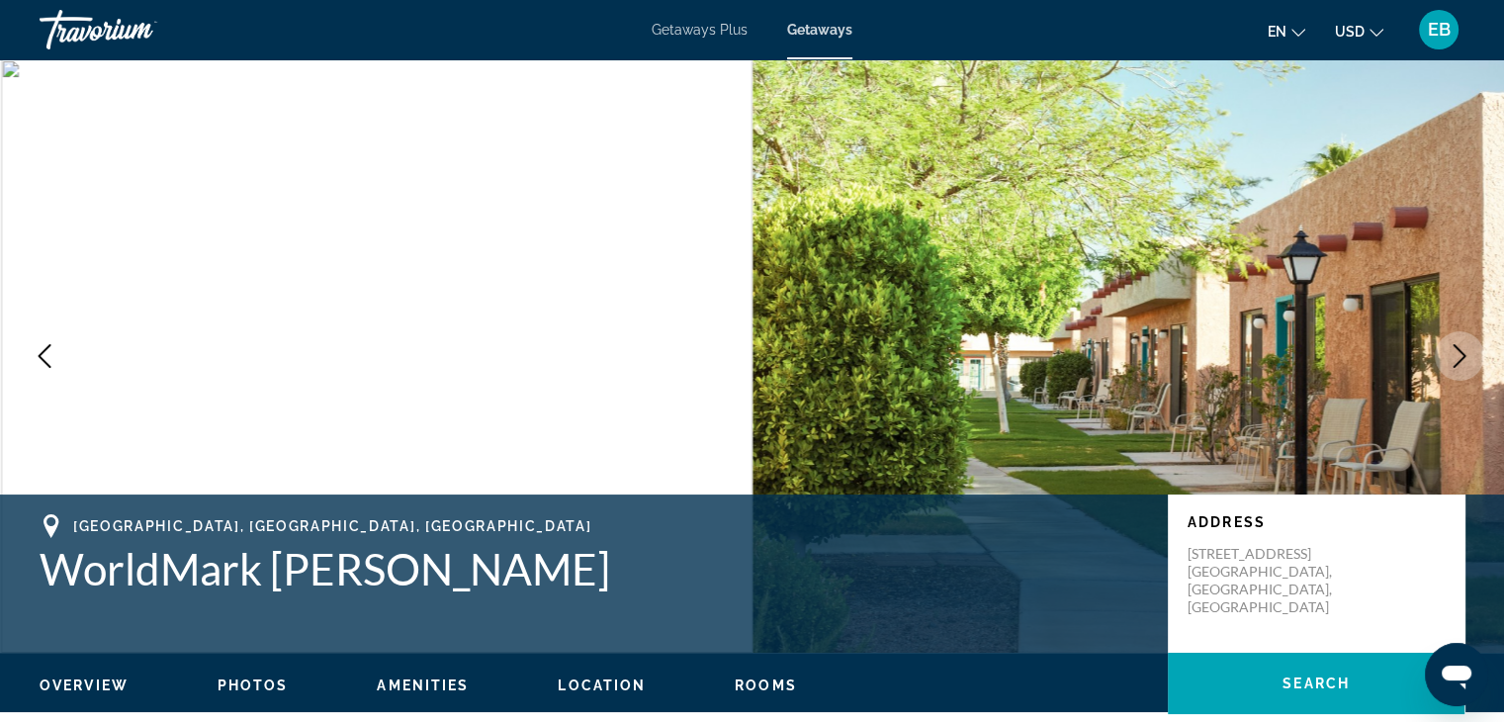
click at [1458, 352] on icon "Next image" at bounding box center [1460, 356] width 24 height 24
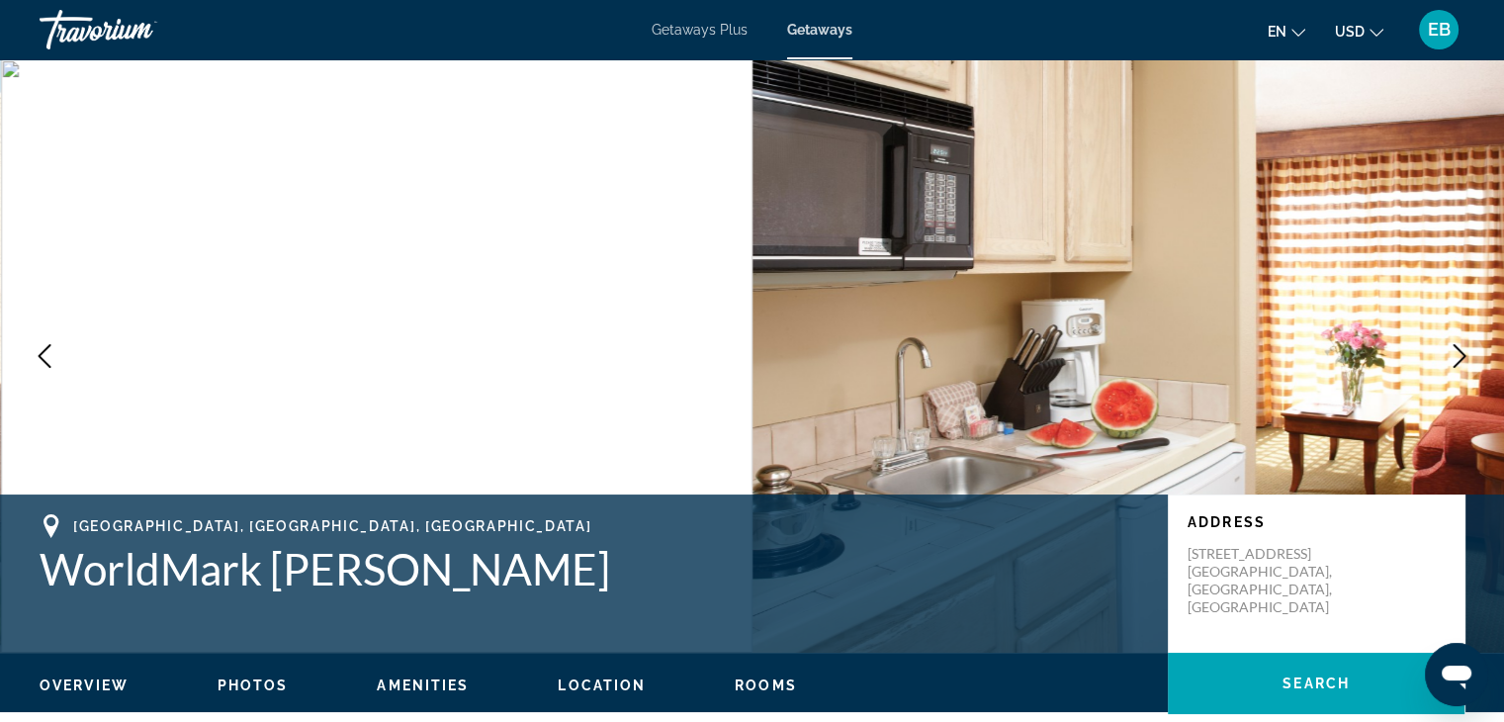
click at [1458, 352] on icon "Next image" at bounding box center [1460, 356] width 24 height 24
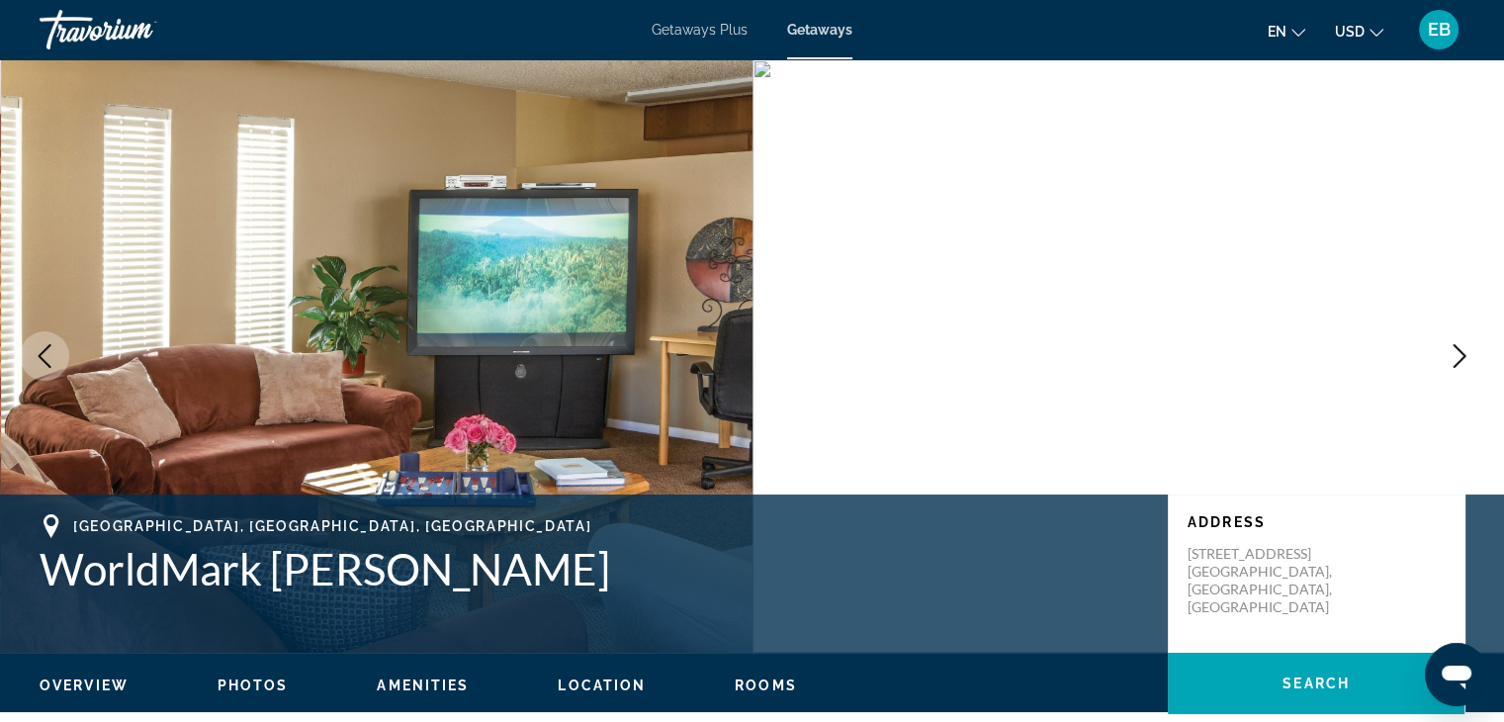
click at [1458, 352] on icon "Next image" at bounding box center [1460, 356] width 24 height 24
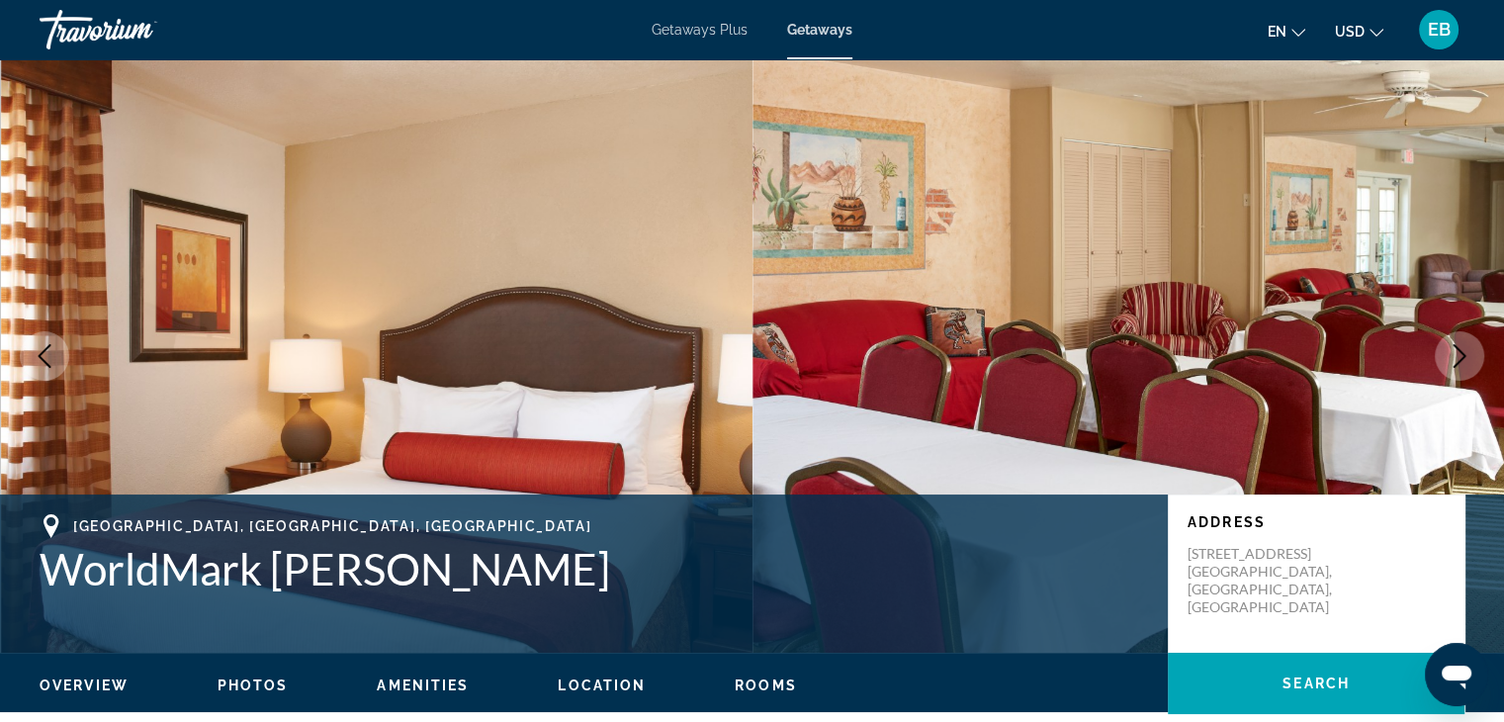
click at [1458, 352] on icon "Next image" at bounding box center [1460, 356] width 24 height 24
